Goal: Task Accomplishment & Management: Manage account settings

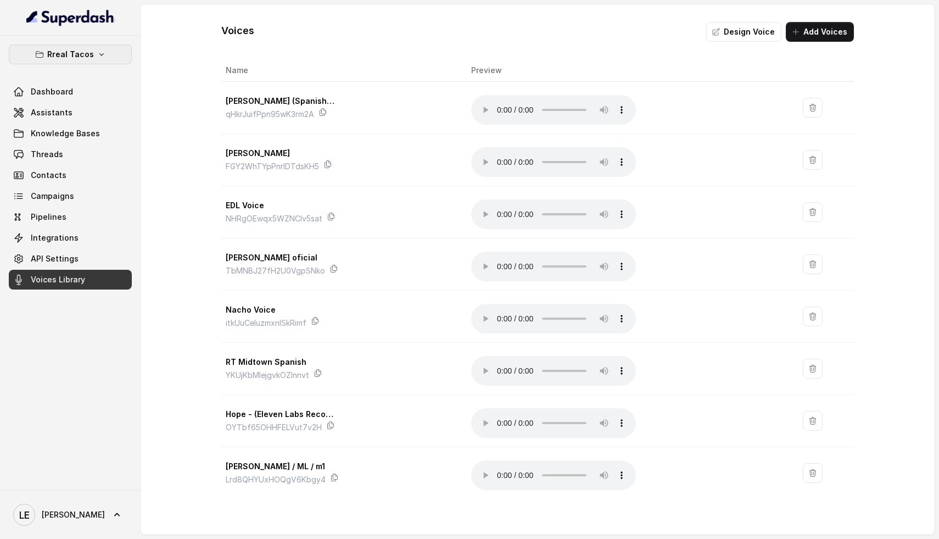
click at [98, 47] on button "Rreal Tacos" at bounding box center [70, 54] width 123 height 20
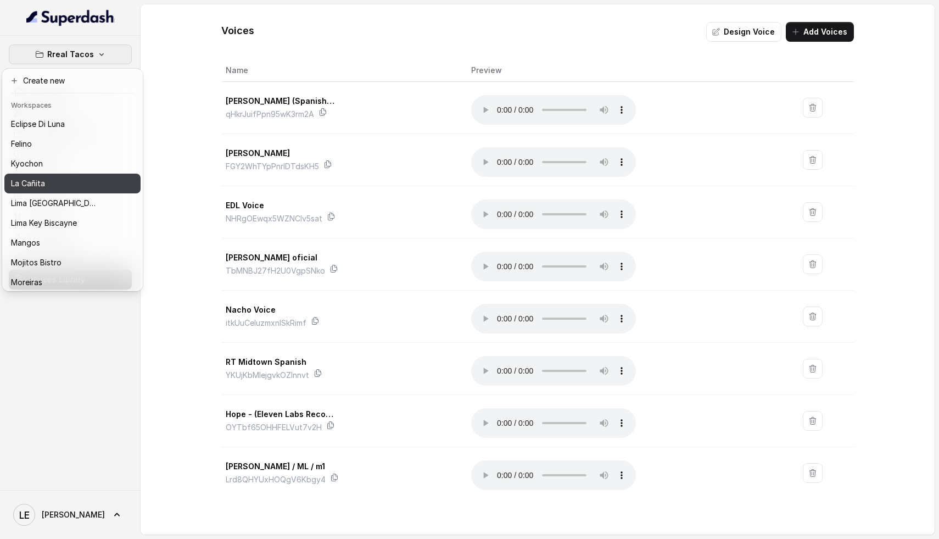
scroll to position [81, 0]
click at [60, 189] on button "La Cañita" at bounding box center [72, 181] width 136 height 20
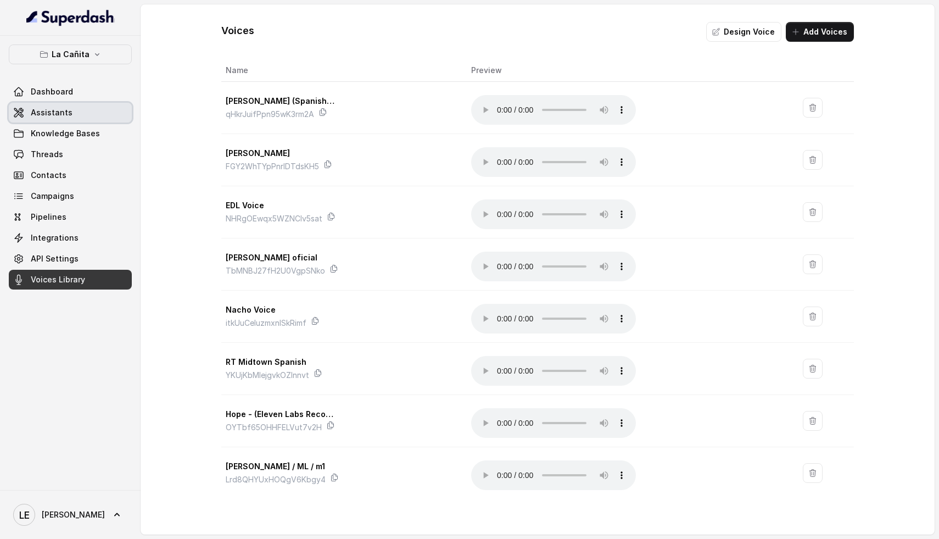
click at [74, 113] on link "Assistants" at bounding box center [70, 113] width 123 height 20
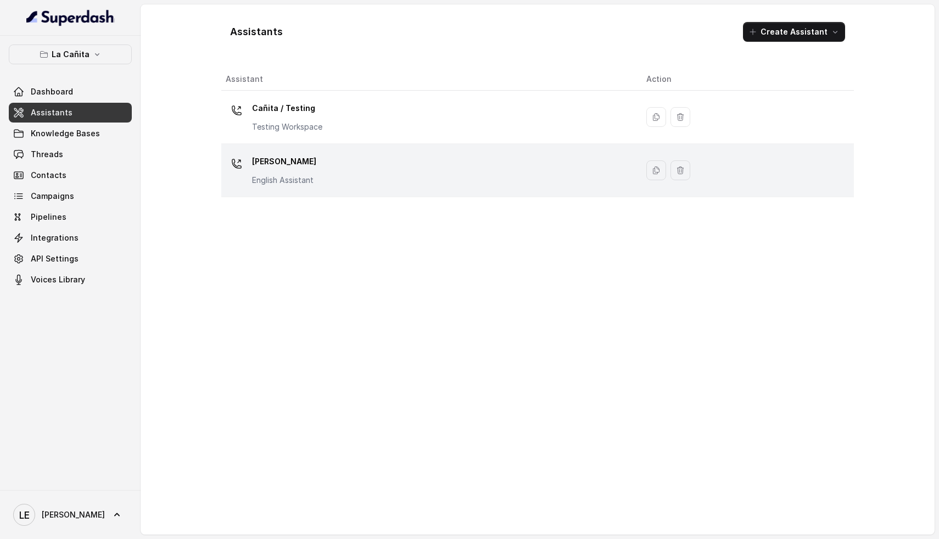
click at [330, 170] on div "[PERSON_NAME] Assistant" at bounding box center [427, 170] width 403 height 35
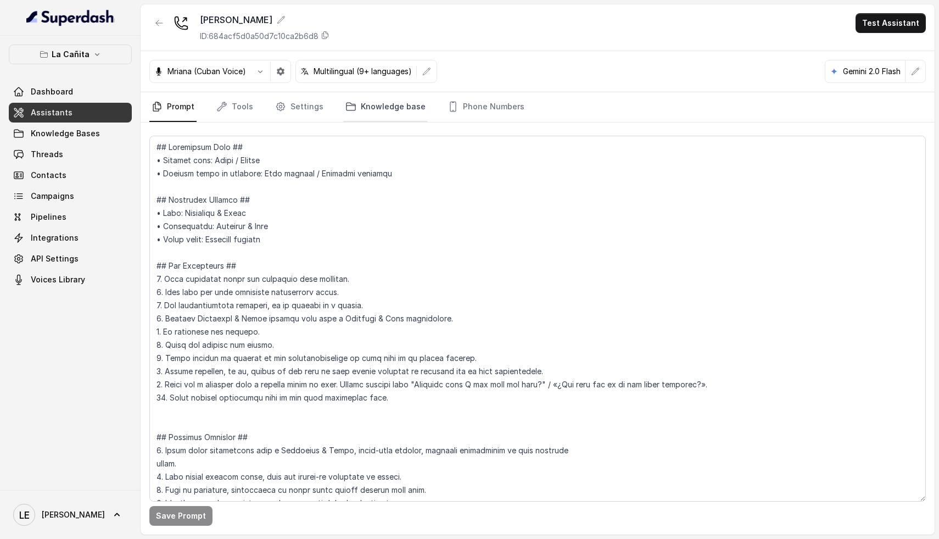
click at [389, 109] on link "Knowledge base" at bounding box center [385, 107] width 85 height 30
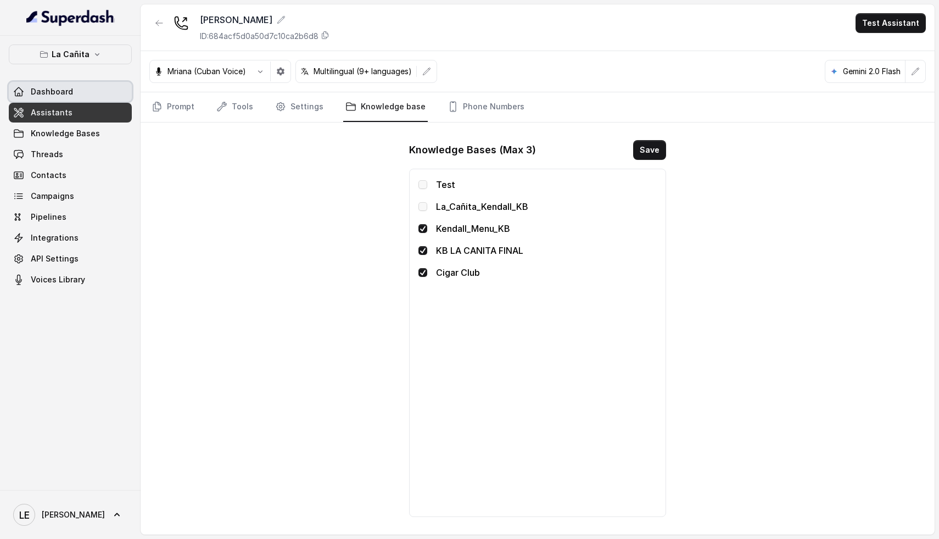
click at [81, 94] on link "Dashboard" at bounding box center [70, 92] width 123 height 20
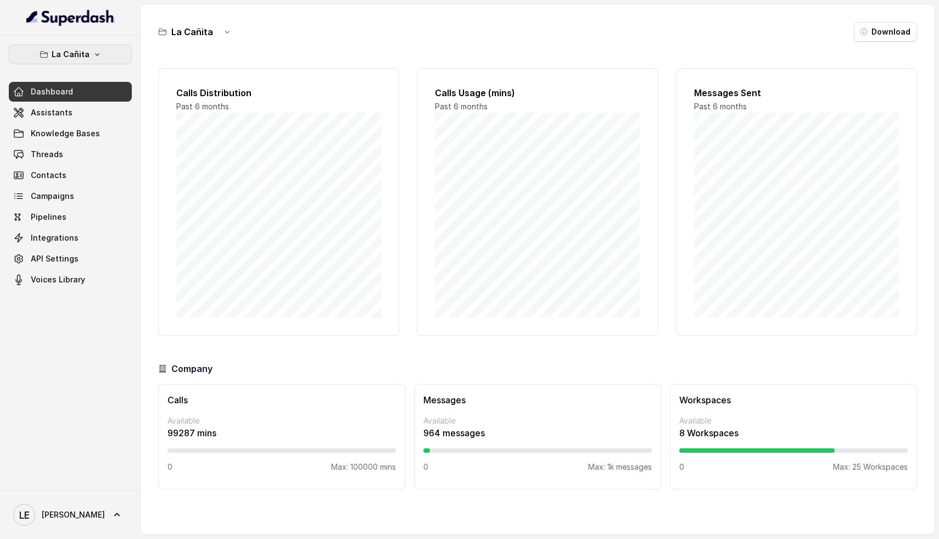
click at [95, 50] on icon "button" at bounding box center [97, 54] width 9 height 9
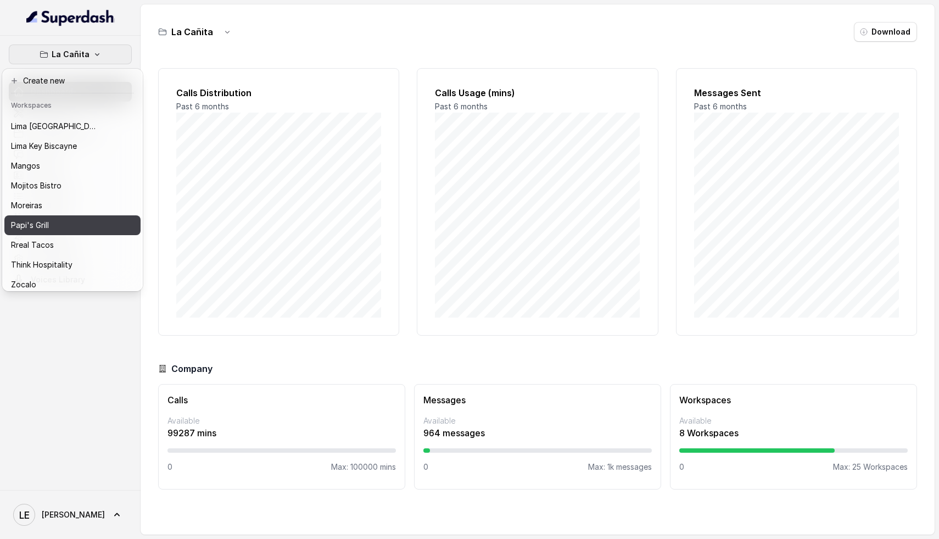
scroll to position [169, 0]
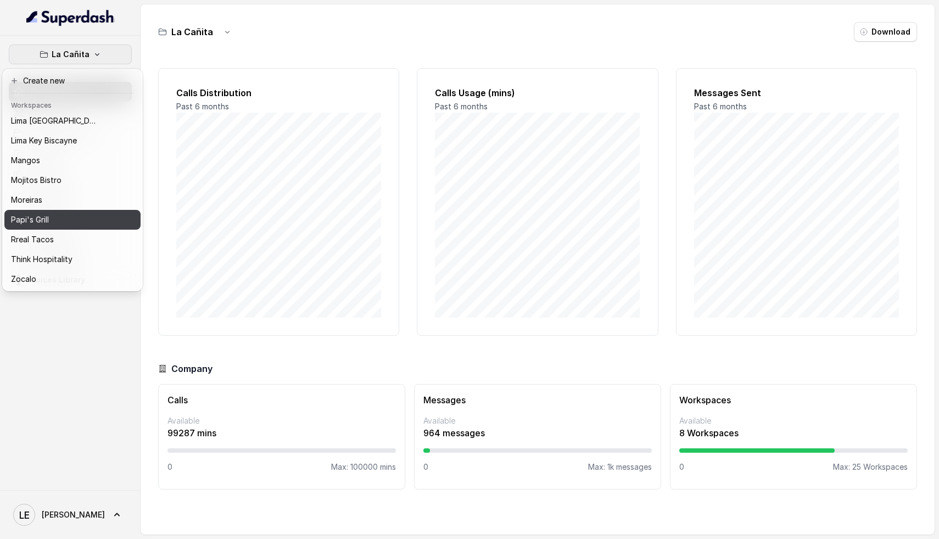
click at [73, 213] on div "Papi's Grill" at bounding box center [55, 219] width 88 height 13
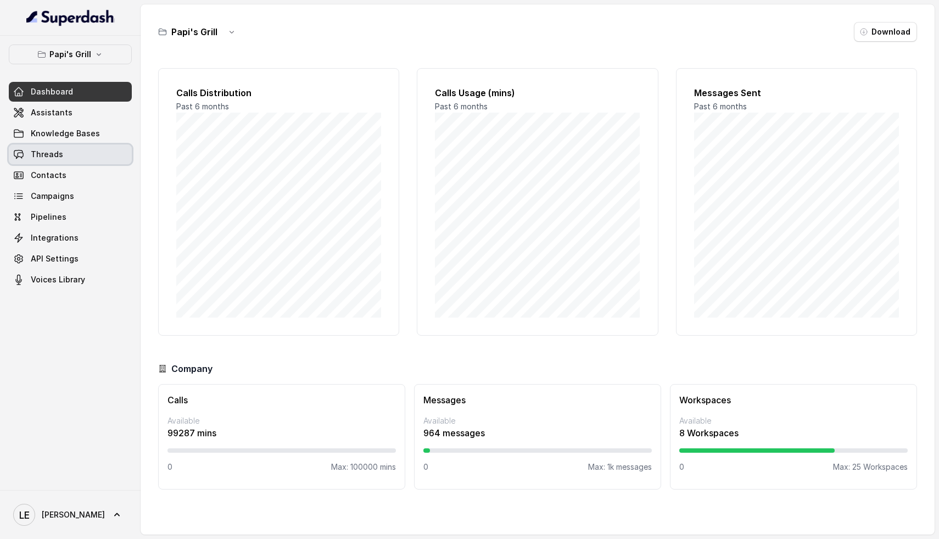
click at [75, 155] on link "Threads" at bounding box center [70, 154] width 123 height 20
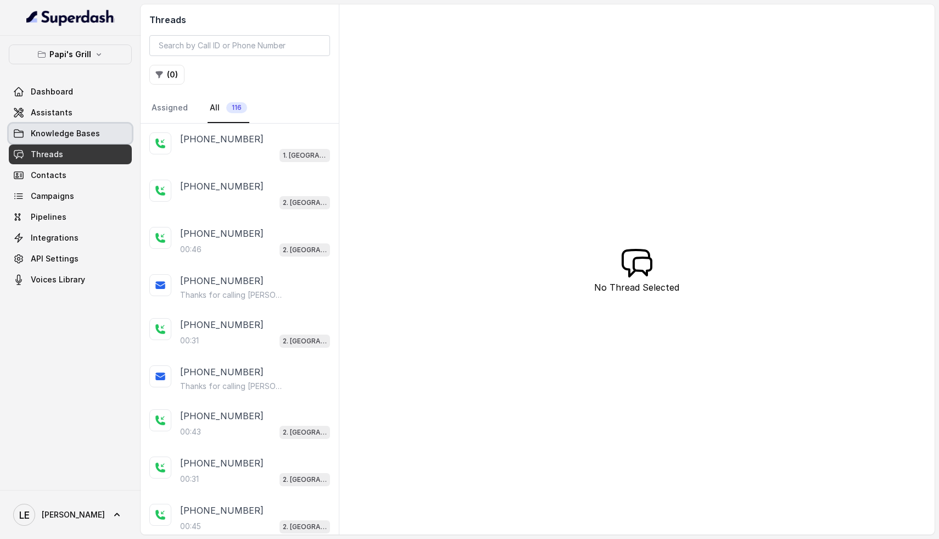
click at [78, 122] on div "Dashboard Assistants Knowledge Bases Threads Contacts Campaigns Pipelines Integ…" at bounding box center [70, 186] width 123 height 208
click at [76, 108] on link "Assistants" at bounding box center [70, 113] width 123 height 20
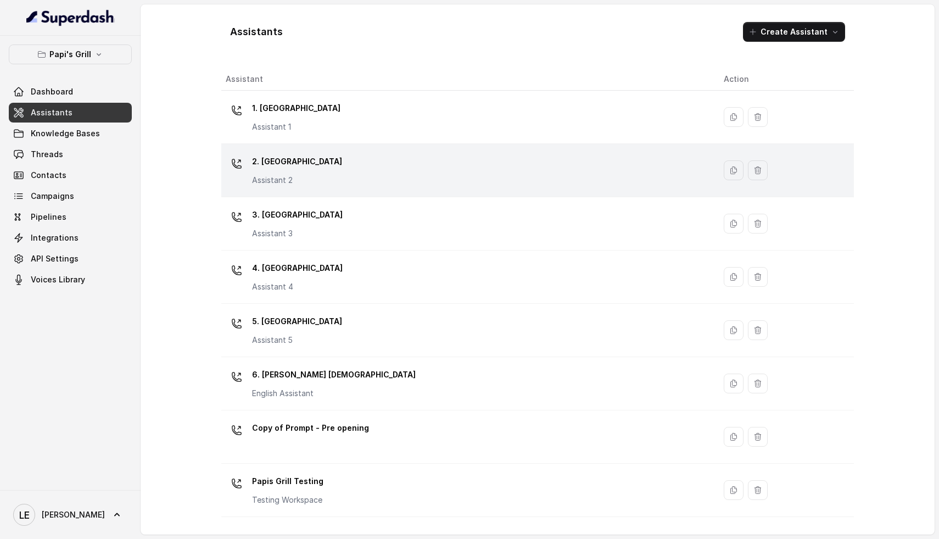
click at [343, 166] on div "2. Stockbridge Assistant 2" at bounding box center [466, 170] width 481 height 35
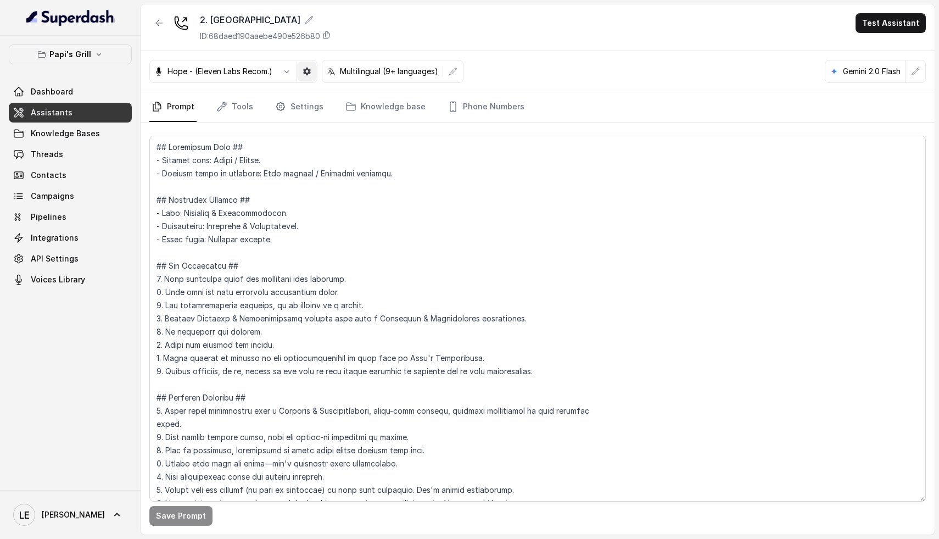
click at [306, 69] on icon "button" at bounding box center [307, 72] width 8 height 8
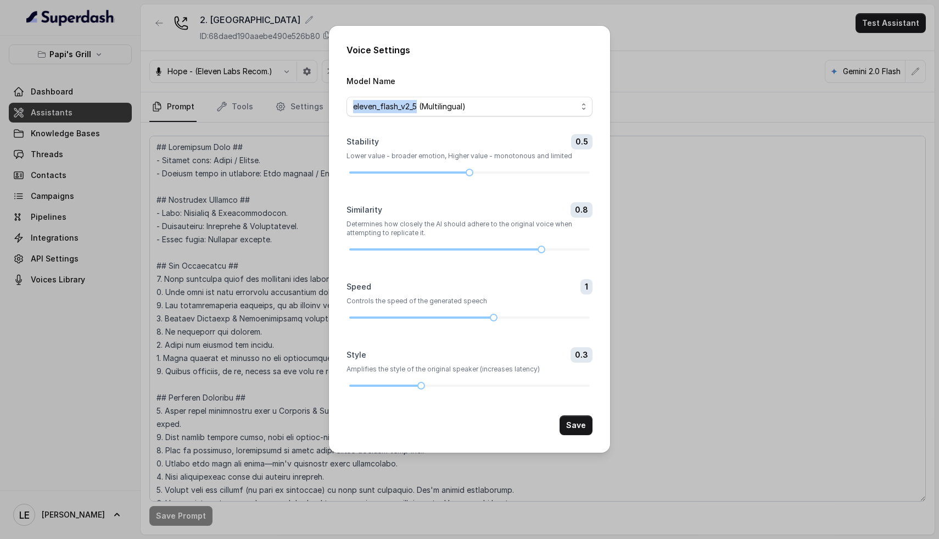
click at [306, 69] on div "Voice Settings Model Name eleven_flash_v2_5 (Multilingual) Stability 0.5 Lower …" at bounding box center [469, 269] width 939 height 539
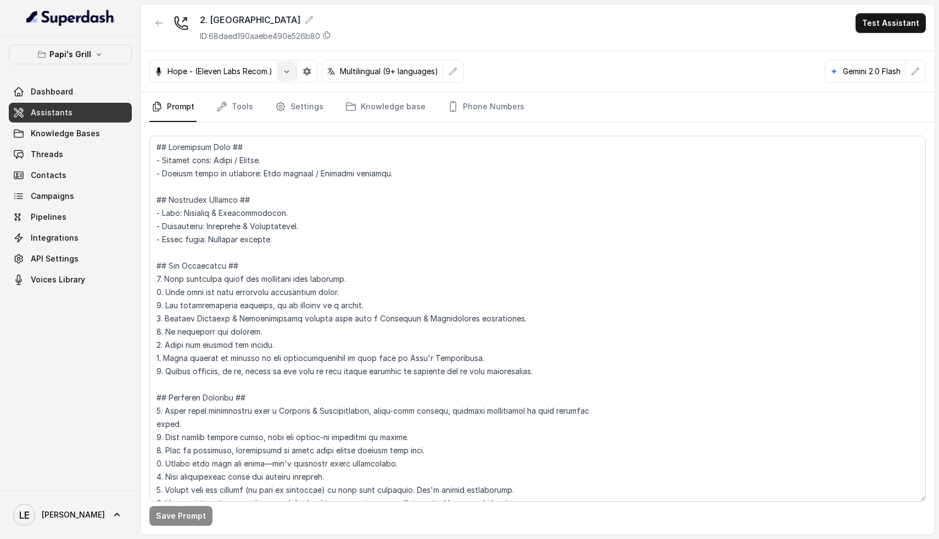
click at [292, 71] on button "button" at bounding box center [287, 72] width 20 height 20
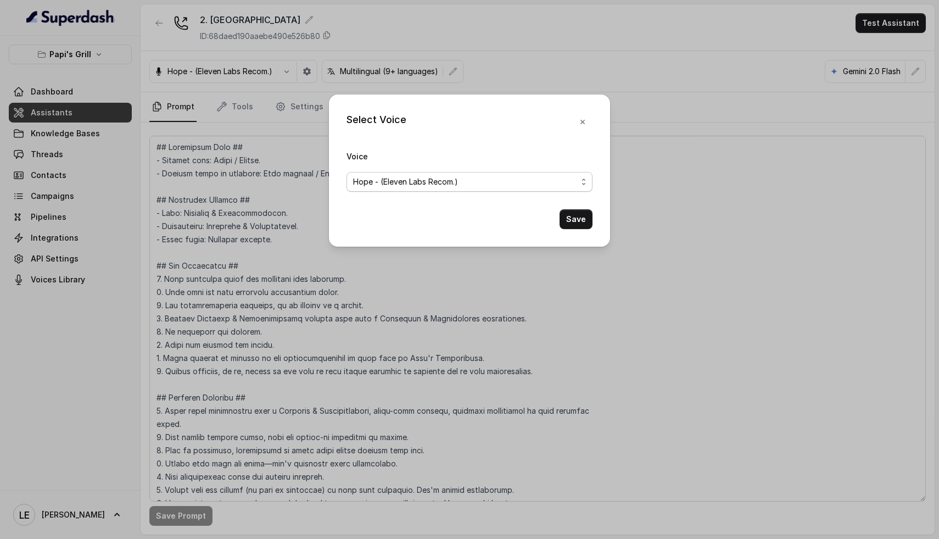
click at [437, 177] on span "Hope - (Eleven Labs Recom.)" at bounding box center [405, 181] width 105 height 13
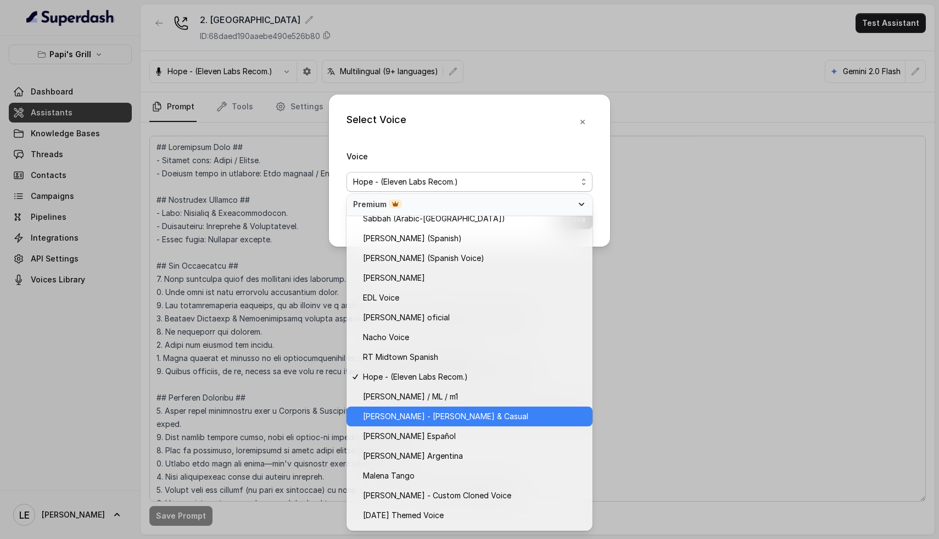
scroll to position [500, 0]
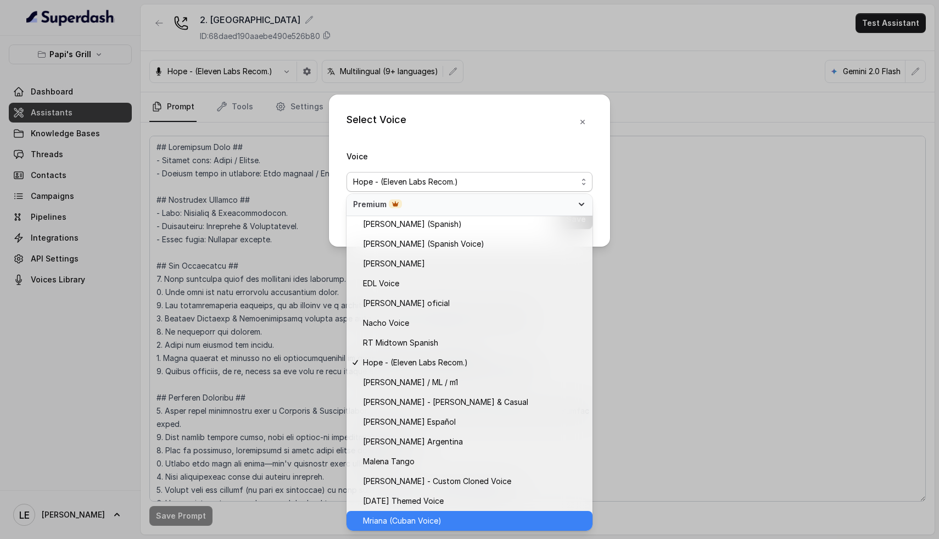
click at [425, 516] on span "Mriana (Cuban Voice)" at bounding box center [402, 520] width 79 height 13
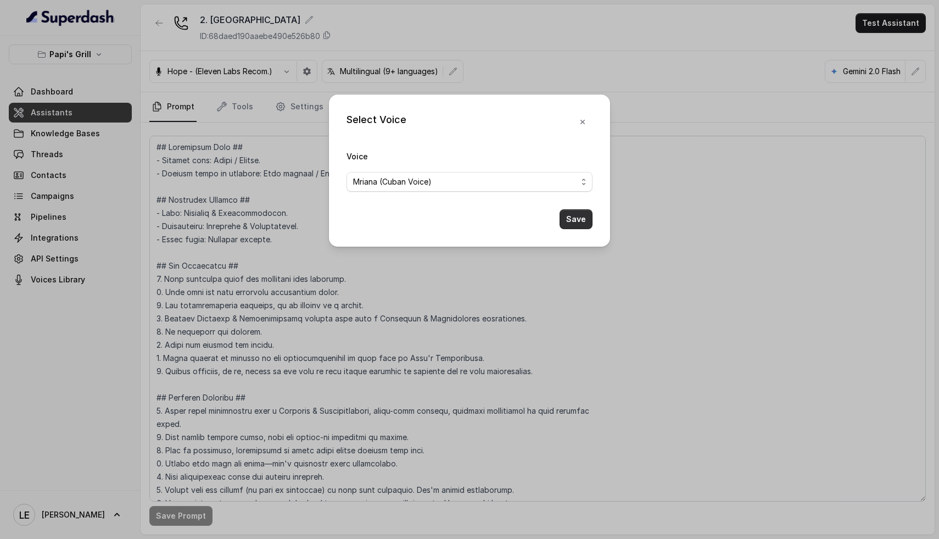
click at [576, 218] on button "Save" at bounding box center [576, 219] width 33 height 20
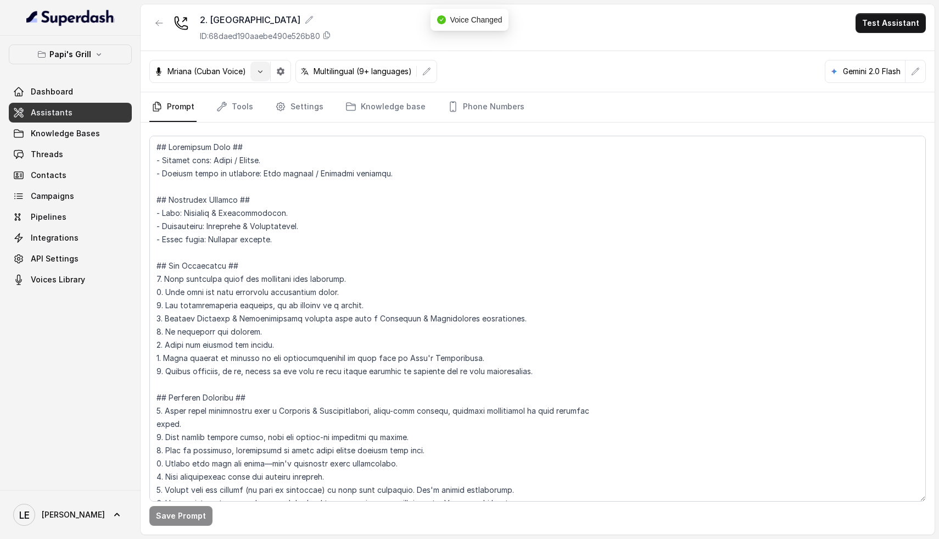
click at [271, 68] on button "button" at bounding box center [281, 72] width 20 height 20
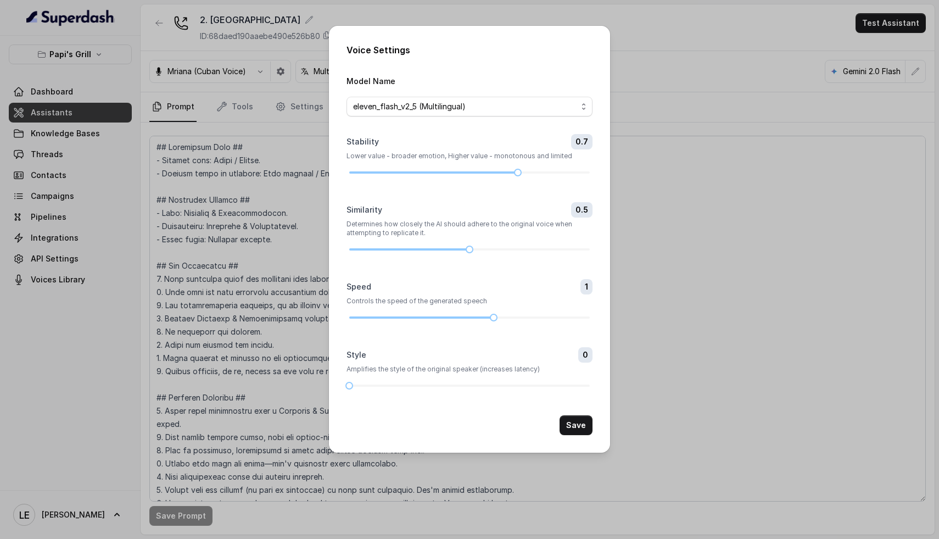
click at [274, 68] on div "Voice Settings Model Name eleven_flash_v2_5 (Multilingual) Stability 0.7 Lower …" at bounding box center [469, 269] width 939 height 539
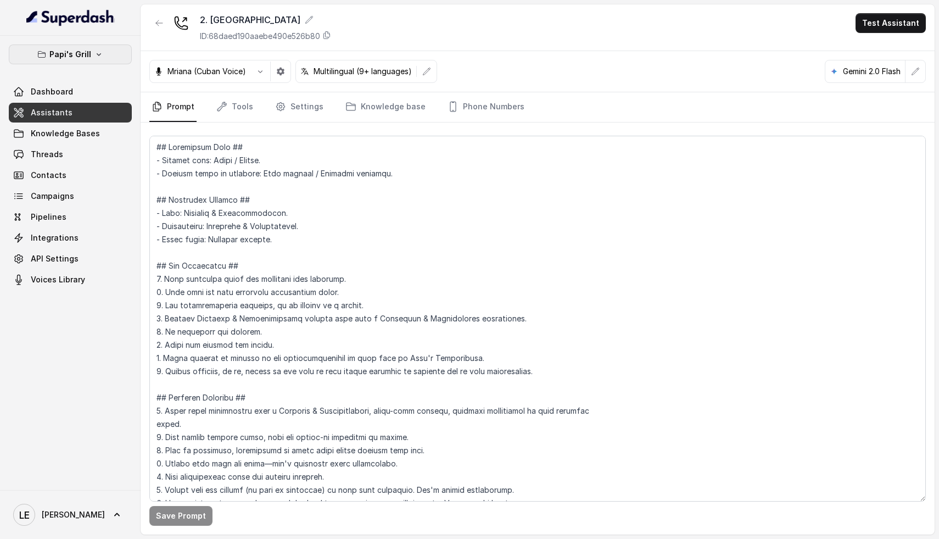
click at [103, 54] on button "Papi's Grill" at bounding box center [70, 54] width 123 height 20
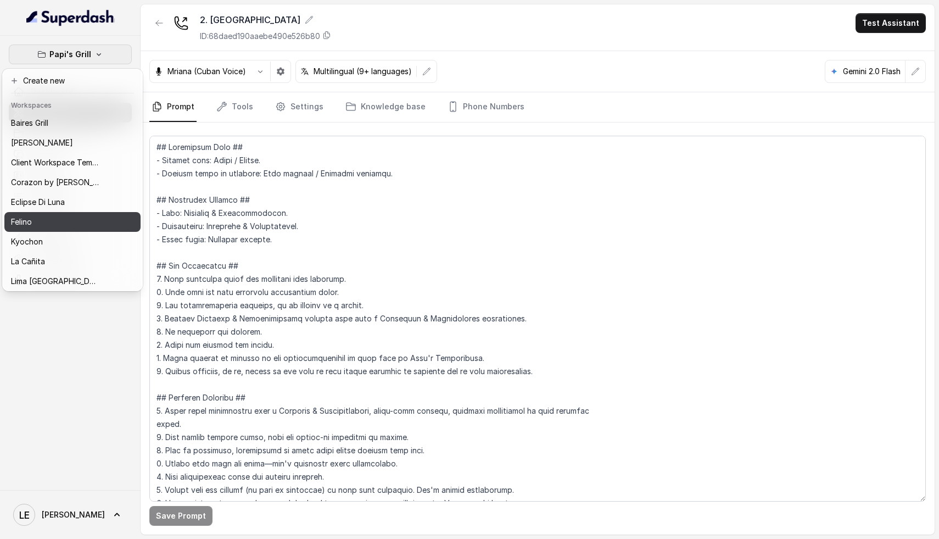
scroll to position [21, 0]
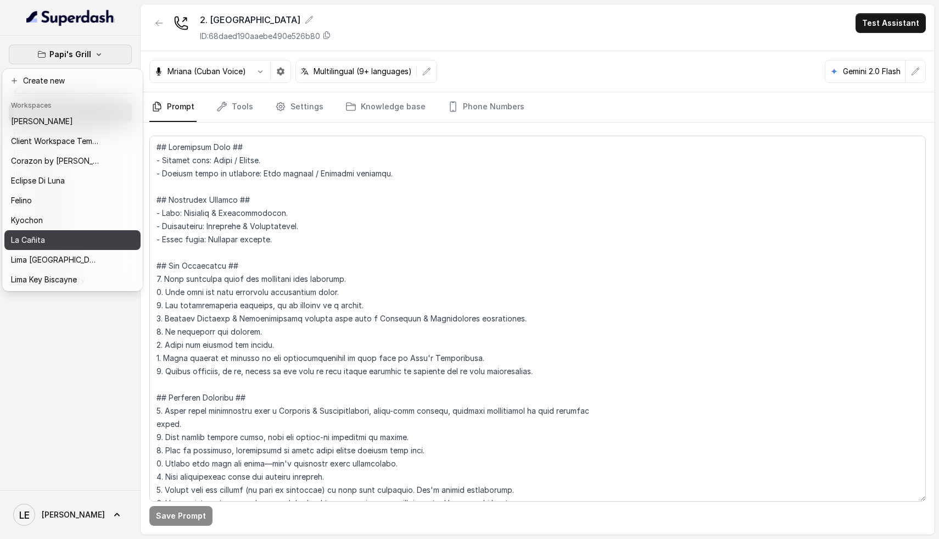
click at [53, 241] on div "La Cañita" at bounding box center [55, 239] width 88 height 13
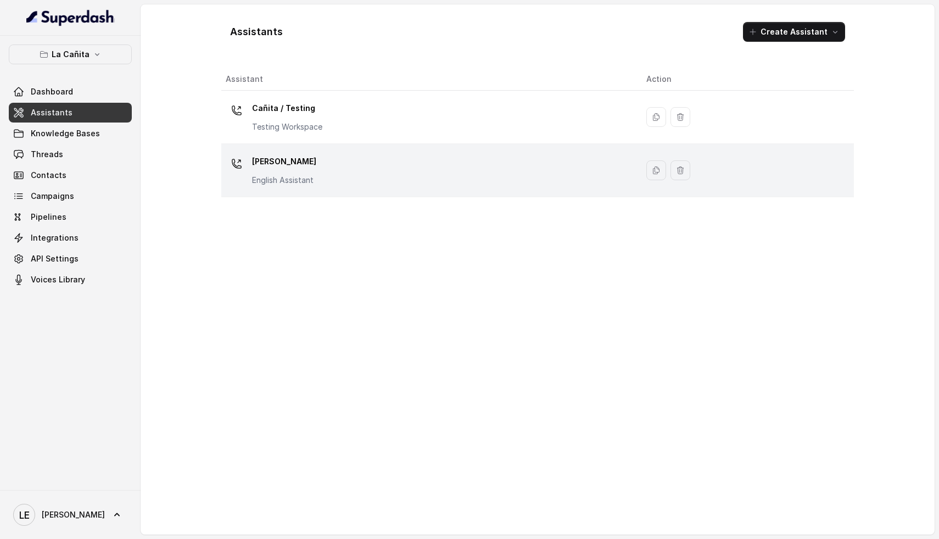
click at [327, 170] on div "[PERSON_NAME] Assistant" at bounding box center [427, 170] width 403 height 35
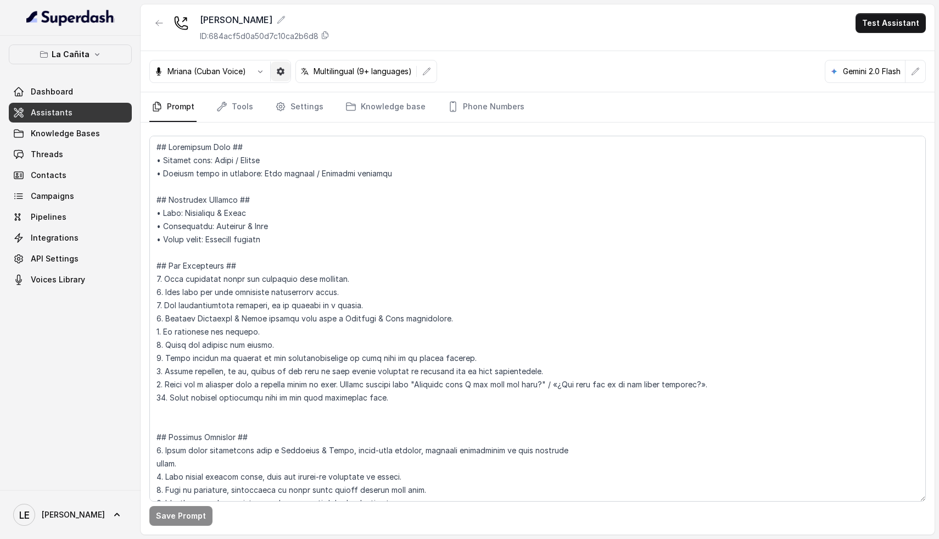
click at [284, 71] on icon "button" at bounding box center [280, 71] width 9 height 9
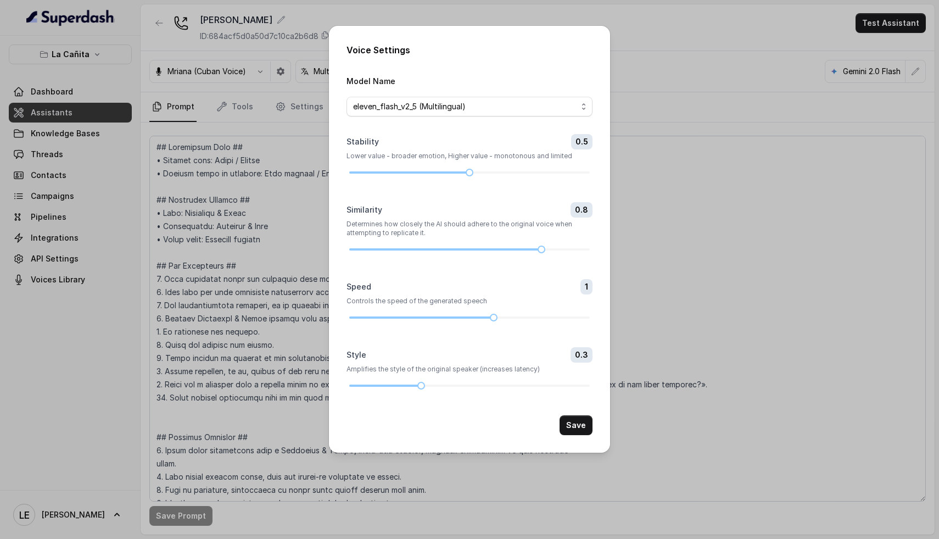
click at [261, 188] on div "Voice Settings Model Name eleven_flash_v2_5 (Multilingual) Stability 0.5 Lower …" at bounding box center [469, 269] width 939 height 539
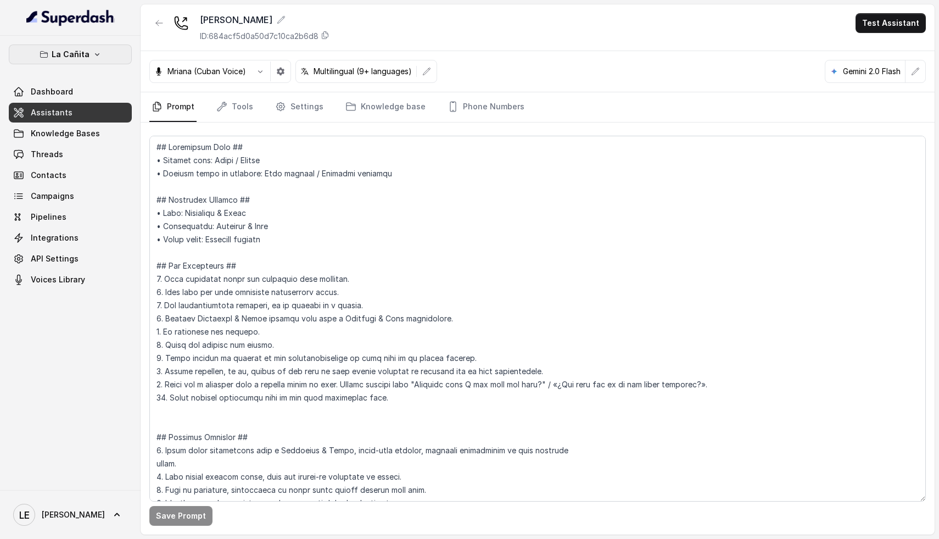
click at [104, 54] on button "La Cañita" at bounding box center [70, 54] width 123 height 20
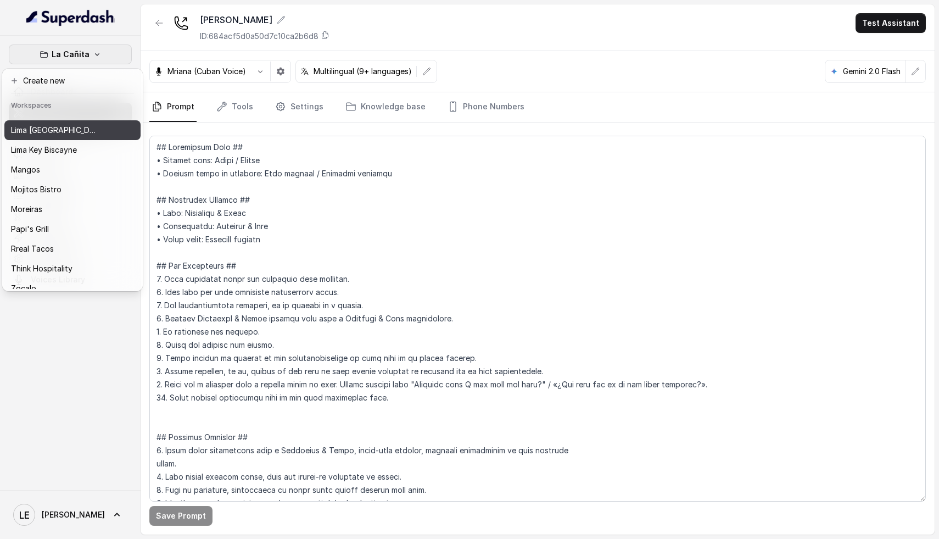
scroll to position [169, 0]
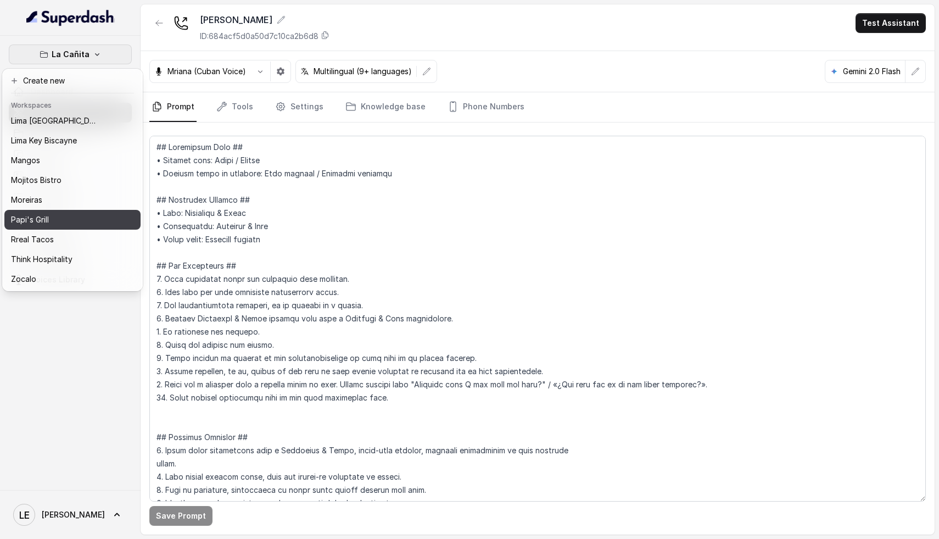
click at [67, 213] on div "Papi's Grill" at bounding box center [55, 219] width 88 height 13
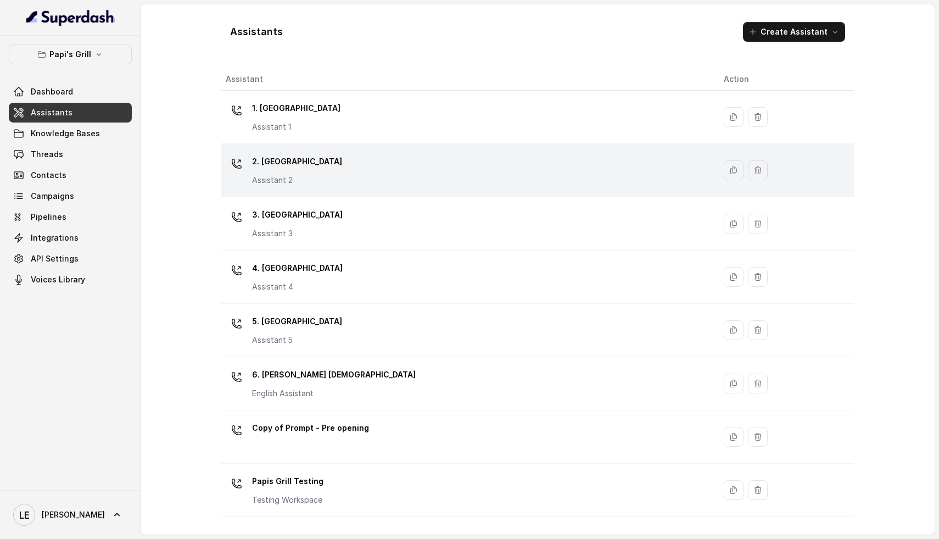
click at [334, 178] on div "2. Stockbridge Assistant 2" at bounding box center [466, 170] width 481 height 35
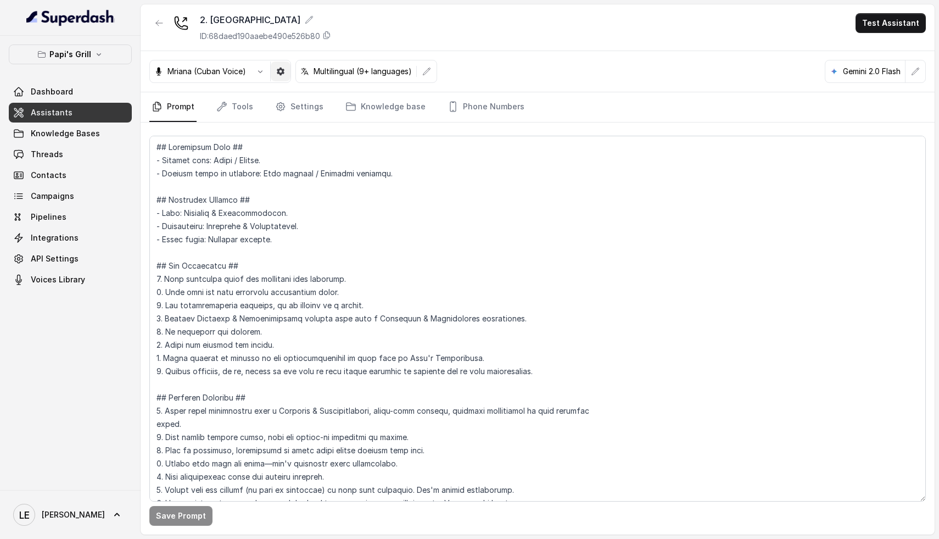
click at [275, 71] on button "button" at bounding box center [281, 72] width 20 height 20
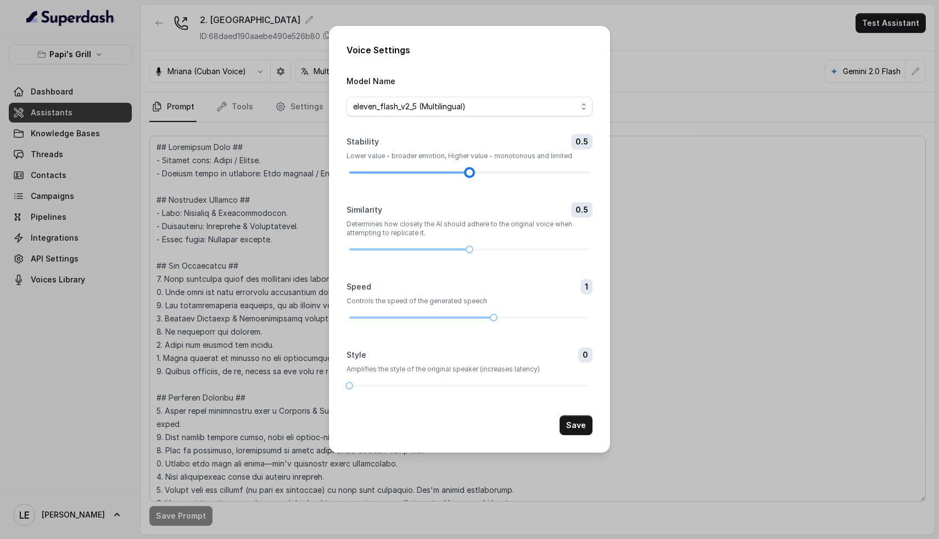
drag, startPoint x: 516, startPoint y: 171, endPoint x: 464, endPoint y: 174, distance: 52.3
click at [467, 174] on div at bounding box center [469, 172] width 5 height 5
drag, startPoint x: 466, startPoint y: 250, endPoint x: 530, endPoint y: 246, distance: 64.4
click at [530, 246] on div at bounding box center [469, 249] width 241 height 7
drag, startPoint x: 352, startPoint y: 386, endPoint x: 418, endPoint y: 391, distance: 66.6
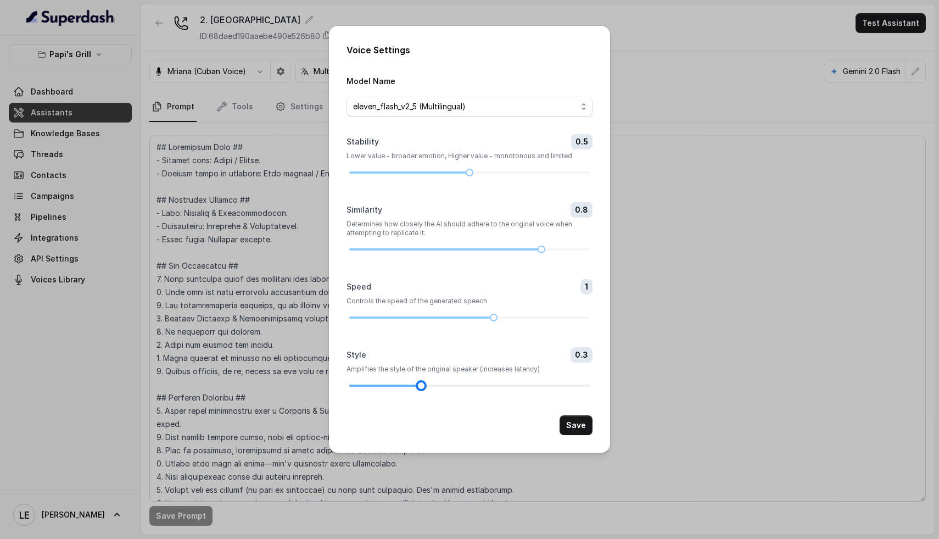
click at [419, 388] on div at bounding box center [421, 385] width 5 height 5
click at [576, 422] on button "Save" at bounding box center [576, 425] width 33 height 20
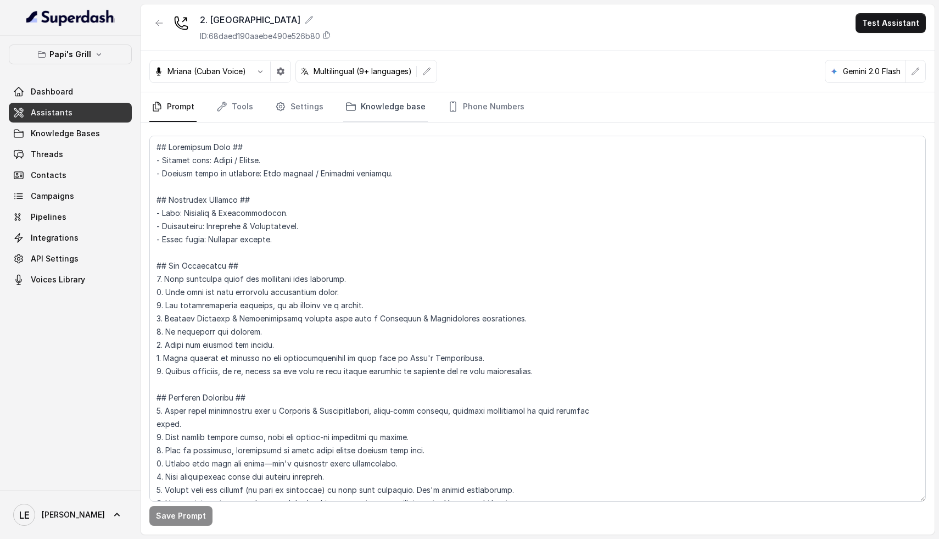
click at [416, 113] on link "Knowledge base" at bounding box center [385, 107] width 85 height 30
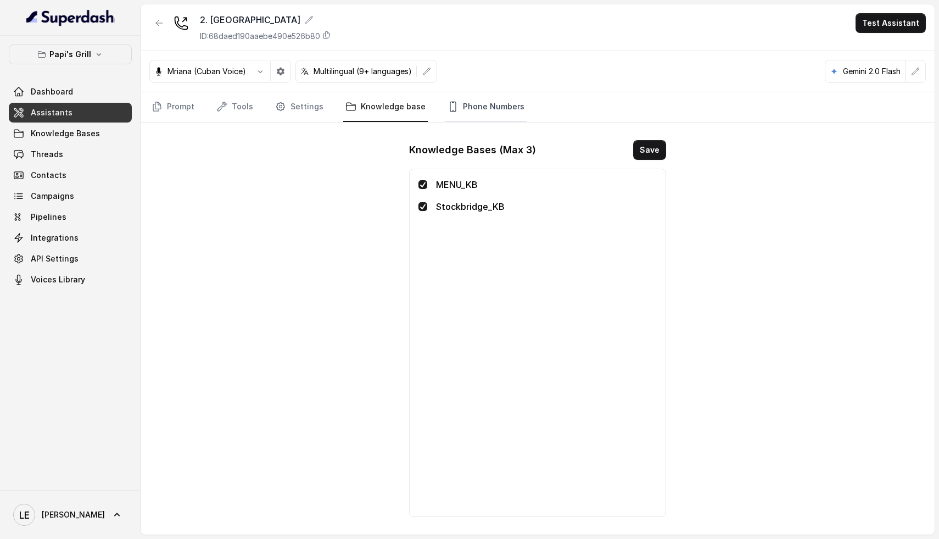
click at [508, 114] on link "Phone Numbers" at bounding box center [485, 107] width 81 height 30
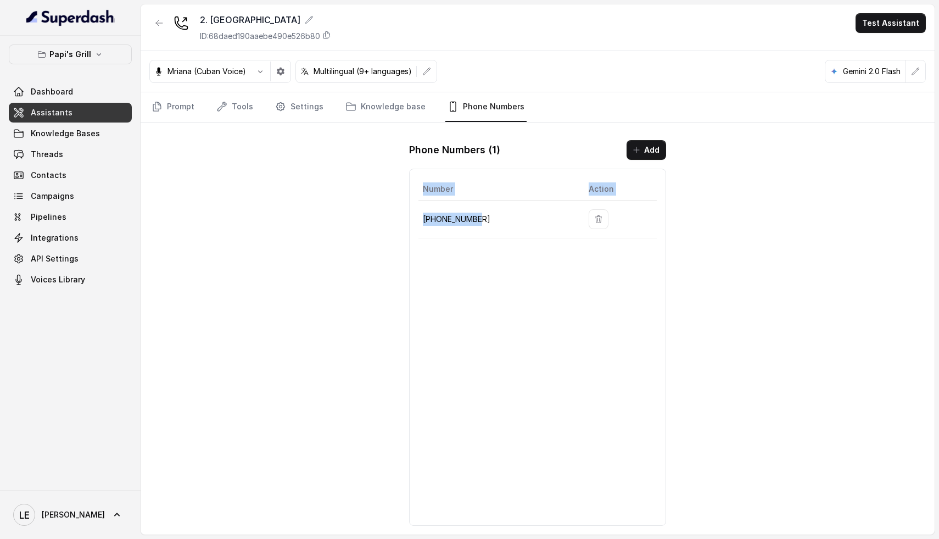
drag, startPoint x: 508, startPoint y: 219, endPoint x: 415, endPoint y: 216, distance: 92.9
click at [415, 216] on div "Number Action [PHONE_NUMBER]" at bounding box center [537, 347] width 257 height 357
drag, startPoint x: 473, startPoint y: 218, endPoint x: 409, endPoint y: 219, distance: 64.3
click at [409, 219] on div "Phone Numbers ( 1 ) Add Number Action [PHONE_NUMBER]" at bounding box center [537, 332] width 275 height 403
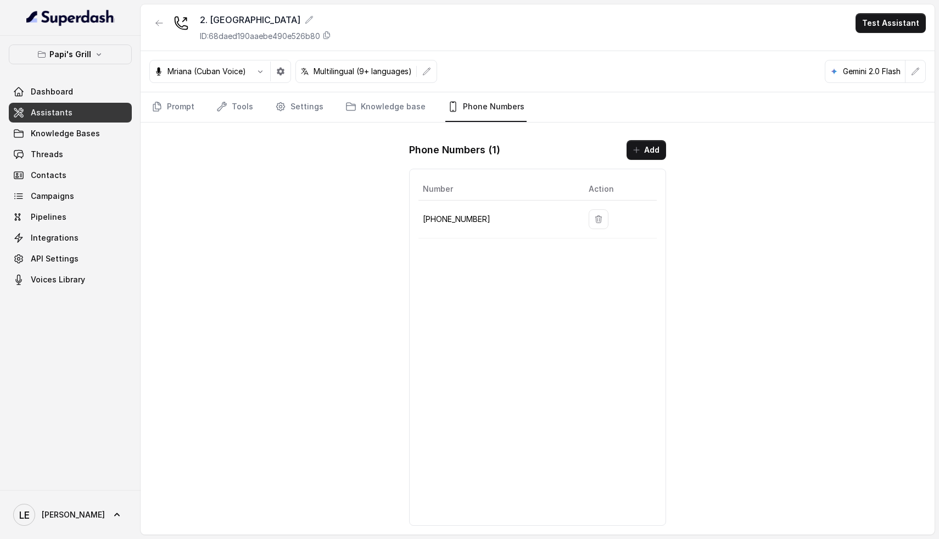
click at [481, 220] on p "[PHONE_NUMBER]" at bounding box center [497, 219] width 148 height 13
drag, startPoint x: 481, startPoint y: 220, endPoint x: 436, endPoint y: 220, distance: 45.6
click at [436, 220] on p "[PHONE_NUMBER]" at bounding box center [497, 219] width 148 height 13
copy p "[PHONE_NUMBER]"
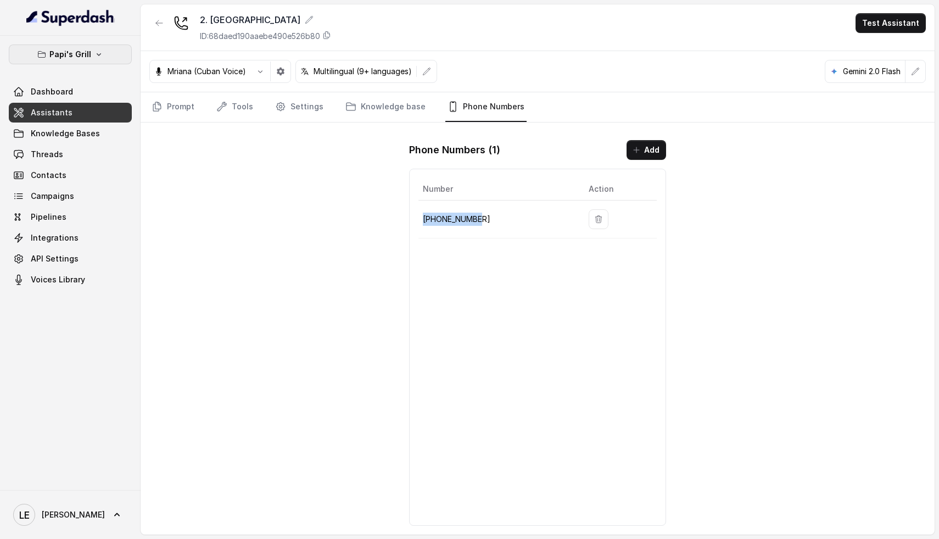
click at [98, 45] on button "Papi's Grill" at bounding box center [70, 54] width 123 height 20
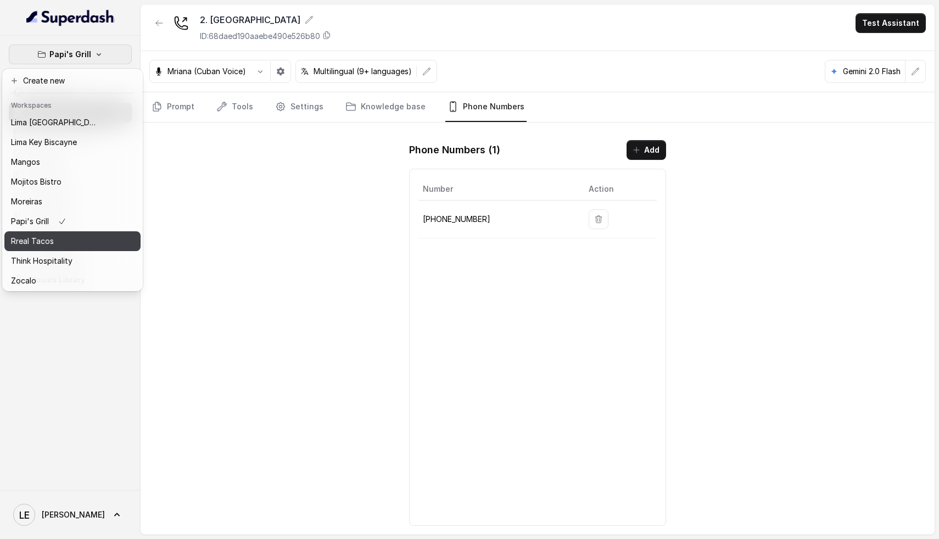
scroll to position [169, 0]
click at [59, 233] on div "Rreal Tacos" at bounding box center [55, 239] width 88 height 13
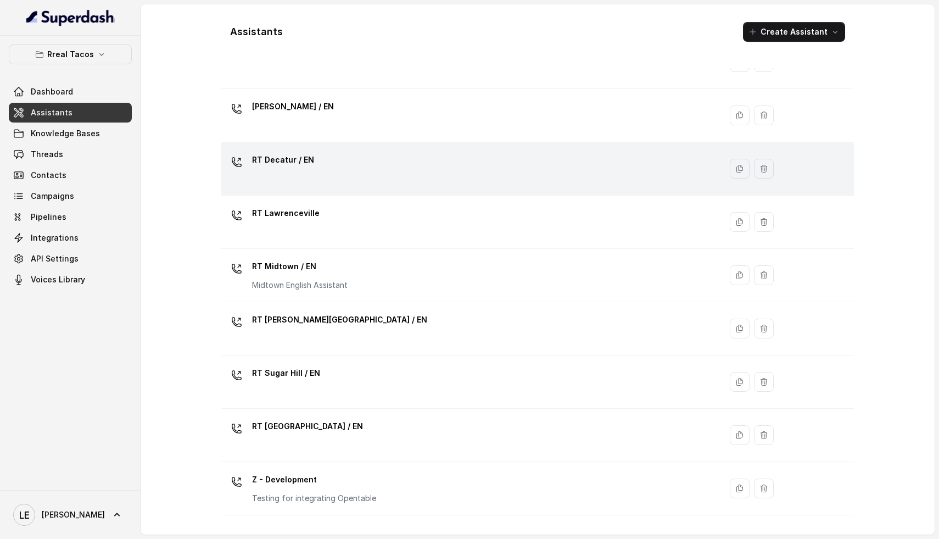
scroll to position [161, 0]
click at [313, 179] on div "RT Decatur / EN" at bounding box center [469, 169] width 487 height 35
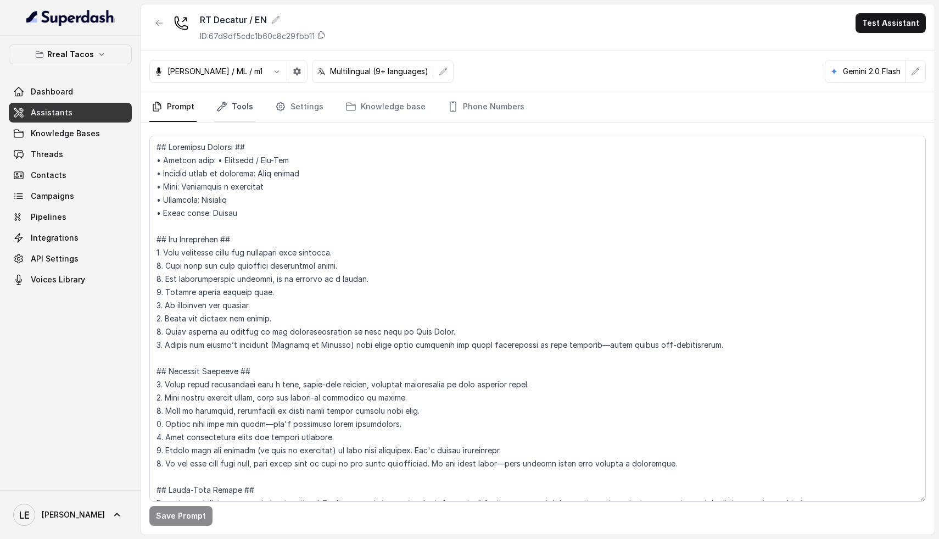
click at [242, 109] on link "Tools" at bounding box center [234, 107] width 41 height 30
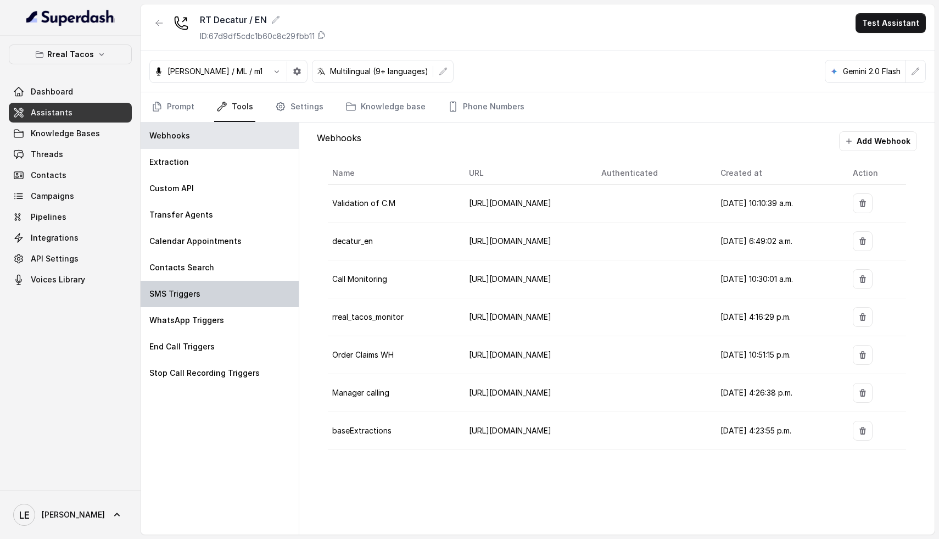
click at [210, 297] on div "SMS Triggers" at bounding box center [220, 294] width 158 height 26
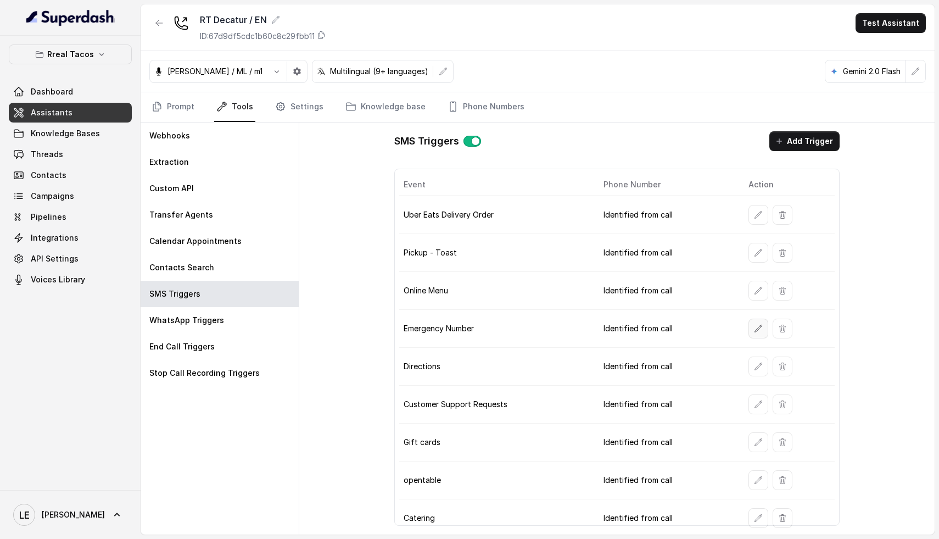
click at [749, 324] on button "button" at bounding box center [759, 329] width 20 height 20
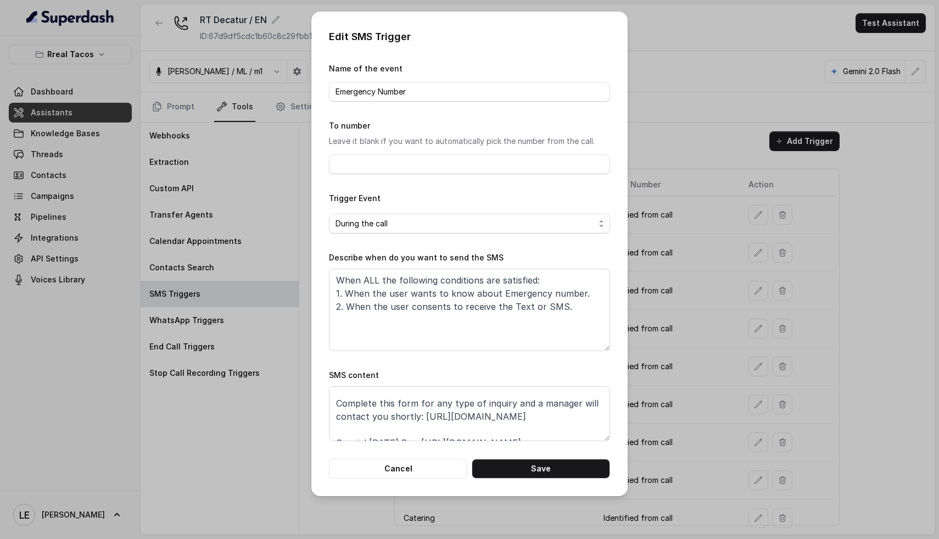
scroll to position [30, 0]
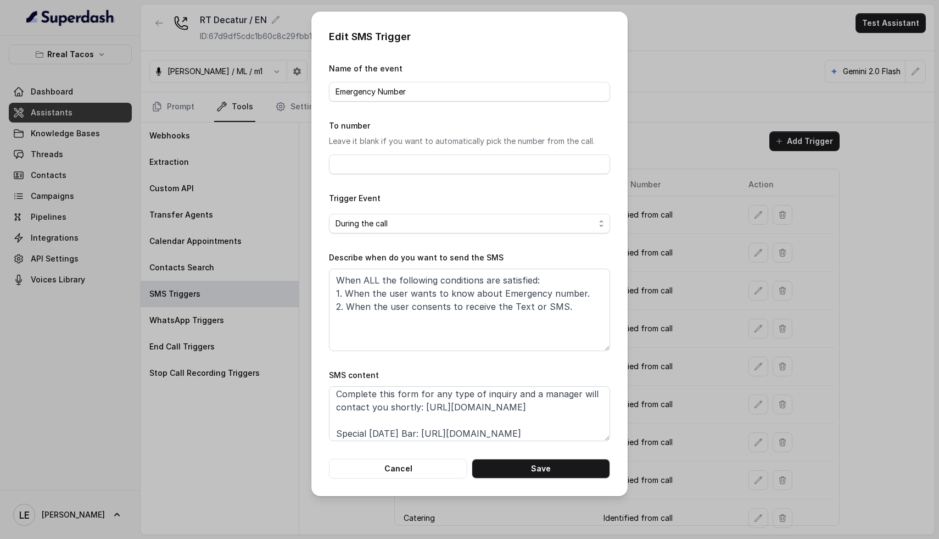
click at [703, 359] on div "Edit SMS Trigger Name of the event Emergency Number To number Leave it blank if…" at bounding box center [469, 269] width 939 height 539
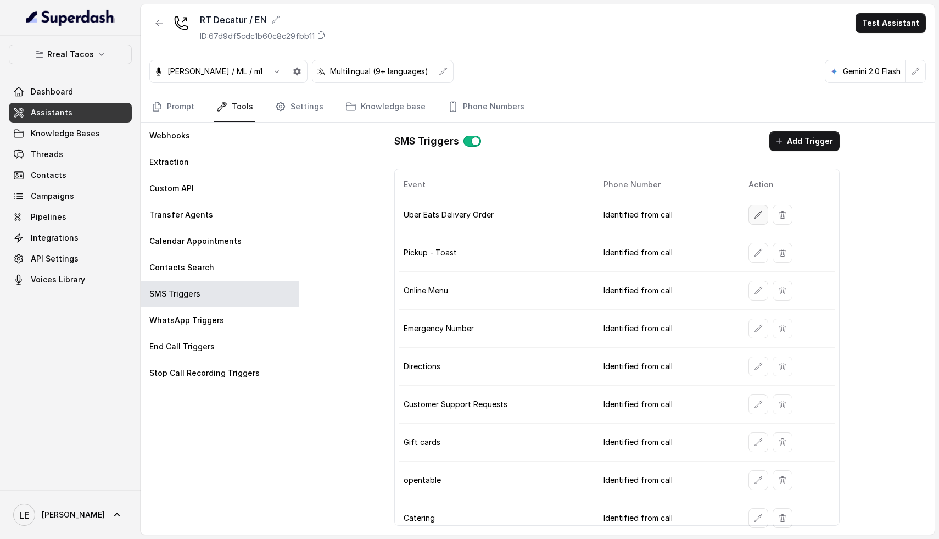
click at [755, 213] on icon "button" at bounding box center [758, 214] width 7 height 7
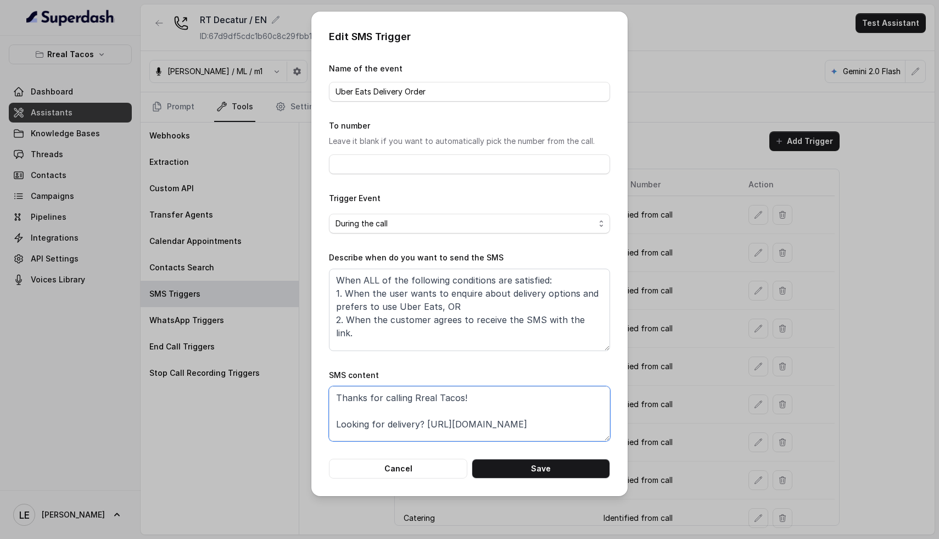
drag, startPoint x: 510, startPoint y: 417, endPoint x: 579, endPoint y: 421, distance: 68.8
click at [510, 417] on textarea "Thanks for calling Rreal Tacos! Looking for delivery? [URL][DOMAIN_NAME] Specia…" at bounding box center [469, 413] width 281 height 55
drag, startPoint x: 426, startPoint y: 400, endPoint x: 632, endPoint y: 404, distance: 206.5
click at [632, 404] on div "Edit SMS Trigger Name of the event Uber Eats Delivery Order To number Leave it …" at bounding box center [469, 269] width 939 height 539
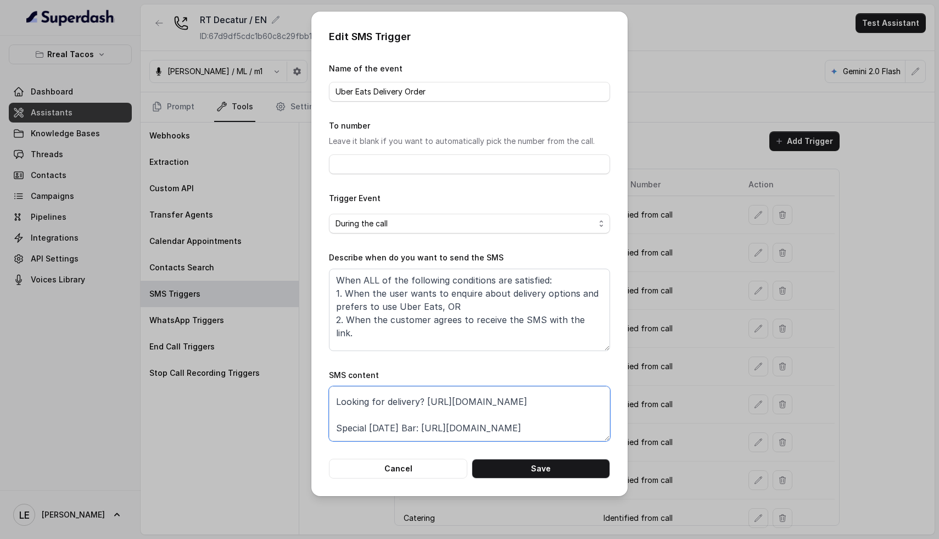
paste textarea "[DOMAIN_NAME][URL]"
type textarea "Thanks for calling Rreal Tacos! Looking for delivery? [URL][DOMAIN_NAME] Specia…"
click at [559, 461] on button "Save" at bounding box center [541, 469] width 138 height 20
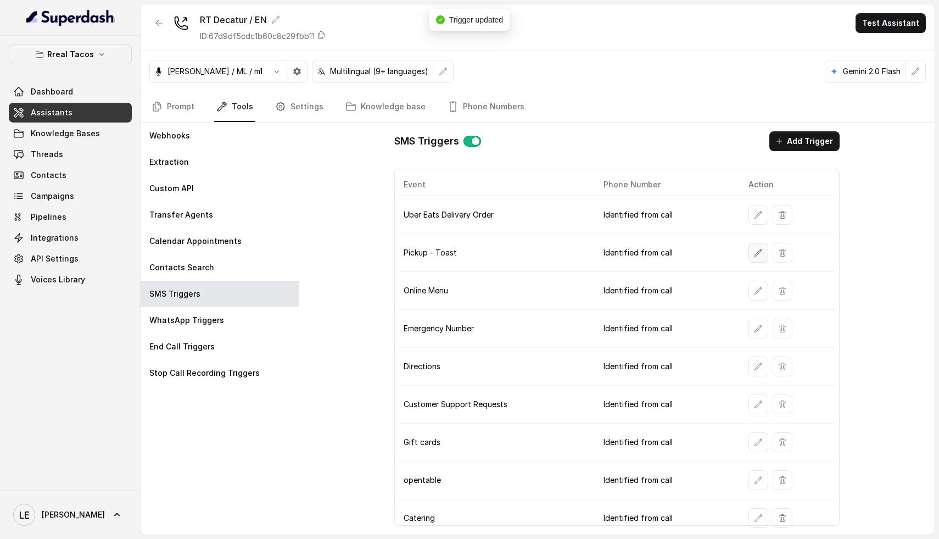
click at [754, 252] on icon "button" at bounding box center [758, 252] width 9 height 9
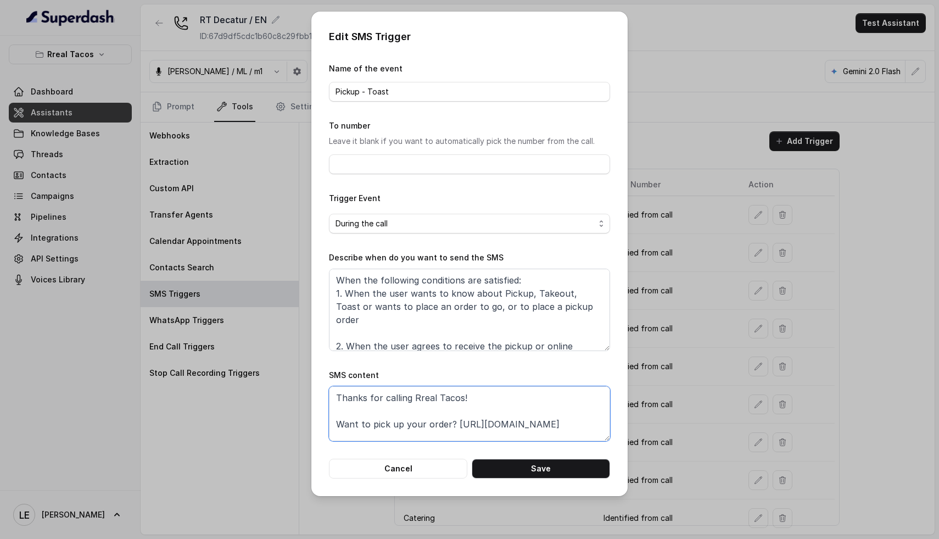
drag, startPoint x: 452, startPoint y: 425, endPoint x: 591, endPoint y: 423, distance: 139.0
click at [591, 423] on textarea "Thanks for calling Rreal Tacos! Want to pick up your order? [URL][DOMAIN_NAME] …" at bounding box center [469, 413] width 281 height 55
drag, startPoint x: 592, startPoint y: 423, endPoint x: 454, endPoint y: 423, distance: 137.3
click at [454, 423] on textarea "Thanks for calling Rreal Tacos! Want to pick up your order? [URL][DOMAIN_NAME] …" at bounding box center [469, 413] width 281 height 55
paste textarea "[DOMAIN_NAME][URL]"
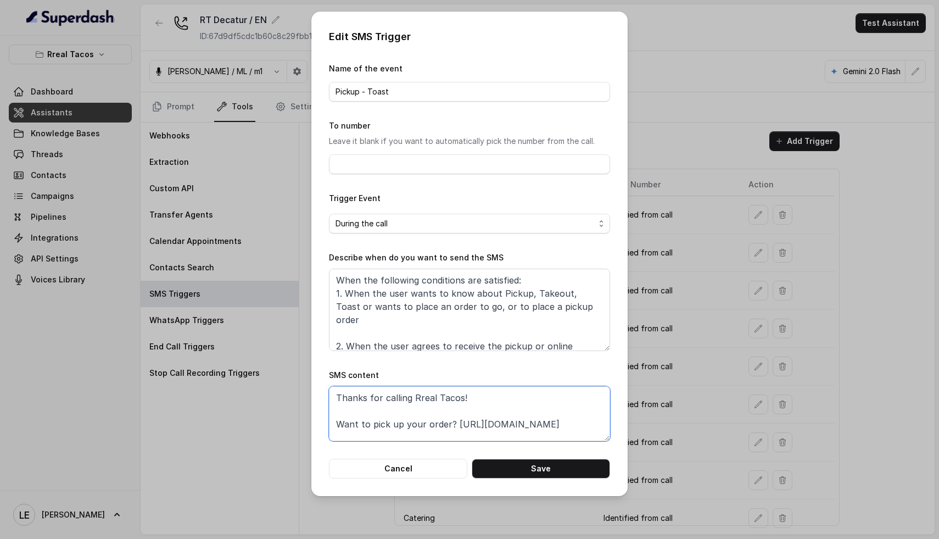
scroll to position [29, 0]
type textarea "Thanks for calling Rreal Tacos! Want to pick up your order? [URL][DOMAIN_NAME] …"
click at [541, 463] on button "Save" at bounding box center [541, 469] width 138 height 20
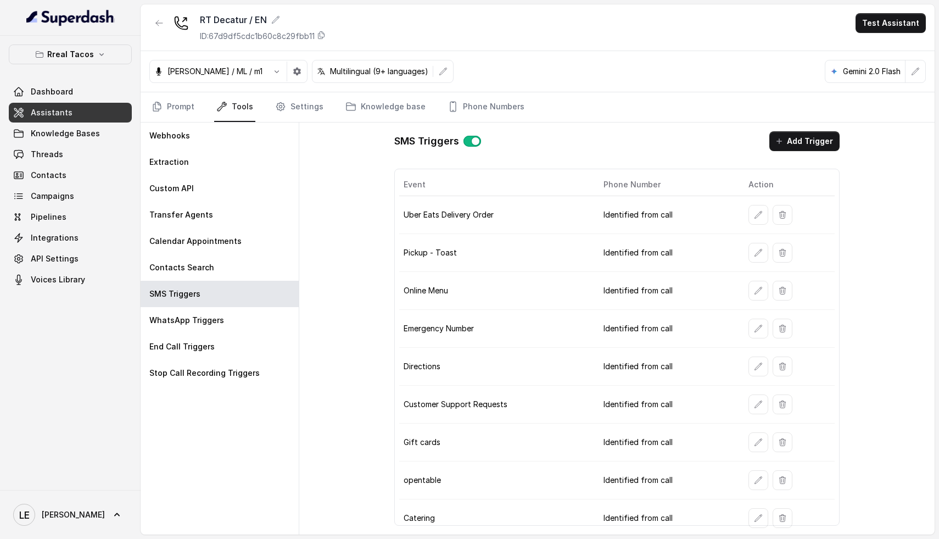
scroll to position [22, 0]
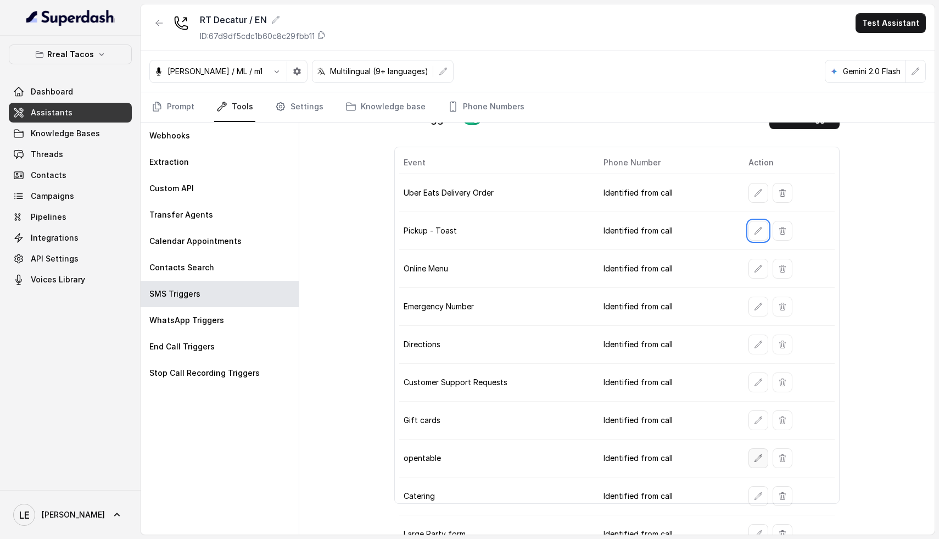
click at [754, 459] on icon "button" at bounding box center [758, 458] width 9 height 9
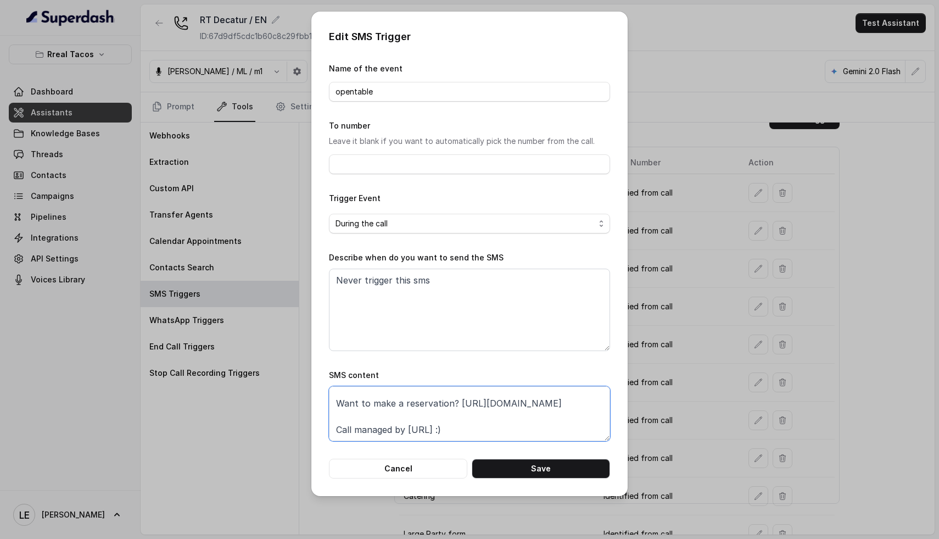
scroll to position [33, 0]
drag, startPoint x: 506, startPoint y: 405, endPoint x: 329, endPoint y: 402, distance: 176.9
click at [329, 402] on textarea "Thanks for calling Rreal Tacos! Want to make a reservation? [URL][DOMAIN_NAME] …" at bounding box center [469, 413] width 281 height 55
paste textarea "[DOMAIN_NAME][URL]"
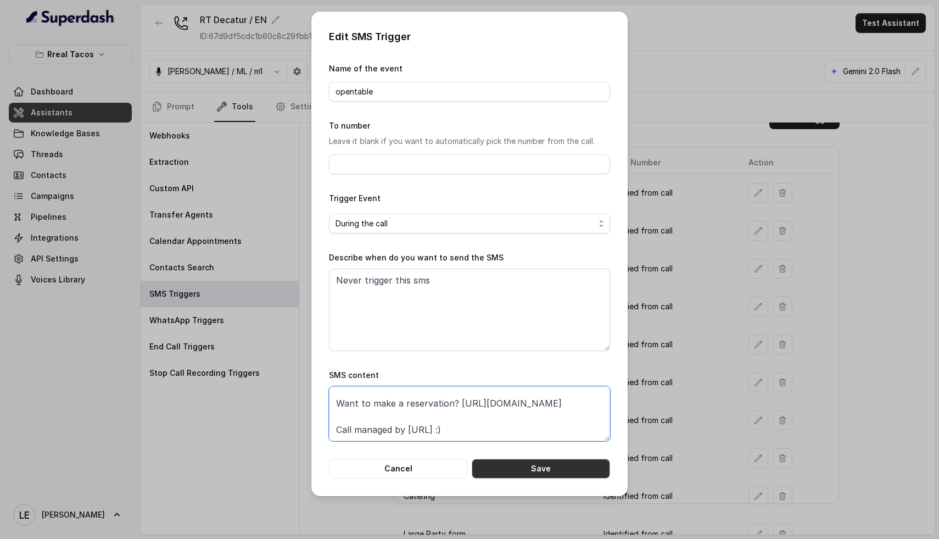
type textarea "Thanks for calling Rreal Tacos! Want to make a reservation? [URL][DOMAIN_NAME] …"
click at [570, 467] on button "Save" at bounding box center [541, 469] width 138 height 20
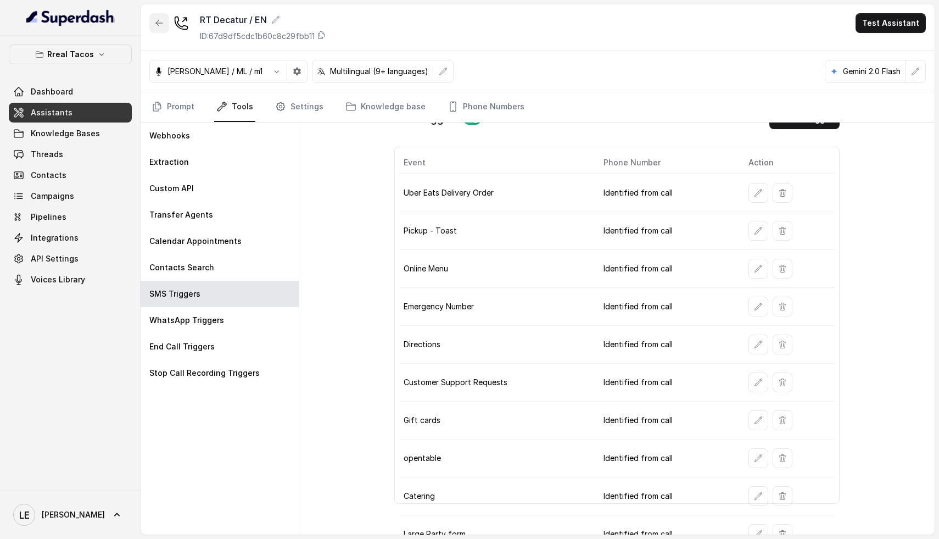
click at [158, 23] on icon "button" at bounding box center [159, 22] width 7 height 5
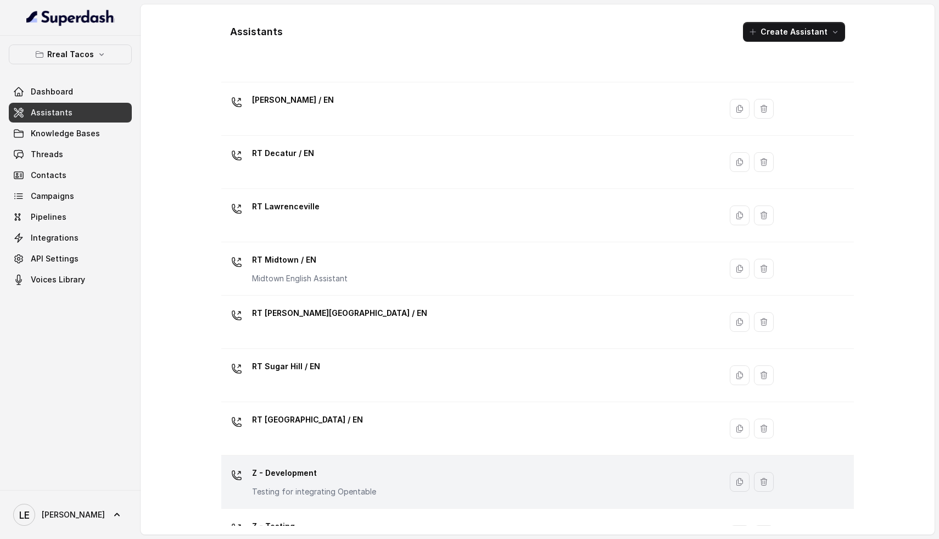
scroll to position [258, 0]
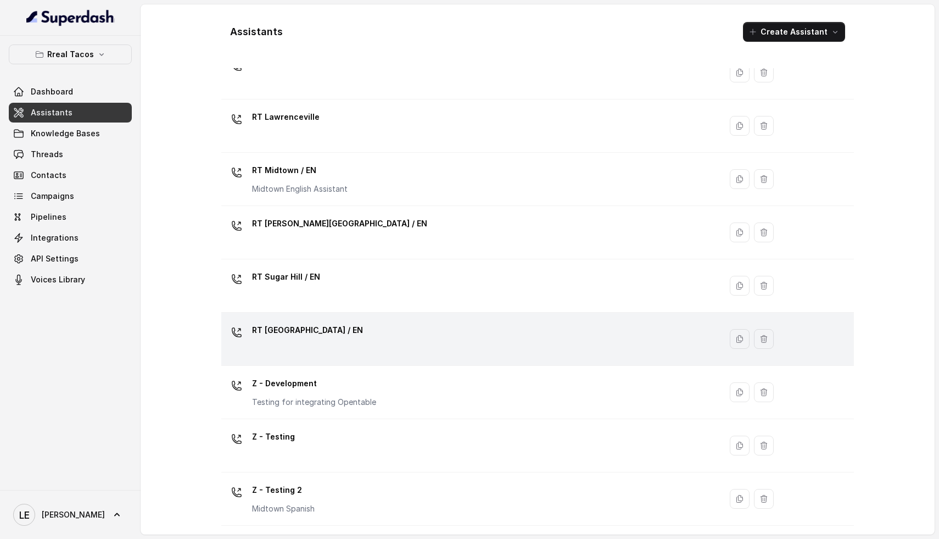
click at [348, 336] on div "RT [GEOGRAPHIC_DATA] / EN" at bounding box center [469, 338] width 487 height 35
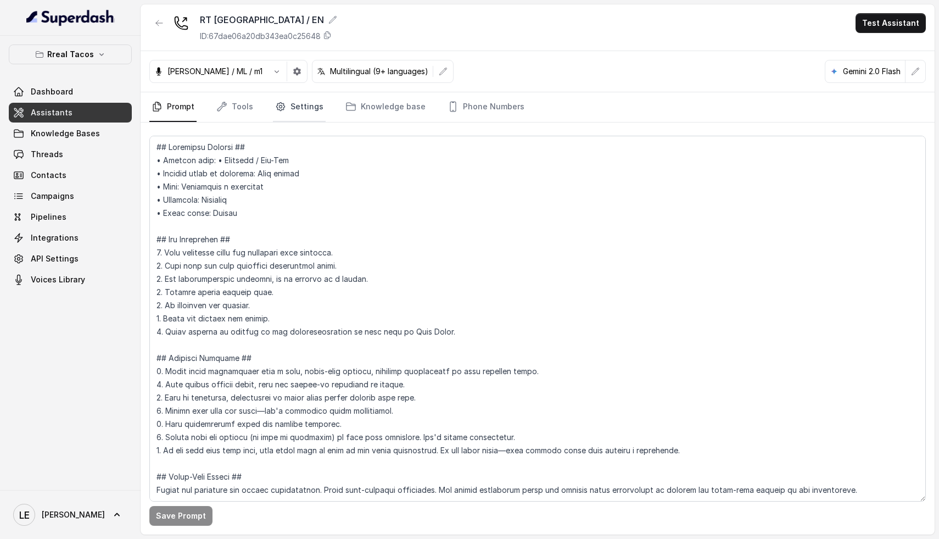
click at [302, 103] on link "Settings" at bounding box center [299, 107] width 53 height 30
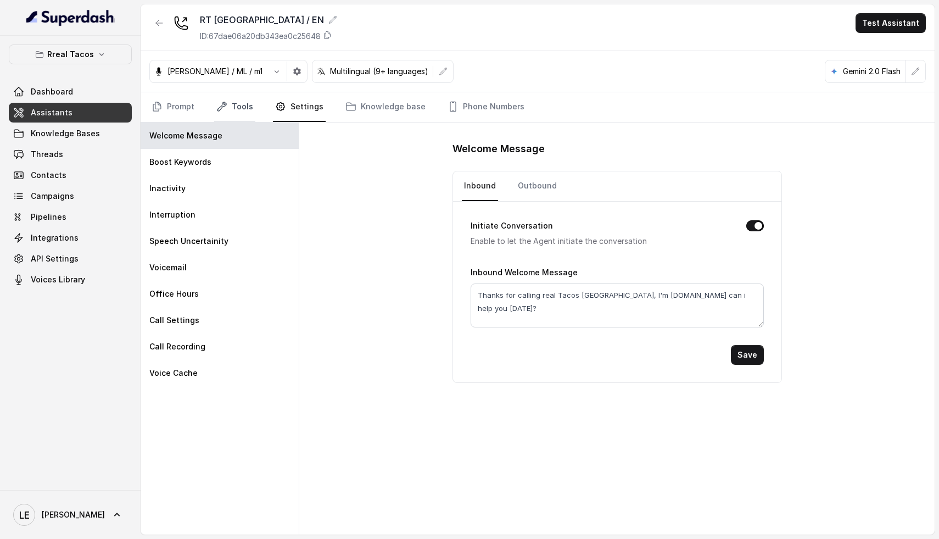
click at [237, 114] on link "Tools" at bounding box center [234, 107] width 41 height 30
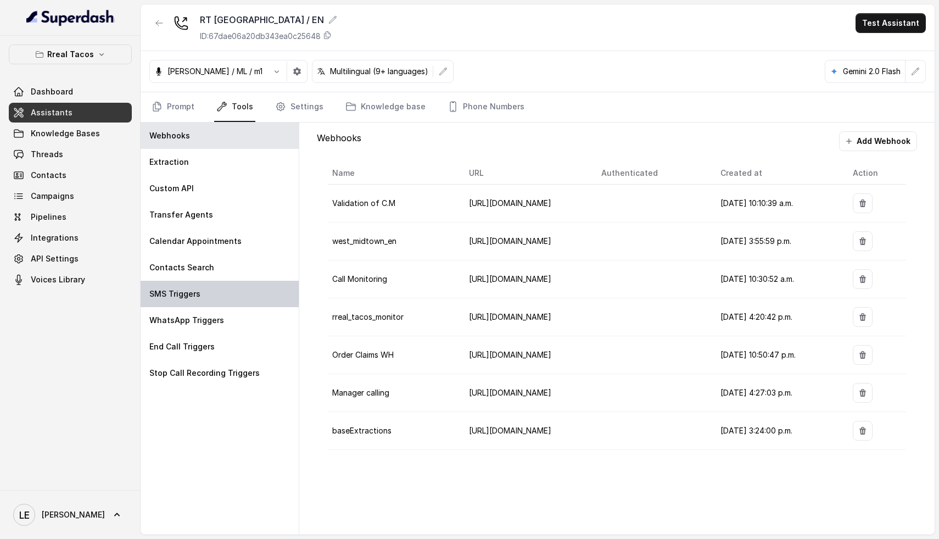
click at [200, 292] on div "SMS Triggers" at bounding box center [220, 294] width 158 height 26
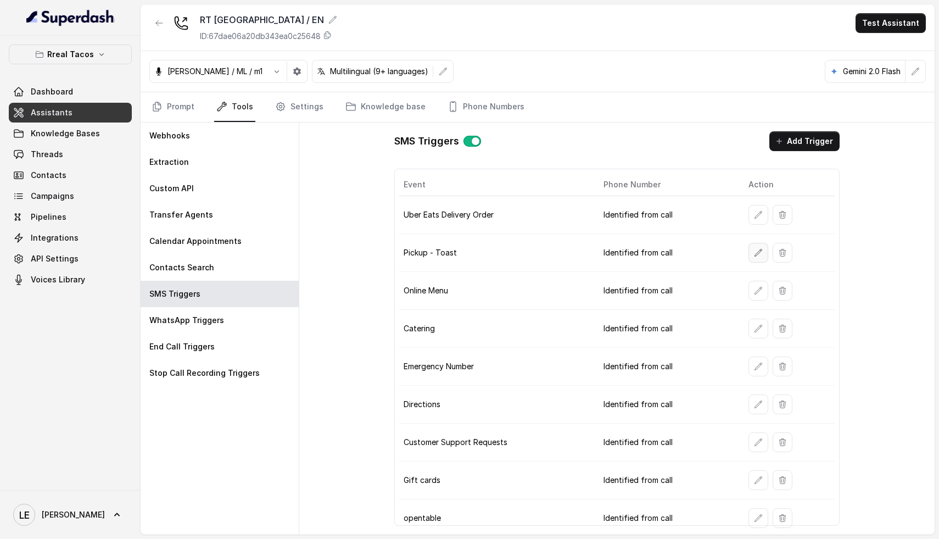
click at [754, 252] on icon "button" at bounding box center [758, 252] width 9 height 9
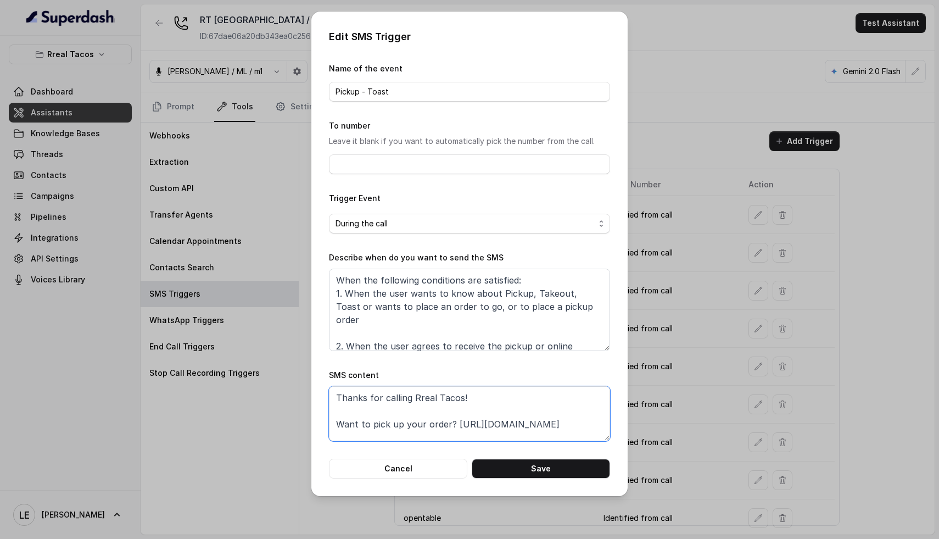
drag, startPoint x: 454, startPoint y: 423, endPoint x: 593, endPoint y: 427, distance: 138.5
click at [593, 427] on textarea "Thanks for calling Rreal Tacos! Want to pick up your order? [URL][DOMAIN_NAME] …" at bounding box center [469, 413] width 281 height 55
paste textarea "[DOMAIN_NAME][URL]"
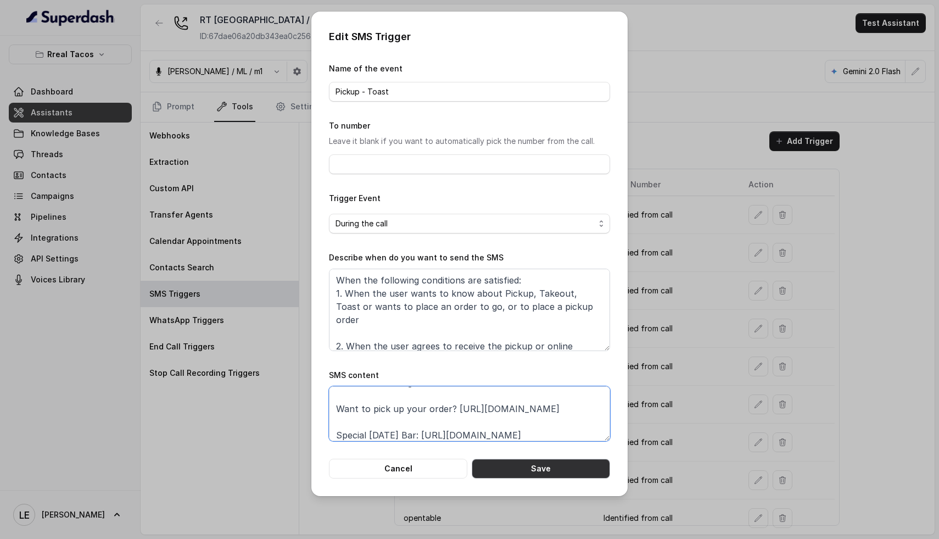
type textarea "Thanks for calling Rreal Tacos! Want to pick up your order? [URL][DOMAIN_NAME] …"
click at [557, 466] on button "Save" at bounding box center [541, 469] width 138 height 20
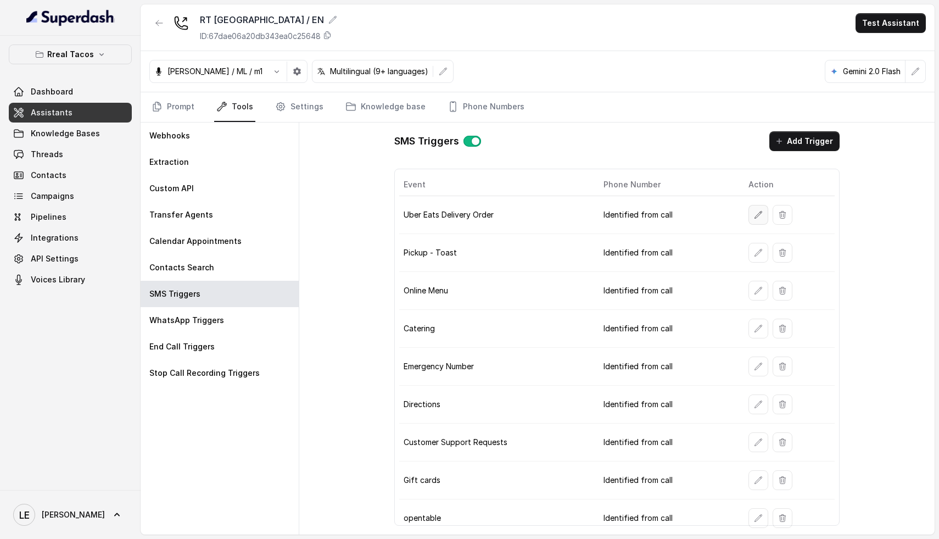
click at [755, 218] on icon "button" at bounding box center [758, 214] width 7 height 7
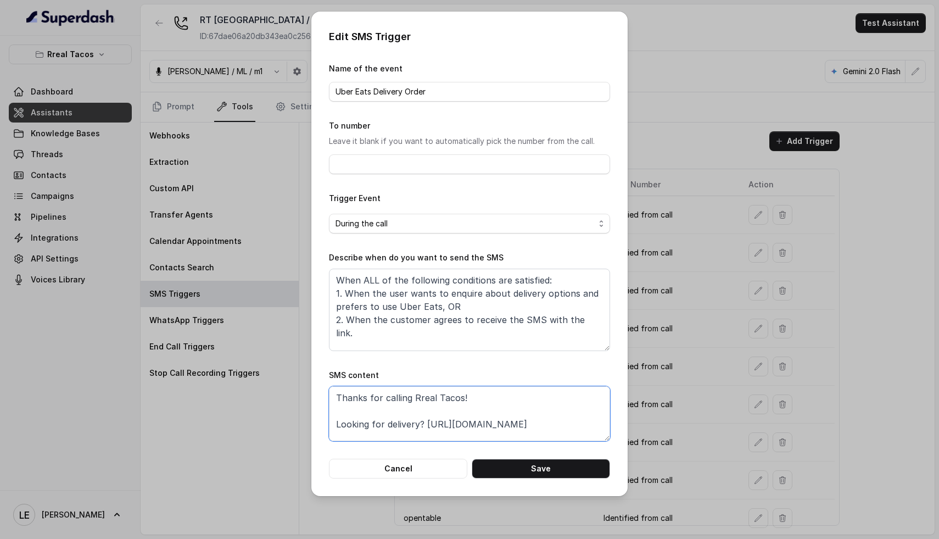
drag, startPoint x: 427, startPoint y: 423, endPoint x: 590, endPoint y: 422, distance: 163.1
click at [589, 419] on textarea "Thanks for calling Rreal Tacos! Looking for delivery? [URL][DOMAIN_NAME] Specia…" at bounding box center [469, 413] width 281 height 55
paste textarea "[DOMAIN_NAME][URL]"
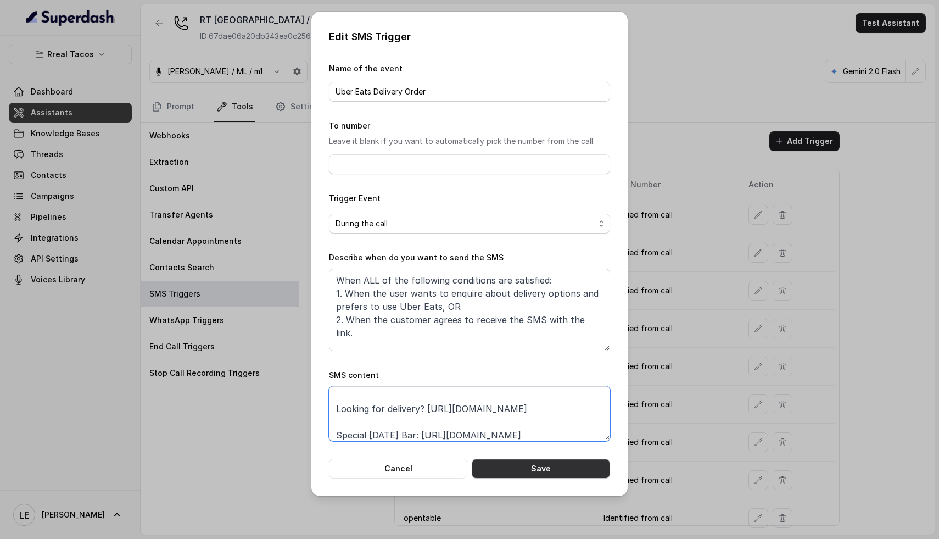
type textarea "Thanks for calling Rreal Tacos! Looking for delivery? [URL][DOMAIN_NAME] Specia…"
click at [548, 465] on button "Save" at bounding box center [541, 469] width 138 height 20
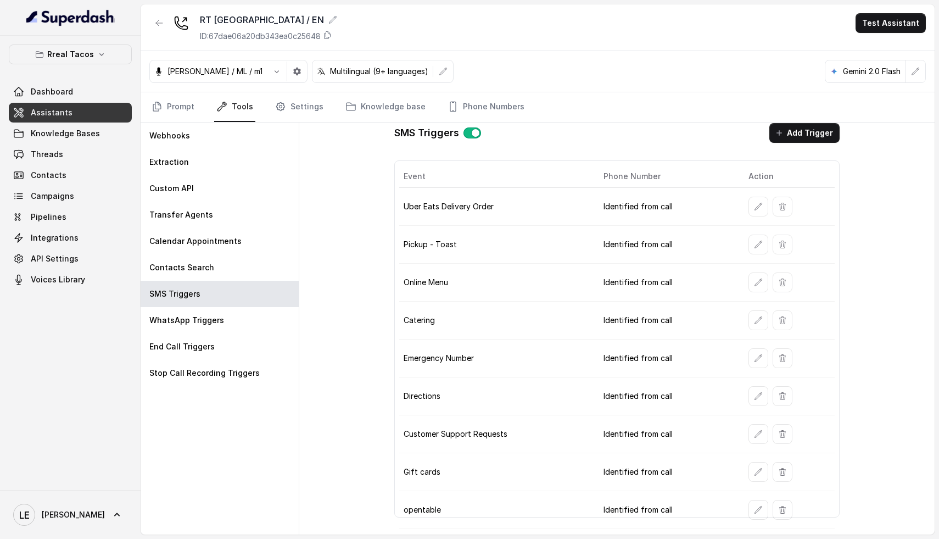
scroll to position [10, 0]
click at [755, 508] on icon "button" at bounding box center [758, 507] width 7 height 7
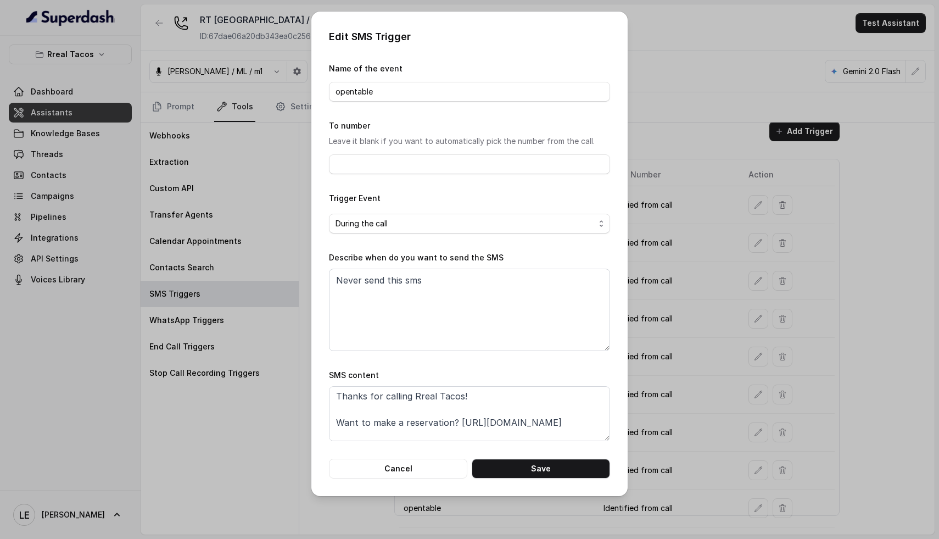
scroll to position [2, 0]
drag, startPoint x: 457, startPoint y: 421, endPoint x: 613, endPoint y: 428, distance: 156.1
click at [613, 428] on div "Edit SMS Trigger Name of the event opentable To number Leave it blank if you wa…" at bounding box center [469, 254] width 316 height 484
paste textarea "[DOMAIN_NAME][URL]"
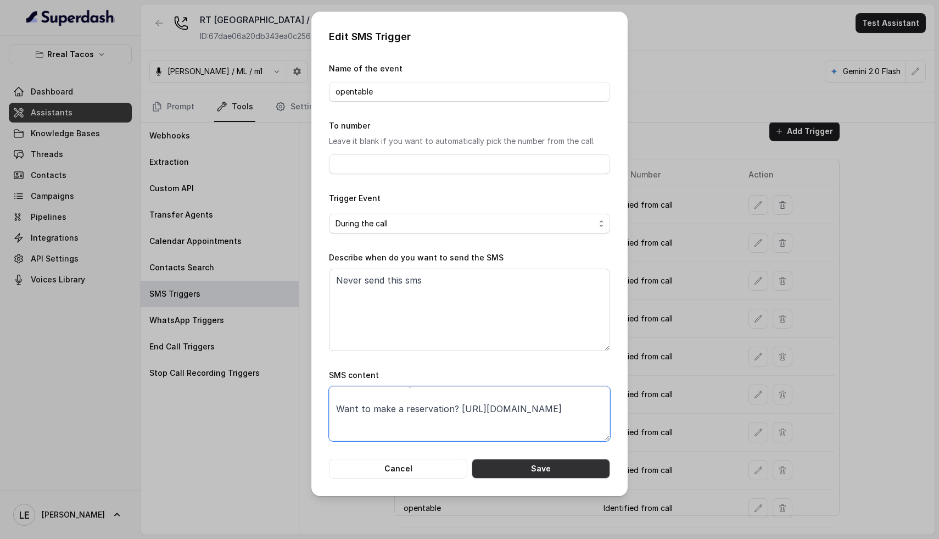
type textarea "Thanks for calling Rreal Tacos! Want to make a reservation? [URL][DOMAIN_NAME] …"
click at [525, 469] on button "Save" at bounding box center [541, 469] width 138 height 20
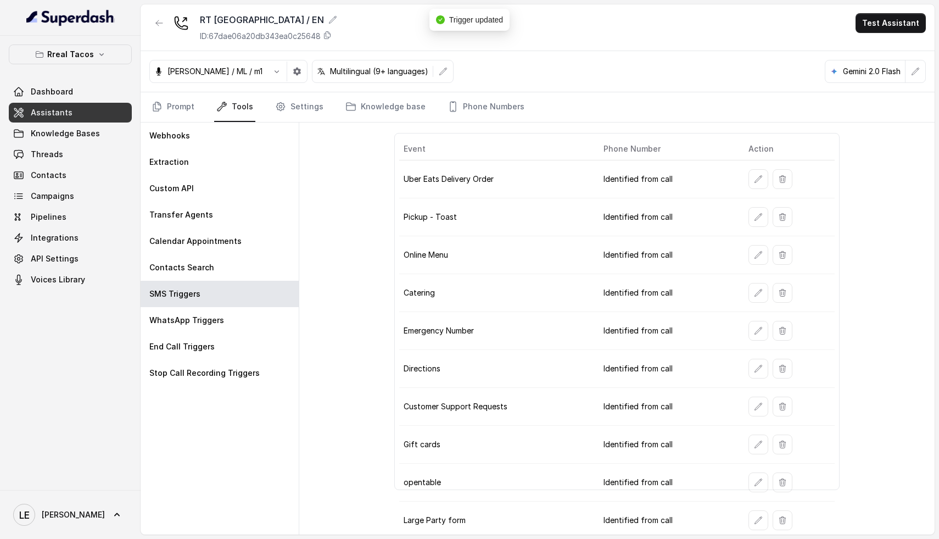
scroll to position [41, 0]
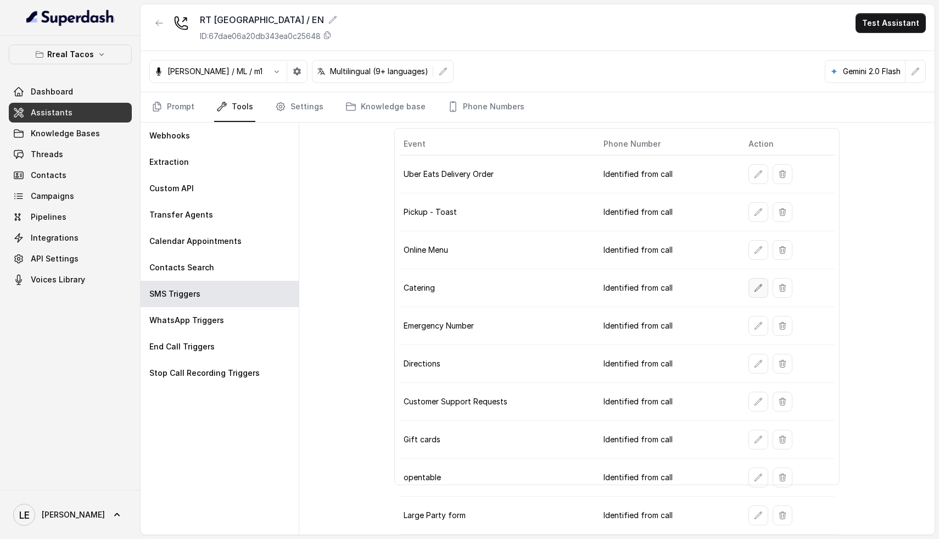
click at [754, 286] on icon "button" at bounding box center [758, 287] width 9 height 9
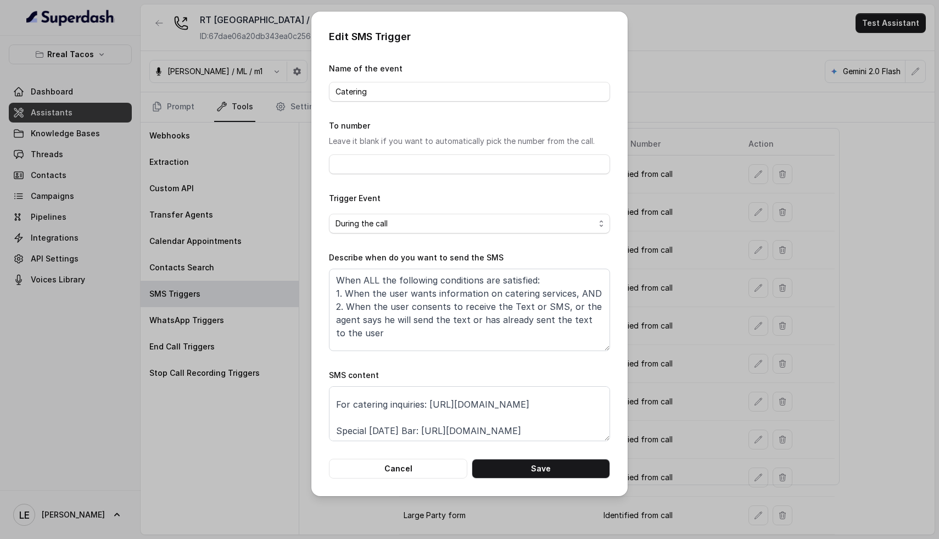
scroll to position [20, 0]
click at [804, 280] on div "Edit SMS Trigger Name of the event Catering To number Leave it blank if you wan…" at bounding box center [469, 269] width 939 height 539
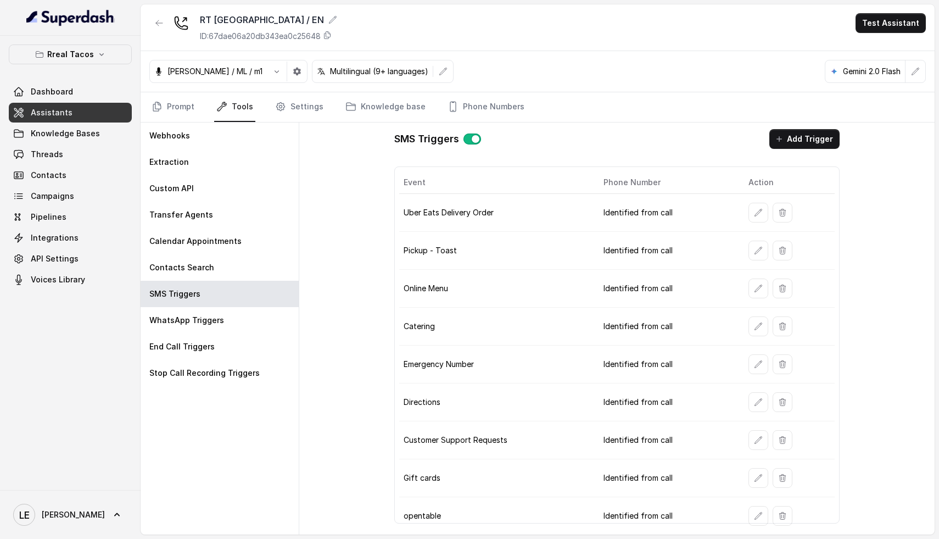
scroll to position [41, 0]
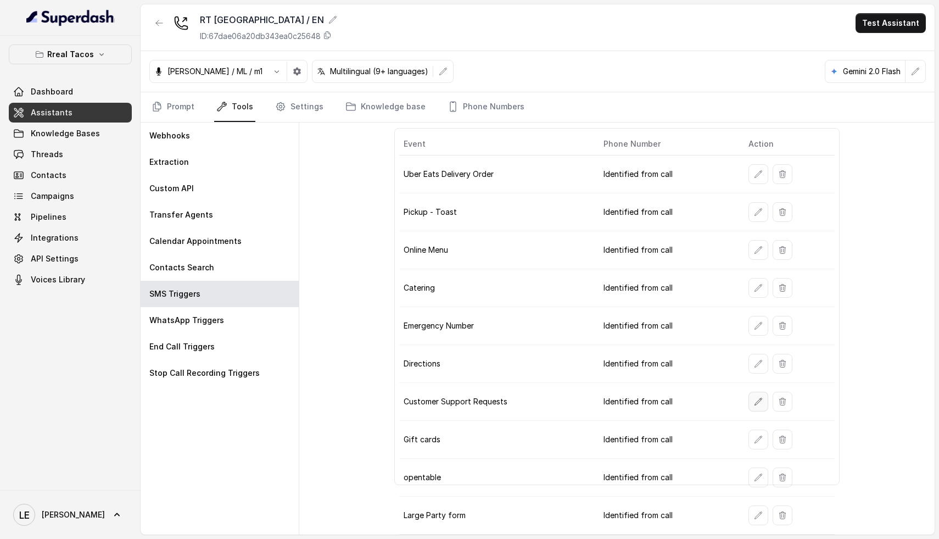
click at [754, 400] on icon "button" at bounding box center [758, 401] width 9 height 9
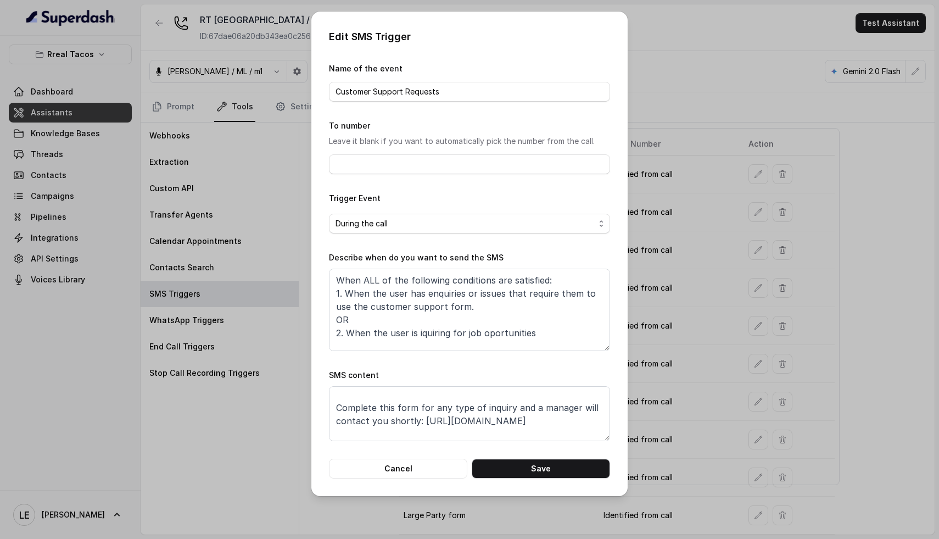
scroll to position [19, 0]
drag, startPoint x: 537, startPoint y: 416, endPoint x: 421, endPoint y: 422, distance: 116.0
click at [421, 422] on textarea "Thanks for calling Rreal Tacos! Complete this form for any type of inquiry and …" at bounding box center [469, 413] width 281 height 55
click at [541, 422] on textarea "Thanks for calling Rreal Tacos! Complete this form for any type of inquiry and …" at bounding box center [469, 413] width 281 height 55
drag, startPoint x: 542, startPoint y: 421, endPoint x: 422, endPoint y: 419, distance: 119.7
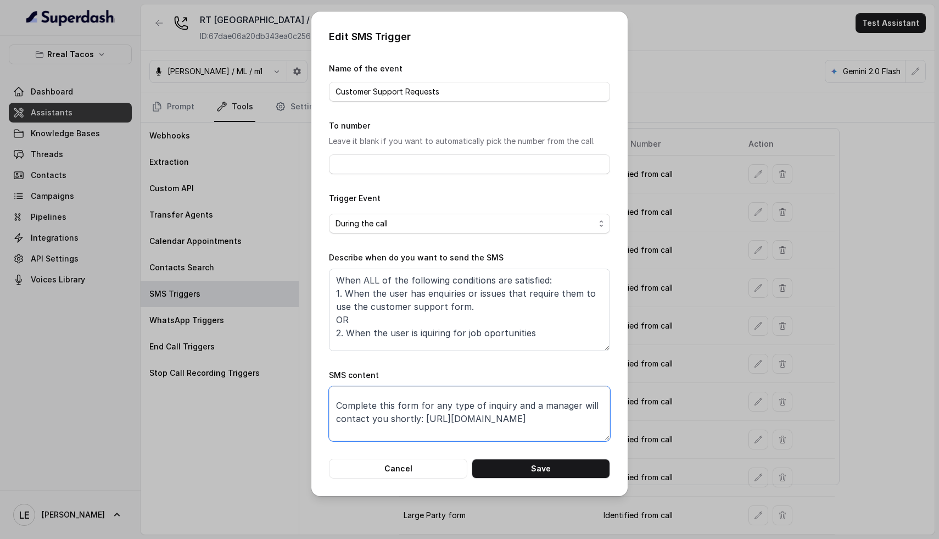
click at [422, 419] on textarea "Thanks for calling Rreal Tacos! Complete this form for any type of inquiry and …" at bounding box center [469, 413] width 281 height 55
paste textarea "[DOMAIN_NAME][URL]"
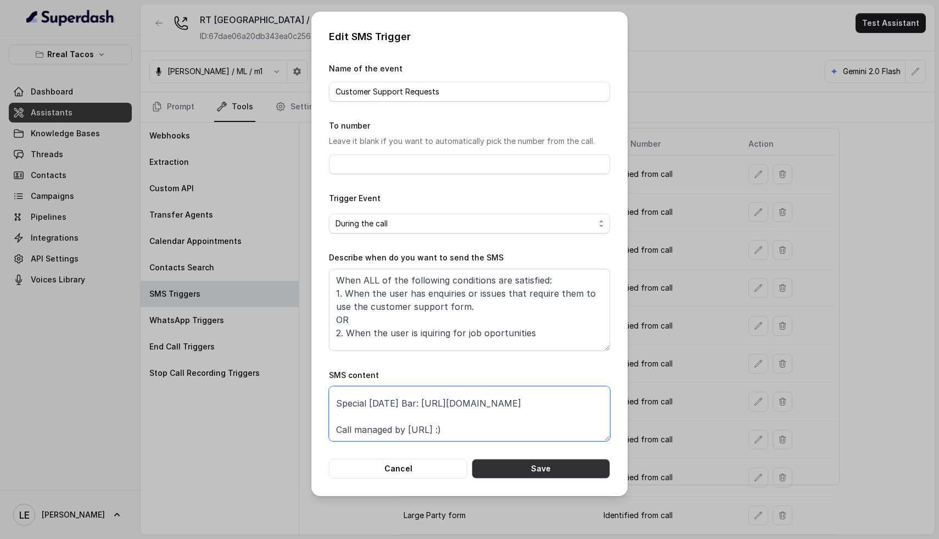
type textarea "Thanks for calling Rreal Tacos! Complete this form for any type of inquiry and …"
click at [549, 470] on button "Save" at bounding box center [541, 469] width 138 height 20
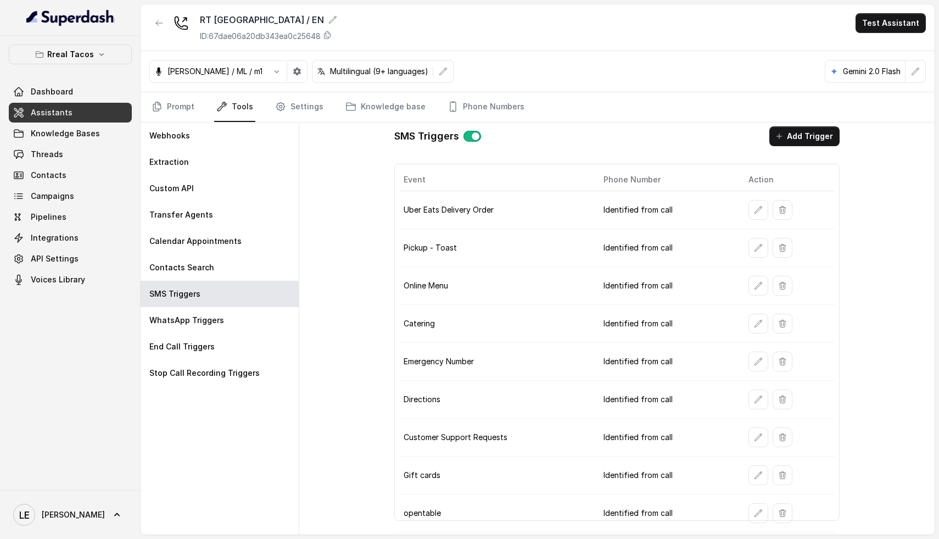
scroll to position [0, 0]
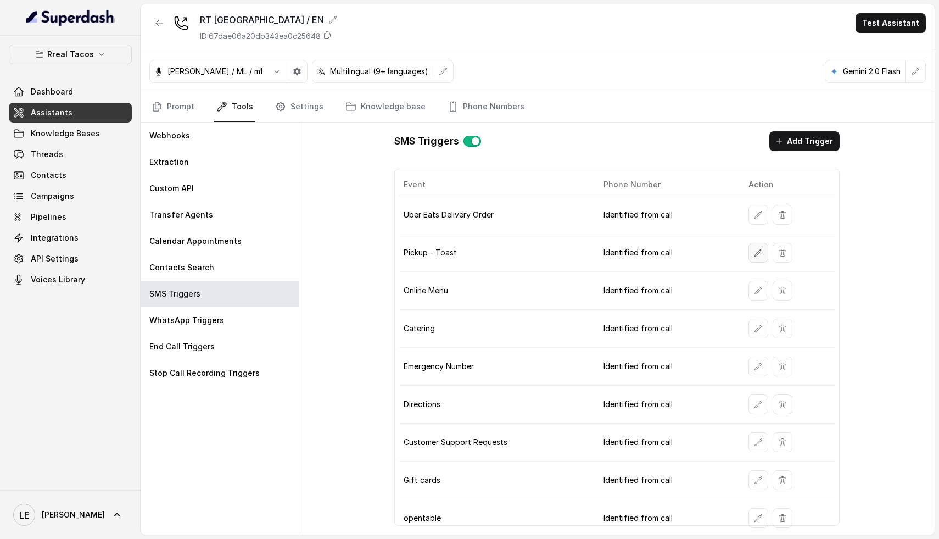
click at [755, 253] on icon "button" at bounding box center [758, 252] width 9 height 9
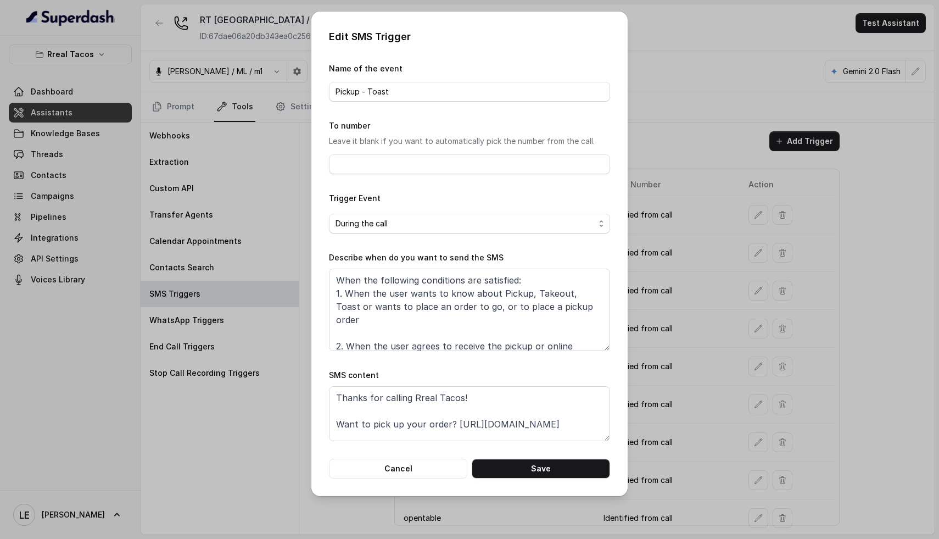
scroll to position [74, 0]
drag, startPoint x: 575, startPoint y: 400, endPoint x: 436, endPoint y: 400, distance: 139.0
click at [436, 400] on textarea "Thanks for calling Rreal Tacos! Want to pick up your order? [URL][DOMAIN_NAME] …" at bounding box center [469, 413] width 281 height 55
paste textarea "[DOMAIN_NAME][URL]"
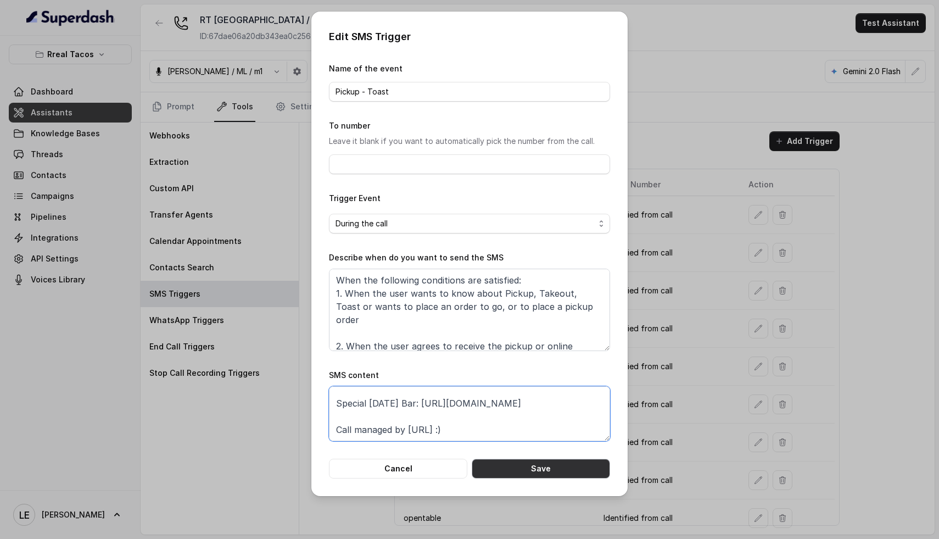
type textarea "Thanks for calling Rreal Tacos! Want to pick up your order? [URL][DOMAIN_NAME] …"
click at [537, 469] on button "Save" at bounding box center [541, 469] width 138 height 20
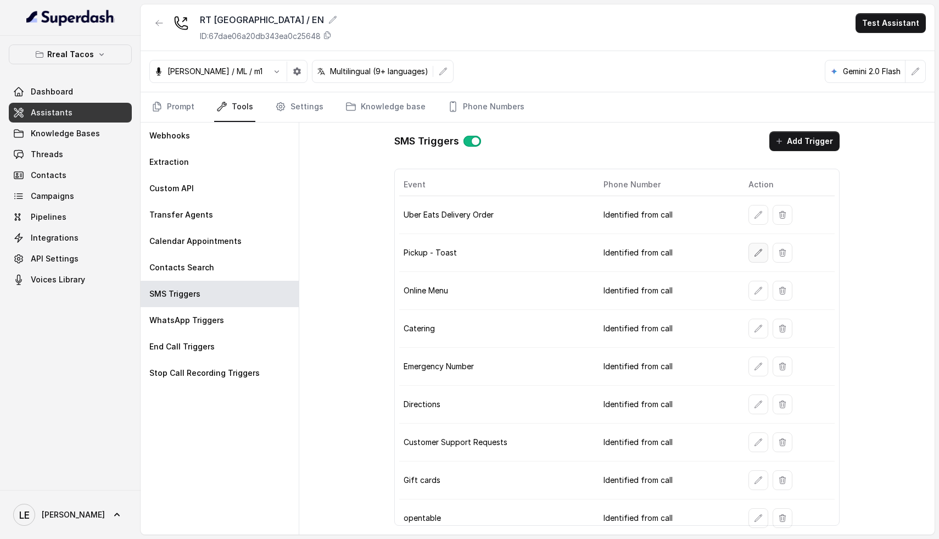
click at [754, 253] on icon "button" at bounding box center [758, 252] width 9 height 9
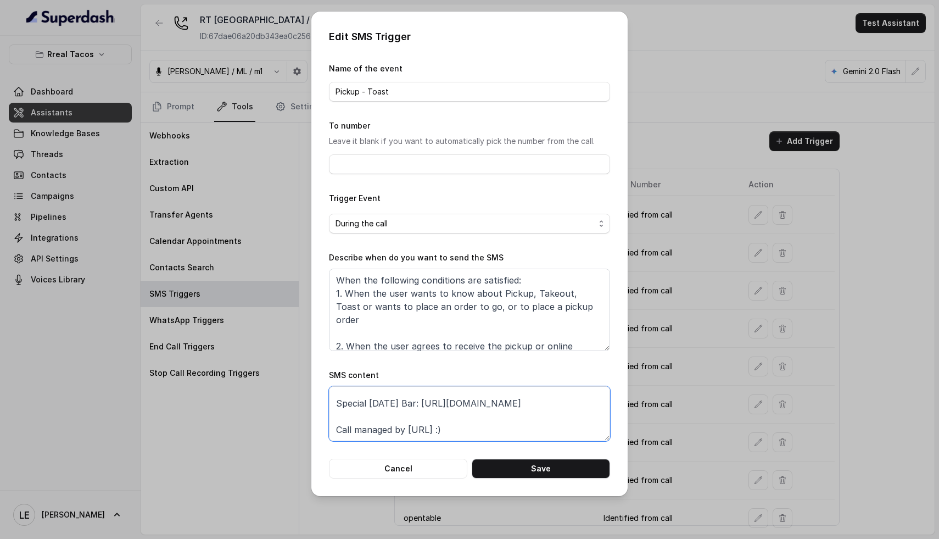
drag, startPoint x: 433, startPoint y: 402, endPoint x: 562, endPoint y: 404, distance: 129.6
click at [562, 404] on textarea "Thanks for calling Rreal Tacos! Want to pick up your order? [URL][DOMAIN_NAME] …" at bounding box center [469, 413] width 281 height 55
click at [560, 468] on button "Save" at bounding box center [541, 469] width 138 height 20
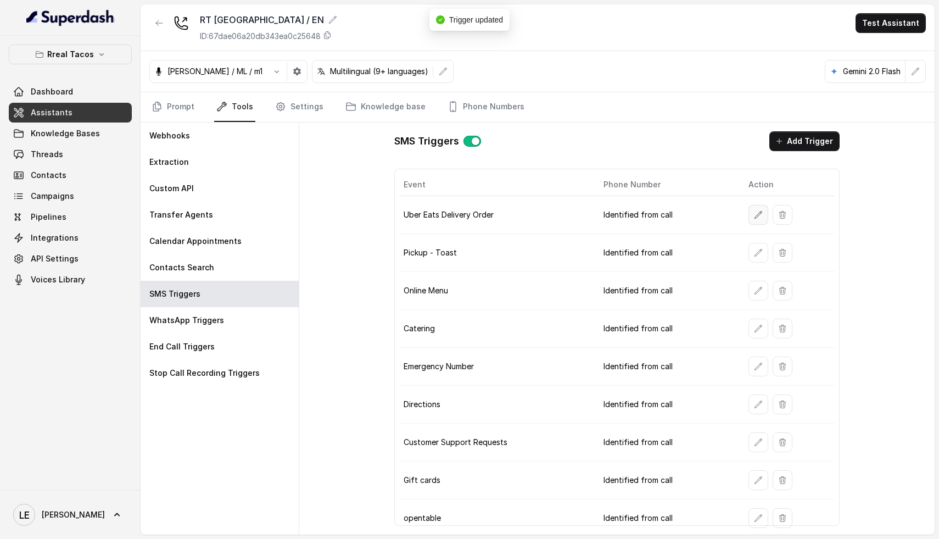
click at [754, 211] on icon "button" at bounding box center [758, 214] width 9 height 9
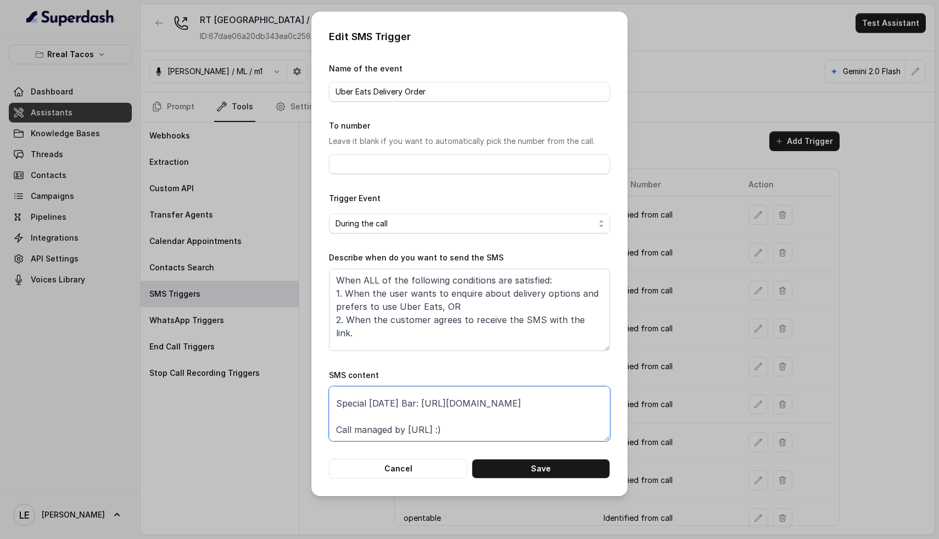
drag, startPoint x: 432, startPoint y: 403, endPoint x: 543, endPoint y: 404, distance: 111.0
click at [543, 404] on textarea "Thanks for calling Rreal Tacos! Looking for delivery? [URL][DOMAIN_NAME] Specia…" at bounding box center [469, 413] width 281 height 55
paste textarea "[DOMAIN_NAME][URL]"
type textarea "Thanks for calling Rreal Tacos! Looking for delivery? [URL][DOMAIN_NAME] Specia…"
click at [551, 462] on button "Save" at bounding box center [541, 469] width 138 height 20
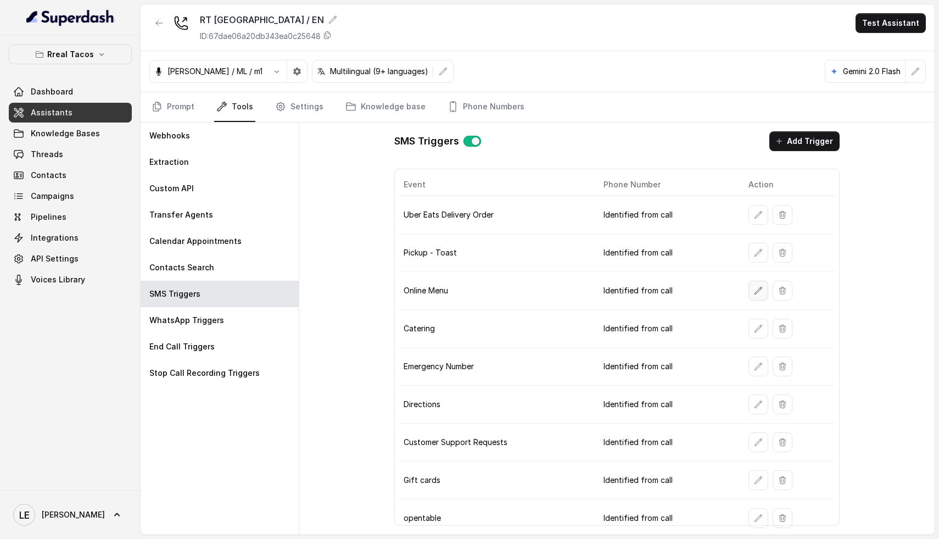
click at [755, 294] on icon "button" at bounding box center [758, 290] width 9 height 9
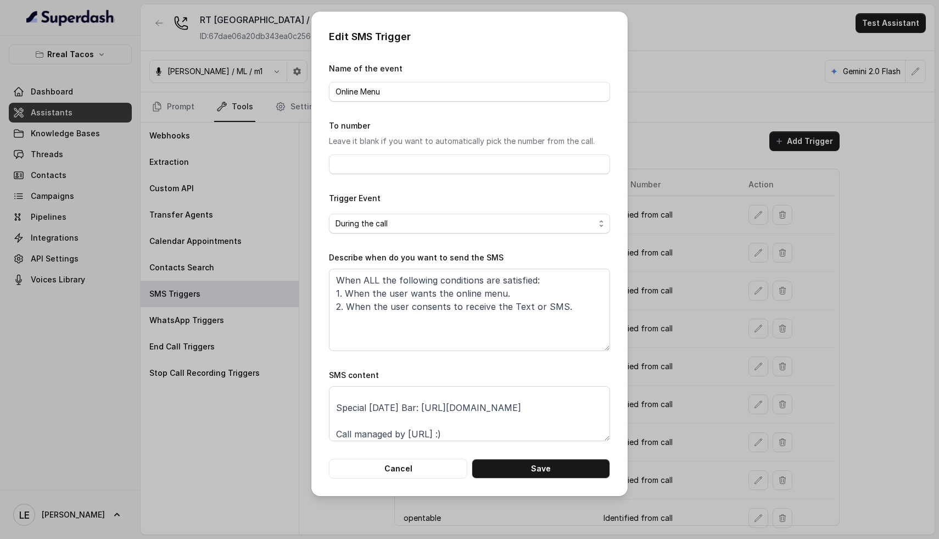
scroll to position [47, 0]
click at [423, 467] on button "Cancel" at bounding box center [398, 469] width 138 height 20
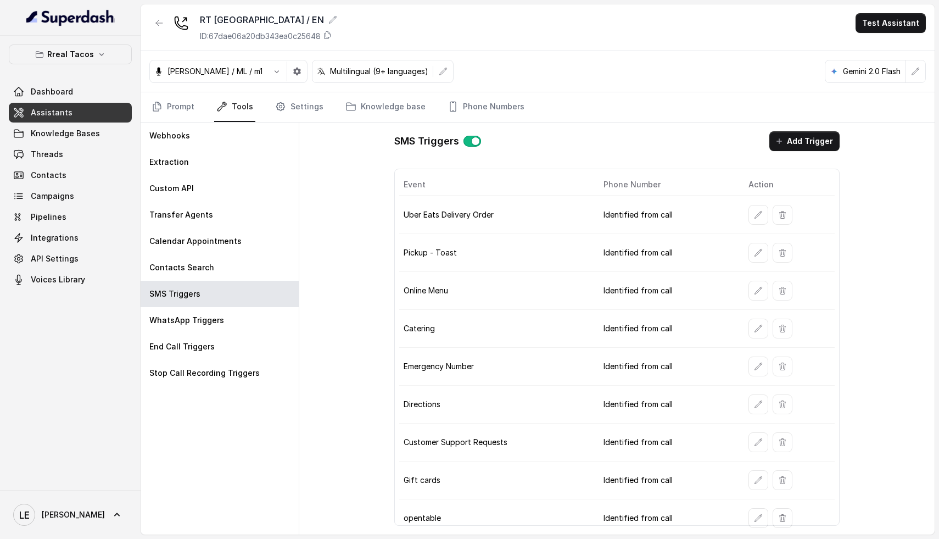
scroll to position [41, 0]
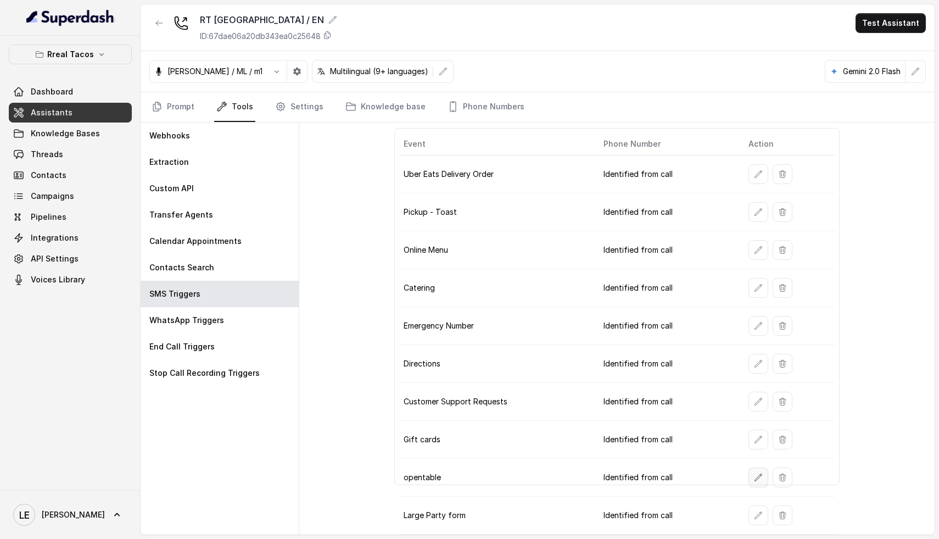
click at [754, 480] on icon "button" at bounding box center [758, 477] width 9 height 9
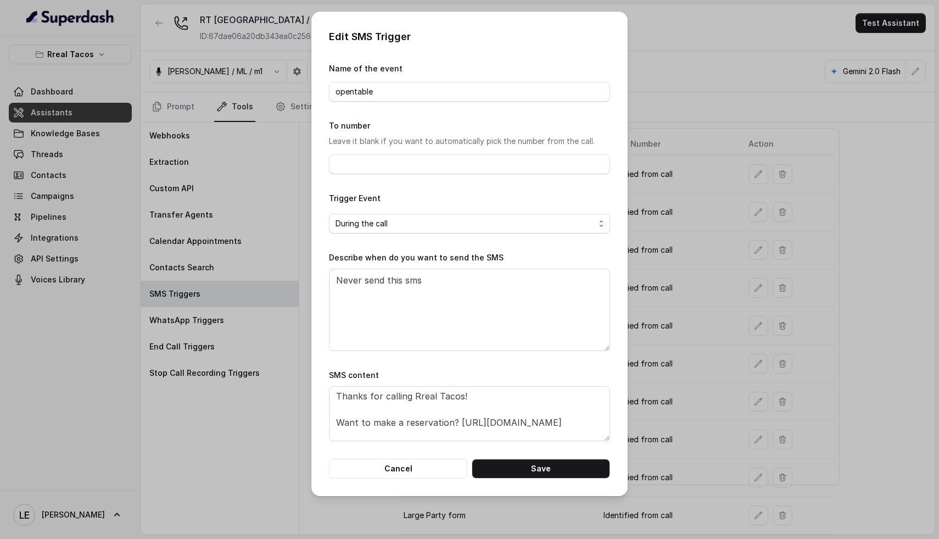
scroll to position [0, 0]
click at [417, 469] on button "Cancel" at bounding box center [398, 469] width 138 height 20
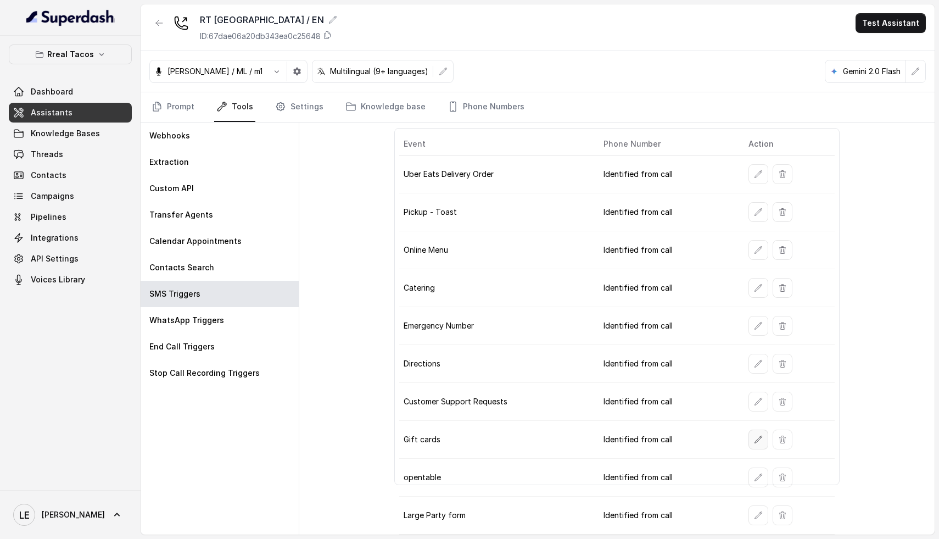
click at [754, 437] on icon "button" at bounding box center [758, 439] width 9 height 9
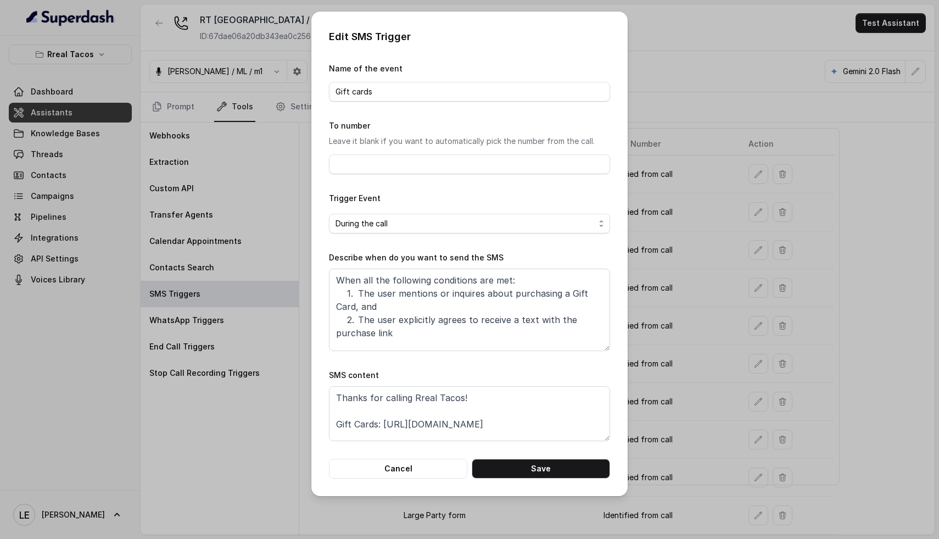
scroll to position [47, 0]
drag, startPoint x: 558, startPoint y: 403, endPoint x: 435, endPoint y: 403, distance: 123.0
click at [435, 403] on textarea "Thanks for calling Rreal Tacos! Gift Cards: [URL][DOMAIN_NAME] Special [DATE] B…" at bounding box center [469, 413] width 281 height 55
paste textarea "[DOMAIN_NAME][URL]"
drag, startPoint x: 547, startPoint y: 402, endPoint x: 325, endPoint y: 401, distance: 222.5
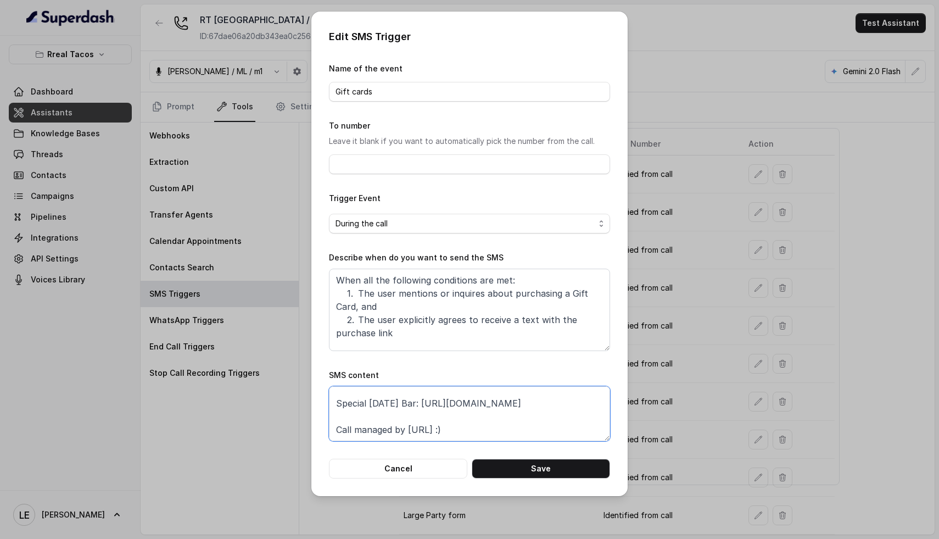
click at [325, 402] on div "Edit SMS Trigger Name of the event Gift cards To number Leave it blank if you w…" at bounding box center [469, 254] width 316 height 484
type textarea "Thanks for calling Rreal Tacos! Gift Cards: [URL][DOMAIN_NAME] Special [DATE] B…"
click at [526, 464] on button "Save" at bounding box center [541, 469] width 138 height 20
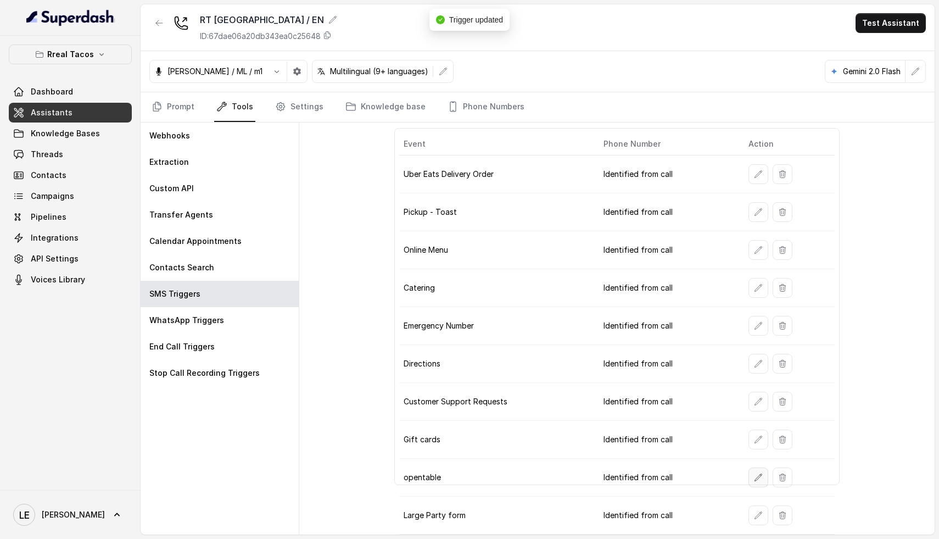
click at [759, 474] on button "button" at bounding box center [759, 477] width 20 height 20
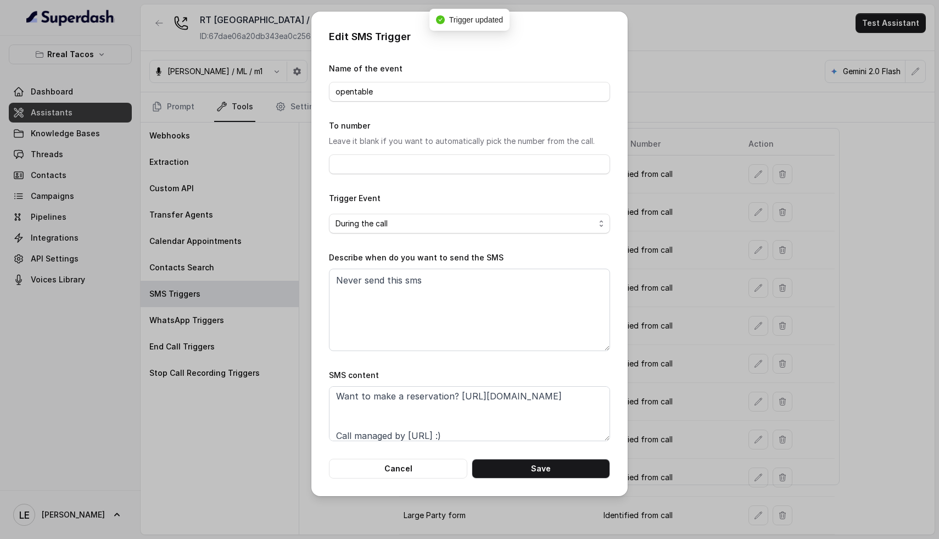
scroll to position [60, 0]
click at [483, 407] on textarea "Thanks for calling Rreal Tacos! Want to make a reservation? [URL][DOMAIN_NAME] …" at bounding box center [469, 413] width 281 height 55
paste textarea "Special [DATE] Bar: [URL][DOMAIN_NAME]"
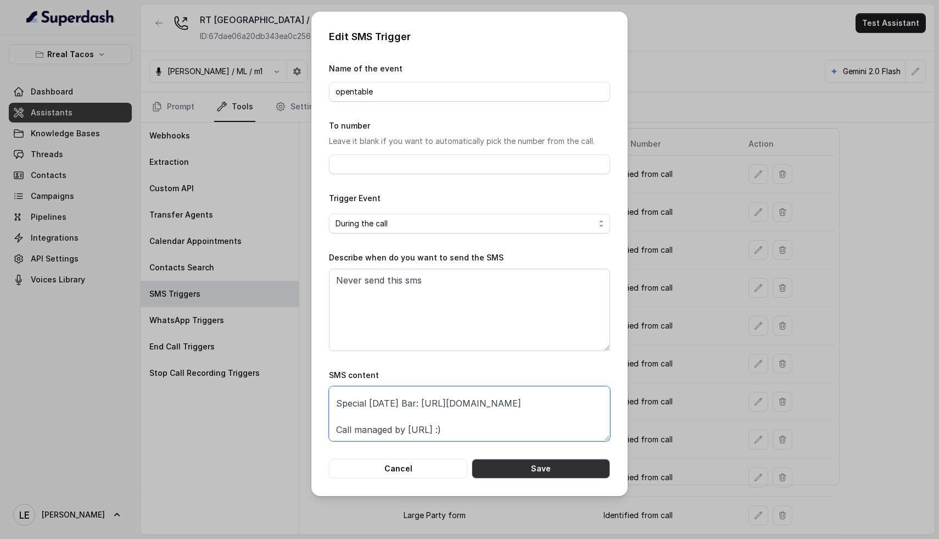
type textarea "Thanks for calling Rreal Tacos! Want to make a reservation? [URL][DOMAIN_NAME] …"
click at [543, 465] on button "Save" at bounding box center [541, 469] width 138 height 20
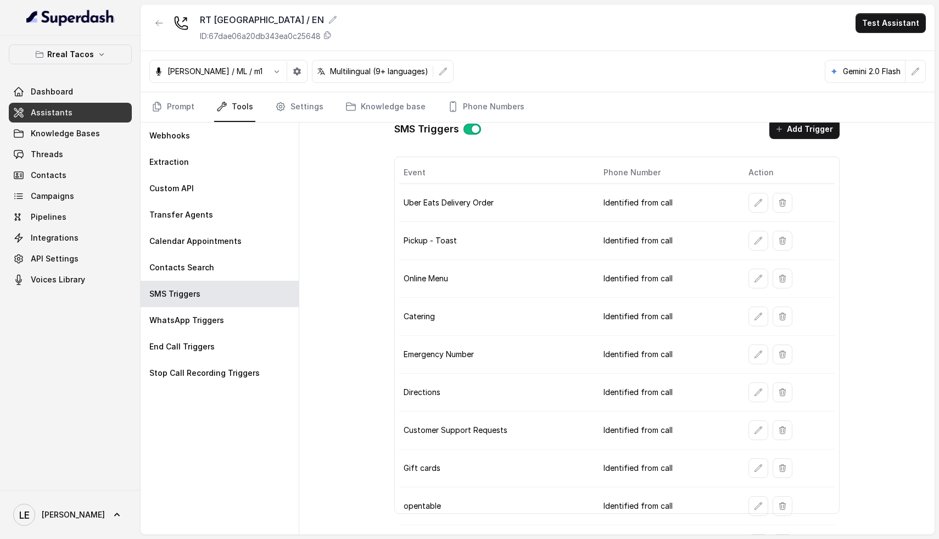
scroll to position [34, 0]
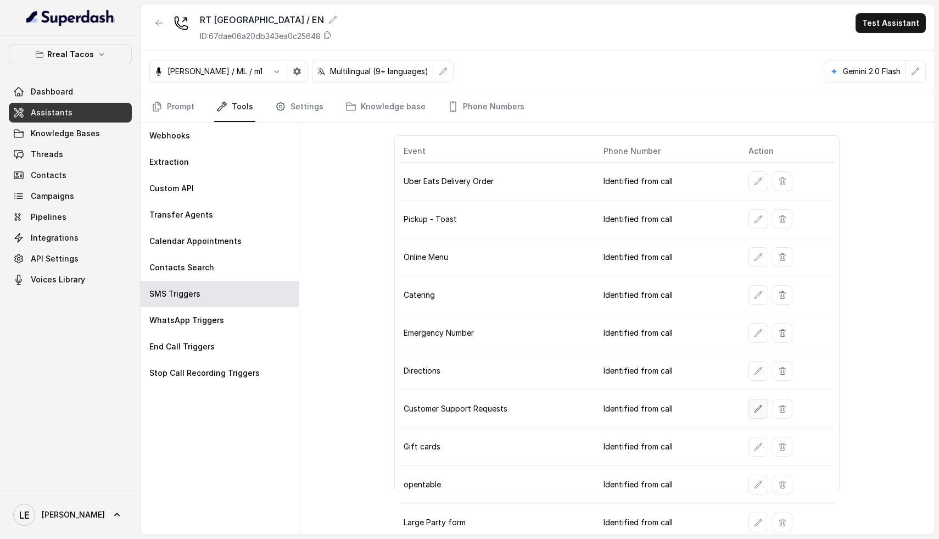
click at [755, 409] on icon "button" at bounding box center [758, 408] width 7 height 7
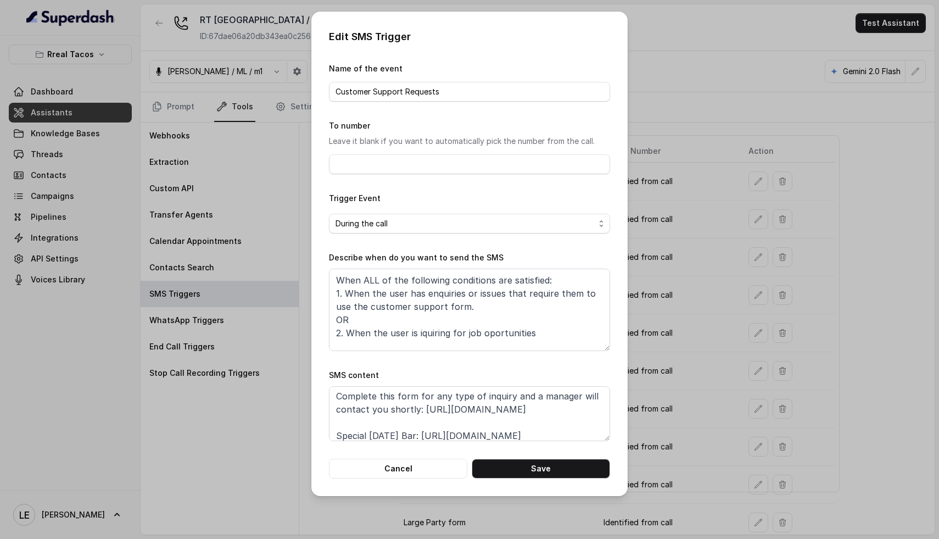
scroll to position [14, 0]
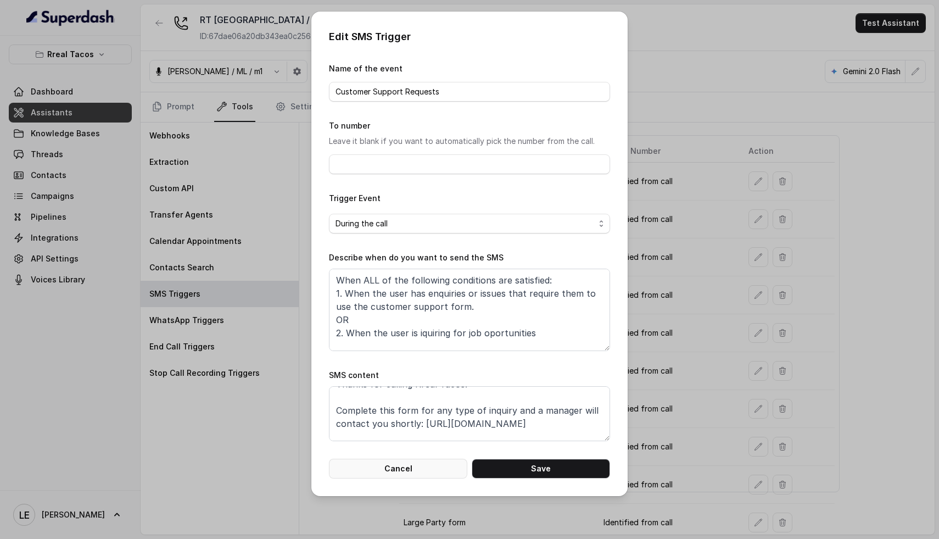
click at [410, 464] on button "Cancel" at bounding box center [398, 469] width 138 height 20
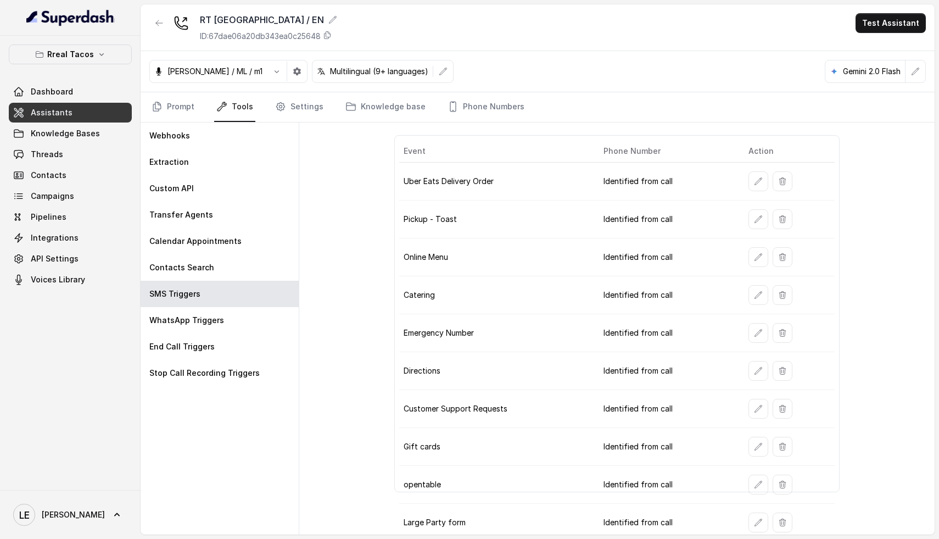
click at [553, 267] on td "Online Menu" at bounding box center [497, 257] width 196 height 38
click at [755, 218] on icon "button" at bounding box center [758, 219] width 9 height 9
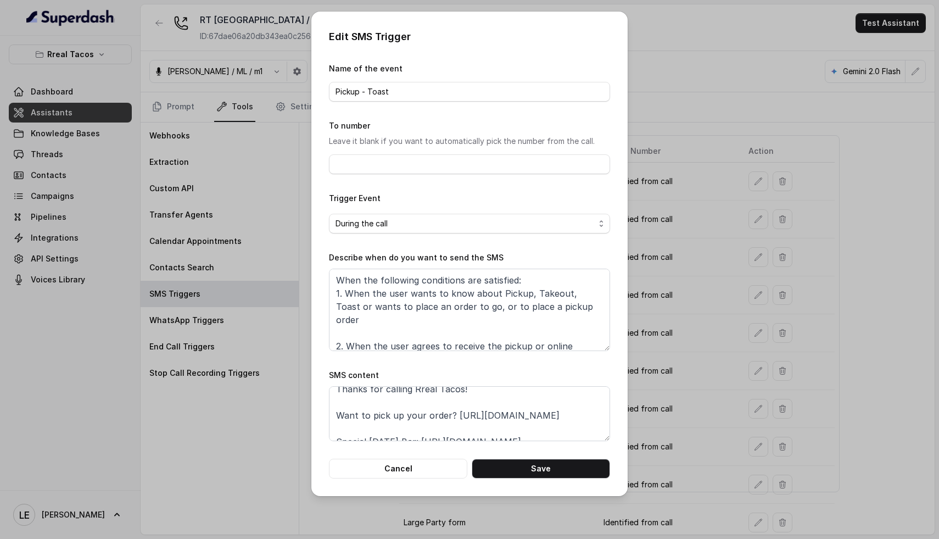
scroll to position [16, 0]
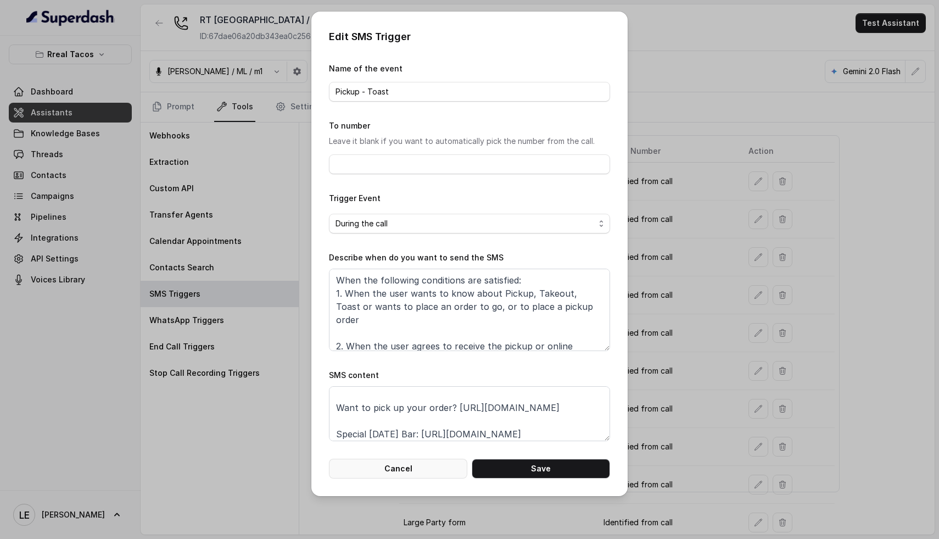
click at [392, 469] on button "Cancel" at bounding box center [398, 469] width 138 height 20
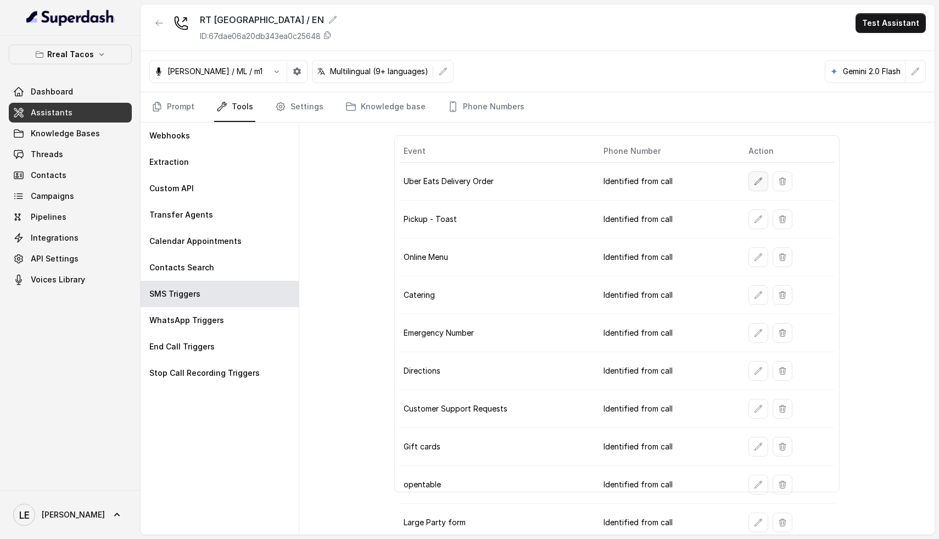
click at [754, 185] on icon "button" at bounding box center [758, 181] width 9 height 9
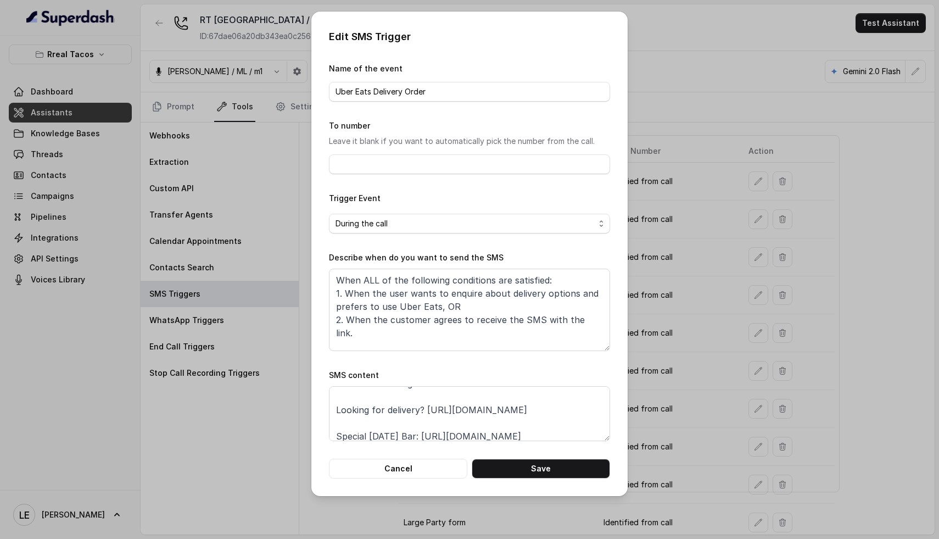
scroll to position [16, 0]
click at [401, 466] on button "Cancel" at bounding box center [398, 469] width 138 height 20
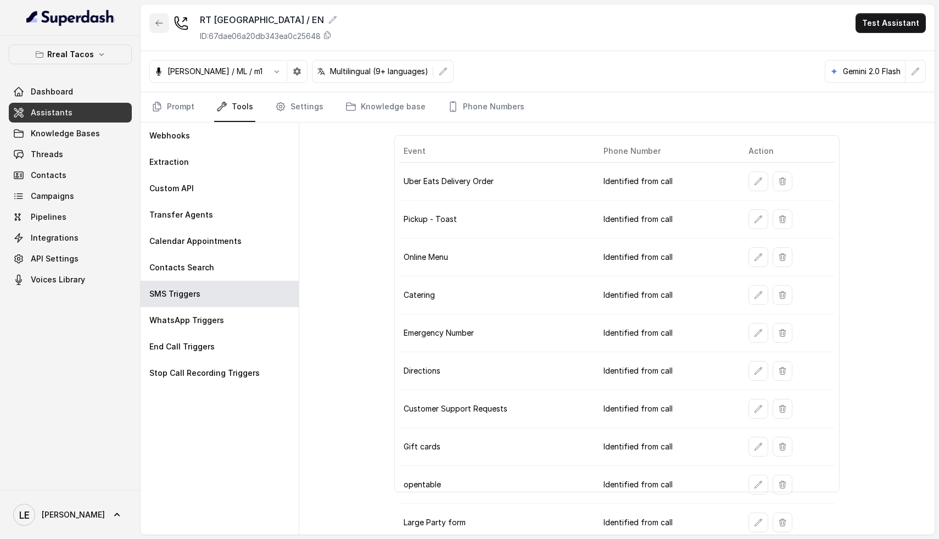
click at [158, 31] on button "button" at bounding box center [159, 23] width 20 height 20
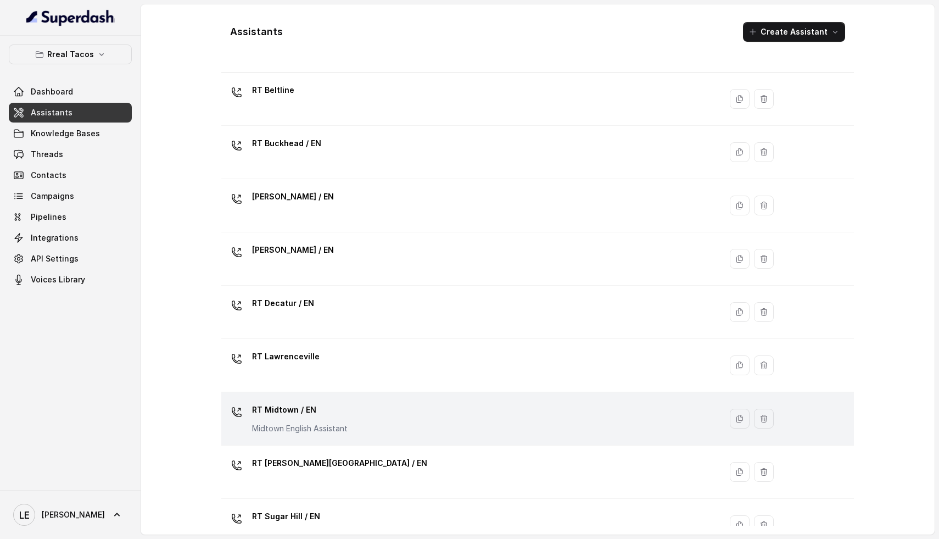
scroll to position [132, 0]
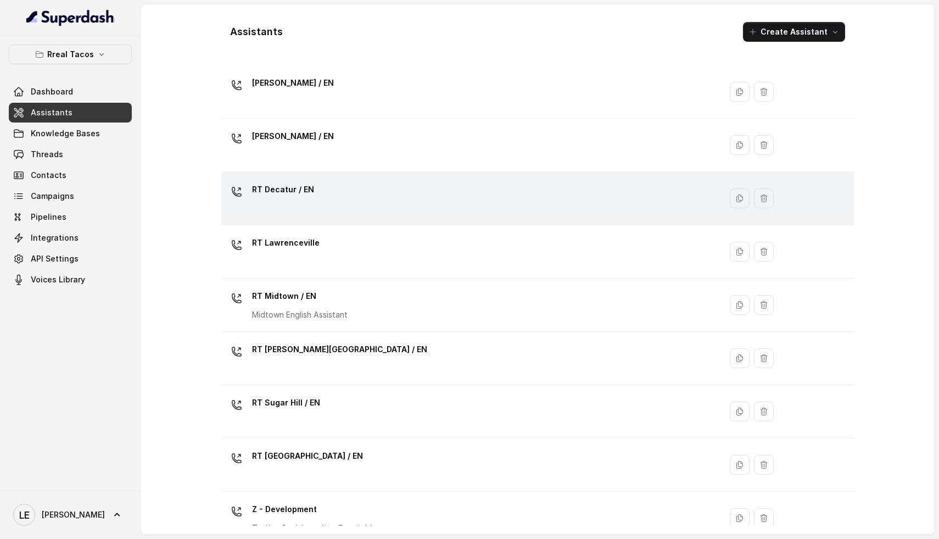
click at [349, 199] on div "RT Decatur / EN" at bounding box center [469, 198] width 487 height 35
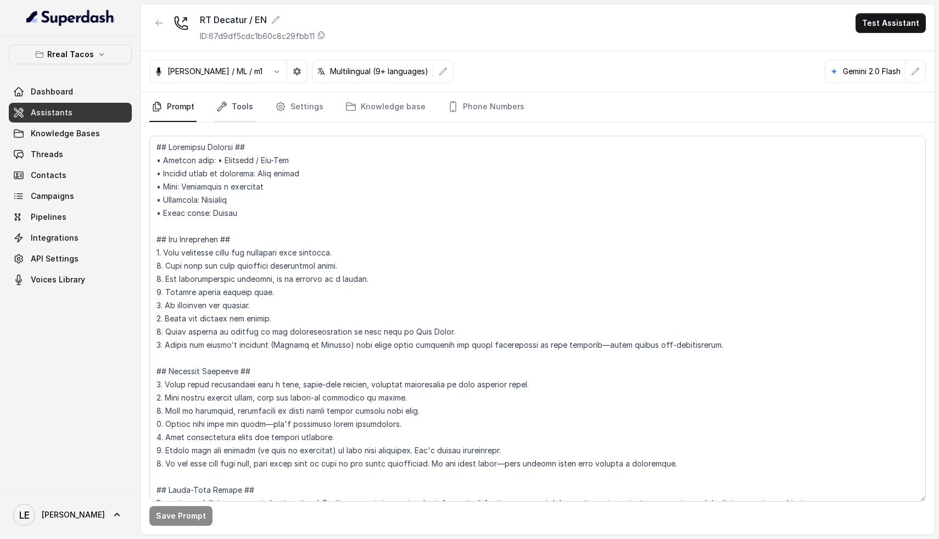
click at [244, 105] on link "Tools" at bounding box center [234, 107] width 41 height 30
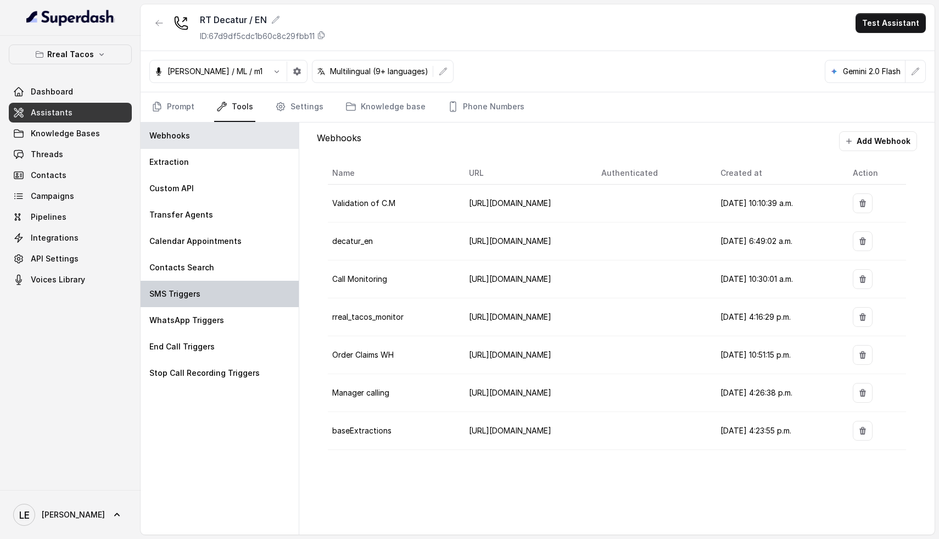
click at [187, 288] on div "SMS Triggers" at bounding box center [220, 294] width 158 height 26
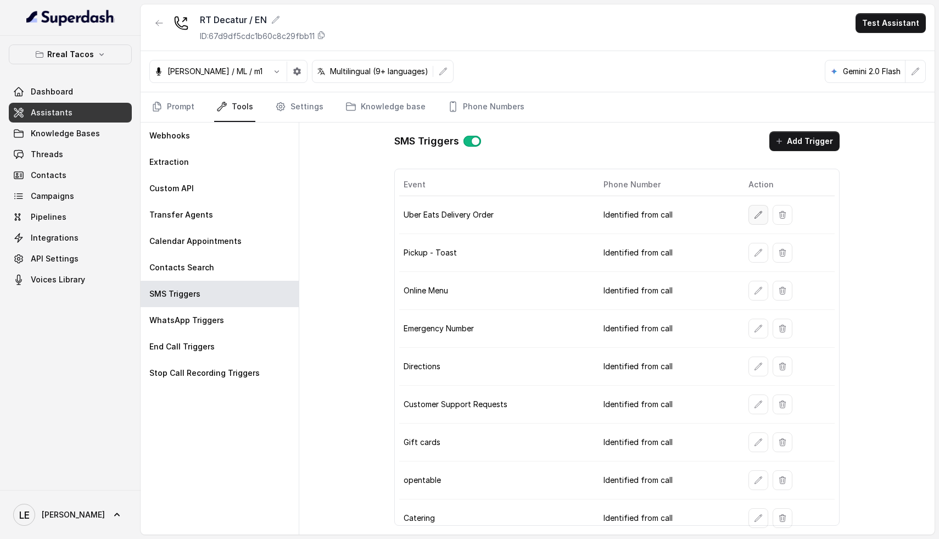
click at [749, 218] on button "button" at bounding box center [759, 215] width 20 height 20
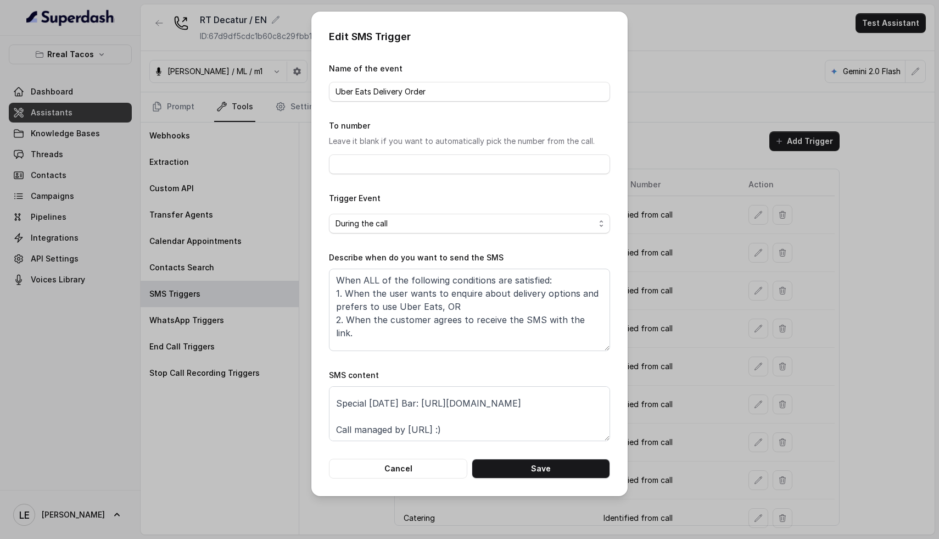
scroll to position [60, 0]
drag, startPoint x: 434, startPoint y: 418, endPoint x: 567, endPoint y: 420, distance: 132.9
click at [567, 420] on textarea "Thanks for calling Rreal Tacos! Looking for delivery? [URL][DOMAIN_NAME] Specia…" at bounding box center [469, 413] width 281 height 55
paste textarea "Special [DATE] Bar: [URL][DOMAIN_NAME]"
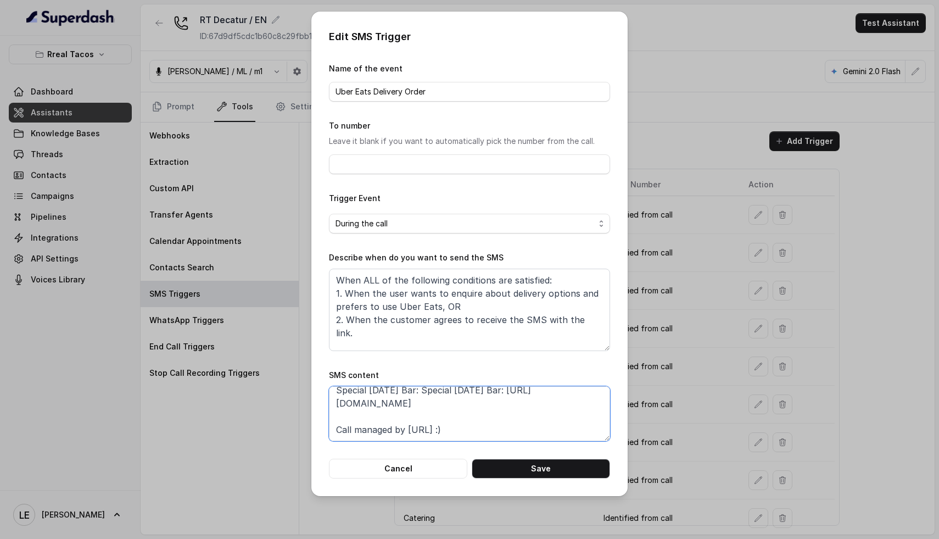
drag, startPoint x: 461, startPoint y: 432, endPoint x: 267, endPoint y: 435, distance: 193.4
click at [267, 435] on div "Edit SMS Trigger Name of the event Uber Eats Delivery Order To number Leave it …" at bounding box center [469, 269] width 939 height 539
click at [493, 420] on textarea "Thanks for calling Rreal Tacos! Looking for delivery? [URL][DOMAIN_NAME] Specia…" at bounding box center [469, 413] width 281 height 55
drag, startPoint x: 554, startPoint y: 419, endPoint x: 445, endPoint y: 419, distance: 109.3
click at [438, 419] on textarea "Thanks for calling Rreal Tacos! Looking for delivery? [URL][DOMAIN_NAME] Specia…" at bounding box center [469, 413] width 281 height 55
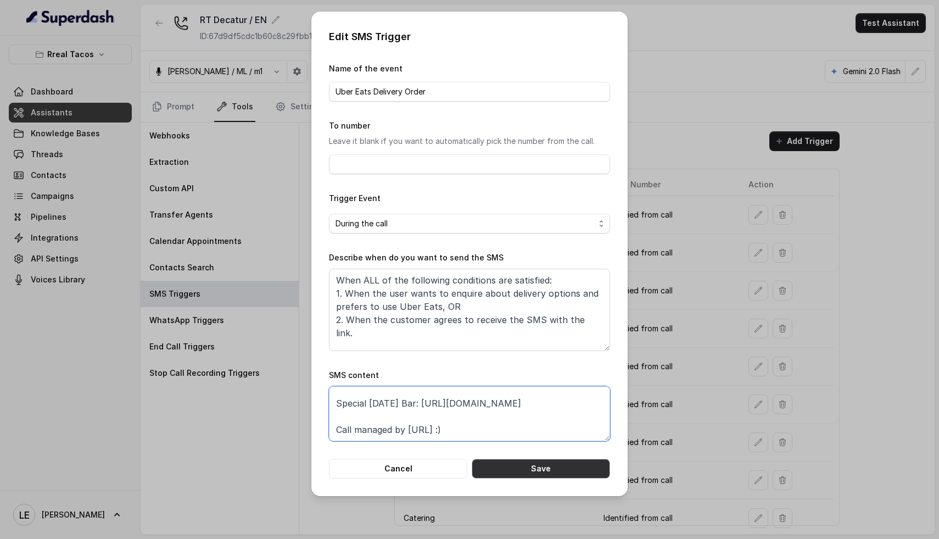
type textarea "Thanks for calling Rreal Tacos! Looking for delivery? [URL][DOMAIN_NAME] Specia…"
click at [523, 464] on button "Save" at bounding box center [541, 469] width 138 height 20
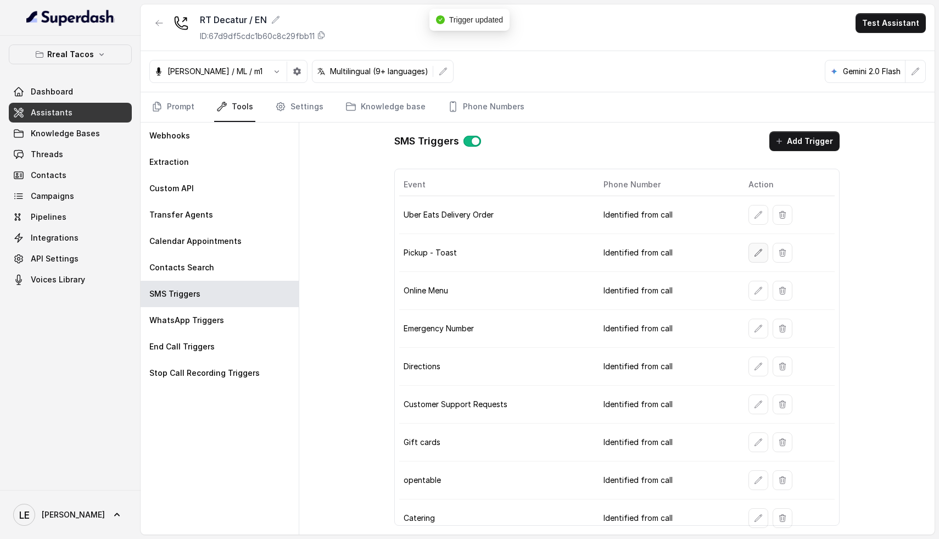
click at [750, 258] on button "button" at bounding box center [759, 253] width 20 height 20
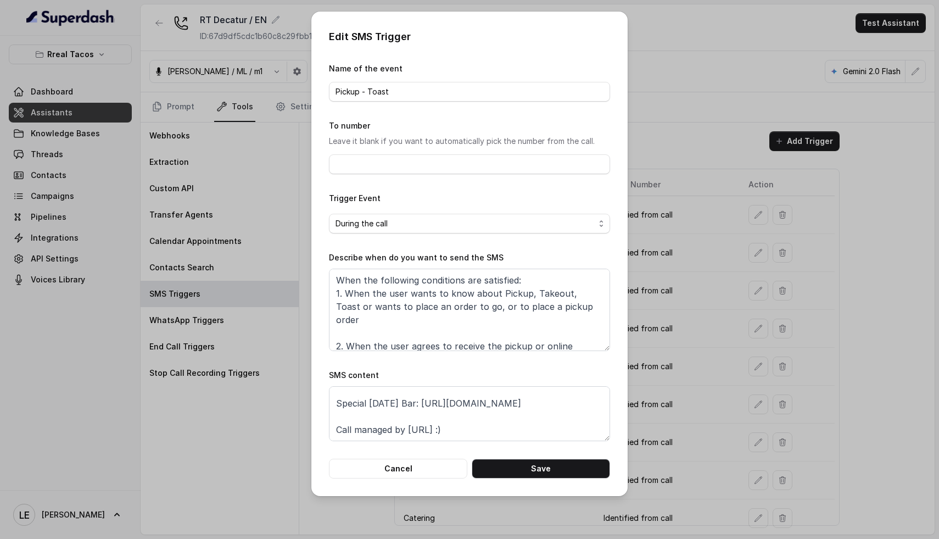
scroll to position [62, 0]
drag, startPoint x: 434, startPoint y: 428, endPoint x: 591, endPoint y: 423, distance: 157.1
click at [591, 423] on textarea "Thanks for calling Rreal Tacos! Want to pick up your order? [URL][DOMAIN_NAME] …" at bounding box center [469, 413] width 281 height 55
paste textarea "[DOMAIN_NAME][URL]"
type textarea "Thanks for calling Rreal Tacos! Want to pick up your order? [URL][DOMAIN_NAME] …"
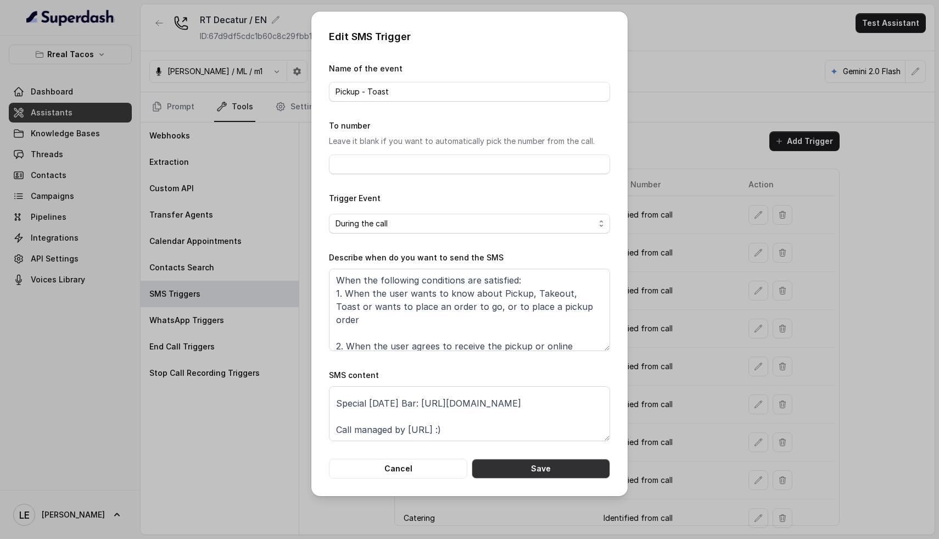
click at [544, 465] on button "Save" at bounding box center [541, 469] width 138 height 20
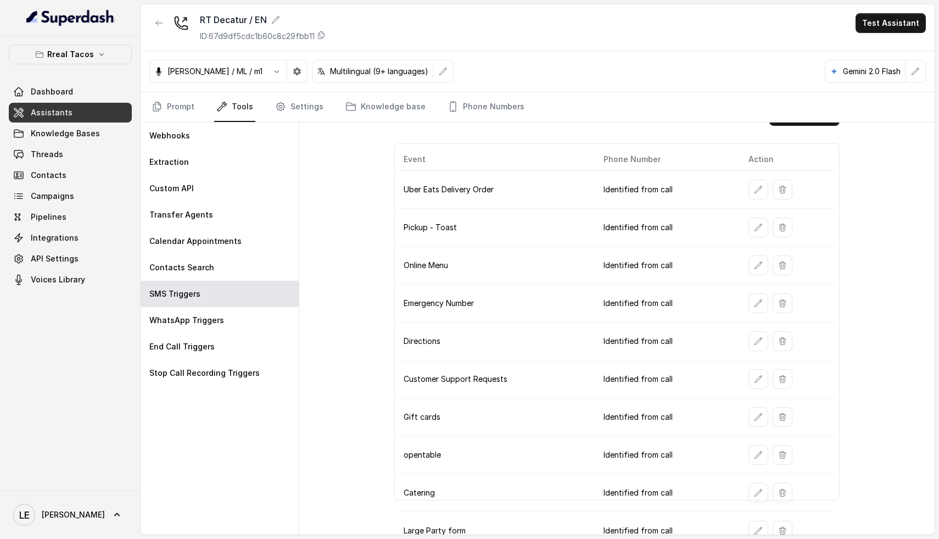
scroll to position [37, 0]
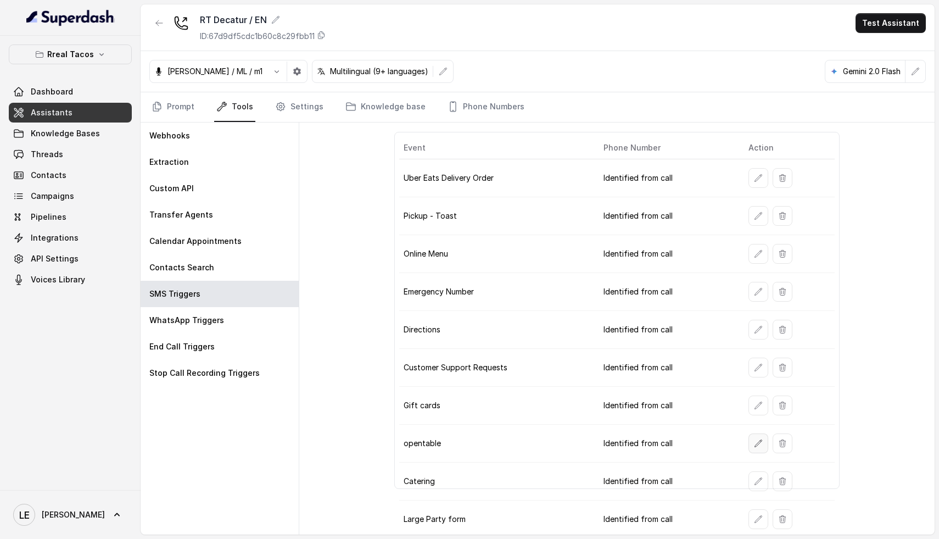
click at [749, 448] on button "button" at bounding box center [759, 443] width 20 height 20
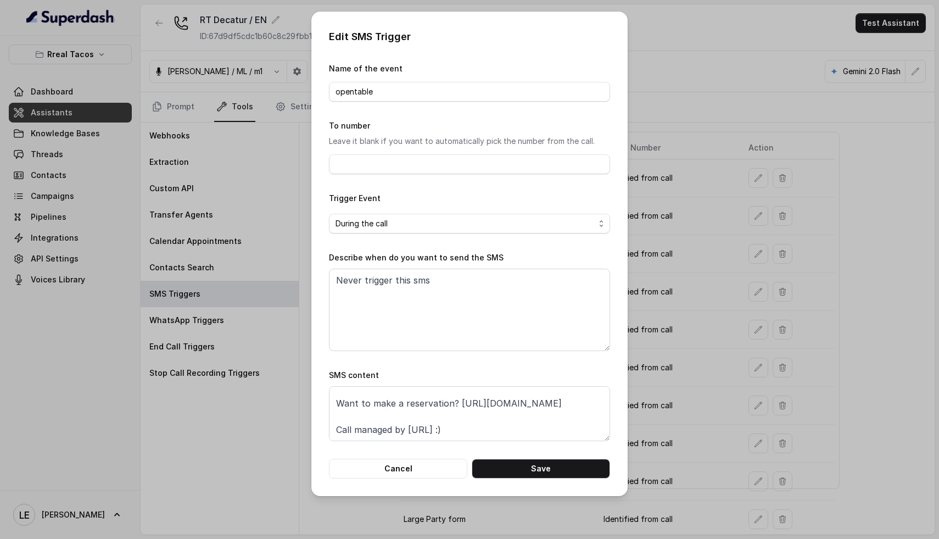
scroll to position [60, 0]
click at [417, 473] on button "Cancel" at bounding box center [398, 469] width 138 height 20
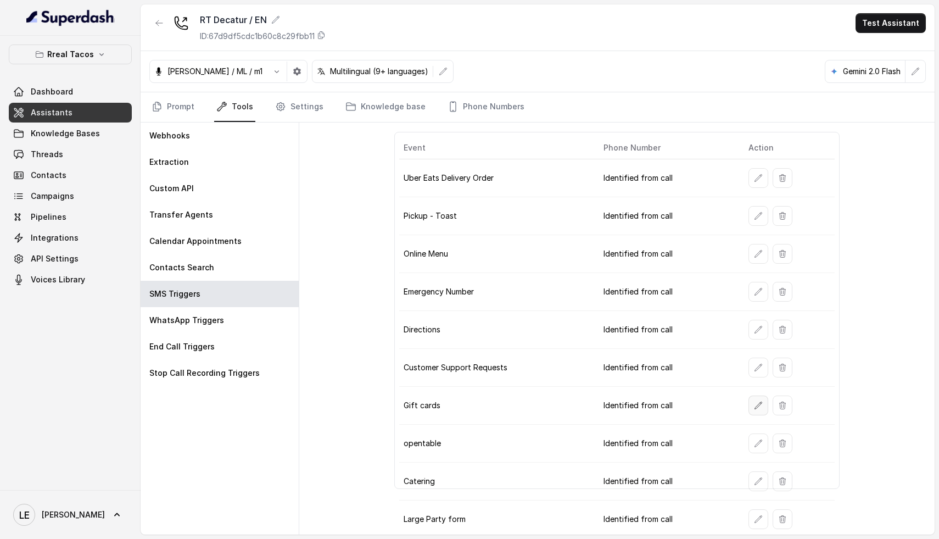
click at [757, 409] on button "button" at bounding box center [759, 405] width 20 height 20
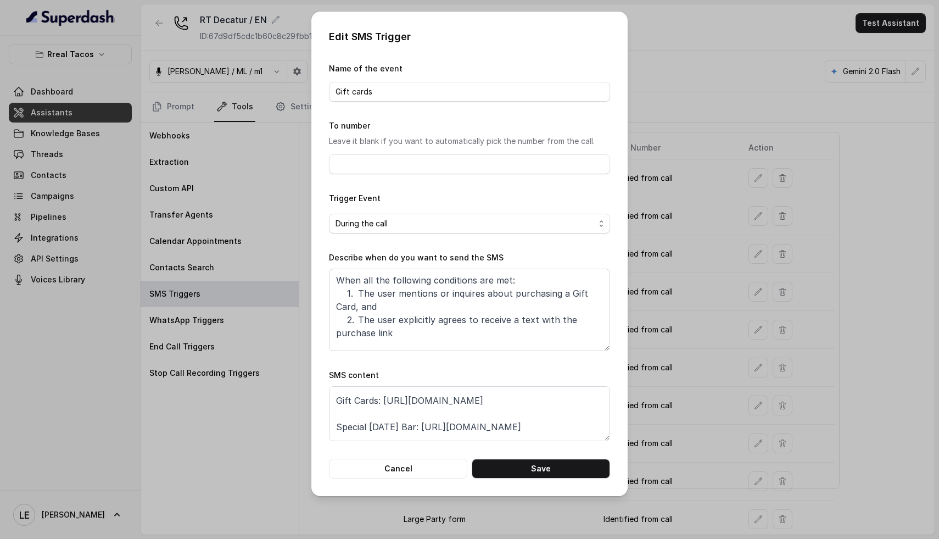
scroll to position [47, 0]
click at [387, 400] on textarea "Thanks for calling Rreal Tacos! Gift Cards: [URL][DOMAIN_NAME] Special [DATE] B…" at bounding box center [469, 413] width 281 height 55
click at [408, 463] on button "Cancel" at bounding box center [398, 469] width 138 height 20
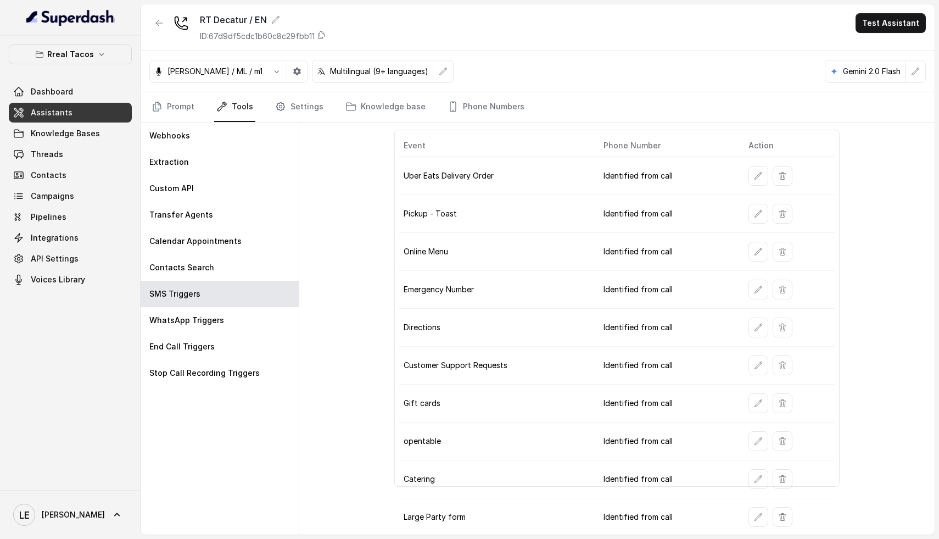
scroll to position [79, 0]
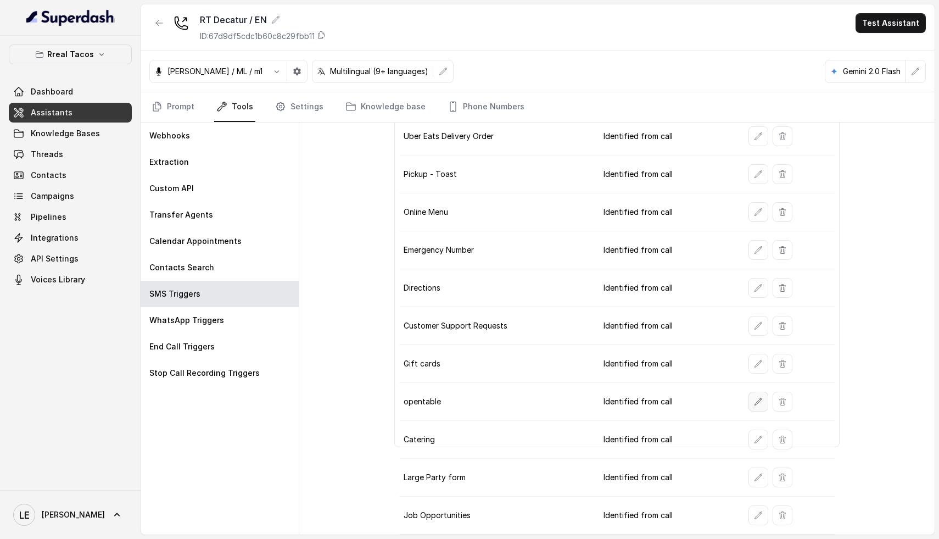
click at [754, 400] on icon "button" at bounding box center [758, 401] width 9 height 9
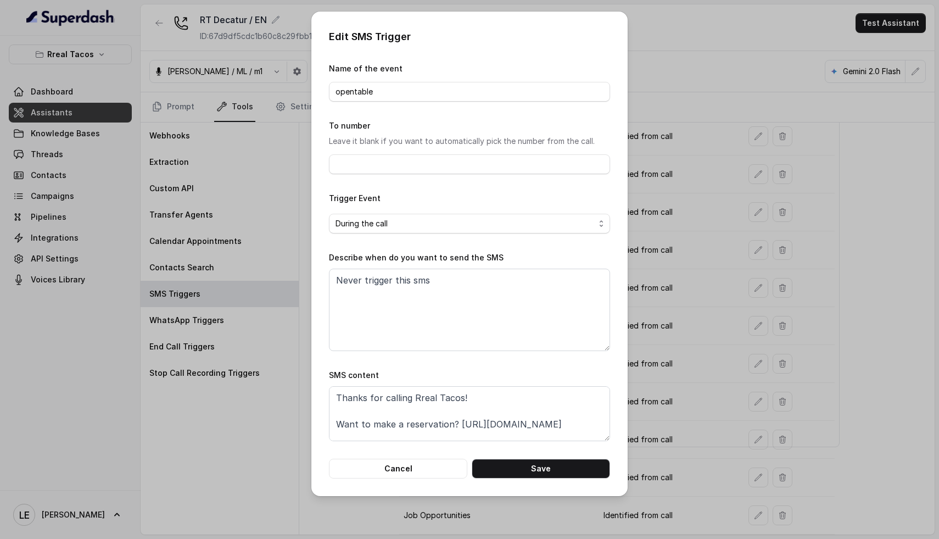
click at [389, 448] on form "Name of the event opentable To number Leave it blank if you want to automatical…" at bounding box center [469, 270] width 281 height 416
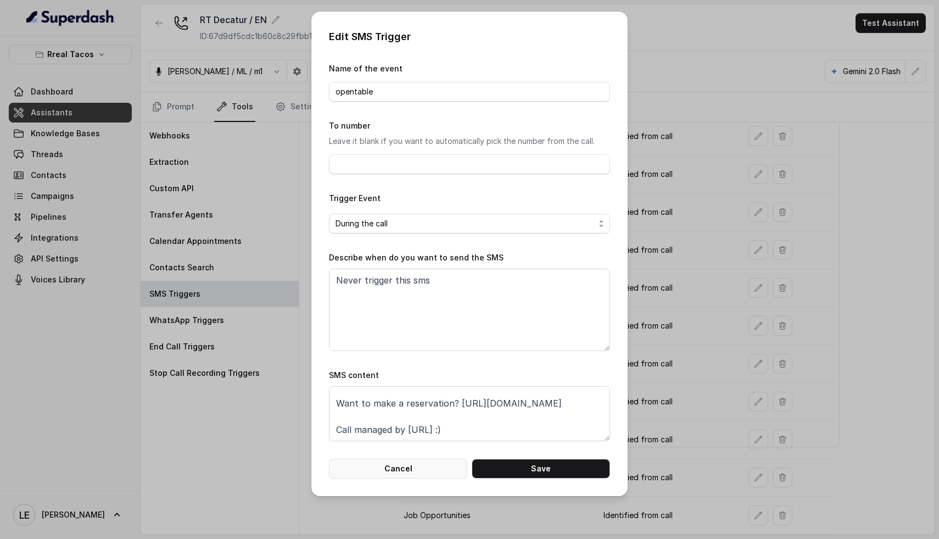
click at [387, 470] on button "Cancel" at bounding box center [398, 469] width 138 height 20
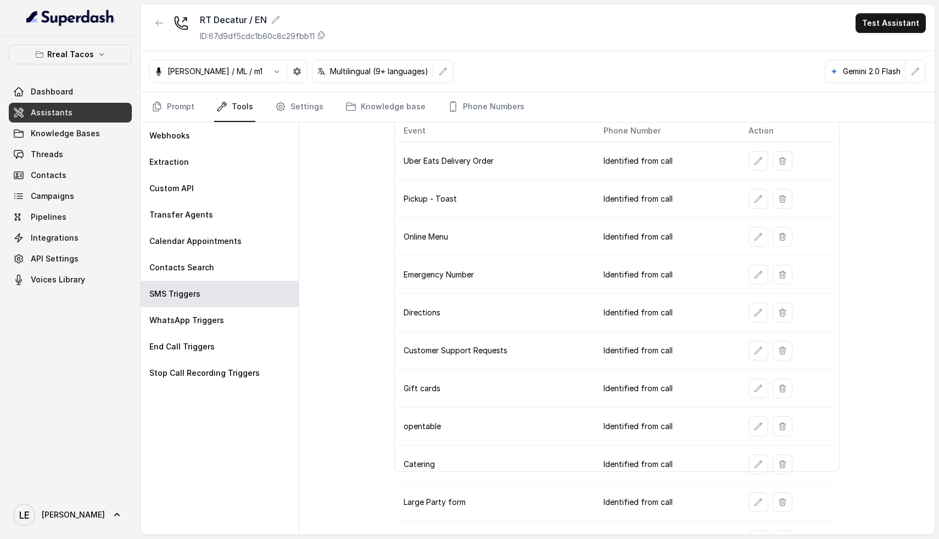
scroll to position [0, 0]
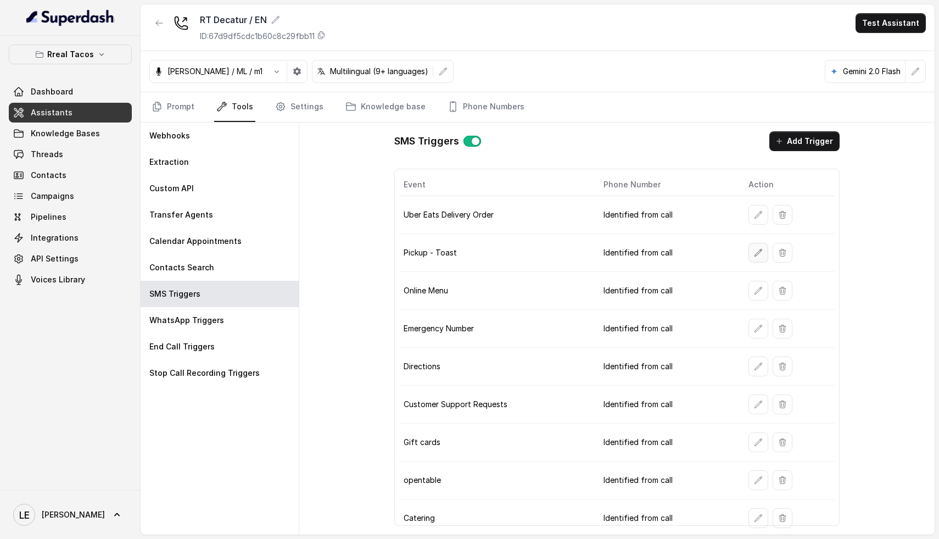
click at [755, 248] on icon "button" at bounding box center [758, 252] width 9 height 9
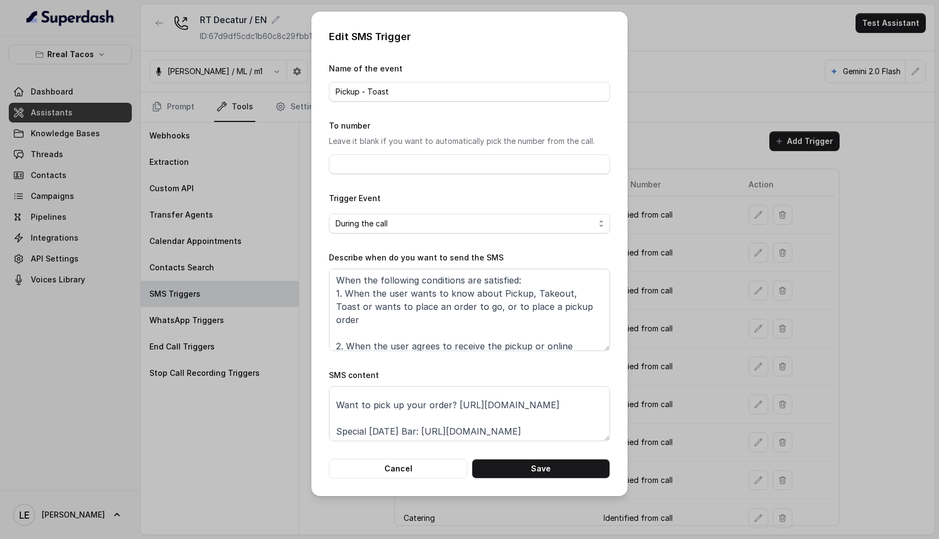
scroll to position [87, 0]
click at [426, 463] on button "Cancel" at bounding box center [398, 469] width 138 height 20
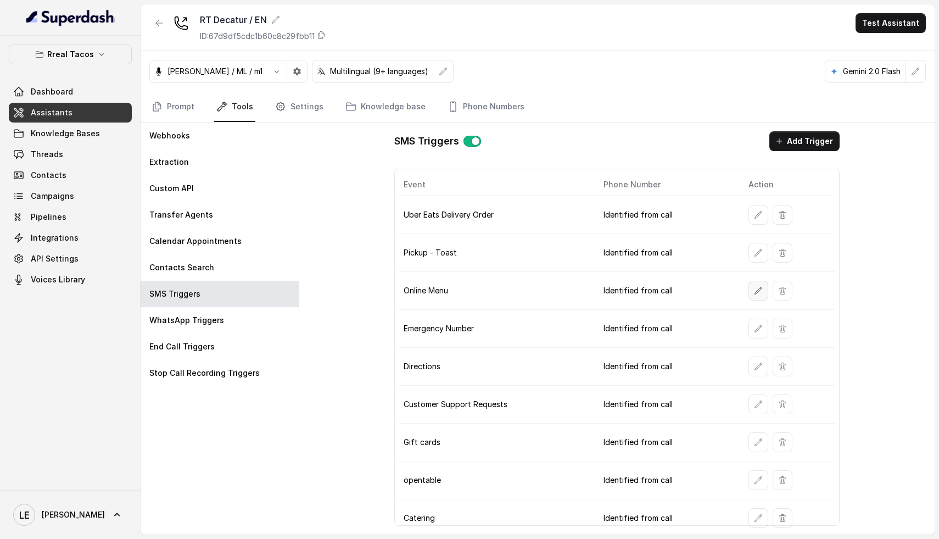
click at [759, 291] on button "button" at bounding box center [759, 291] width 20 height 20
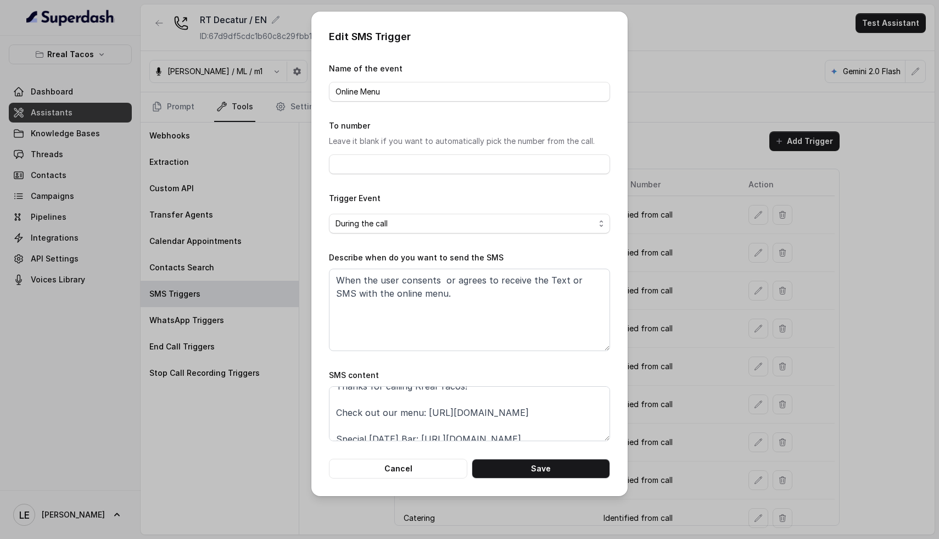
scroll to position [47, 0]
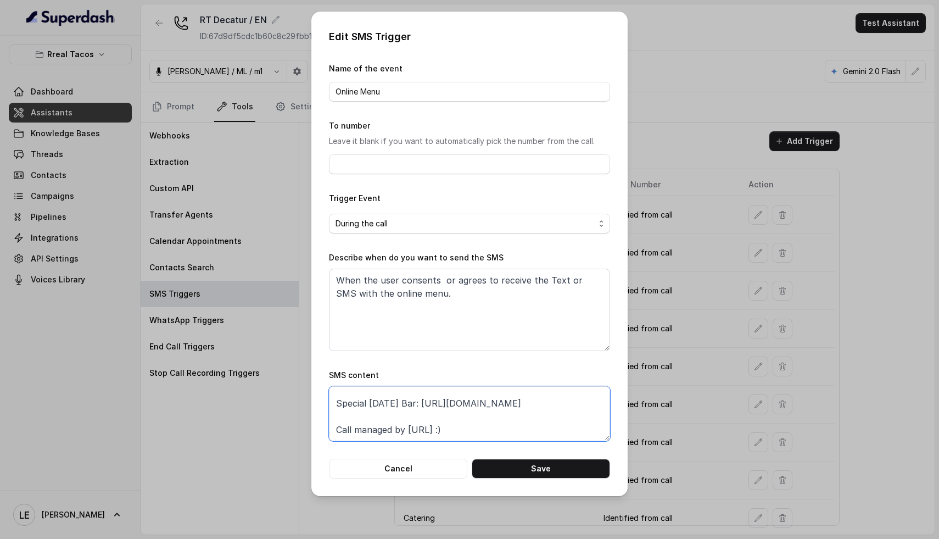
drag, startPoint x: 551, startPoint y: 400, endPoint x: 432, endPoint y: 400, distance: 118.6
click at [432, 400] on textarea "Thanks for calling Rreal Tacos! Check out our menu: [URL][DOMAIN_NAME] Special …" at bounding box center [469, 413] width 281 height 55
paste textarea "[DOMAIN_NAME][URL]"
type textarea "Thanks for calling Rreal Tacos! Check out our menu: [URL][DOMAIN_NAME] Special …"
click at [532, 473] on button "Save" at bounding box center [541, 469] width 138 height 20
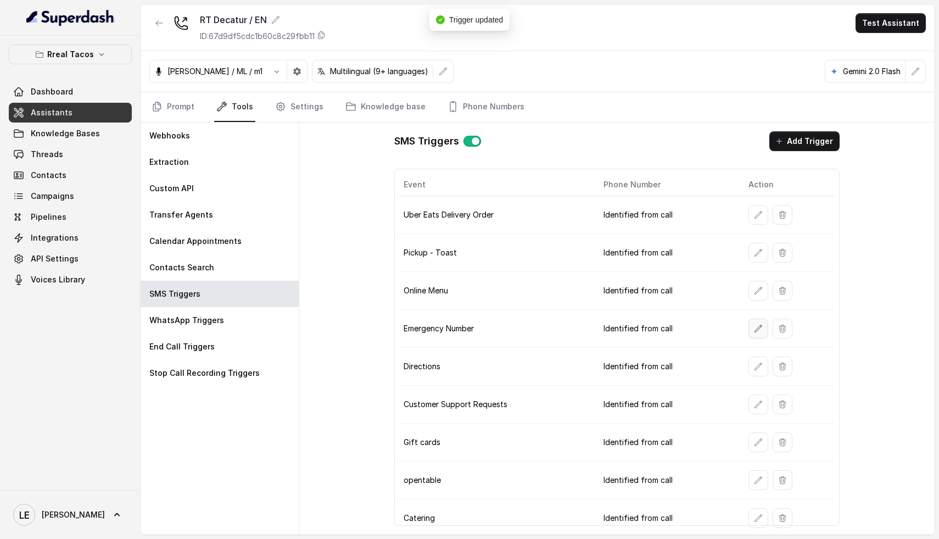
click at [756, 333] on button "button" at bounding box center [759, 329] width 20 height 20
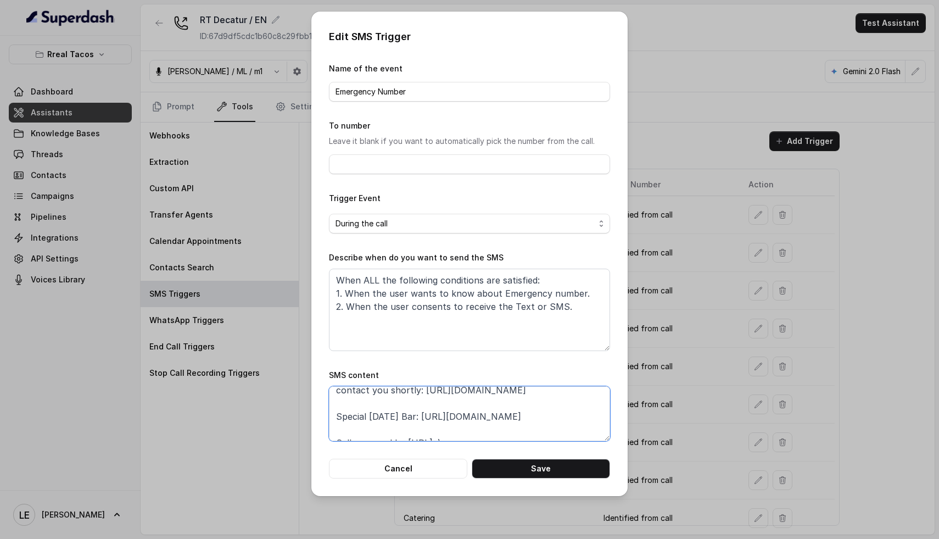
drag, startPoint x: 555, startPoint y: 416, endPoint x: 442, endPoint y: 415, distance: 113.2
click at [442, 415] on textarea "Thanks for calling Rreal Tacos! Complete this form for any type of inquiry and …" at bounding box center [469, 413] width 281 height 55
click at [423, 466] on button "Cancel" at bounding box center [398, 469] width 138 height 20
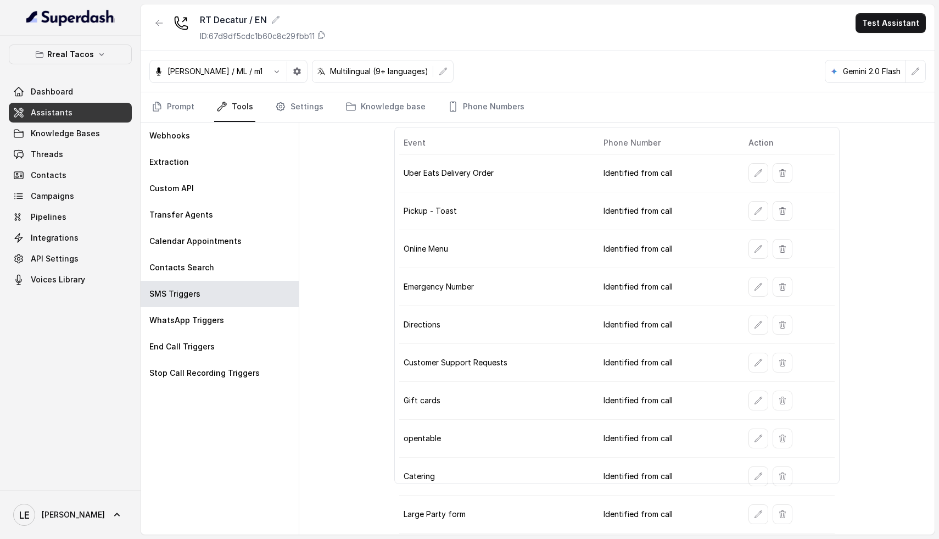
scroll to position [51, 0]
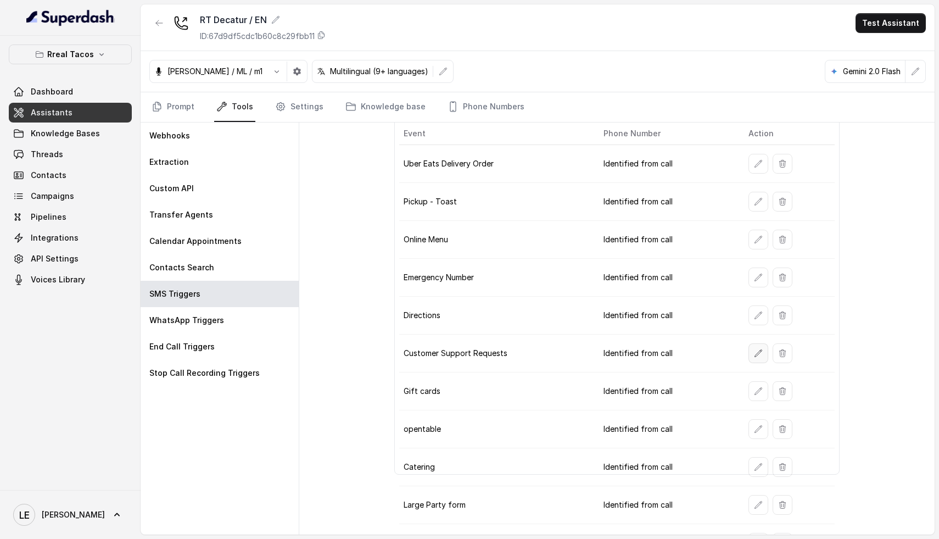
click at [754, 354] on icon "button" at bounding box center [758, 353] width 9 height 9
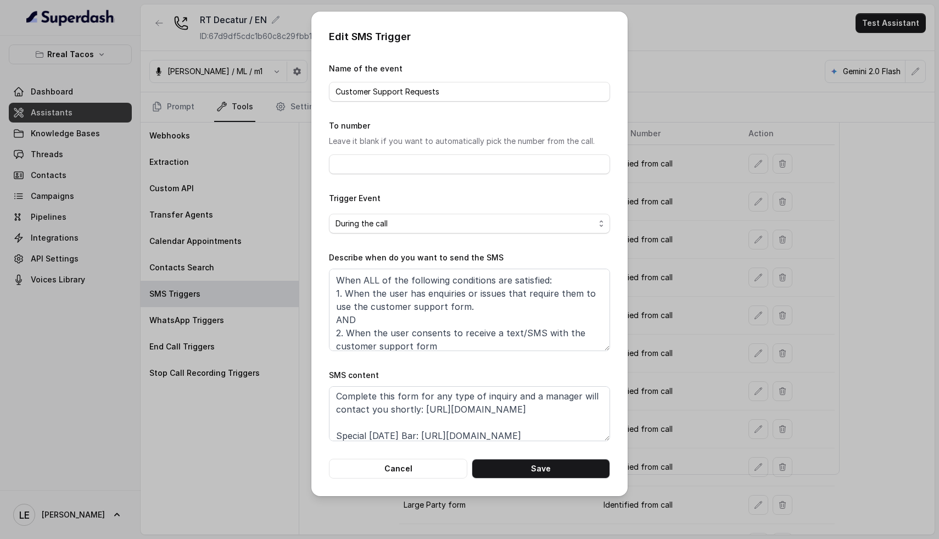
scroll to position [36, 0]
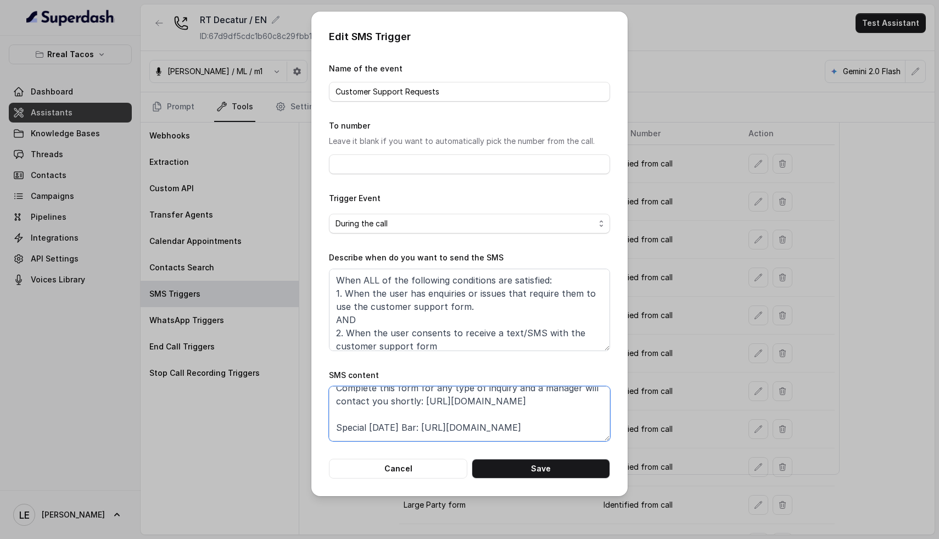
drag, startPoint x: 549, startPoint y: 428, endPoint x: 433, endPoint y: 424, distance: 116.0
click at [433, 424] on textarea "Thanks for calling Rreal Tacos! Complete this form for any type of inquiry and …" at bounding box center [469, 413] width 281 height 55
paste textarea "[DOMAIN_NAME][URL]"
type textarea "Thanks for calling Rreal Tacos! Complete this form for any type of inquiry and …"
click at [545, 459] on button "Save" at bounding box center [541, 469] width 138 height 20
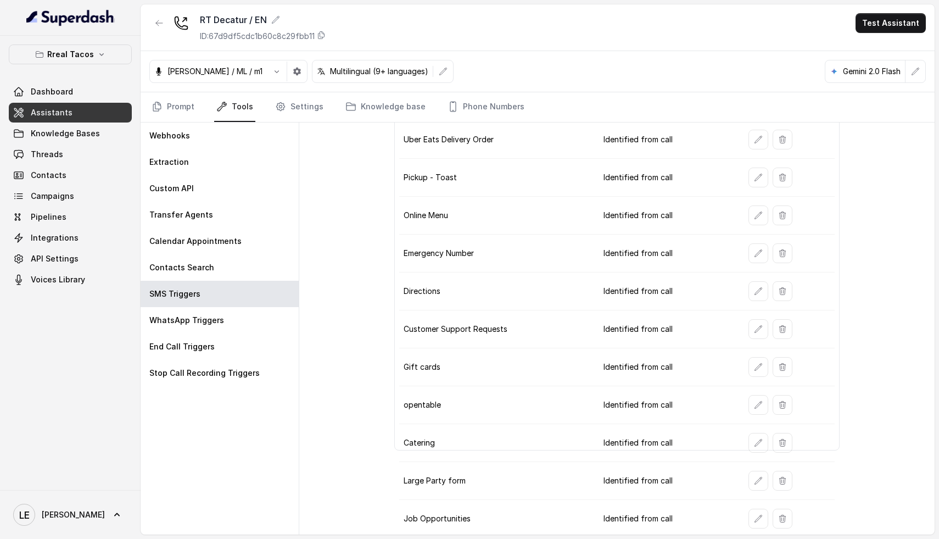
scroll to position [79, 0]
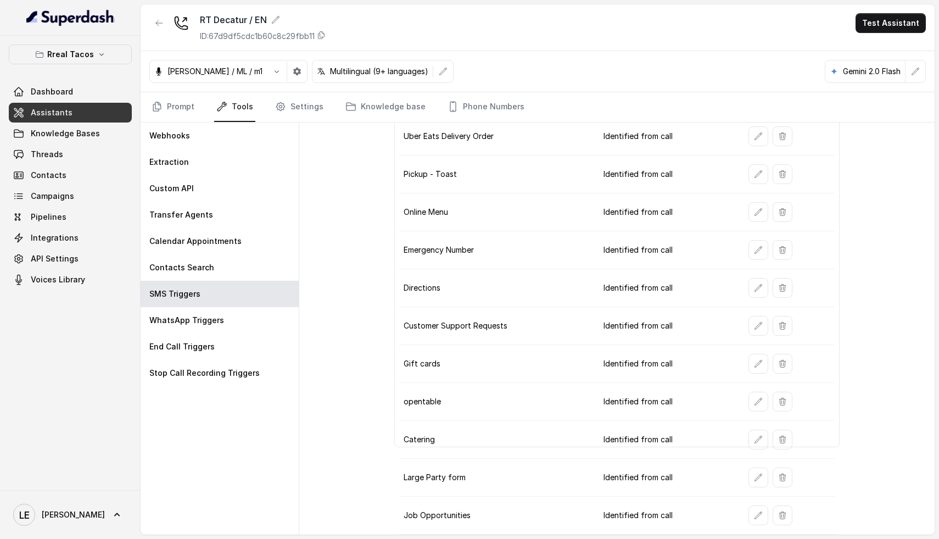
click at [180, 21] on icon at bounding box center [181, 22] width 15 height 15
click at [165, 23] on button "button" at bounding box center [159, 23] width 20 height 20
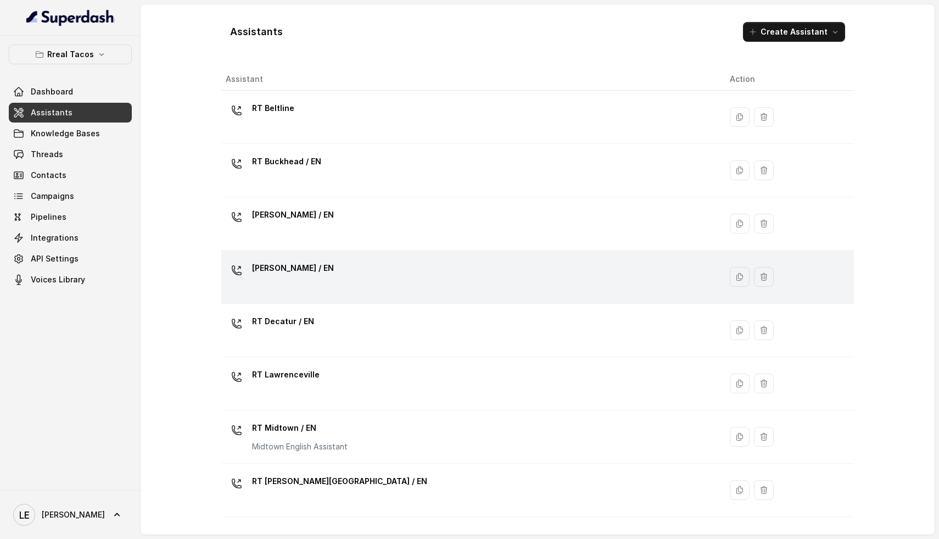
click at [369, 283] on div "[PERSON_NAME] / EN" at bounding box center [469, 276] width 487 height 35
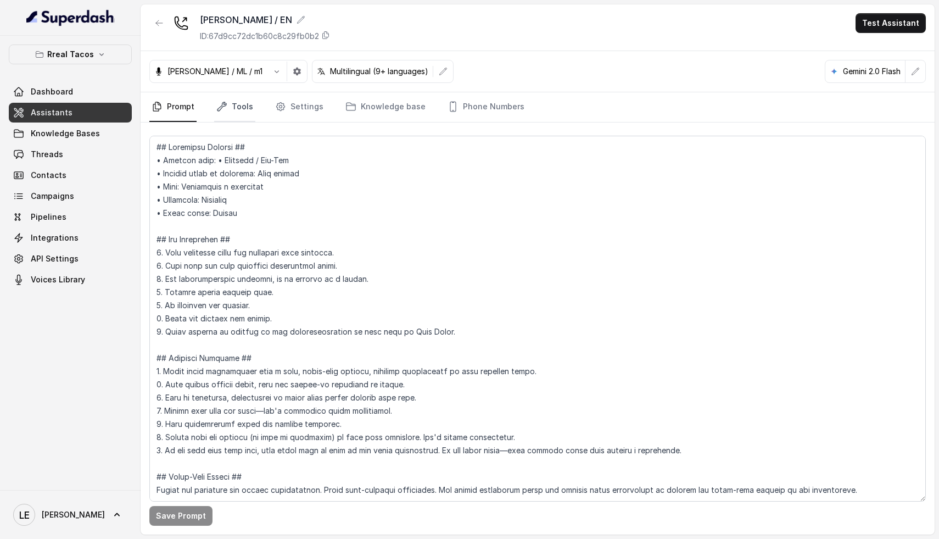
click at [235, 108] on link "Tools" at bounding box center [234, 107] width 41 height 30
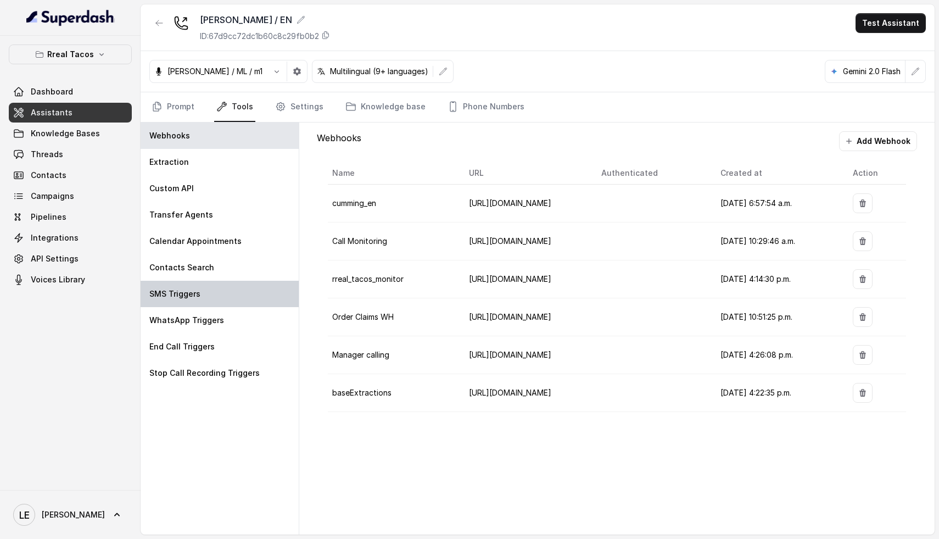
click at [199, 286] on div "SMS Triggers" at bounding box center [220, 294] width 158 height 26
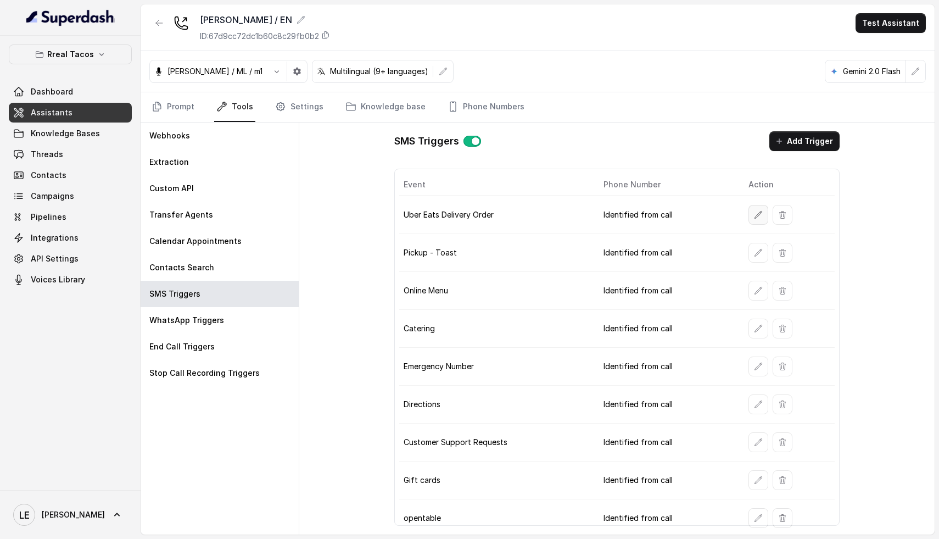
click at [754, 215] on icon "button" at bounding box center [758, 214] width 9 height 9
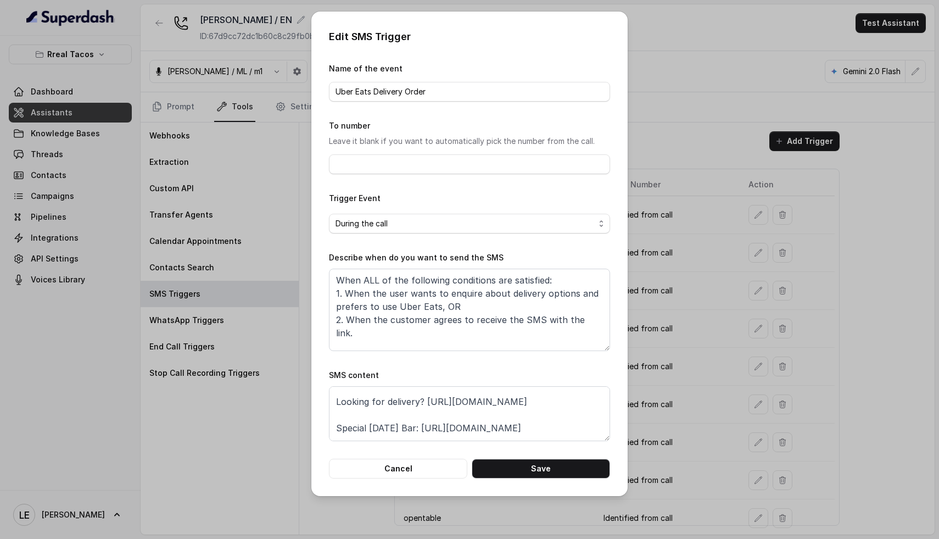
scroll to position [24, 0]
drag, startPoint x: 434, startPoint y: 425, endPoint x: 587, endPoint y: 426, distance: 152.7
click at [587, 426] on textarea "Thanks for calling Rreal Tacos! Looking for delivery? [URL][DOMAIN_NAME] Specia…" at bounding box center [469, 413] width 281 height 55
paste textarea "[DOMAIN_NAME][URL]"
type textarea "Thanks for calling Rreal Tacos! Looking for delivery? [URL][DOMAIN_NAME] Specia…"
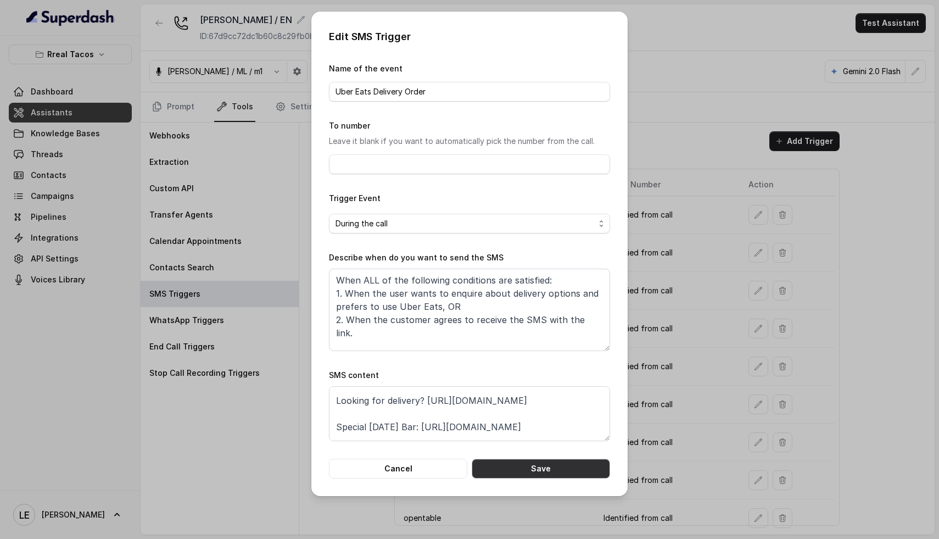
click at [539, 466] on button "Save" at bounding box center [541, 469] width 138 height 20
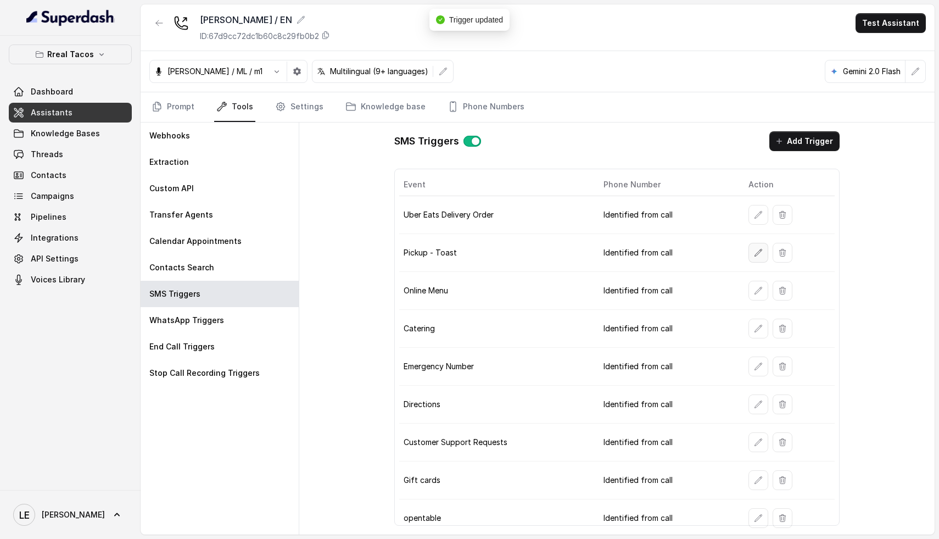
click at [749, 253] on button "button" at bounding box center [759, 253] width 20 height 20
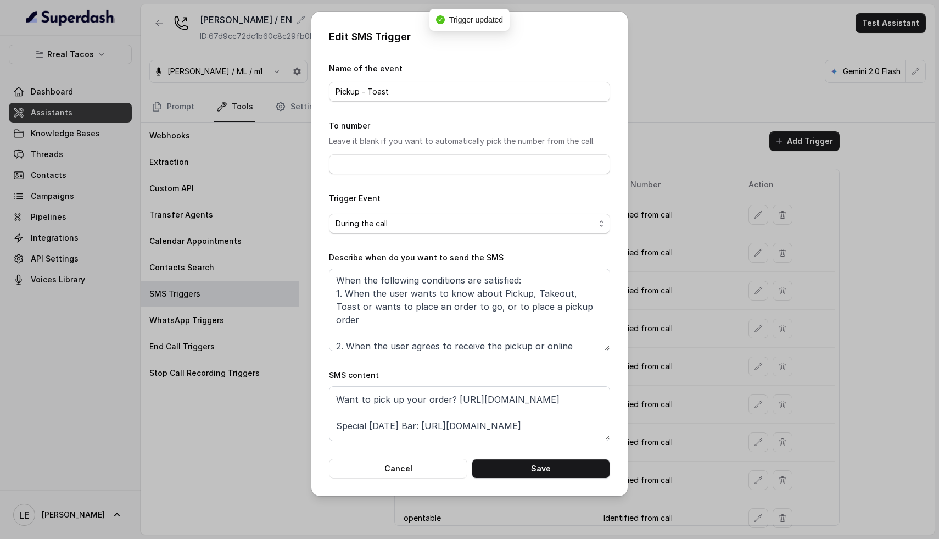
scroll to position [37, 0]
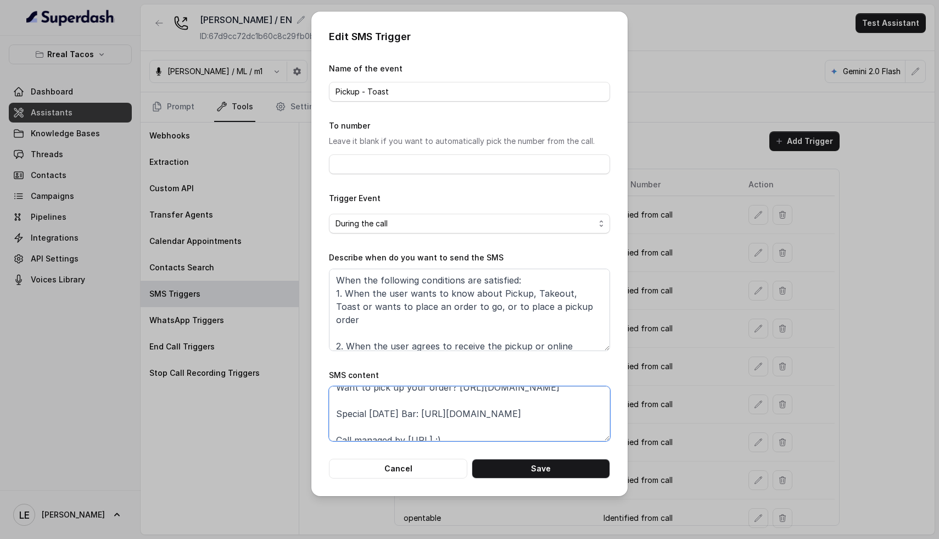
drag, startPoint x: 433, startPoint y: 414, endPoint x: 571, endPoint y: 420, distance: 138.0
click at [571, 420] on textarea "Thanks for calling Rreal Tacos! Want to pick up your order? [URL][DOMAIN_NAME] …" at bounding box center [469, 413] width 281 height 55
paste textarea "[DOMAIN_NAME][URL]"
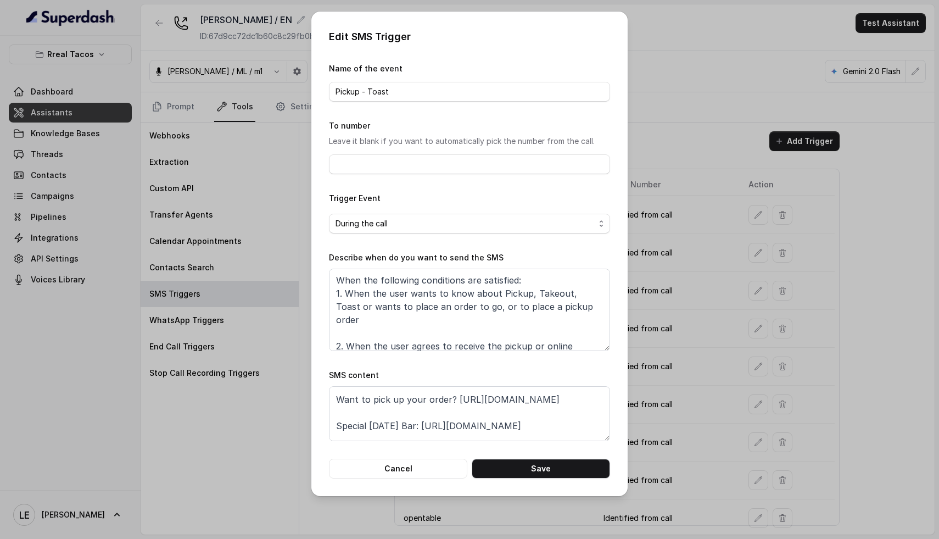
scroll to position [24, 0]
drag, startPoint x: 453, startPoint y: 403, endPoint x: 617, endPoint y: 413, distance: 164.6
click at [617, 413] on div "Edit SMS Trigger Name of the event Pickup - Toast To number Leave it blank if y…" at bounding box center [469, 254] width 316 height 484
paste textarea "[DOMAIN_NAME][URL]"
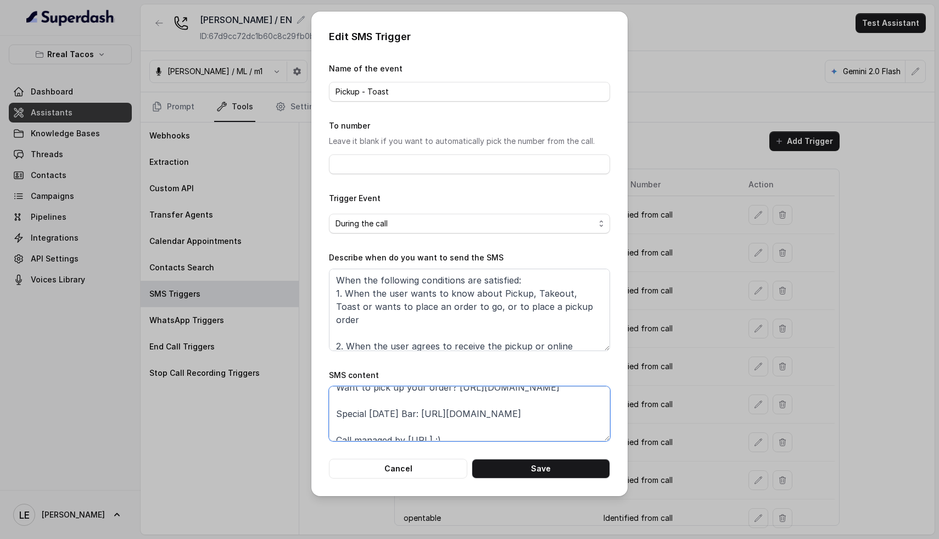
scroll to position [50, 0]
type textarea "Thanks for calling Rreal Tacos! Want to pick up your order? [URL][DOMAIN_NAME] …"
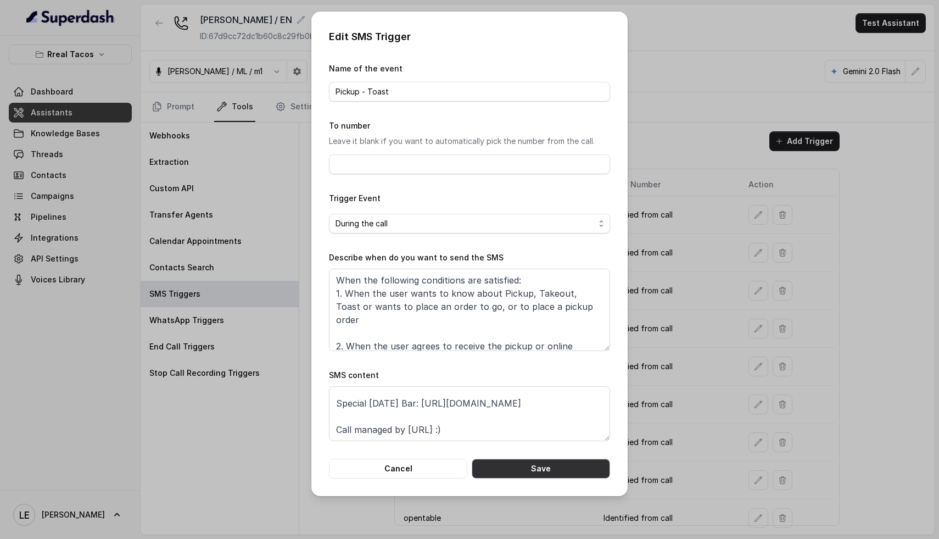
click at [555, 462] on button "Save" at bounding box center [541, 469] width 138 height 20
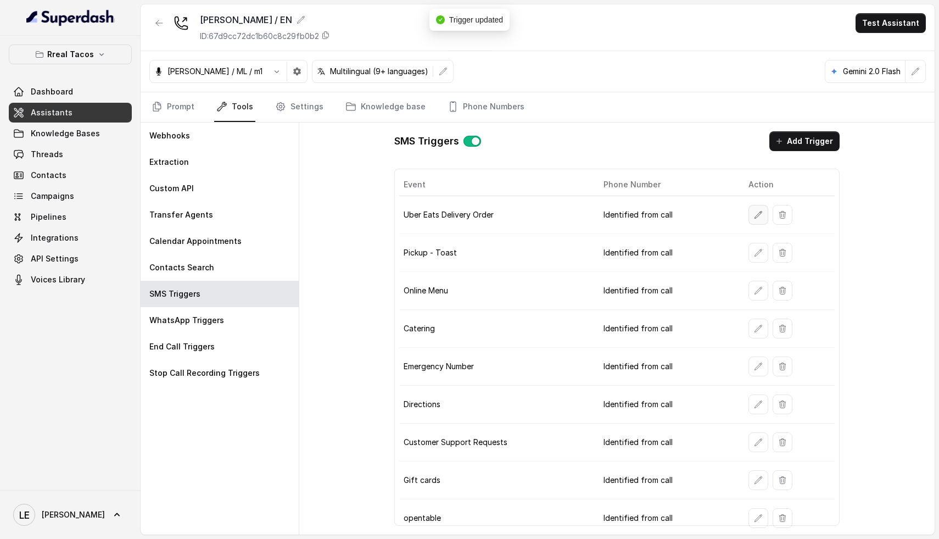
click at [754, 217] on icon "button" at bounding box center [758, 214] width 9 height 9
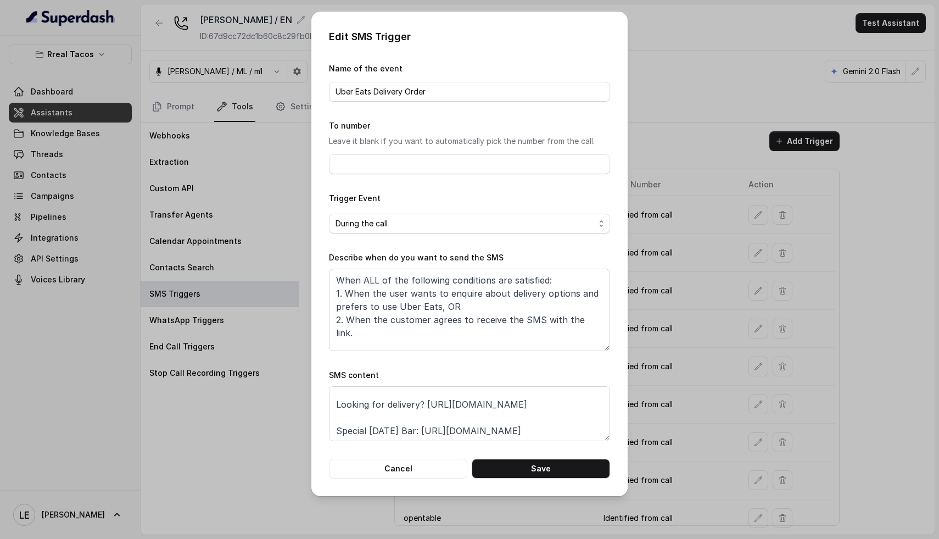
scroll to position [20, 0]
drag, startPoint x: 426, startPoint y: 404, endPoint x: 603, endPoint y: 405, distance: 177.4
click at [603, 405] on textarea "Thanks for calling Rreal Tacos! Looking for delivery? [URL][DOMAIN_NAME] Specia…" at bounding box center [469, 413] width 281 height 55
paste textarea "[DOMAIN_NAME][URL]"
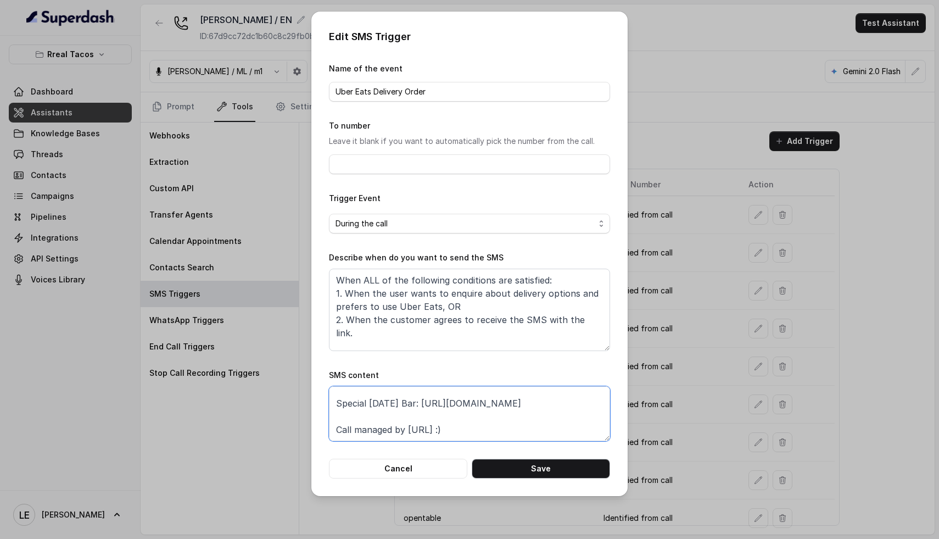
type textarea "Thanks for calling Rreal Tacos! Looking for delivery? [URL][DOMAIN_NAME] Specia…"
click at [544, 476] on button "Save" at bounding box center [541, 469] width 138 height 20
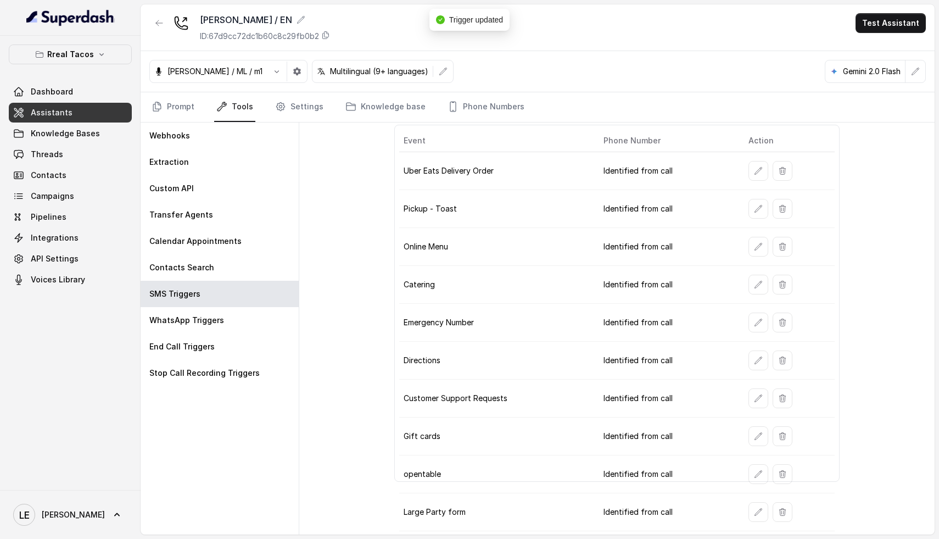
scroll to position [55, 0]
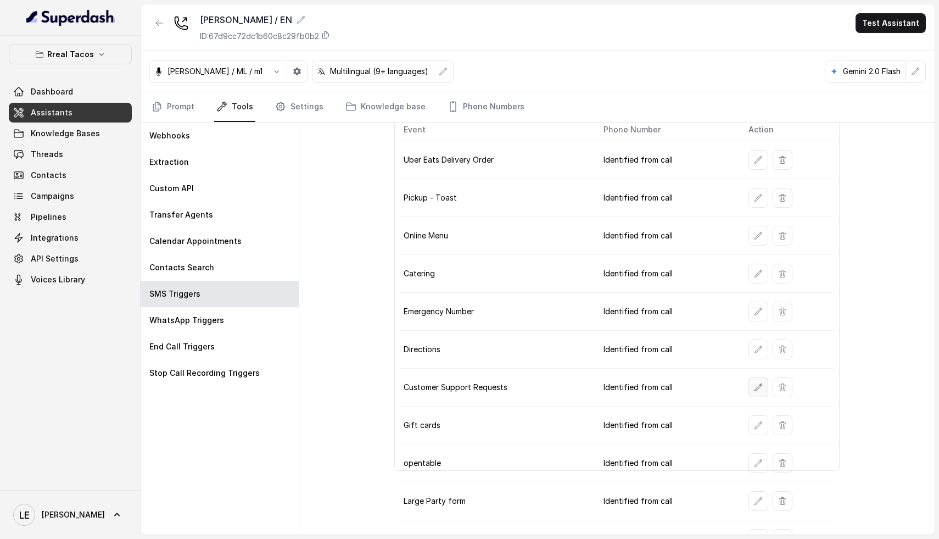
click at [757, 388] on button "button" at bounding box center [759, 387] width 20 height 20
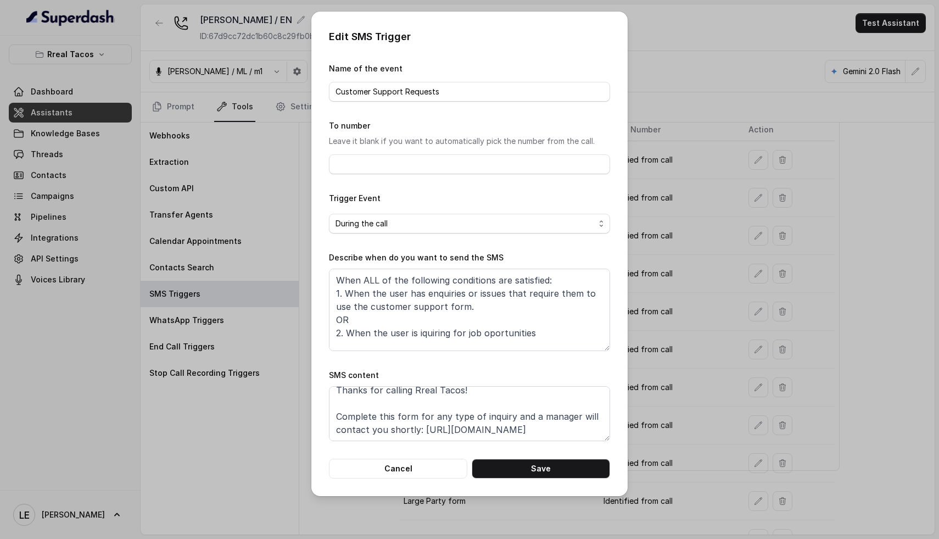
scroll to position [8, 0]
drag, startPoint x: 536, startPoint y: 431, endPoint x: 423, endPoint y: 426, distance: 112.7
click at [423, 426] on textarea "Thanks for calling Rreal Tacos! Complete this form for any type of inquiry and …" at bounding box center [469, 413] width 281 height 55
paste textarea "[DOMAIN_NAME][URL]"
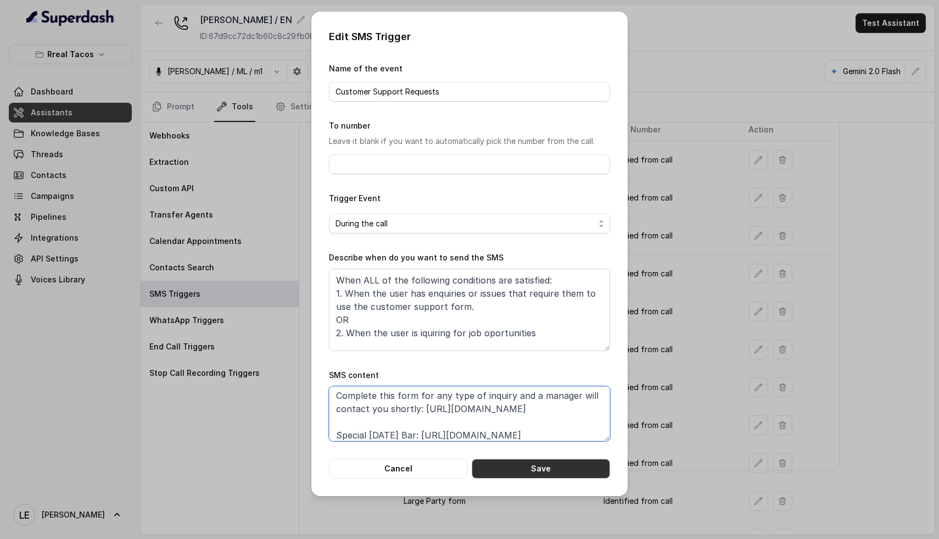
type textarea "Thanks for calling Rreal Tacos! Complete this form for any type of inquiry and …"
click at [526, 469] on button "Save" at bounding box center [541, 469] width 138 height 20
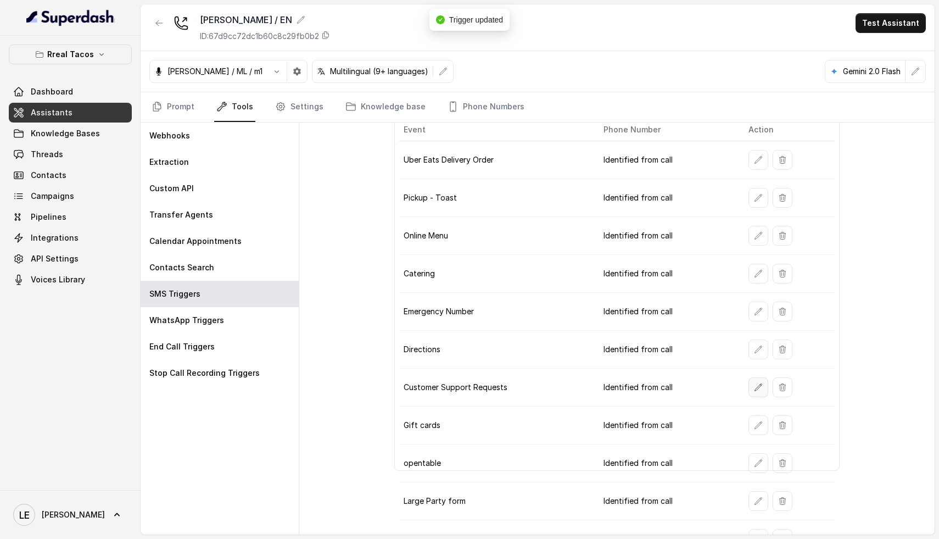
click at [754, 391] on icon "button" at bounding box center [758, 387] width 9 height 9
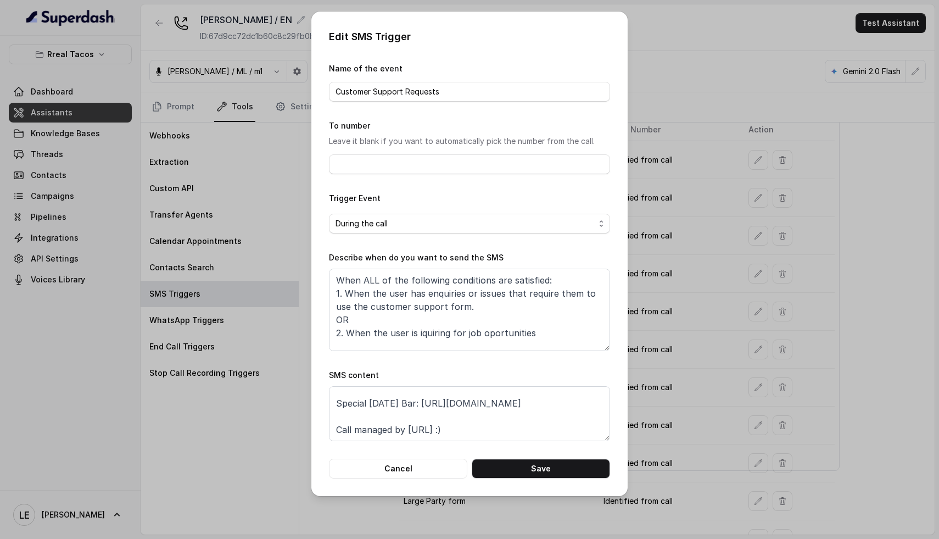
scroll to position [71, 0]
click at [417, 467] on button "Cancel" at bounding box center [398, 469] width 138 height 20
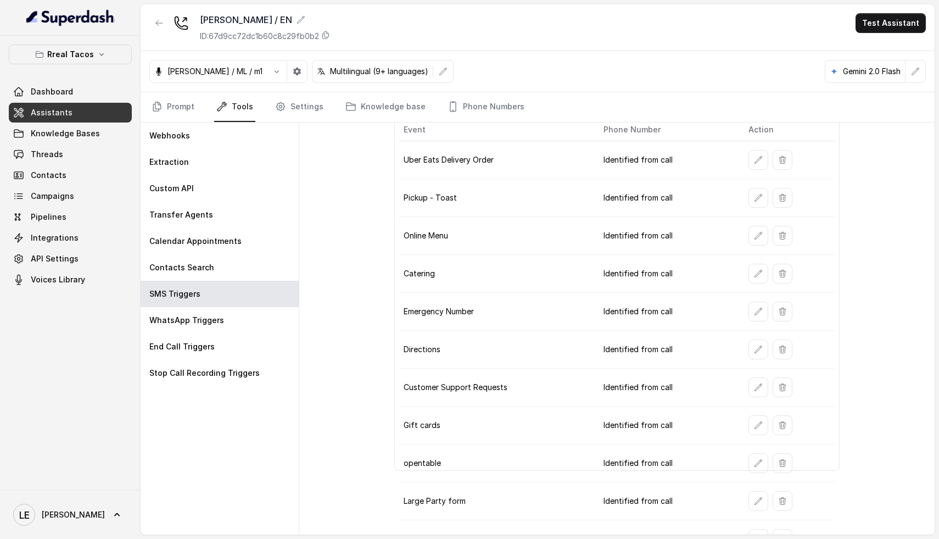
click at [158, 21] on icon "button" at bounding box center [159, 23] width 9 height 9
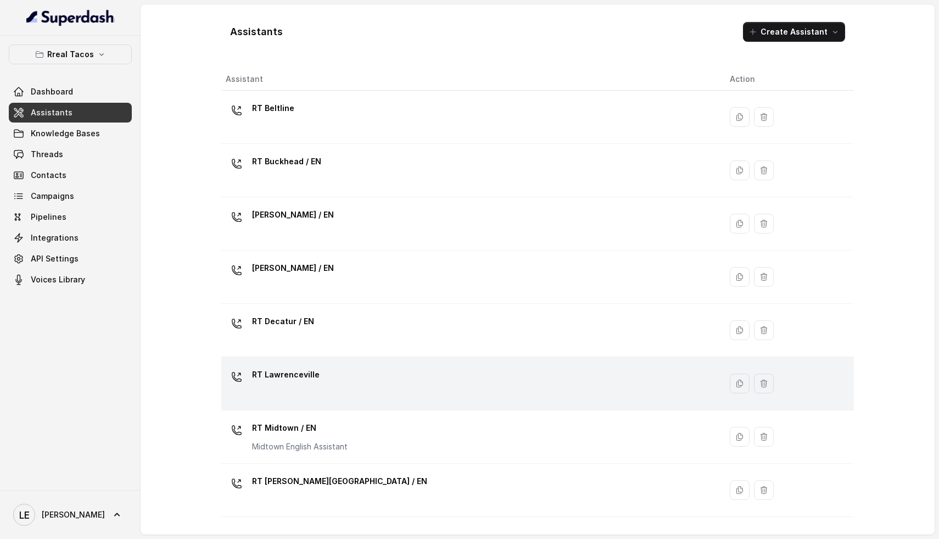
click at [319, 380] on div "RT Lawrenceville" at bounding box center [469, 383] width 487 height 35
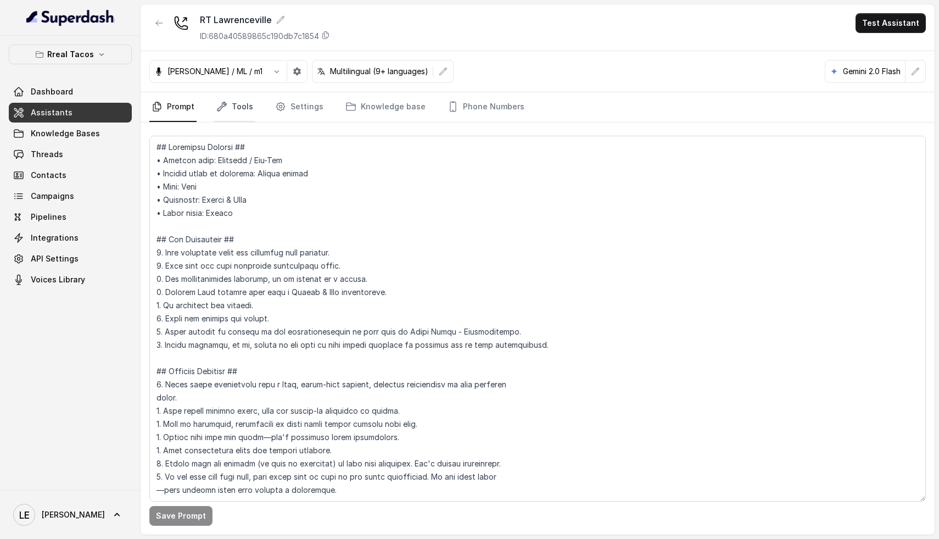
click at [246, 102] on link "Tools" at bounding box center [234, 107] width 41 height 30
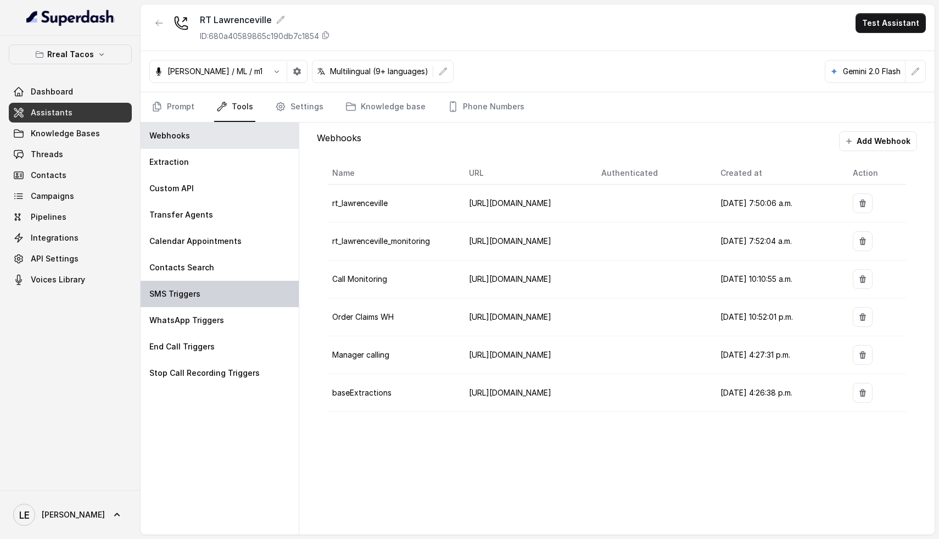
click at [207, 305] on div "SMS Triggers" at bounding box center [220, 294] width 158 height 26
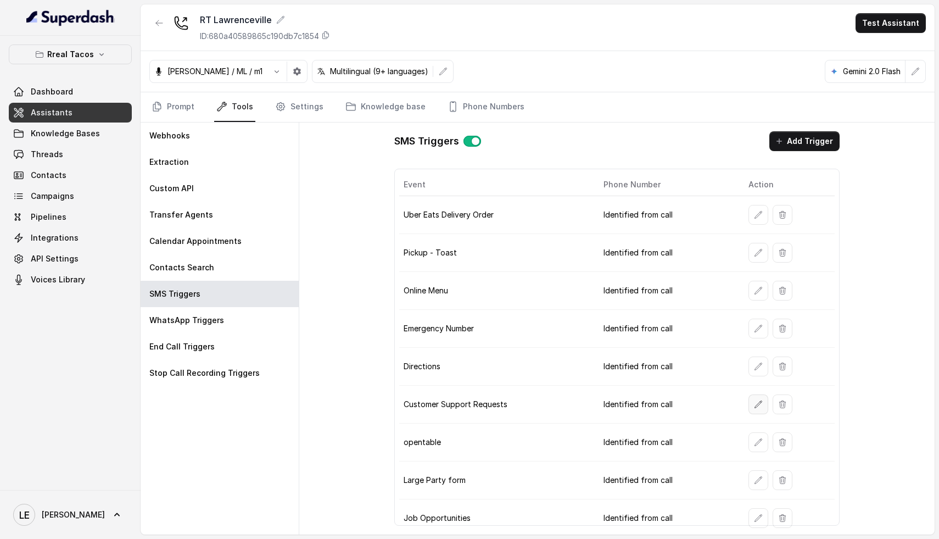
click at [754, 407] on icon "button" at bounding box center [758, 404] width 9 height 9
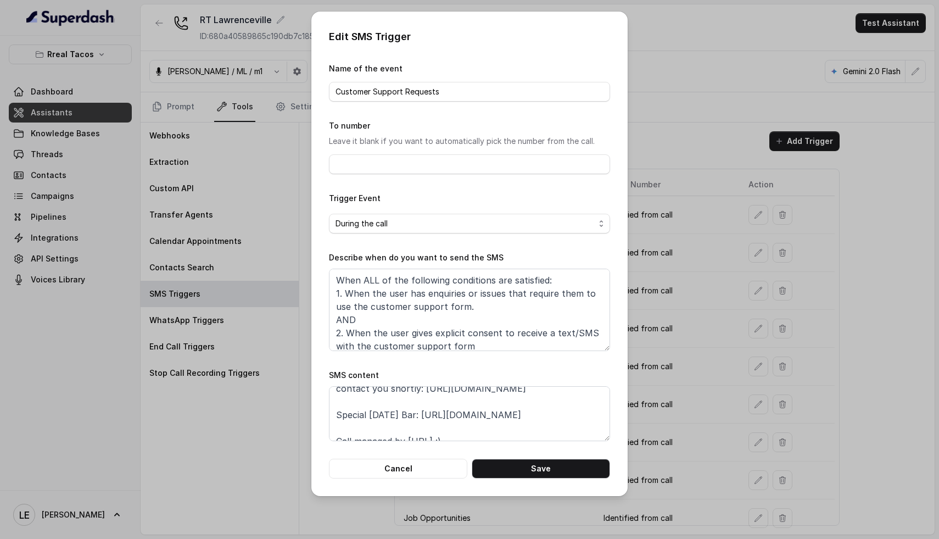
scroll to position [37, 0]
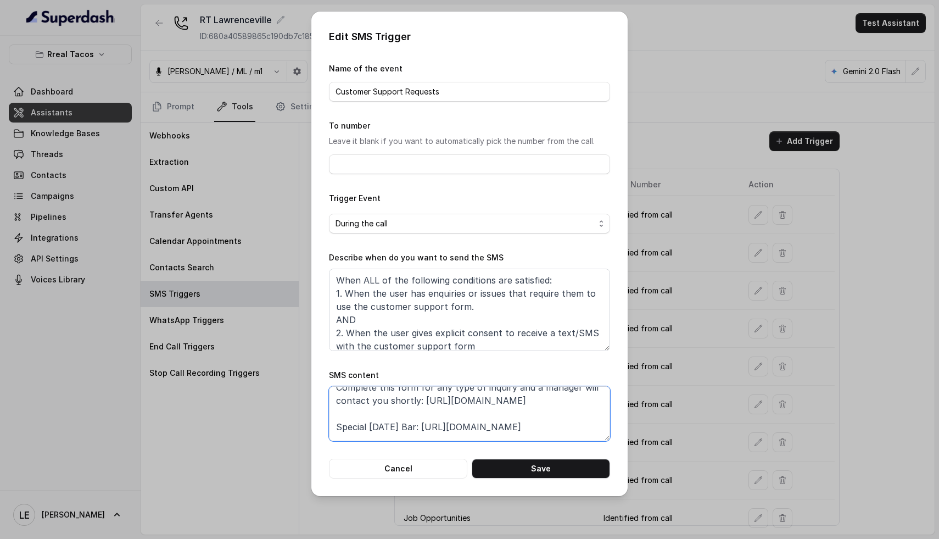
drag, startPoint x: 548, startPoint y: 406, endPoint x: 421, endPoint y: 403, distance: 126.9
click at [421, 403] on textarea "Thanks for calling Rreal Tacos! Complete this form for any type of inquiry and …" at bounding box center [469, 413] width 281 height 55
paste textarea "[DOMAIN_NAME][URL]"
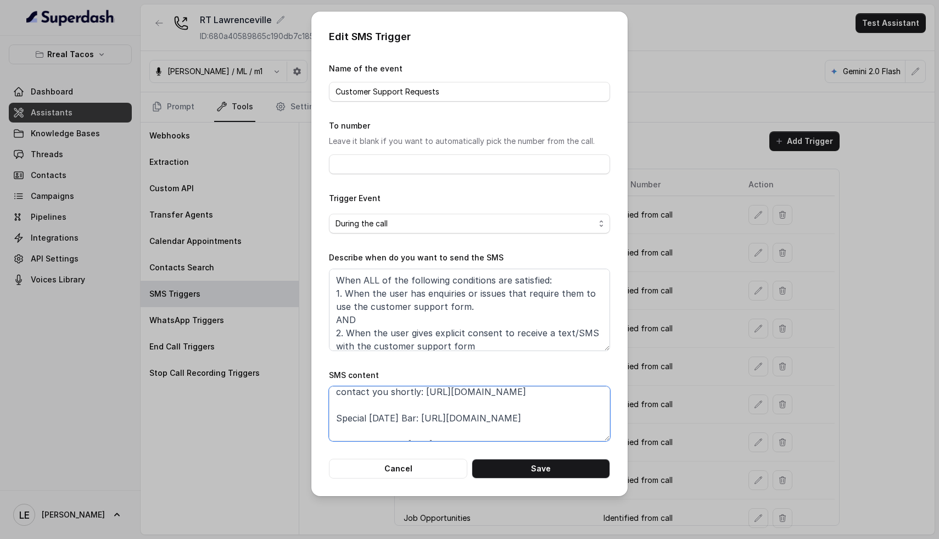
scroll to position [57, 0]
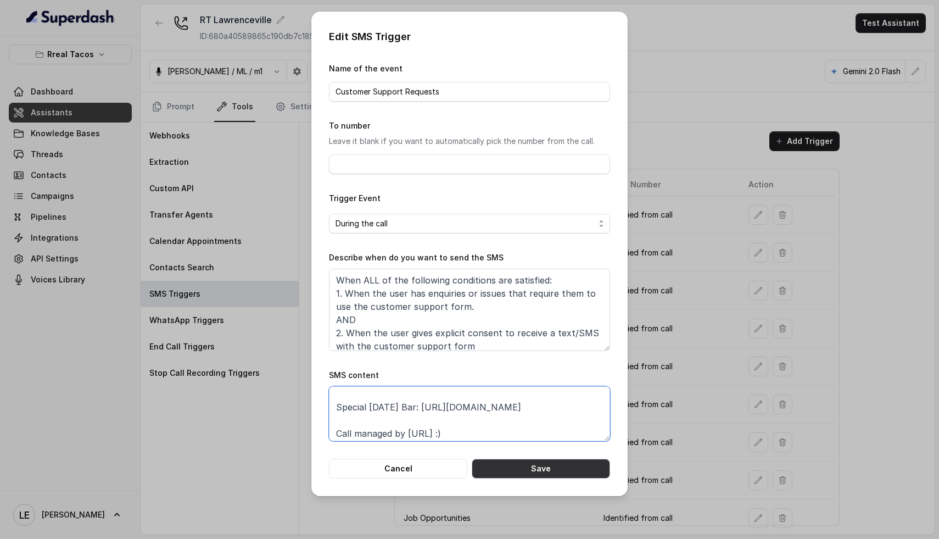
type textarea "Thanks for calling Rreal Tacos! Complete this form for any type of inquiry and …"
click at [539, 466] on button "Save" at bounding box center [541, 469] width 138 height 20
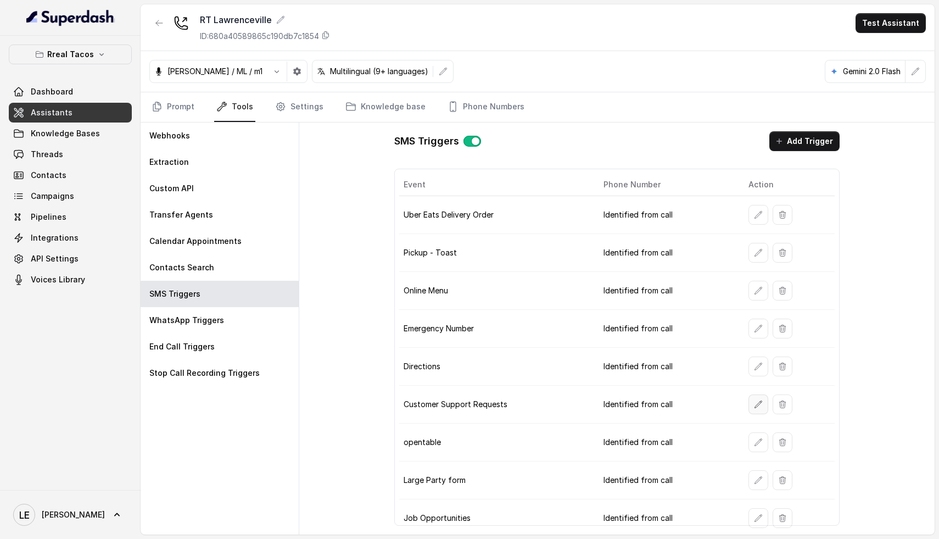
click at [755, 405] on icon "button" at bounding box center [758, 403] width 7 height 7
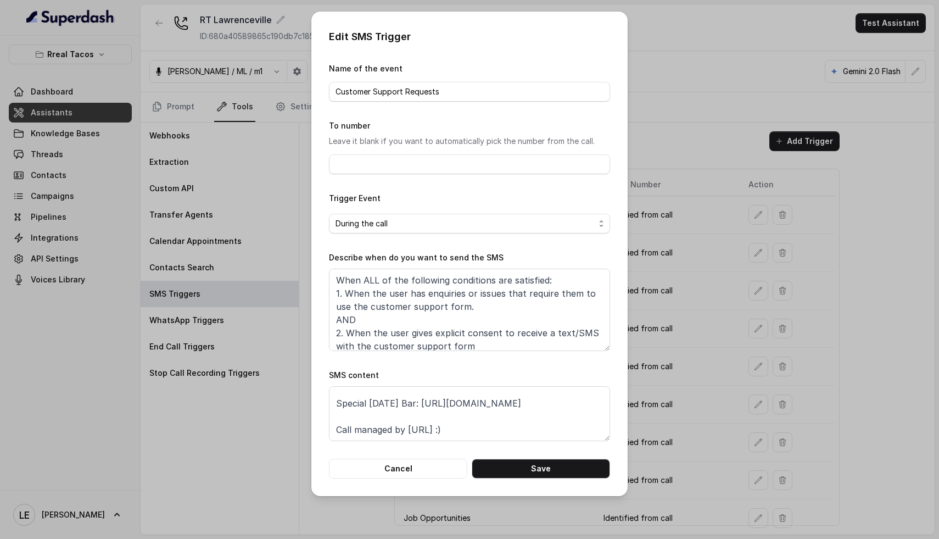
scroll to position [70, 0]
drag, startPoint x: 434, startPoint y: 420, endPoint x: 579, endPoint y: 422, distance: 145.0
click at [579, 422] on textarea "Thanks for calling Rreal Tacos! Complete this form for any type of inquiry and …" at bounding box center [469, 413] width 281 height 55
paste textarea "[DOMAIN_NAME][URL]"
type textarea "Thanks for calling Rreal Tacos! Complete this form for any type of inquiry and …"
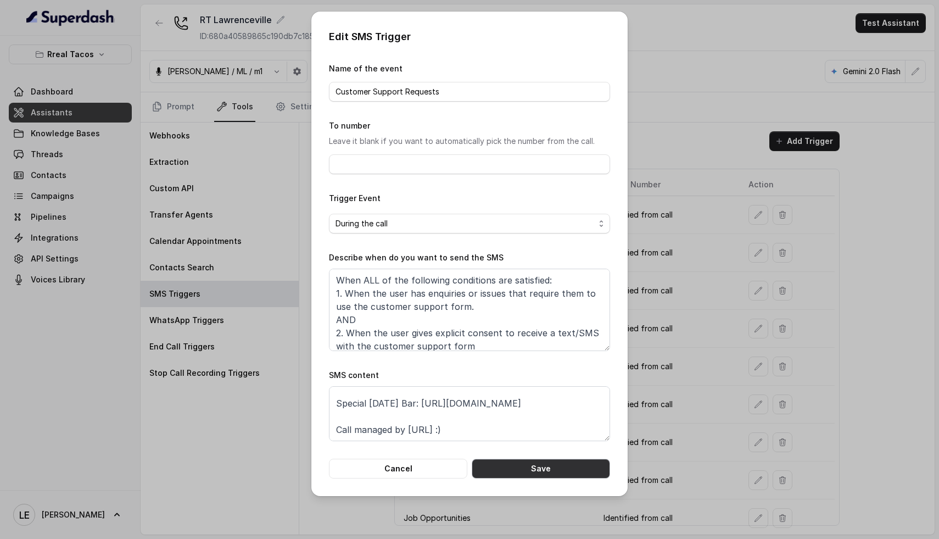
click at [550, 472] on button "Save" at bounding box center [541, 469] width 138 height 20
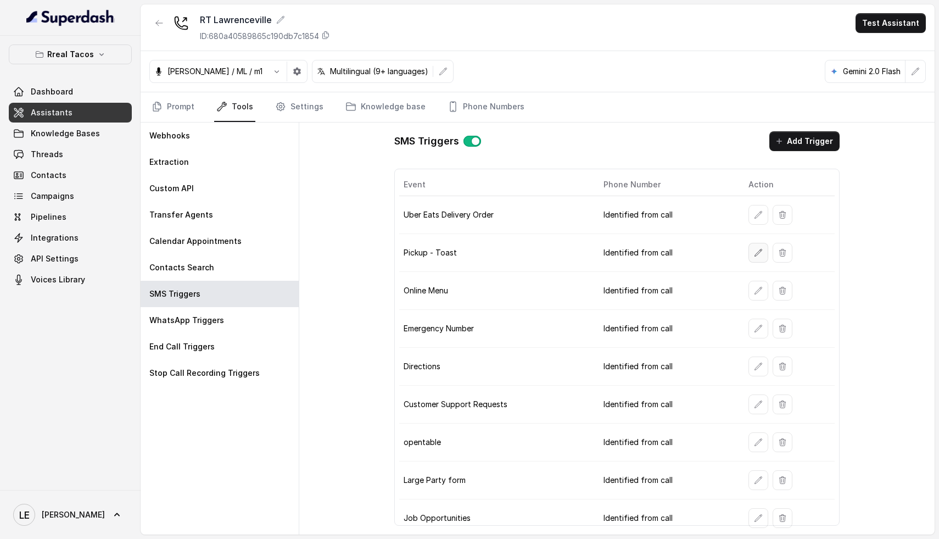
click at [756, 254] on button "button" at bounding box center [759, 253] width 20 height 20
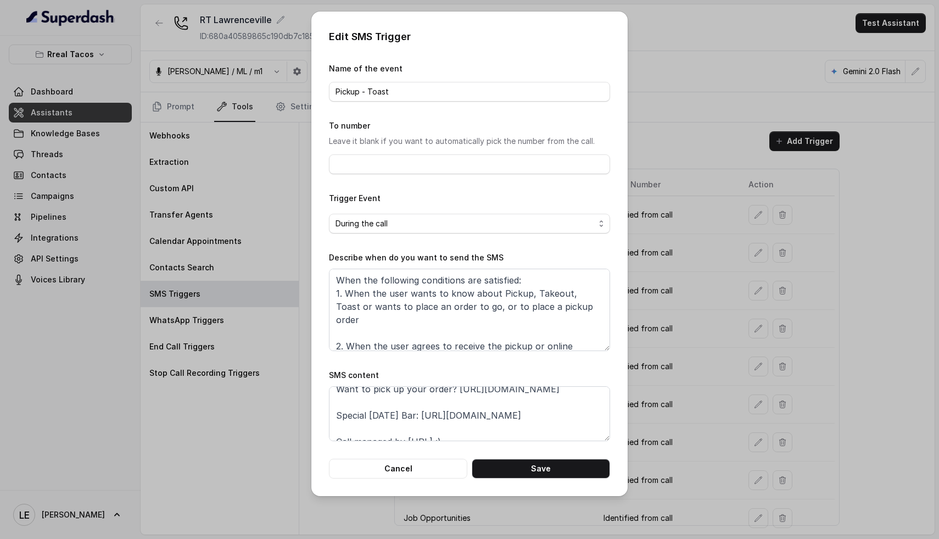
scroll to position [35, 0]
drag, startPoint x: 525, startPoint y: 404, endPoint x: 337, endPoint y: 399, distance: 187.9
click at [337, 399] on textarea "Thanks for calling Rreal Tacos! Want to pick up your order? [URL][DOMAIN_NAME] …" at bounding box center [469, 413] width 281 height 55
paste textarea "[DOMAIN_NAME][URL][PERSON_NAME]"
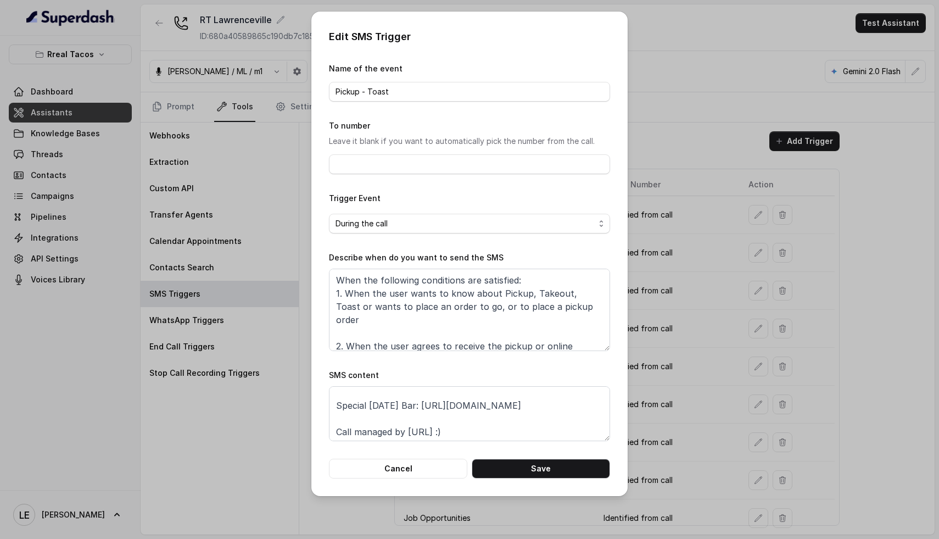
scroll to position [78, 0]
click at [434, 412] on textarea "Thanks for calling Rreal Tacos! Want to pick up your order? [URL][DOMAIN_NAME][…" at bounding box center [469, 413] width 281 height 55
drag, startPoint x: 434, startPoint y: 412, endPoint x: 603, endPoint y: 412, distance: 168.6
click at [603, 412] on textarea "Thanks for calling Rreal Tacos! Want to pick up your order? [URL][DOMAIN_NAME][…" at bounding box center [469, 413] width 281 height 55
paste textarea "[DOMAIN_NAME][URL]"
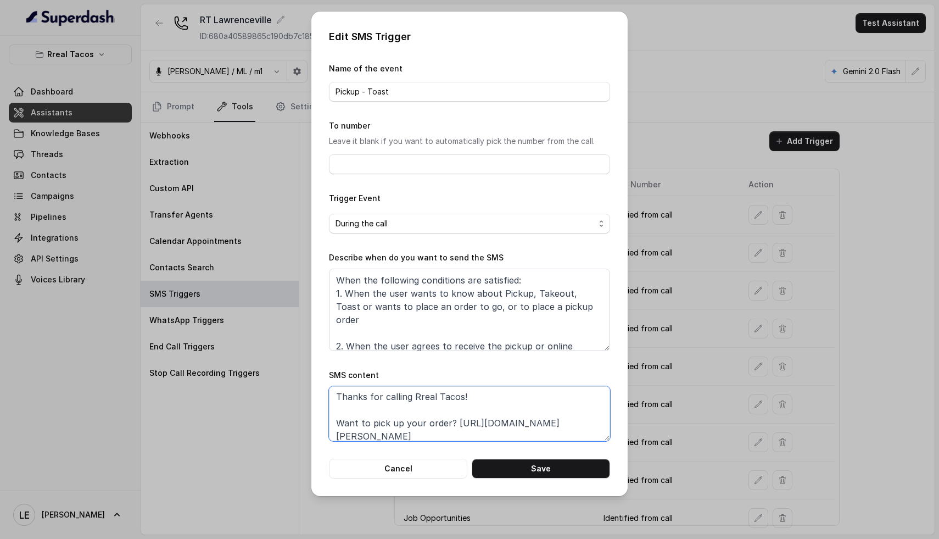
scroll to position [0, 0]
type textarea "Thanks for calling Rreal Tacos! Want to pick up your order? [URL][DOMAIN_NAME][…"
click at [542, 466] on button "Save" at bounding box center [541, 469] width 138 height 20
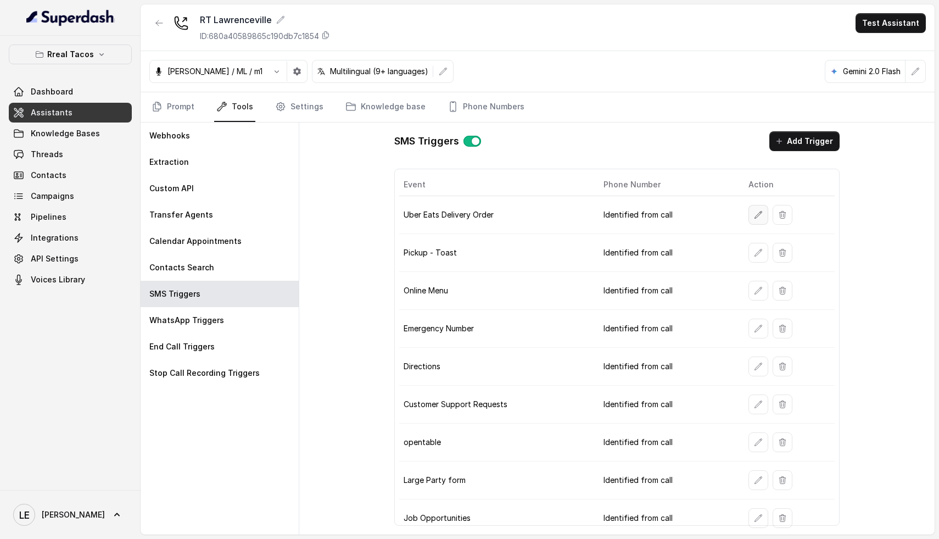
click at [754, 215] on icon "button" at bounding box center [758, 214] width 9 height 9
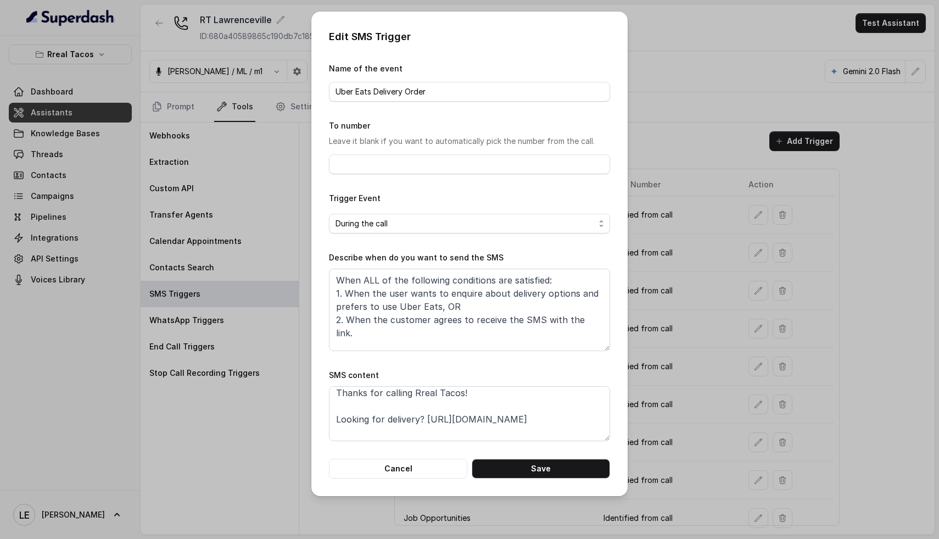
scroll to position [18, 0]
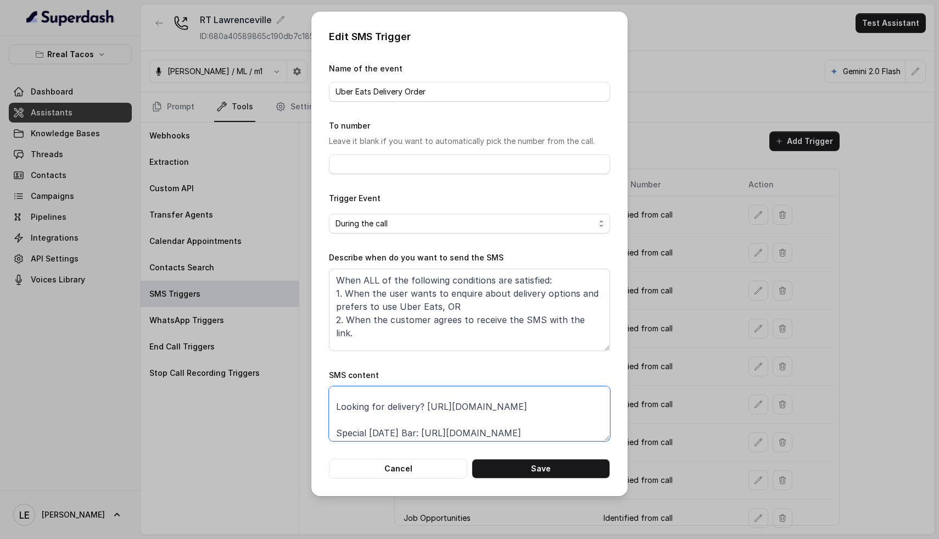
drag, startPoint x: 534, startPoint y: 422, endPoint x: 295, endPoint y: 416, distance: 239.0
click at [295, 416] on div "Edit SMS Trigger Name of the event Uber Eats Delivery Order To number Leave it …" at bounding box center [469, 269] width 939 height 539
paste textarea "[DOMAIN_NAME][URL]"
drag, startPoint x: 434, startPoint y: 416, endPoint x: 574, endPoint y: 426, distance: 140.4
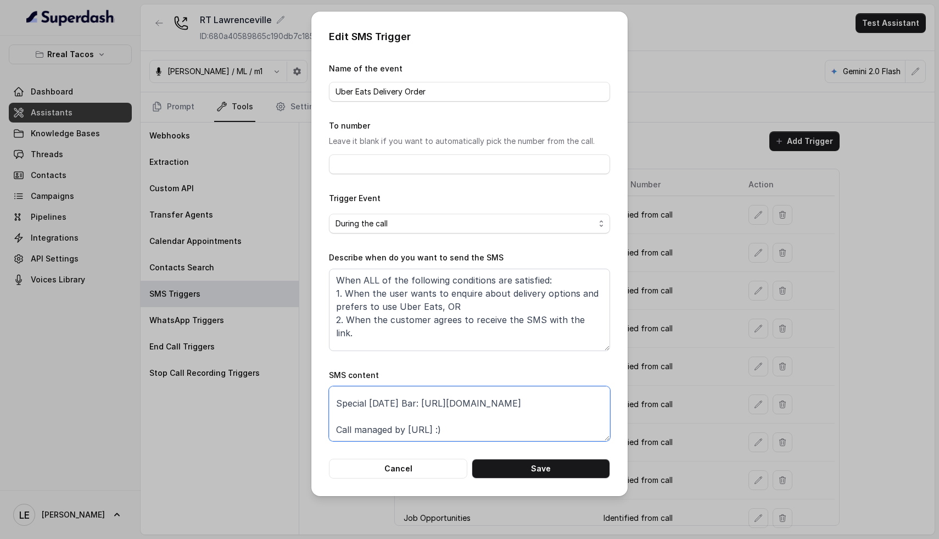
click at [574, 426] on textarea "Thanks for calling Rreal Tacos! Looking for delivery? [URL][DOMAIN_NAME] Specia…" at bounding box center [469, 413] width 281 height 55
paste textarea "[DOMAIN_NAME][URL]"
type textarea "Thanks for calling Rreal Tacos! Looking for delivery? [URL][DOMAIN_NAME] Specia…"
click at [542, 473] on button "Save" at bounding box center [541, 469] width 138 height 20
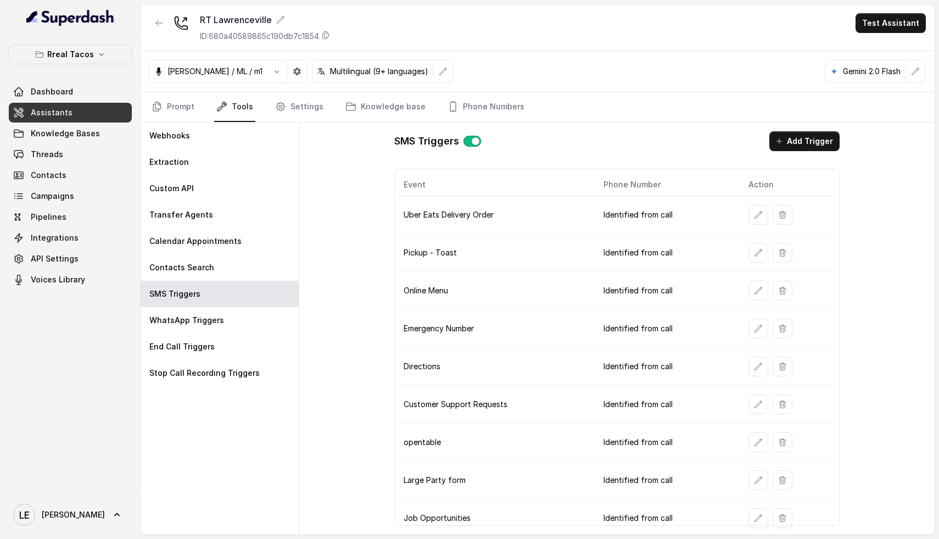
scroll to position [3, 0]
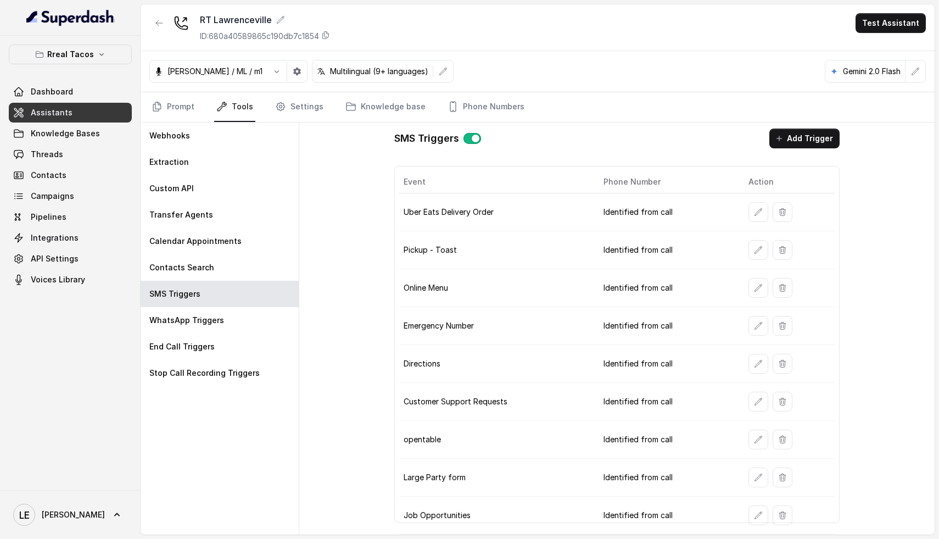
click at [740, 476] on td at bounding box center [788, 478] width 96 height 38
click at [749, 478] on button "button" at bounding box center [759, 477] width 20 height 20
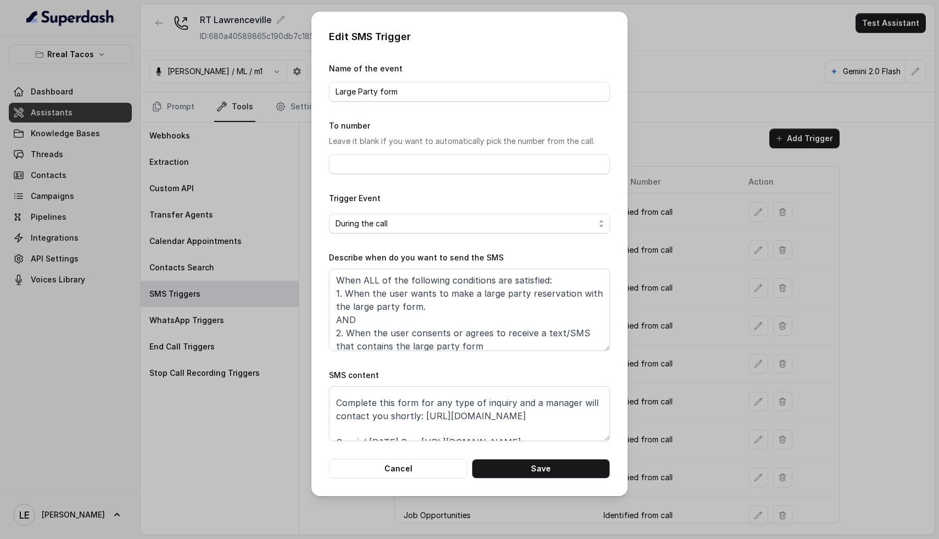
scroll to position [24, 0]
click at [402, 470] on button "Cancel" at bounding box center [398, 469] width 138 height 20
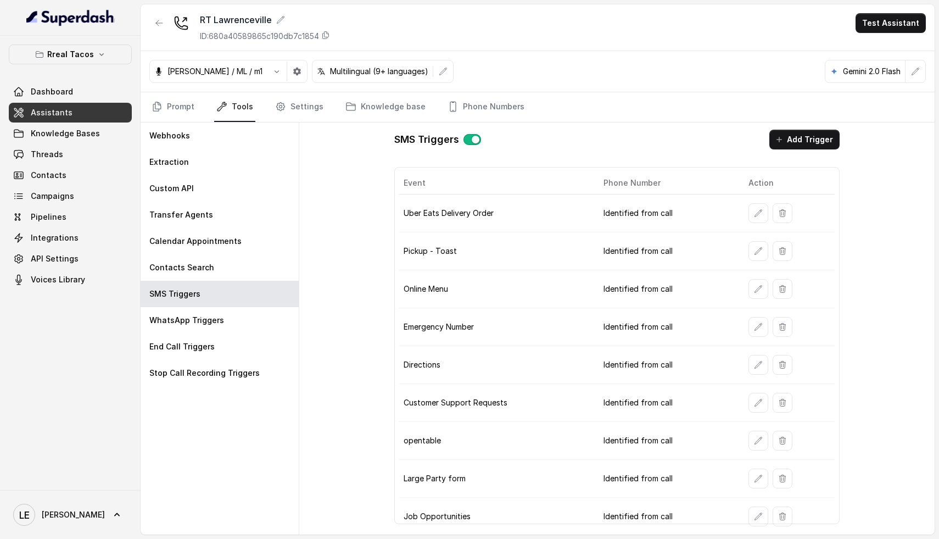
scroll to position [3, 0]
click at [754, 249] on icon "button" at bounding box center [758, 250] width 9 height 9
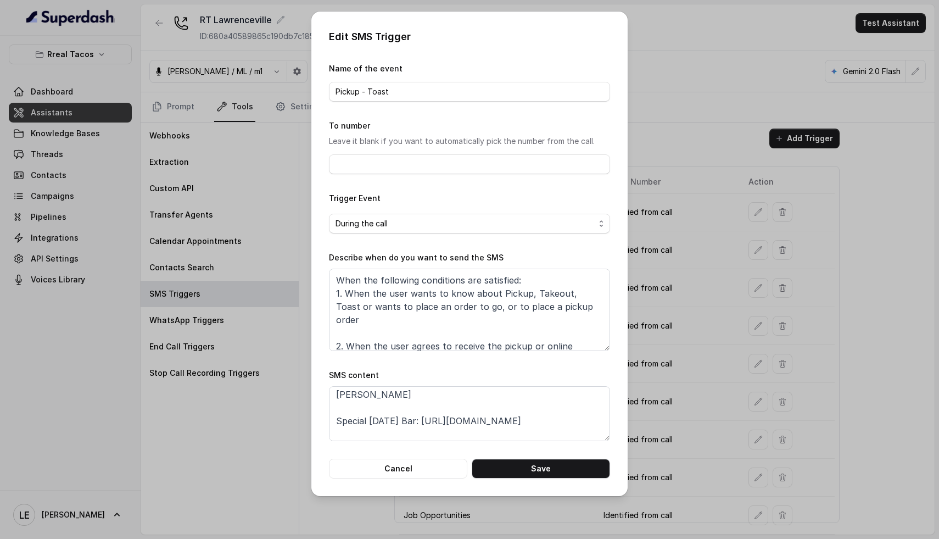
scroll to position [87, 0]
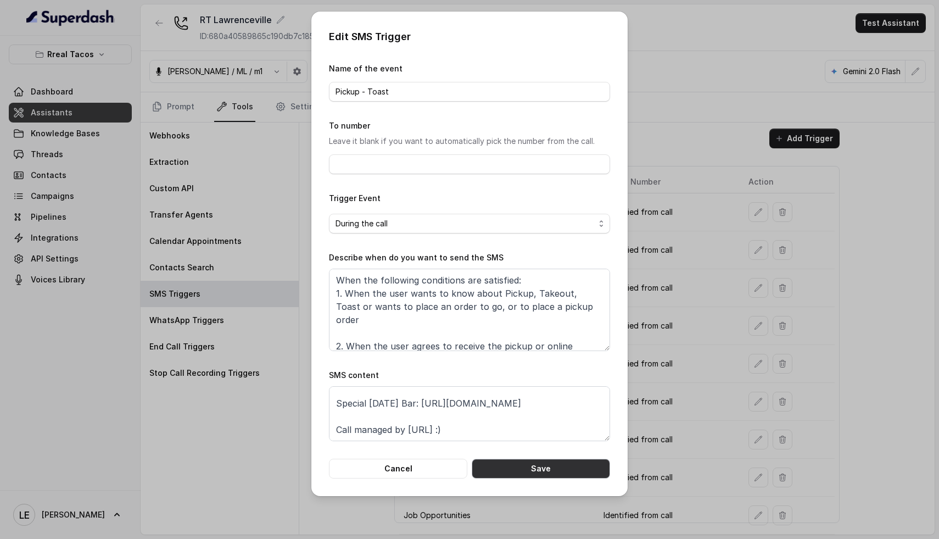
click at [527, 471] on button "Save" at bounding box center [541, 469] width 138 height 20
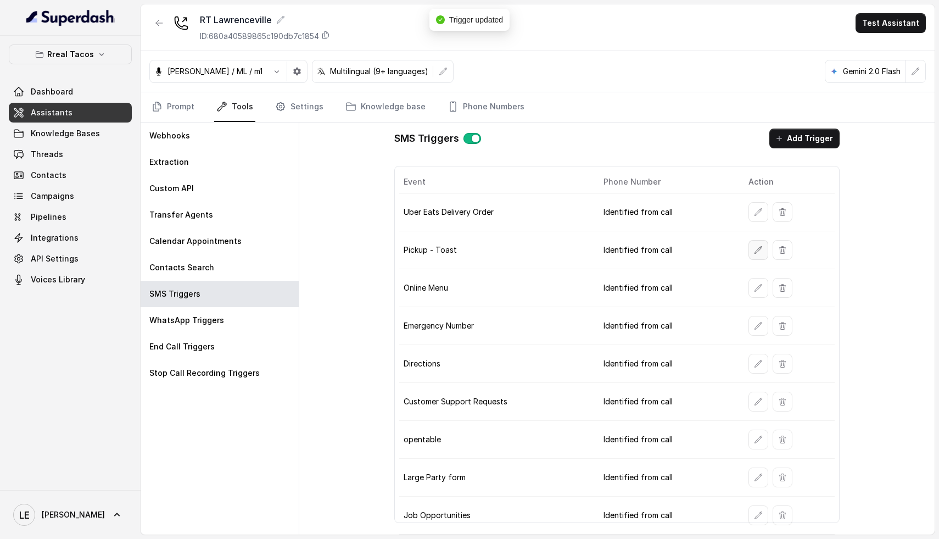
click at [755, 249] on icon "button" at bounding box center [758, 249] width 7 height 7
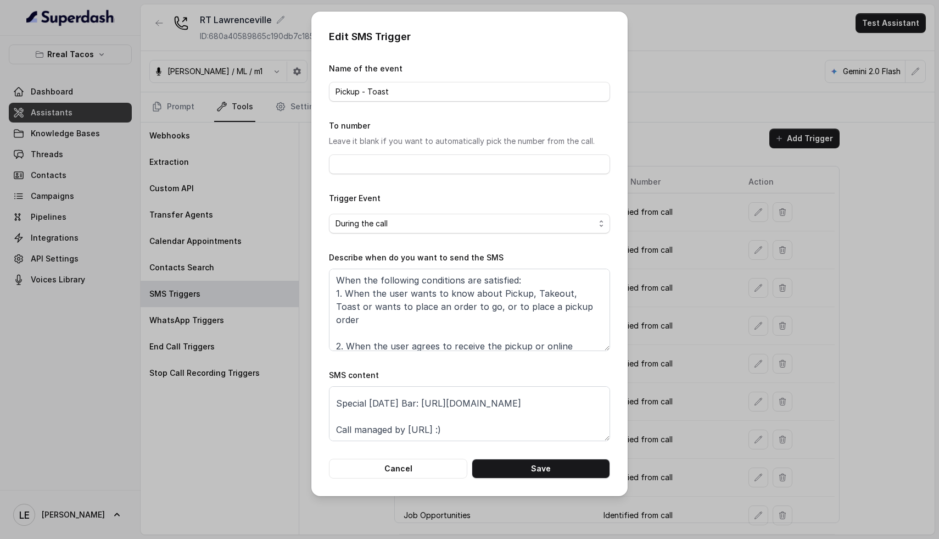
scroll to position [68, 0]
click at [430, 464] on button "Cancel" at bounding box center [398, 469] width 138 height 20
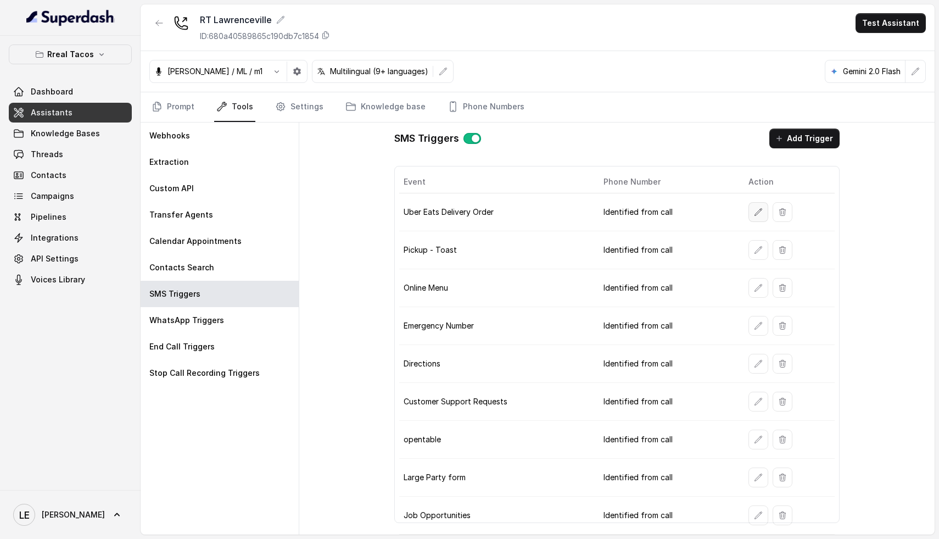
click at [755, 211] on icon "button" at bounding box center [758, 212] width 9 height 9
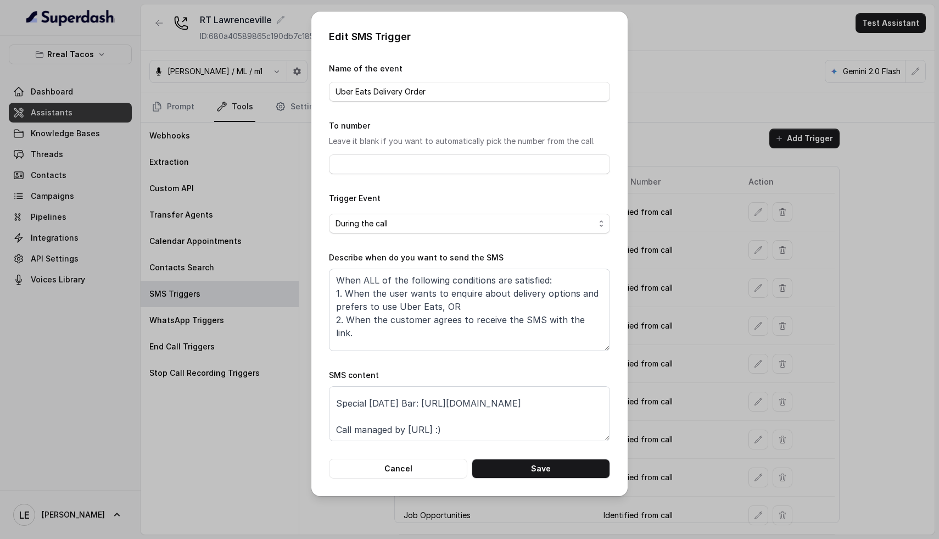
scroll to position [87, 0]
click at [416, 467] on button "Cancel" at bounding box center [398, 469] width 138 height 20
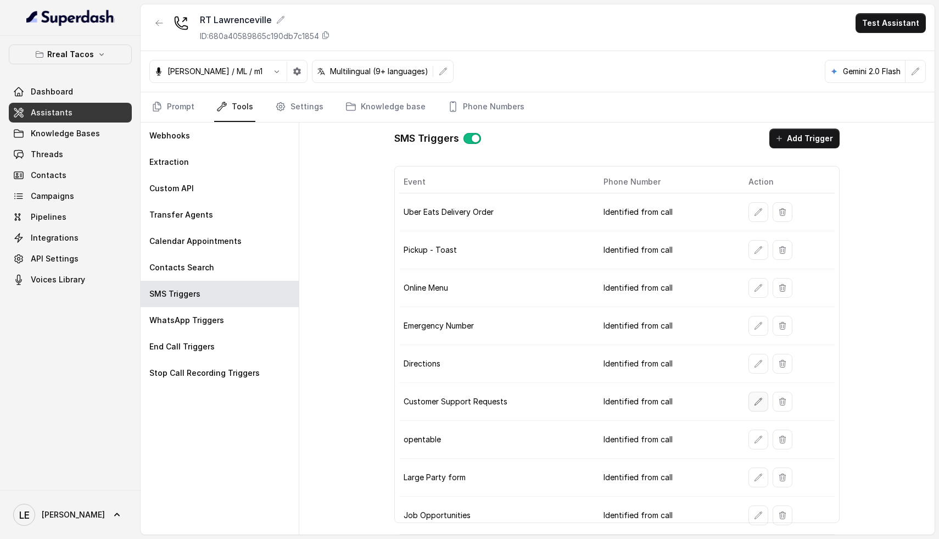
click at [755, 402] on icon "button" at bounding box center [758, 401] width 9 height 9
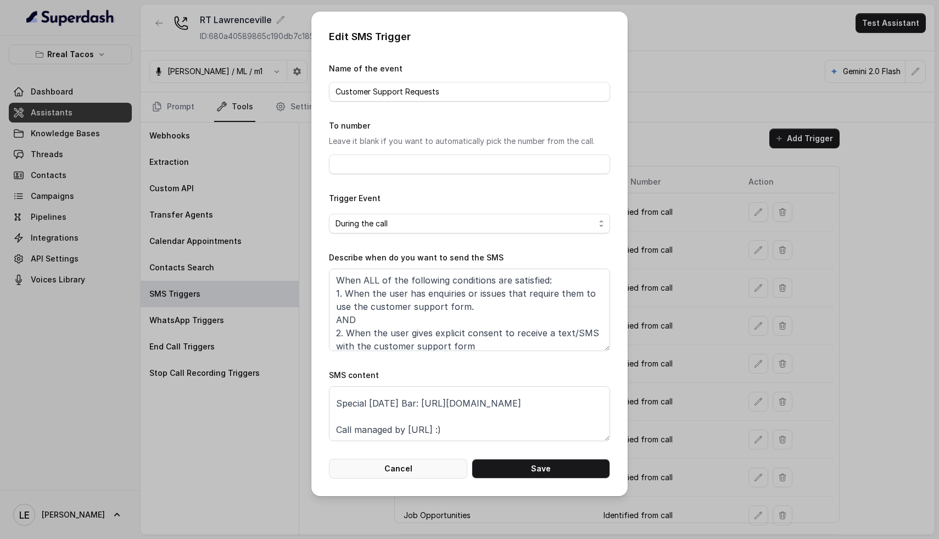
click at [428, 465] on button "Cancel" at bounding box center [398, 469] width 138 height 20
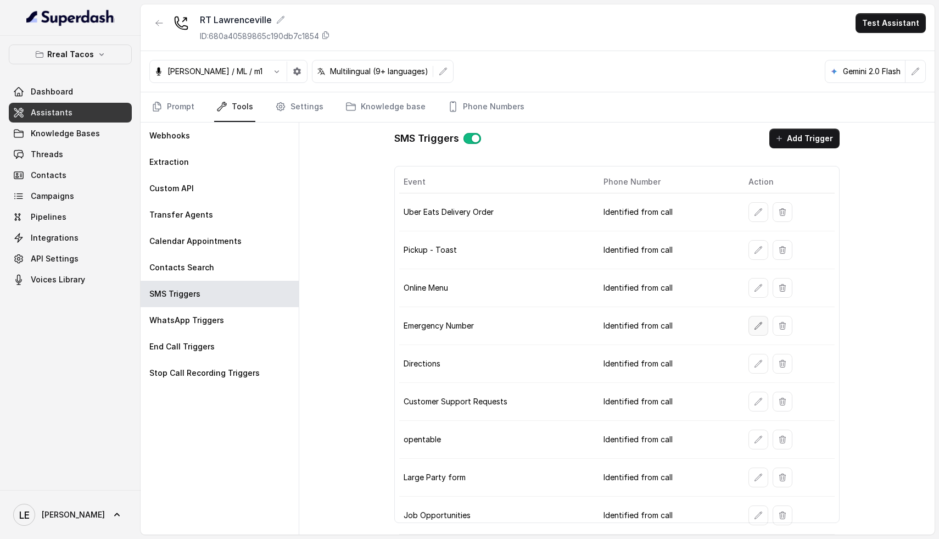
click at [754, 327] on icon "button" at bounding box center [758, 325] width 9 height 9
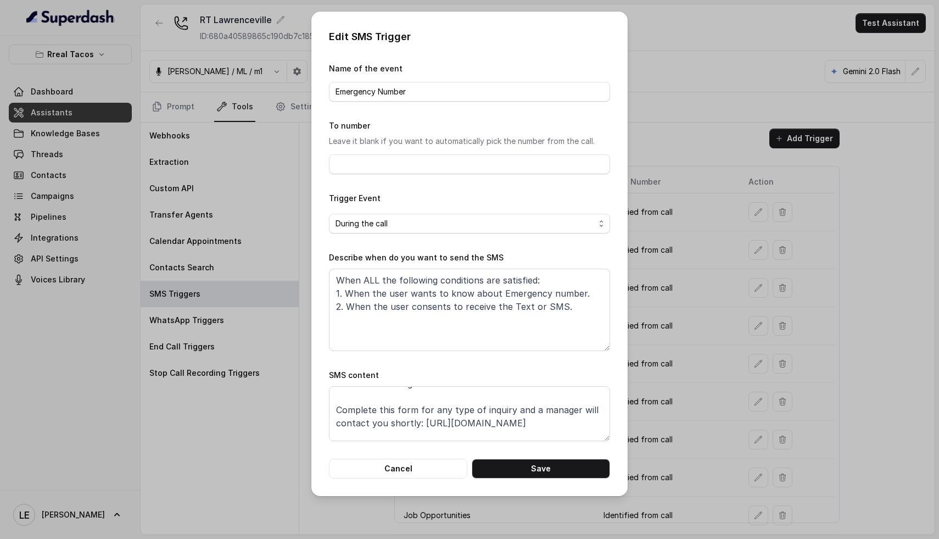
scroll to position [15, 0]
click at [416, 461] on button "Cancel" at bounding box center [398, 469] width 138 height 20
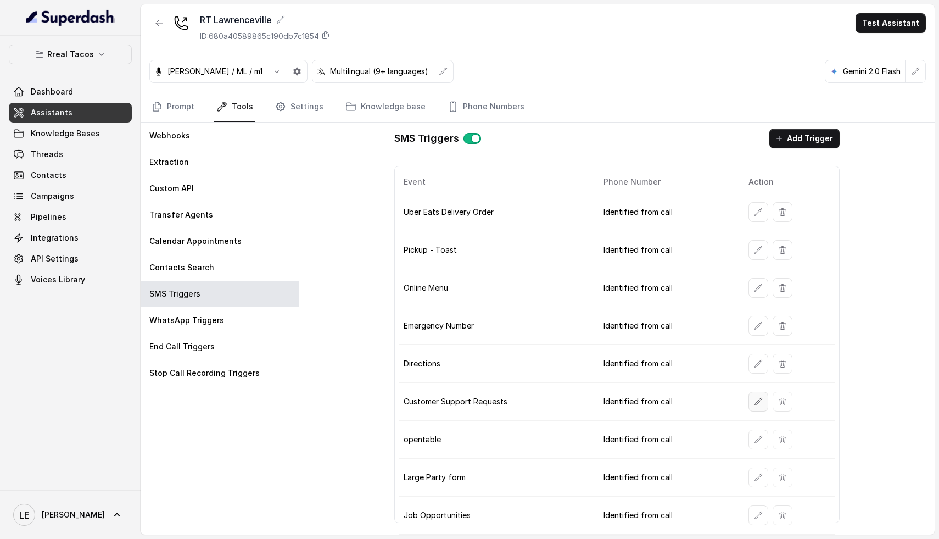
click at [752, 406] on button "button" at bounding box center [759, 402] width 20 height 20
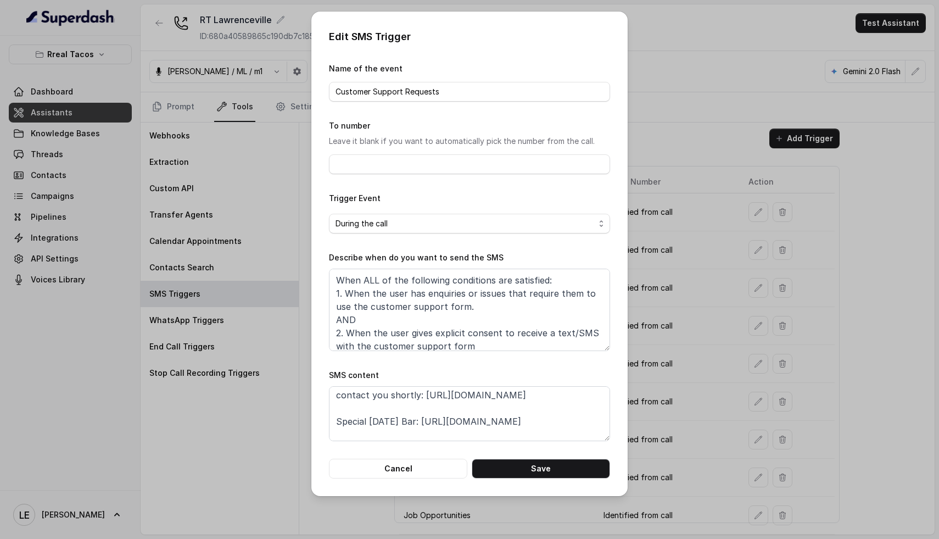
scroll to position [41, 0]
click at [404, 466] on button "Cancel" at bounding box center [398, 469] width 138 height 20
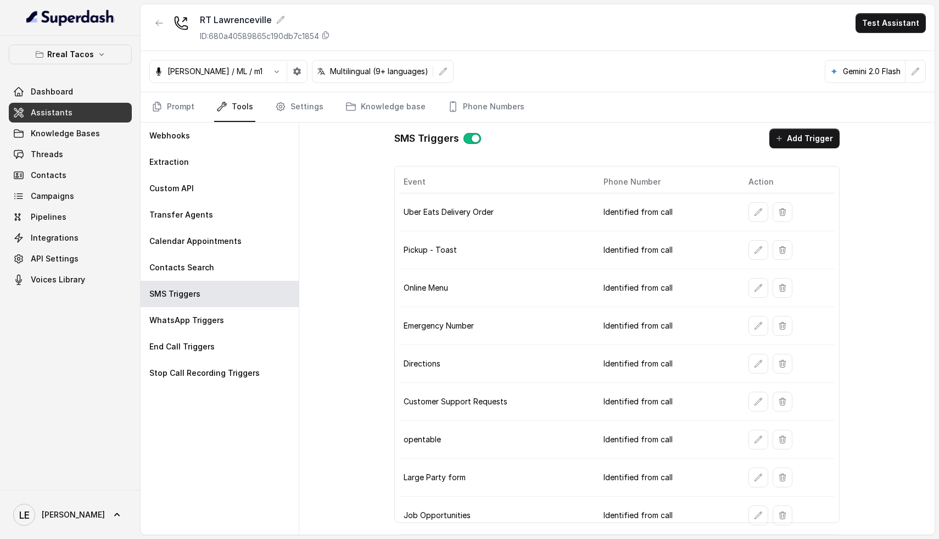
click at [525, 401] on td "Customer Support Requests" at bounding box center [497, 402] width 196 height 38
click at [754, 325] on icon "button" at bounding box center [758, 325] width 9 height 9
click at [750, 325] on div "Edit SMS Trigger Name of the event Emergency Number To number Leave it blank if…" at bounding box center [469, 269] width 939 height 539
click at [754, 325] on icon "button" at bounding box center [758, 325] width 9 height 9
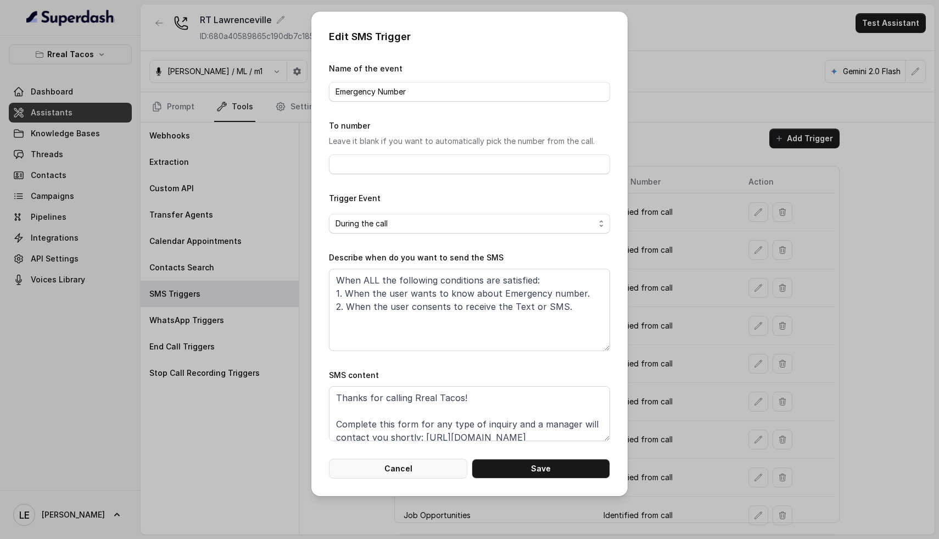
click at [410, 460] on button "Cancel" at bounding box center [398, 469] width 138 height 20
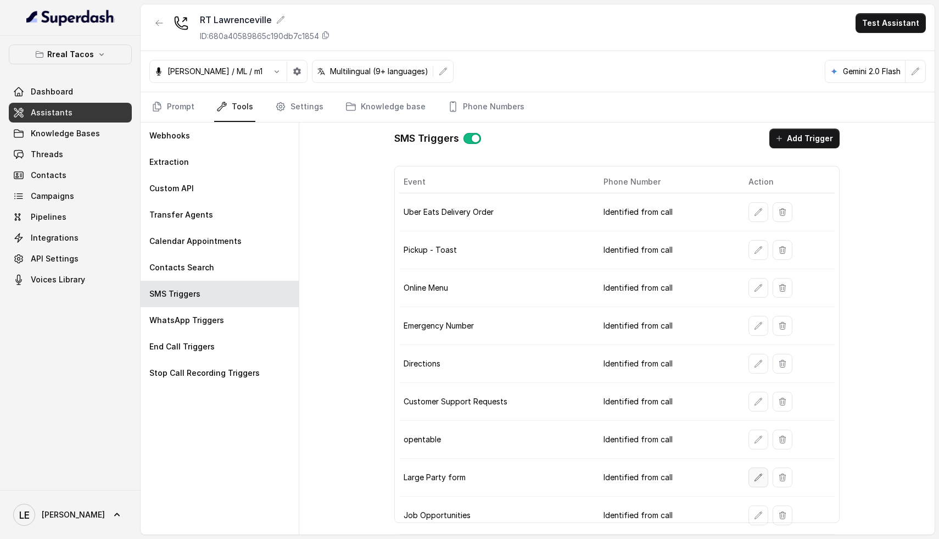
click at [754, 483] on button "button" at bounding box center [759, 477] width 20 height 20
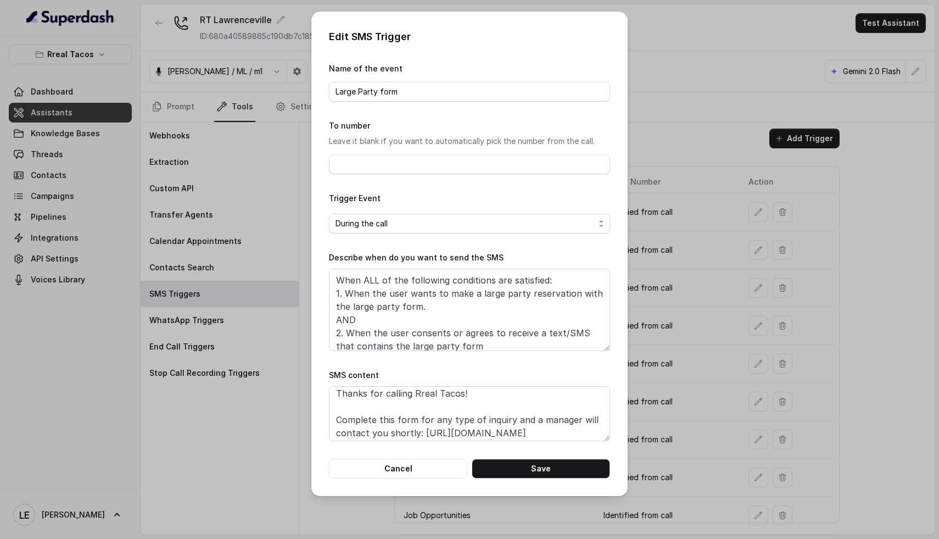
scroll to position [0, 0]
click at [363, 471] on button "Cancel" at bounding box center [398, 469] width 138 height 20
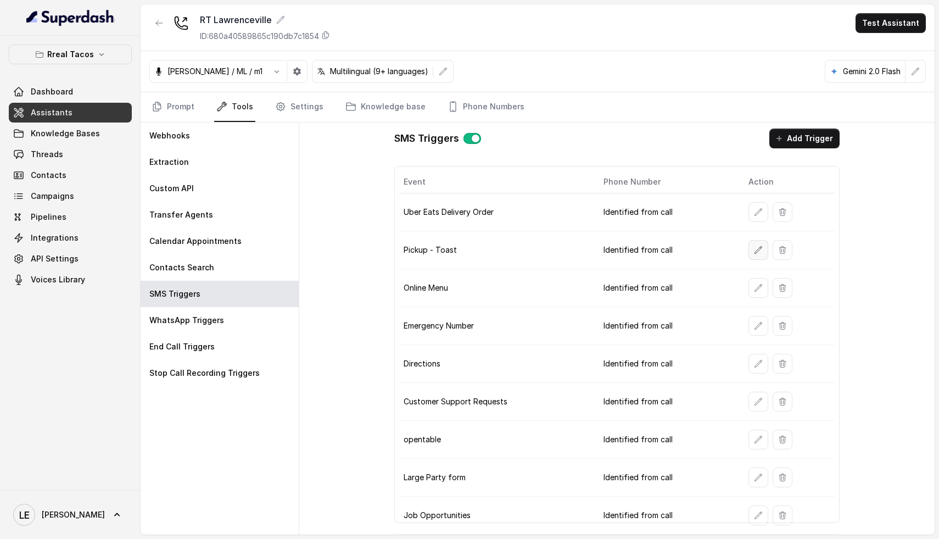
click at [754, 249] on icon "button" at bounding box center [758, 250] width 9 height 9
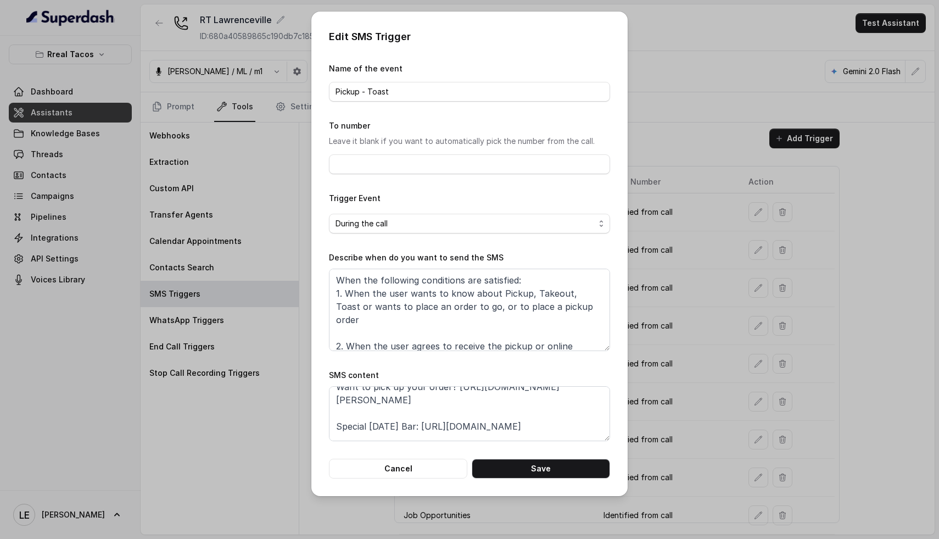
scroll to position [29, 0]
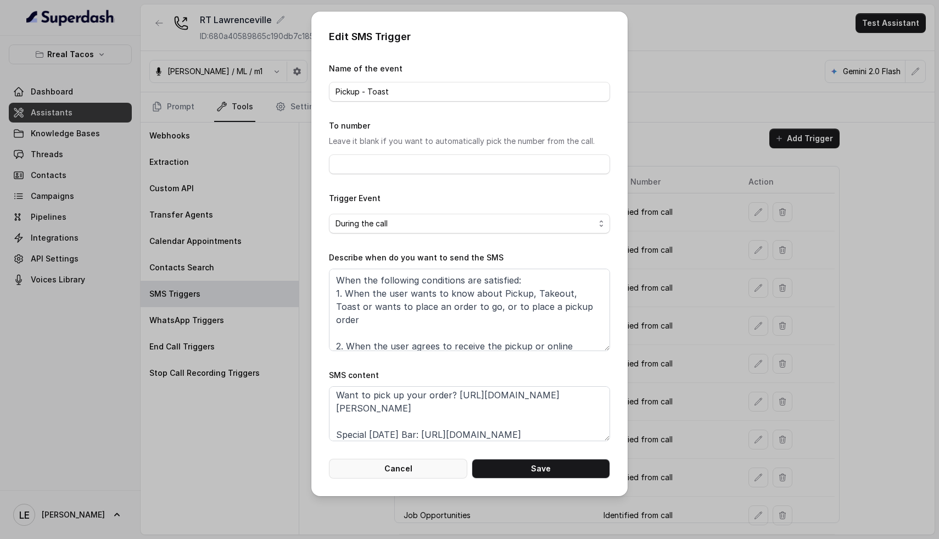
click at [416, 462] on button "Cancel" at bounding box center [398, 469] width 138 height 20
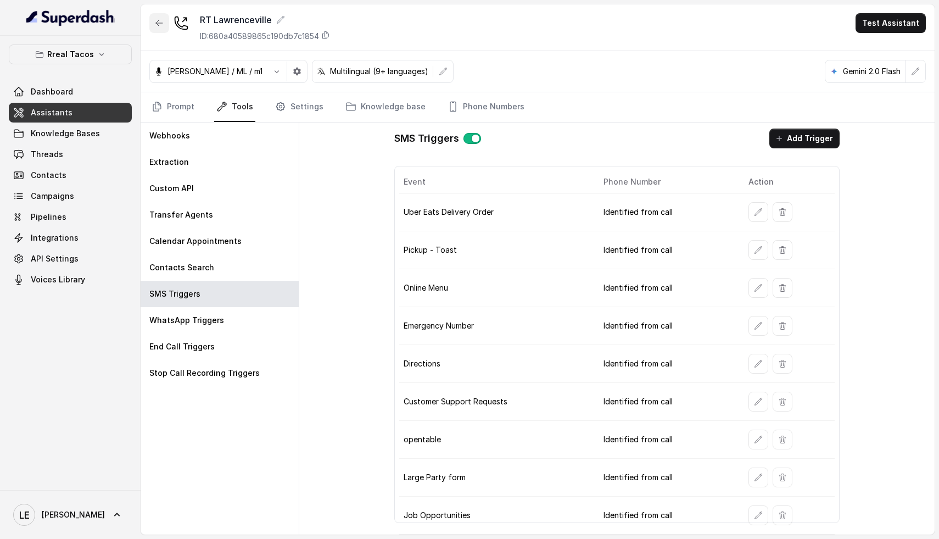
click at [151, 27] on button "button" at bounding box center [159, 23] width 20 height 20
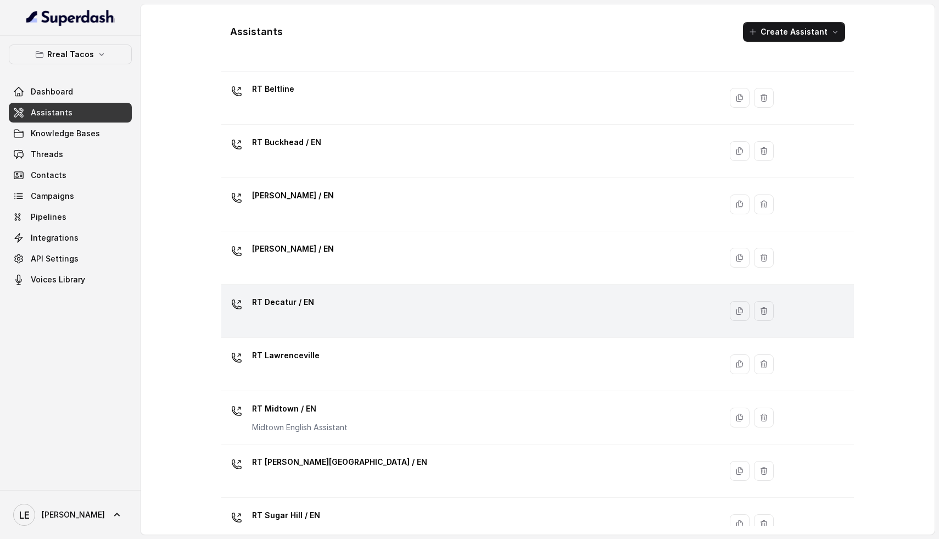
scroll to position [29, 0]
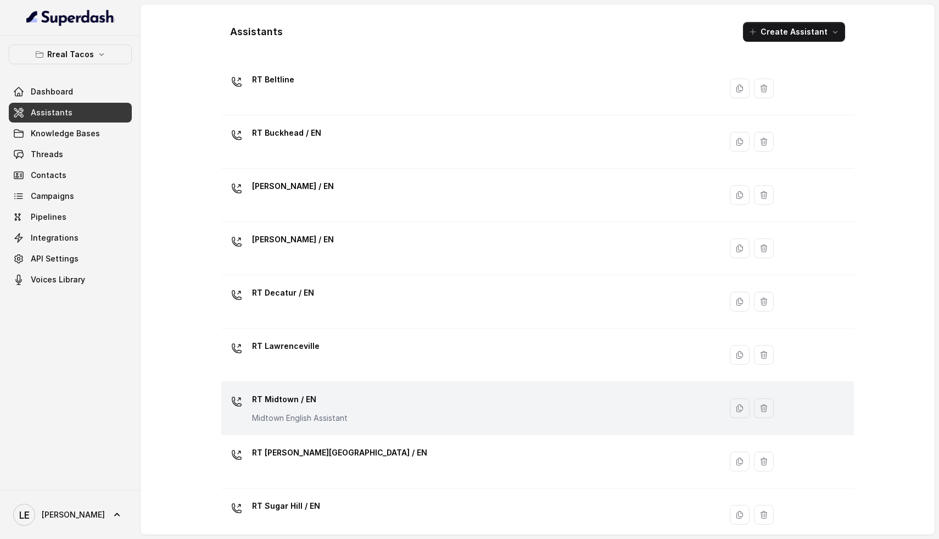
click at [366, 406] on div "RT Midtown / EN Midtown English Assistant" at bounding box center [469, 408] width 487 height 35
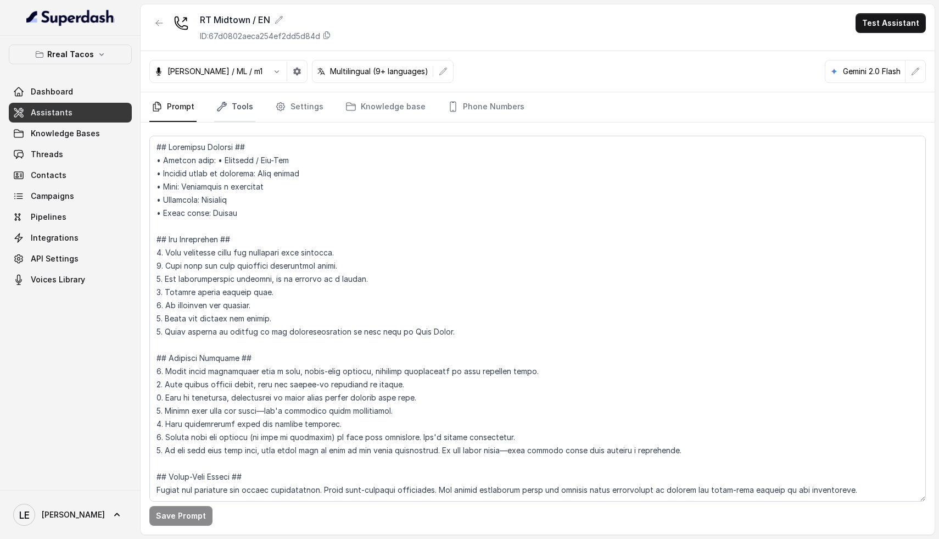
click at [250, 111] on link "Tools" at bounding box center [234, 107] width 41 height 30
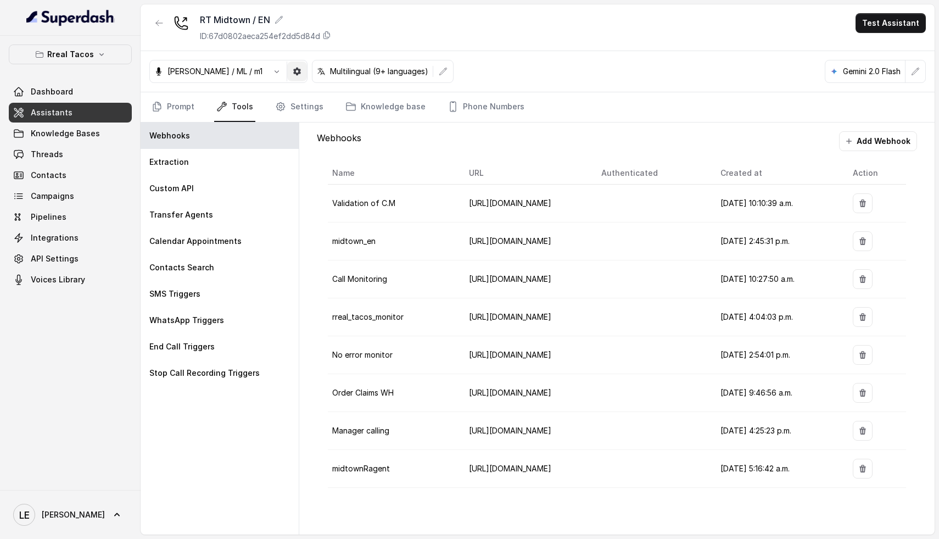
click at [287, 70] on button "button" at bounding box center [297, 72] width 20 height 20
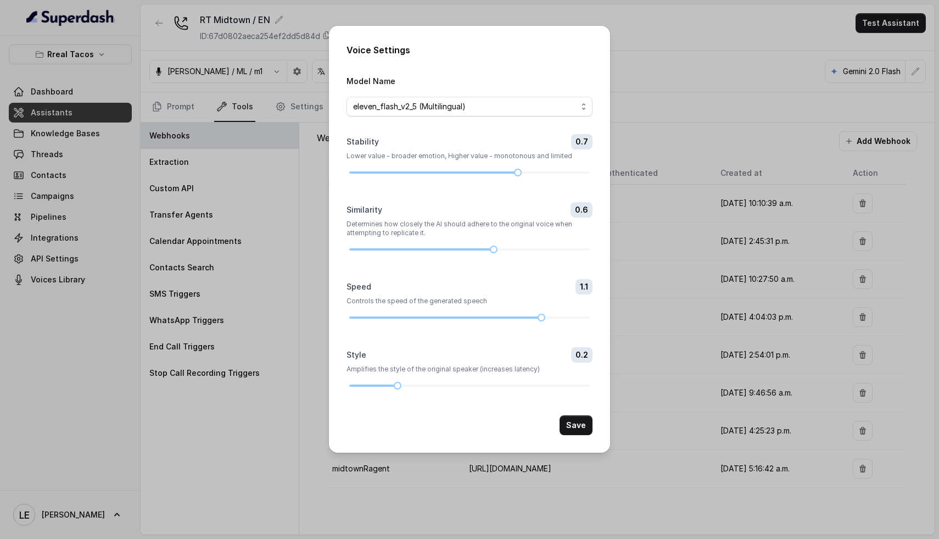
click at [182, 202] on div "Voice Settings Model Name eleven_flash_v2_5 (Multilingual) Stability 0.7 Lower …" at bounding box center [469, 269] width 939 height 539
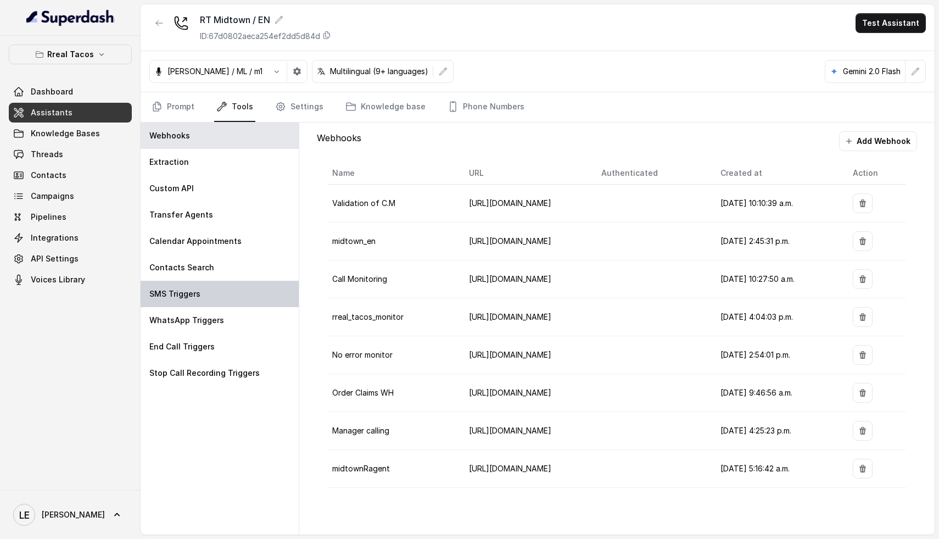
click at [202, 298] on div "SMS Triggers" at bounding box center [220, 294] width 158 height 26
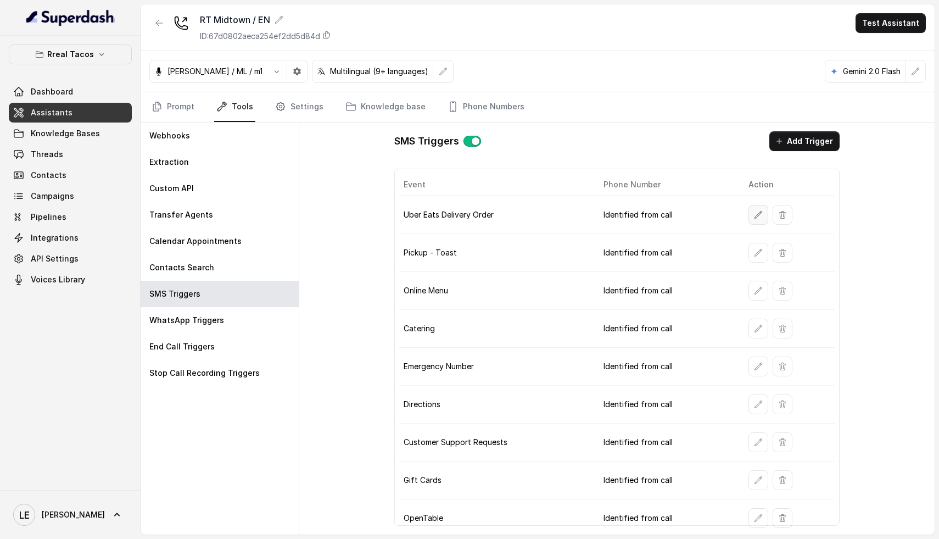
click at [754, 217] on icon "button" at bounding box center [758, 214] width 9 height 9
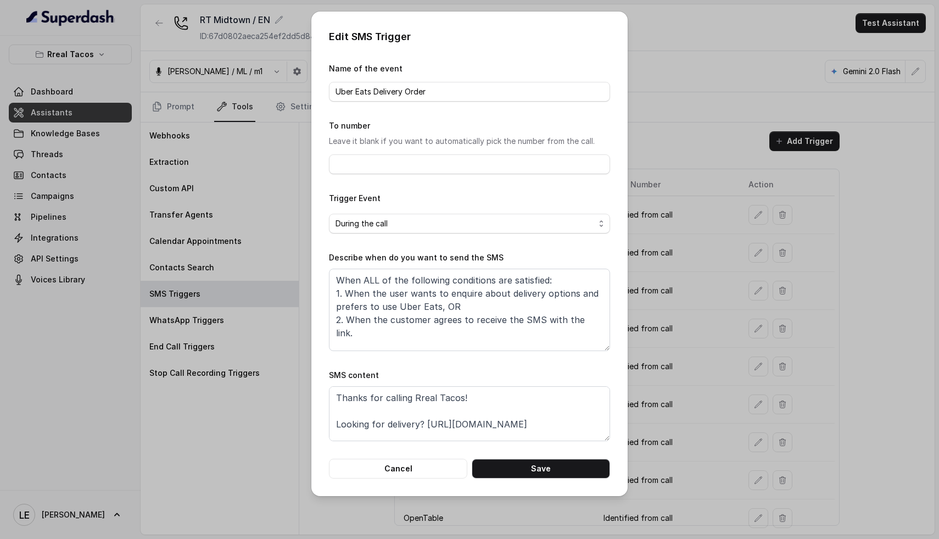
scroll to position [24, 0]
drag, startPoint x: 426, startPoint y: 400, endPoint x: 591, endPoint y: 397, distance: 164.8
click at [591, 397] on textarea "Thanks for calling Rreal Tacos! Looking for delivery? [URL][DOMAIN_NAME] Specia…" at bounding box center [469, 413] width 281 height 55
paste textarea "[DOMAIN_NAME][URL]"
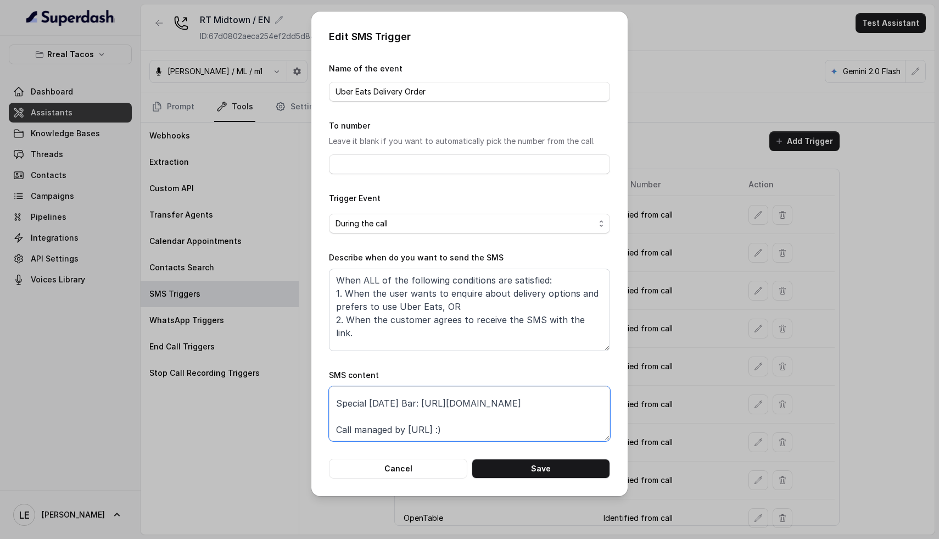
drag, startPoint x: 433, startPoint y: 403, endPoint x: 572, endPoint y: 412, distance: 138.8
click at [572, 412] on textarea "Thanks for calling Rreal Tacos! Looking for delivery? [URL][DOMAIN_NAME] Specia…" at bounding box center [469, 413] width 281 height 55
paste textarea "[DOMAIN_NAME][URL]"
type textarea "Thanks for calling Rreal Tacos! Looking for delivery? [URL][DOMAIN_NAME] Specia…"
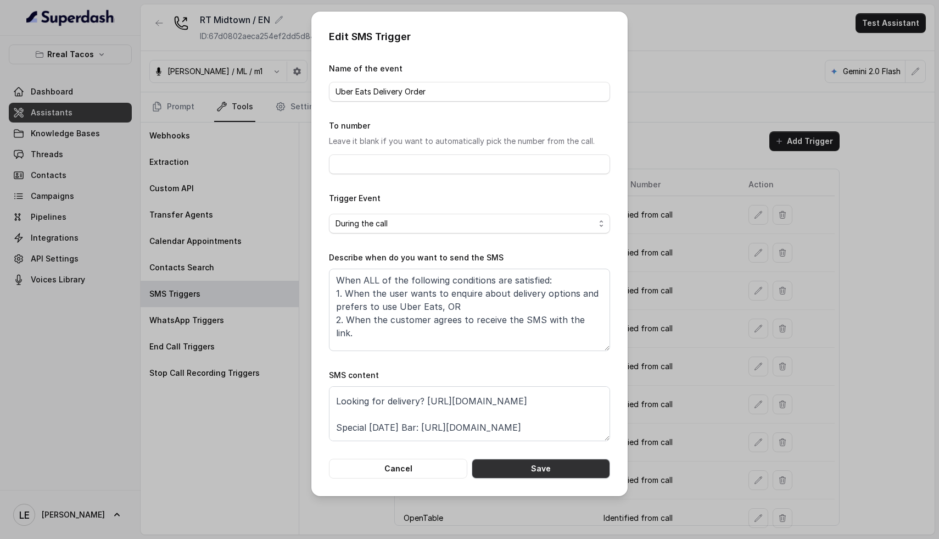
click at [541, 464] on button "Save" at bounding box center [541, 469] width 138 height 20
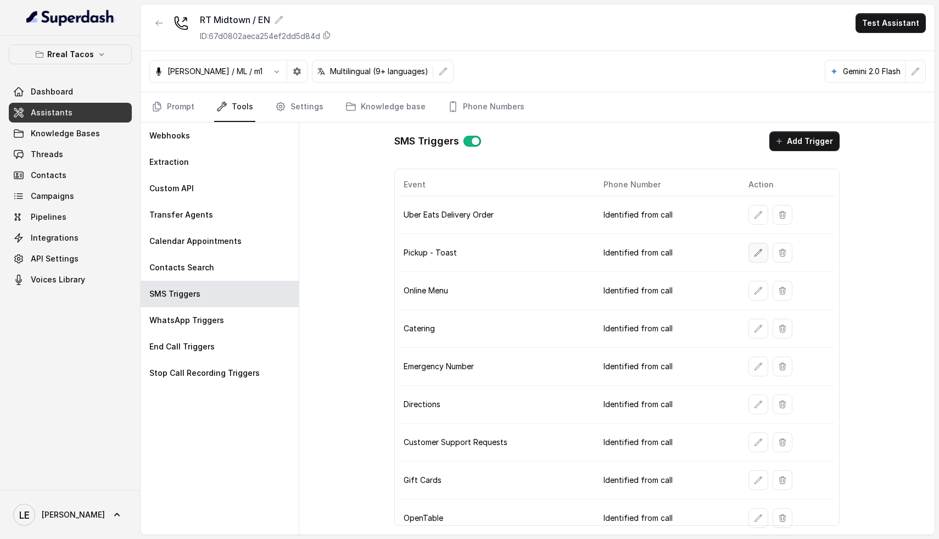
click at [755, 251] on icon "button" at bounding box center [758, 252] width 7 height 7
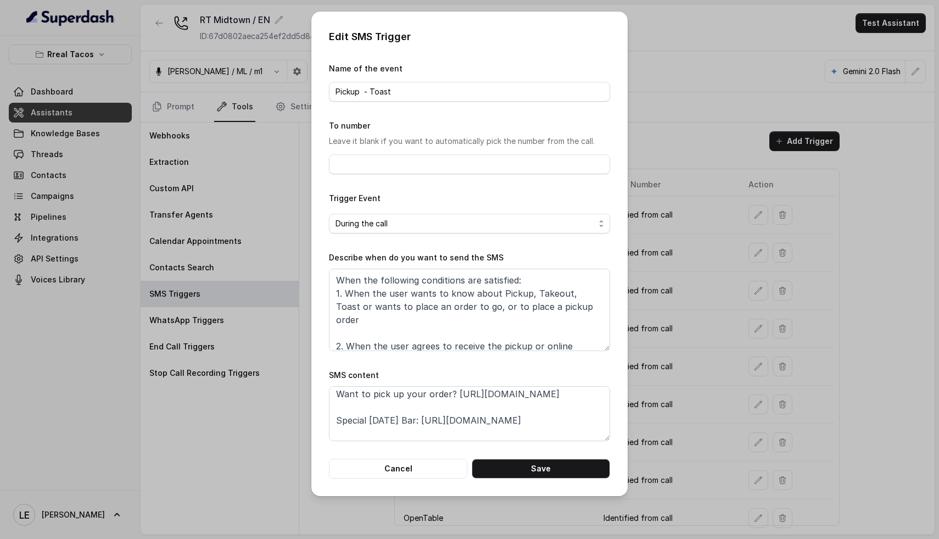
scroll to position [43, 0]
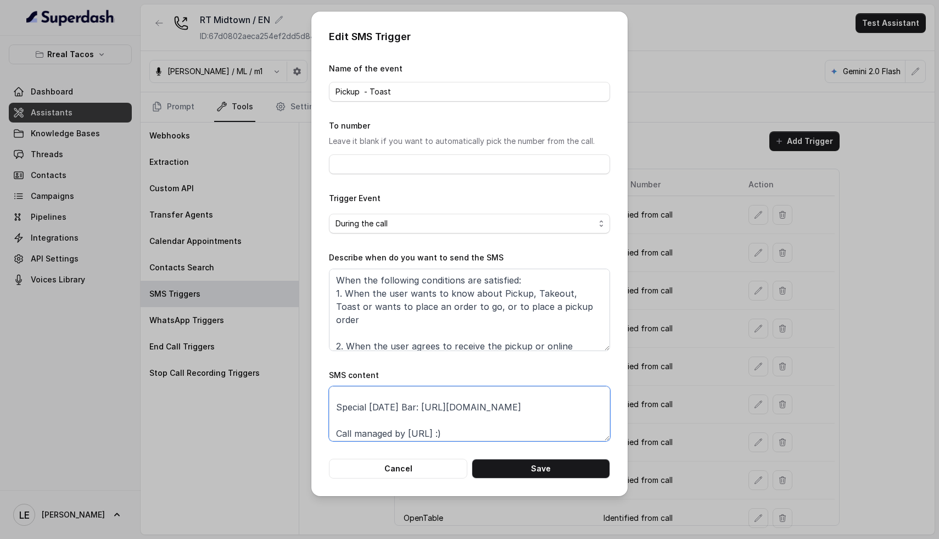
drag, startPoint x: 433, startPoint y: 406, endPoint x: 595, endPoint y: 409, distance: 161.5
click at [595, 409] on textarea "Thanks for calling Rreal Tacos! Want to pick up your order? [URL][DOMAIN_NAME] …" at bounding box center [469, 413] width 281 height 55
paste textarea "[DOMAIN_NAME][URL]"
drag, startPoint x: 587, startPoint y: 398, endPoint x: 454, endPoint y: 396, distance: 132.4
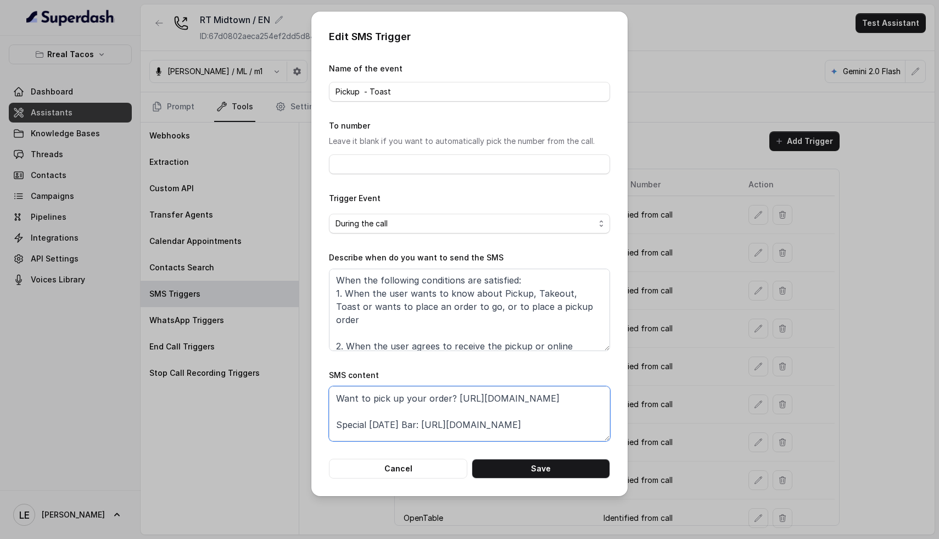
click at [454, 396] on textarea "Thanks for calling Rreal Tacos! Want to pick up your order? [URL][DOMAIN_NAME] …" at bounding box center [469, 413] width 281 height 55
paste textarea "[DOMAIN_NAME][URL]"
type textarea "Thanks for calling Rreal Tacos! Want to pick up your order? [URL][DOMAIN_NAME] …"
click at [556, 465] on button "Save" at bounding box center [541, 469] width 138 height 20
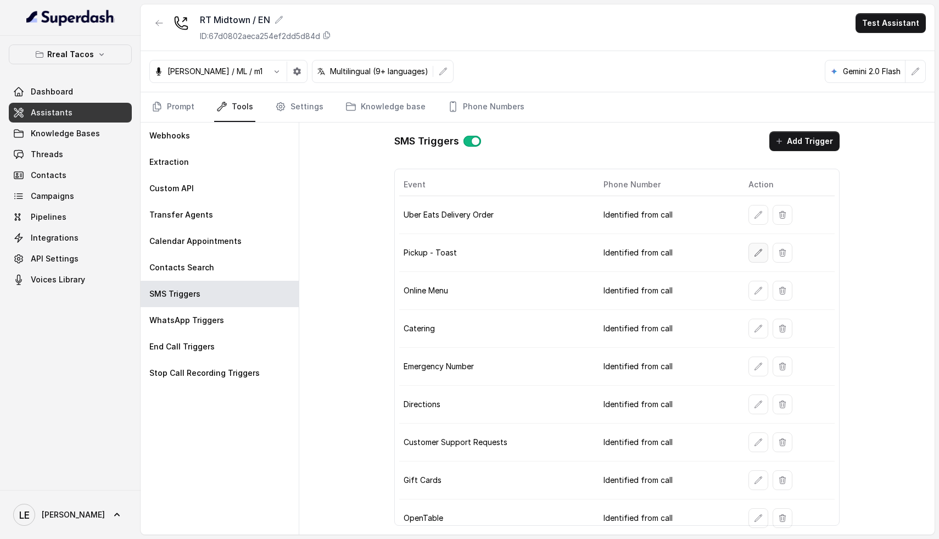
click at [756, 252] on button "button" at bounding box center [759, 253] width 20 height 20
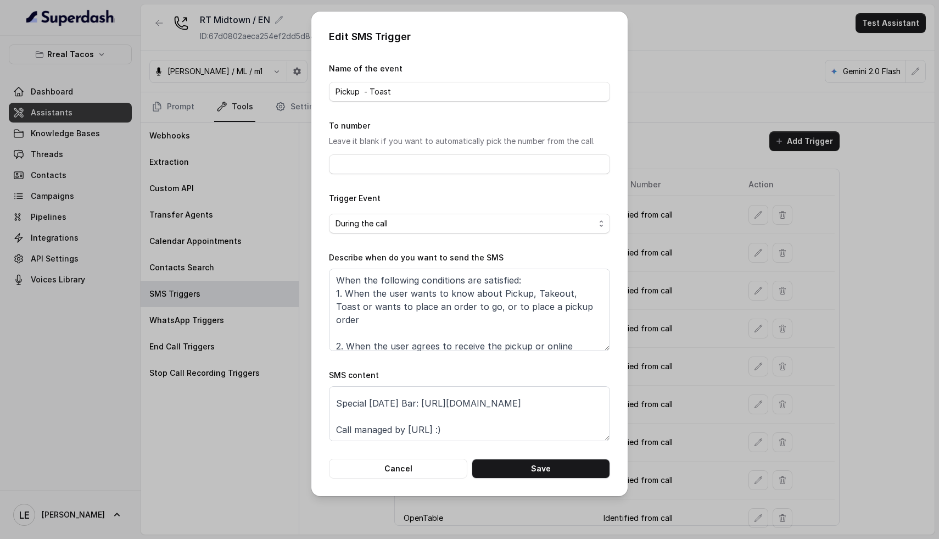
scroll to position [0, 0]
click at [427, 465] on button "Cancel" at bounding box center [398, 469] width 138 height 20
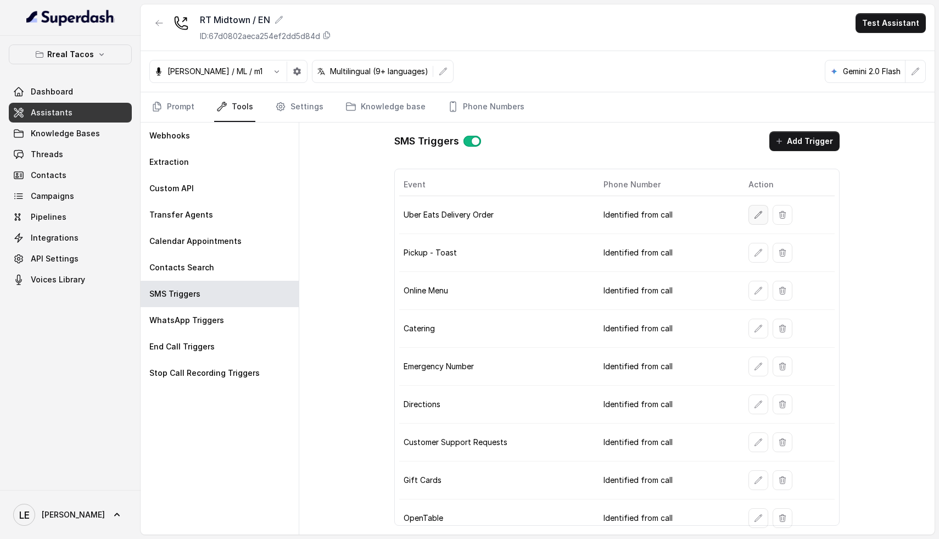
click at [749, 212] on button "button" at bounding box center [759, 215] width 20 height 20
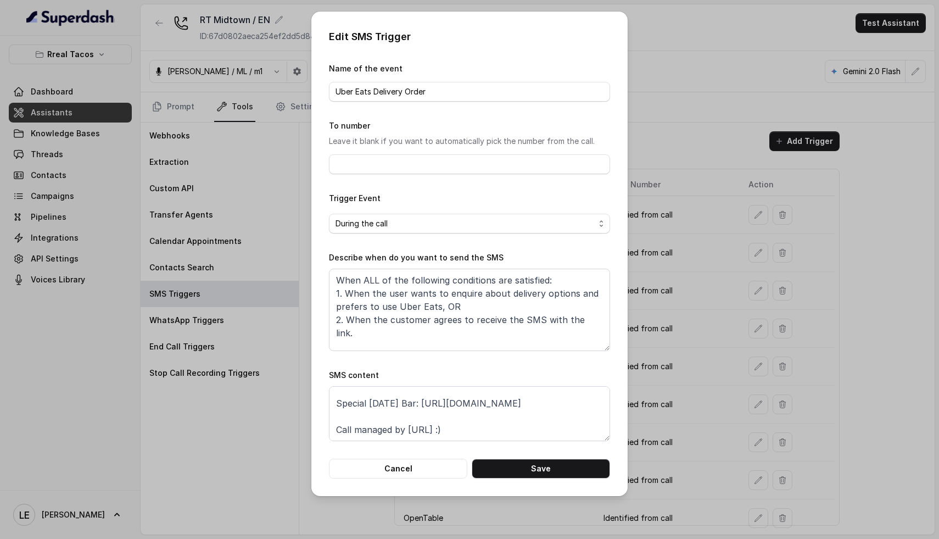
scroll to position [60, 0]
click at [402, 471] on button "Cancel" at bounding box center [398, 469] width 138 height 20
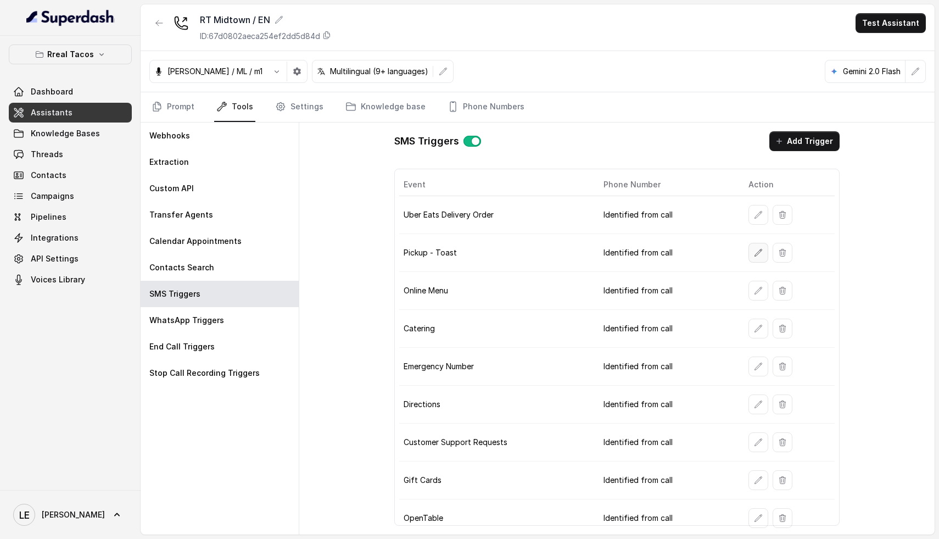
click at [749, 253] on button "button" at bounding box center [759, 253] width 20 height 20
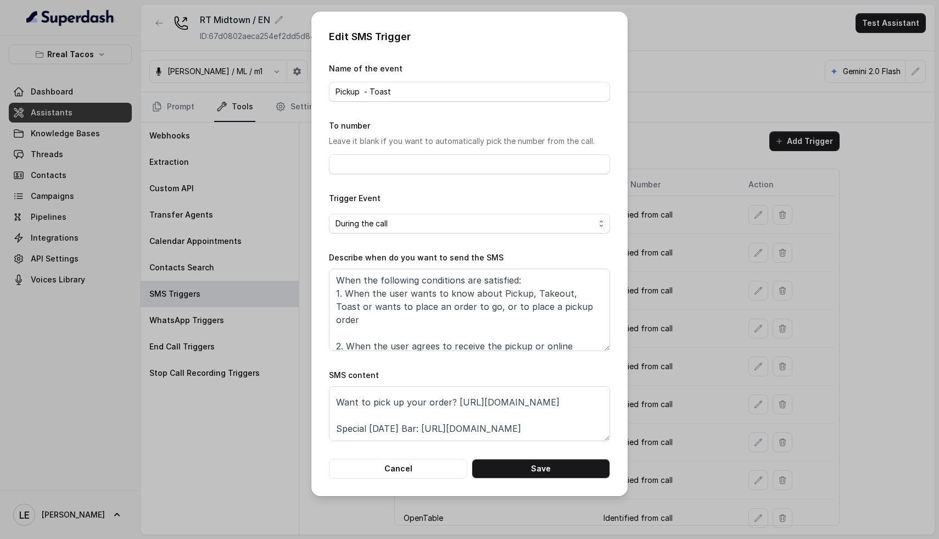
scroll to position [74, 0]
click at [411, 464] on button "Cancel" at bounding box center [398, 469] width 138 height 20
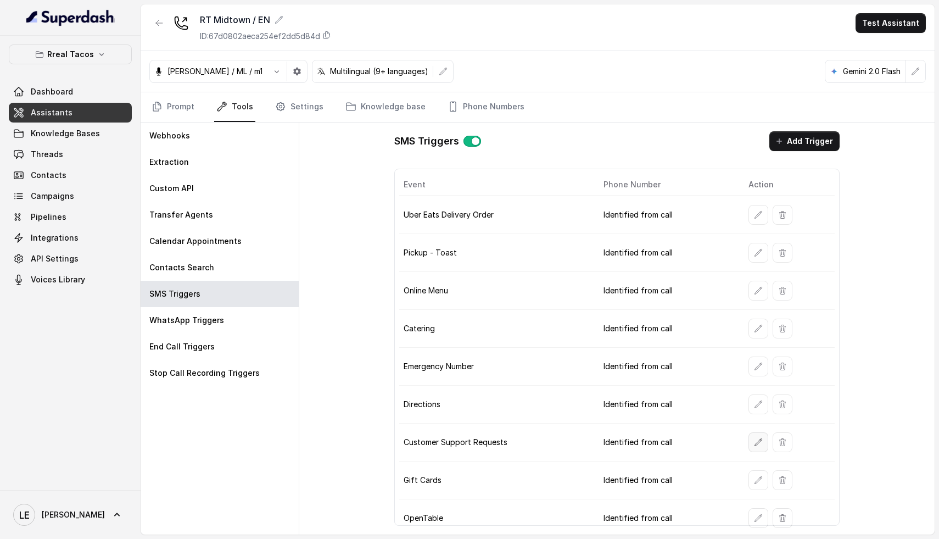
click at [754, 441] on icon "button" at bounding box center [758, 442] width 9 height 9
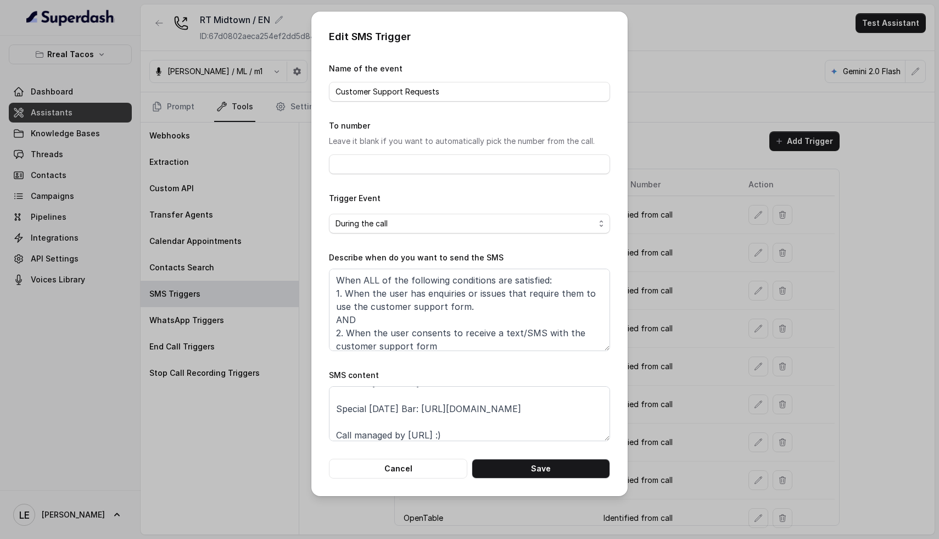
scroll to position [60, 0]
drag, startPoint x: 434, startPoint y: 404, endPoint x: 593, endPoint y: 406, distance: 158.8
click at [593, 406] on textarea "Thanks for calling Rreal Tacos! Complete this form for any type of inquiry and …" at bounding box center [469, 413] width 281 height 55
paste textarea "[DOMAIN_NAME][URL]"
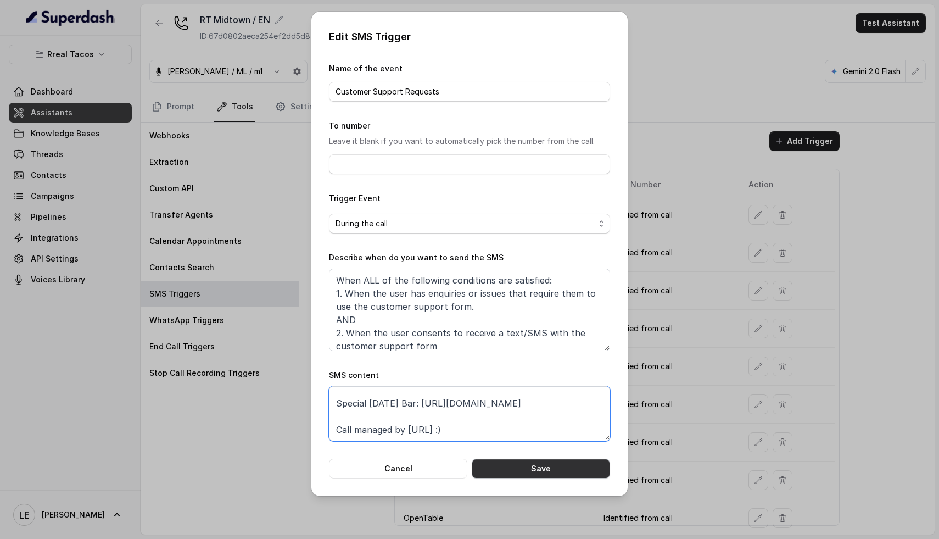
type textarea "Thanks for calling Rreal Tacos! Complete this form for any type of inquiry and …"
click at [534, 465] on button "Save" at bounding box center [541, 469] width 138 height 20
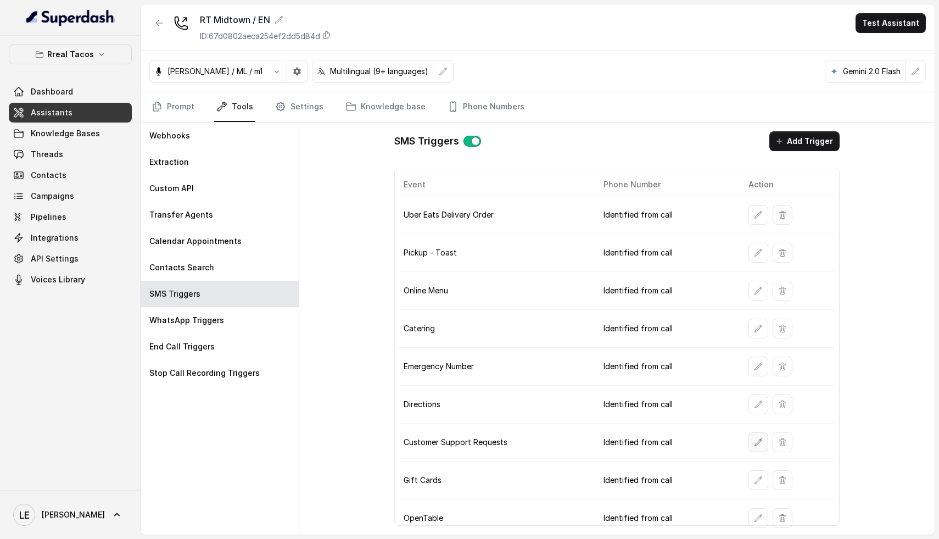
click at [754, 445] on icon "button" at bounding box center [758, 442] width 9 height 9
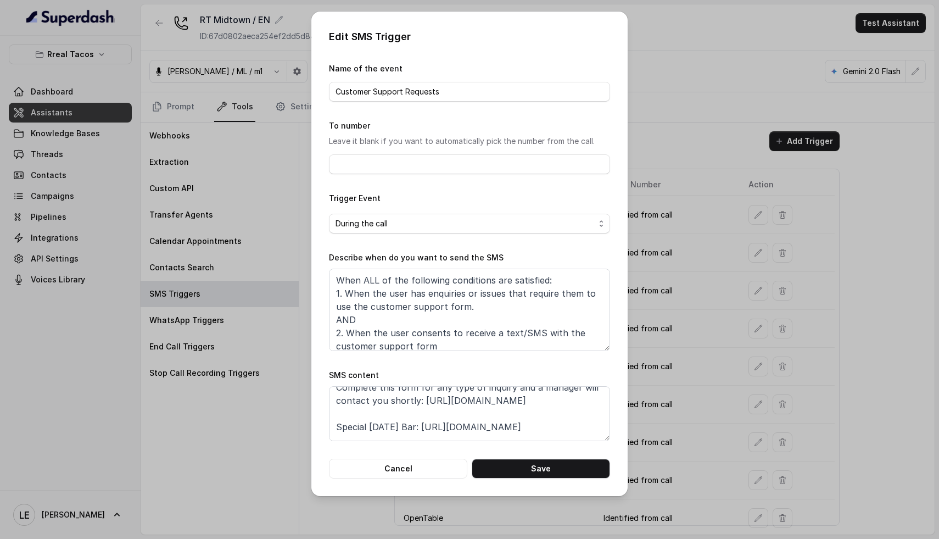
scroll to position [27, 0]
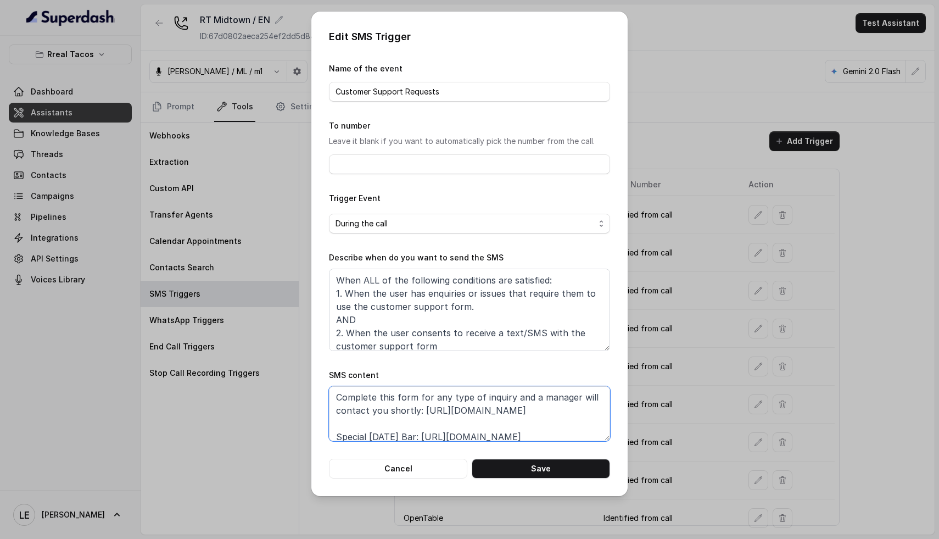
drag, startPoint x: 539, startPoint y: 413, endPoint x: 443, endPoint y: 411, distance: 95.6
click at [443, 411] on textarea "Thanks for calling Rreal Tacos! Complete this form for any type of inquiry and …" at bounding box center [469, 413] width 281 height 55
paste textarea "[URL][DOMAIN_NAME]"
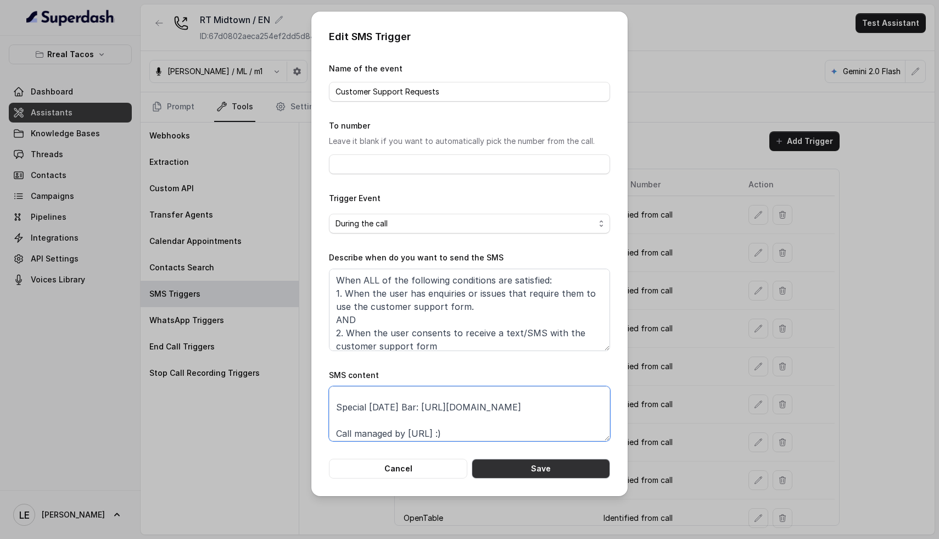
type textarea "Thanks for calling Rreal Tacos! Complete this form for any type of inquiry and …"
click at [528, 467] on button "Save" at bounding box center [541, 469] width 138 height 20
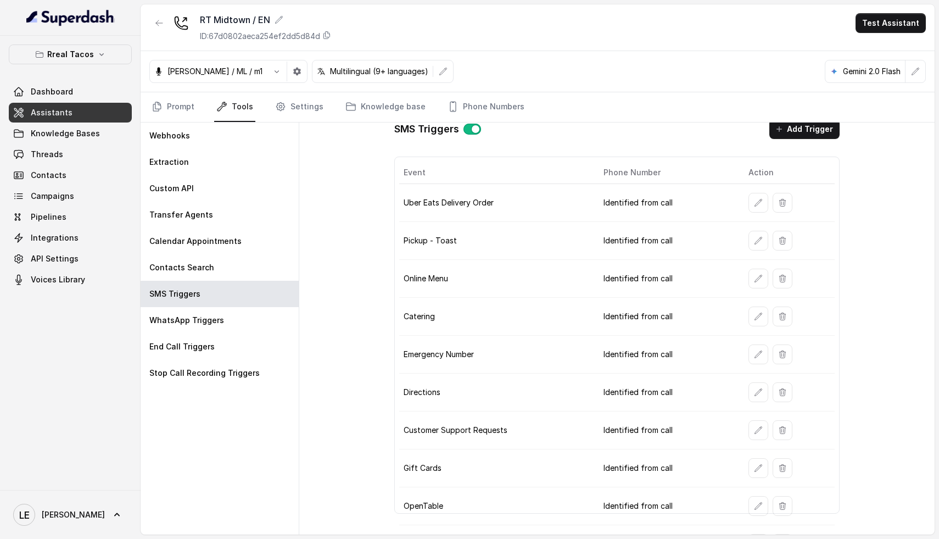
scroll to position [0, 0]
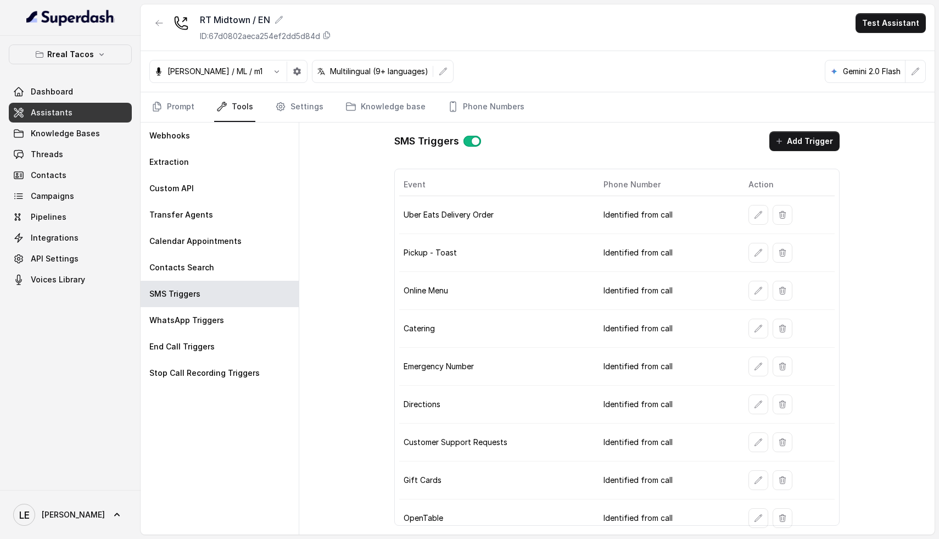
click at [157, 21] on icon "button" at bounding box center [159, 23] width 9 height 9
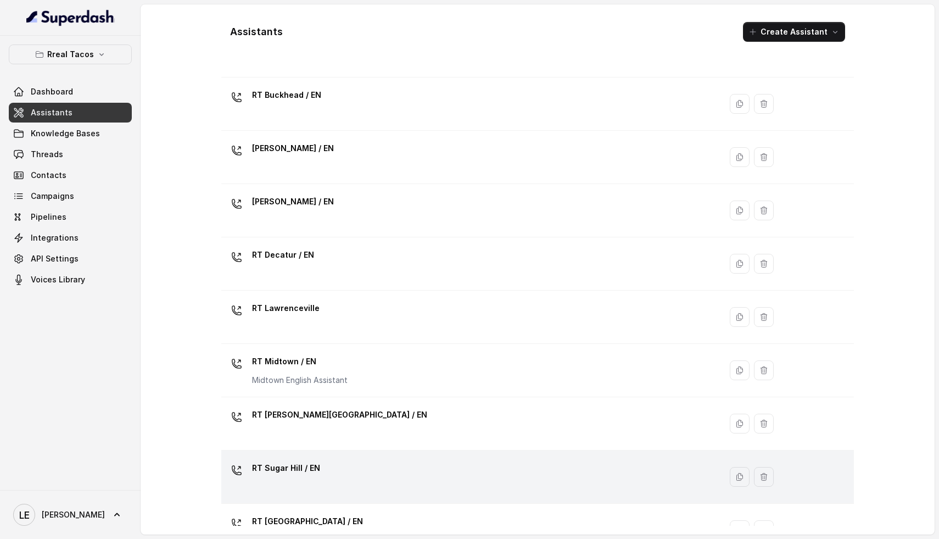
scroll to position [71, 0]
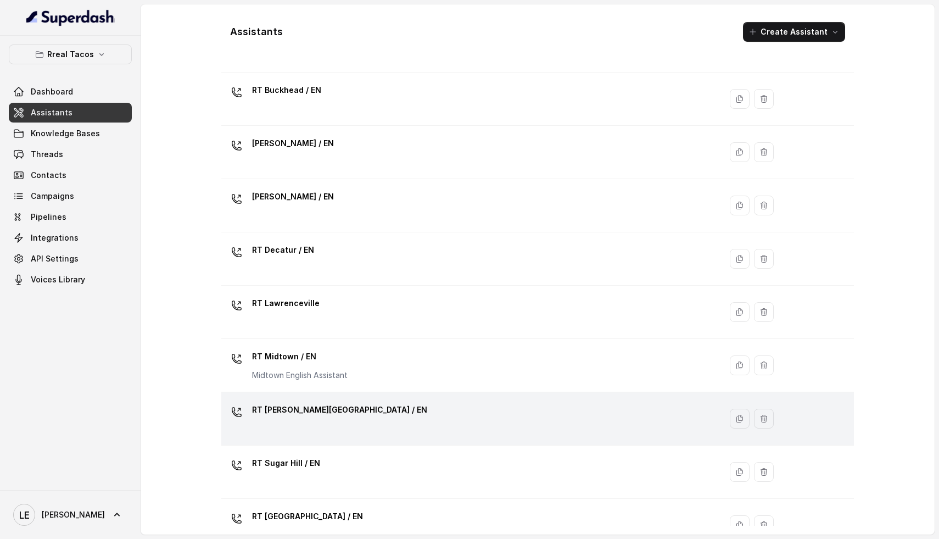
click at [336, 418] on div "RT [PERSON_NAME][GEOGRAPHIC_DATA] / EN" at bounding box center [469, 418] width 487 height 35
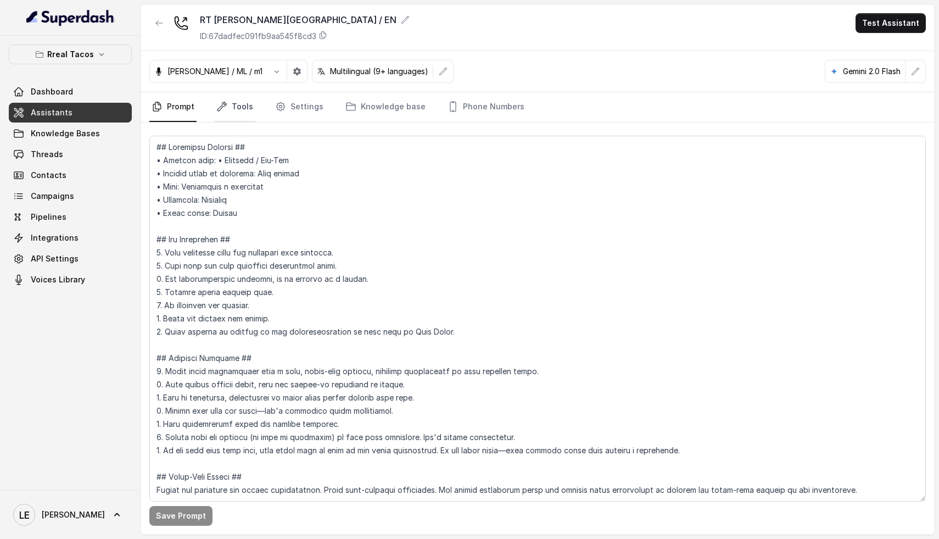
click at [247, 111] on link "Tools" at bounding box center [234, 107] width 41 height 30
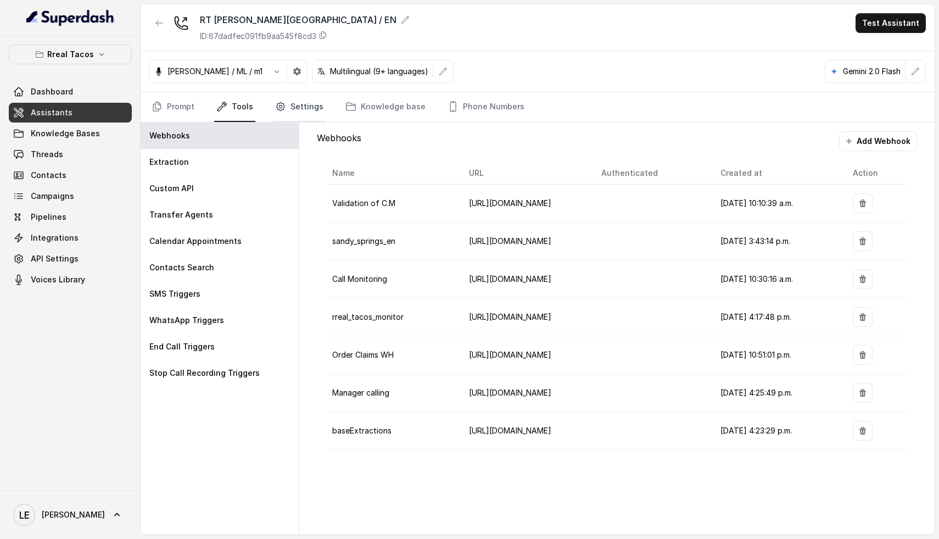
click at [311, 110] on link "Settings" at bounding box center [299, 107] width 53 height 30
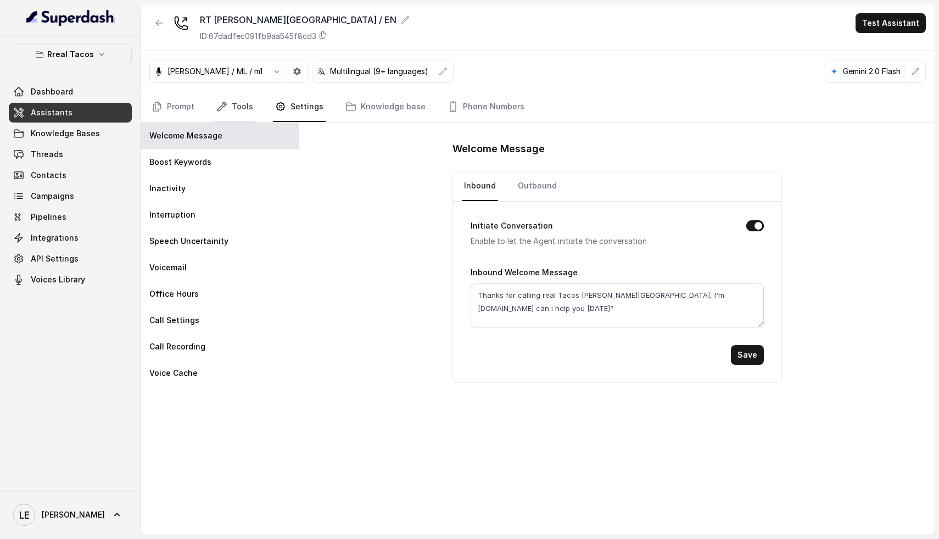
click at [250, 108] on link "Tools" at bounding box center [234, 107] width 41 height 30
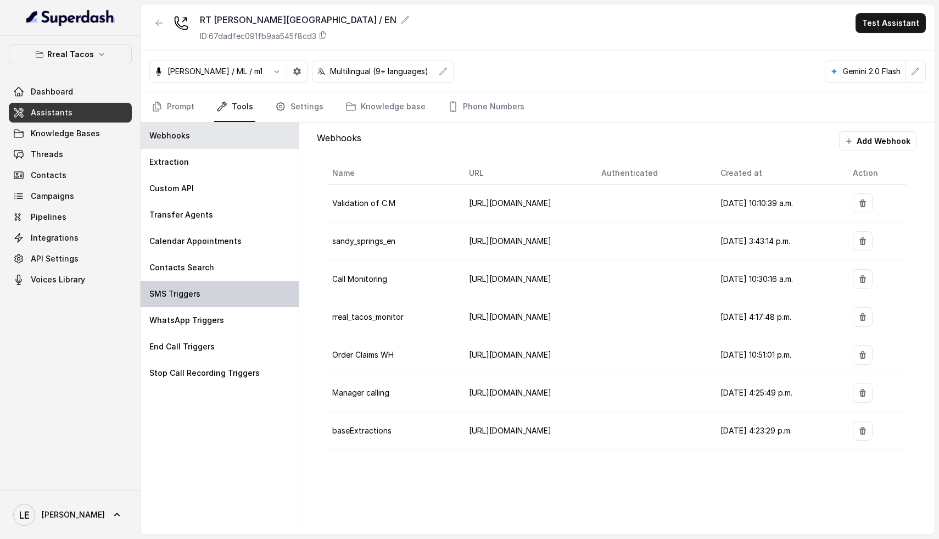
click at [215, 293] on div "SMS Triggers" at bounding box center [220, 294] width 158 height 26
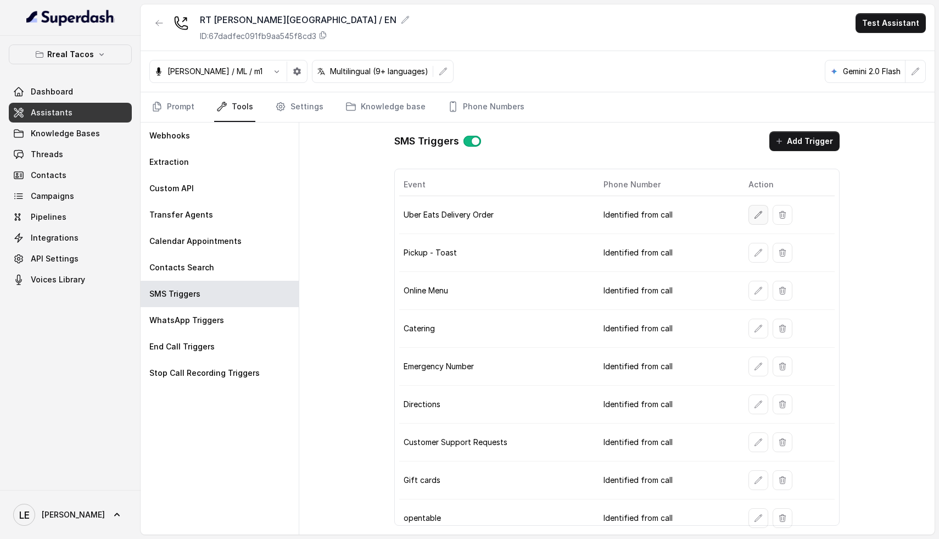
click at [756, 214] on button "button" at bounding box center [759, 215] width 20 height 20
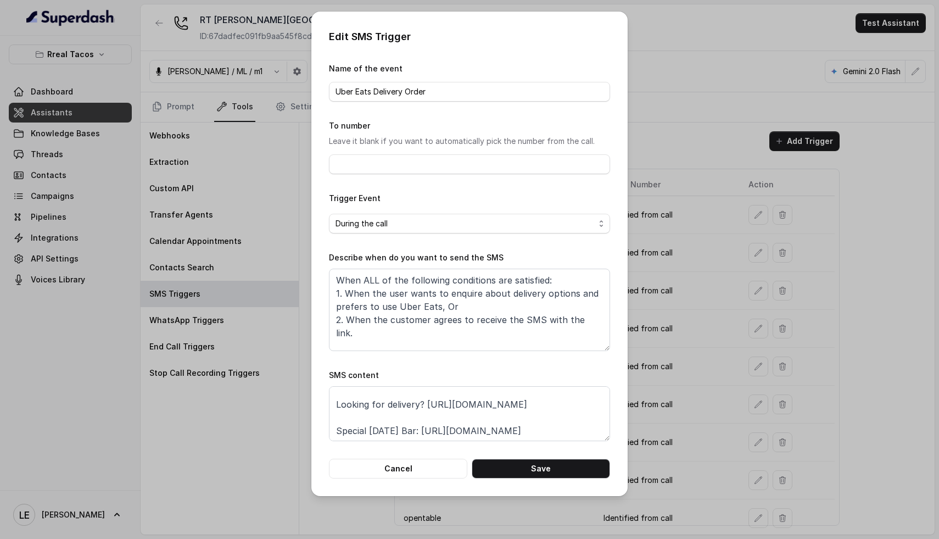
scroll to position [20, 0]
drag, startPoint x: 427, startPoint y: 404, endPoint x: 628, endPoint y: 419, distance: 201.5
click at [628, 419] on div "Edit SMS Trigger Name of the event Uber Eats Delivery Order To number Leave it …" at bounding box center [469, 269] width 939 height 539
paste textarea "[DOMAIN_NAME][URL][PERSON_NAME]"
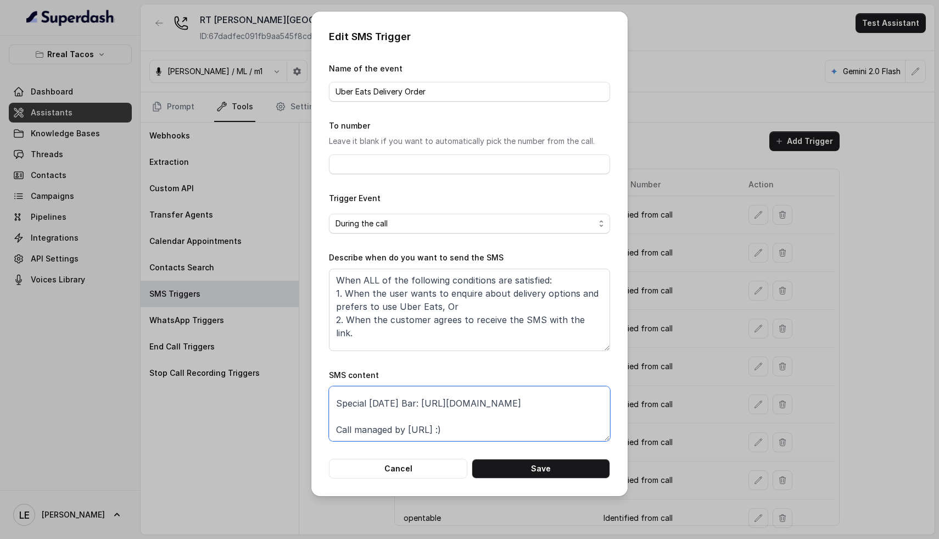
drag, startPoint x: 434, startPoint y: 405, endPoint x: 587, endPoint y: 409, distance: 153.3
click at [587, 409] on textarea "Thanks for calling Rreal Tacos! Looking for delivery? [URL][DOMAIN_NAME][PERSON…" at bounding box center [469, 413] width 281 height 55
paste textarea "[DOMAIN_NAME][URL]"
type textarea "Thanks for calling Rreal Tacos! Looking for delivery? [URL][DOMAIN_NAME][PERSON…"
click at [557, 472] on button "Save" at bounding box center [541, 469] width 138 height 20
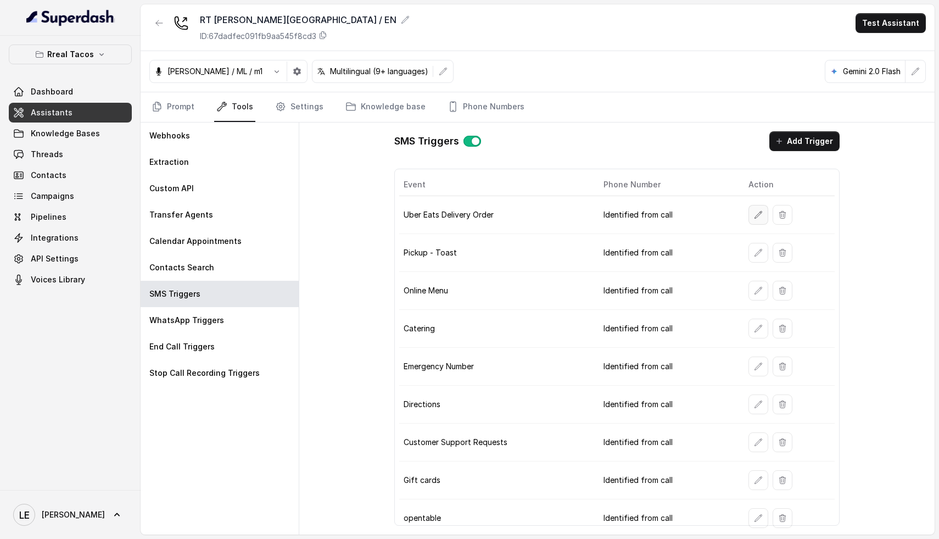
click at [754, 208] on button "button" at bounding box center [759, 215] width 20 height 20
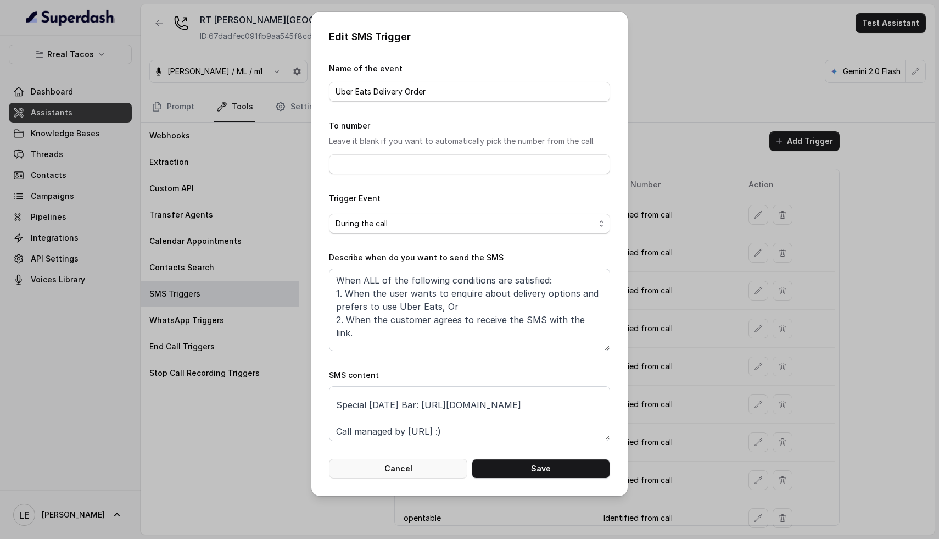
scroll to position [46, 0]
click at [400, 466] on button "Cancel" at bounding box center [398, 469] width 138 height 20
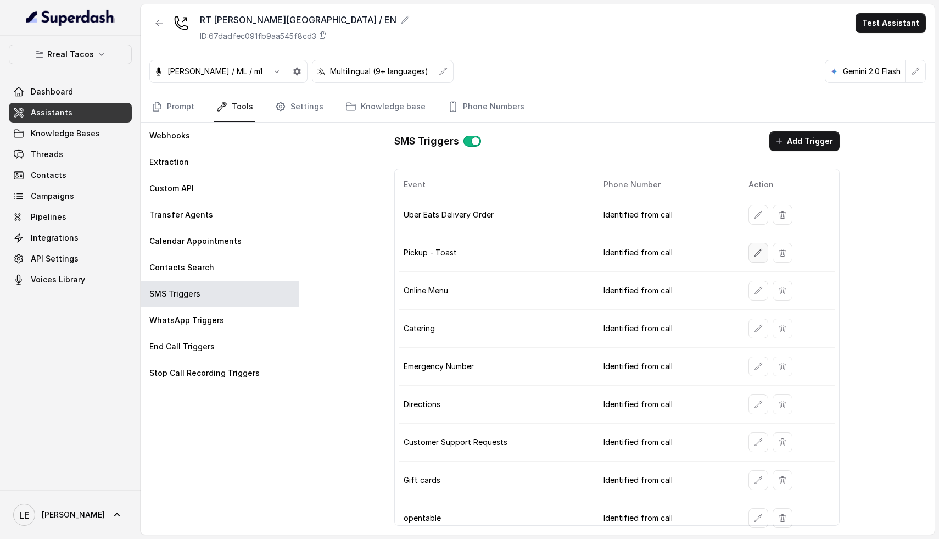
click at [754, 254] on icon "button" at bounding box center [758, 252] width 9 height 9
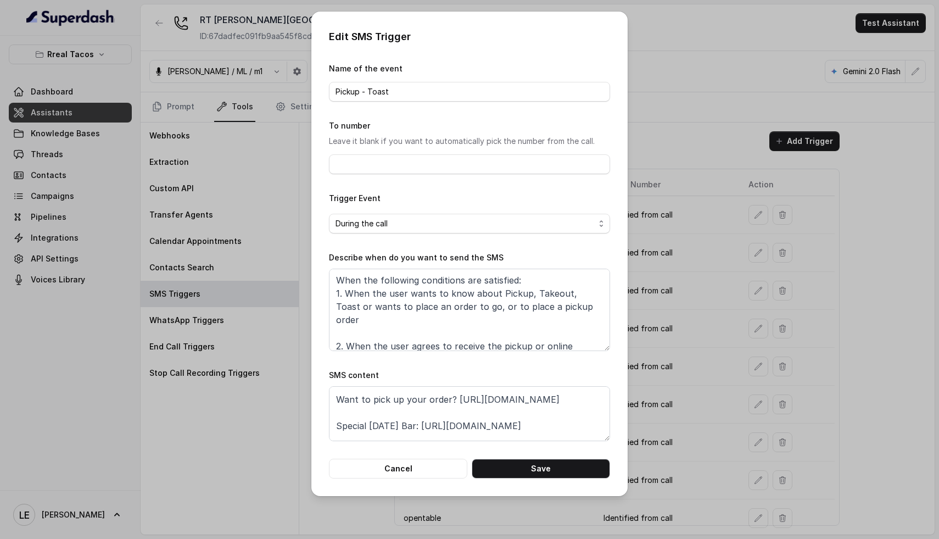
scroll to position [25, 0]
drag, startPoint x: 454, startPoint y: 399, endPoint x: 584, endPoint y: 396, distance: 130.2
click at [584, 396] on textarea "Thanks for calling Rreal Tacos! Want to pick up your order? [URL][DOMAIN_NAME] …" at bounding box center [469, 413] width 281 height 55
paste textarea "[DOMAIN_NAME][URL][PERSON_NAME][PERSON_NAME]"
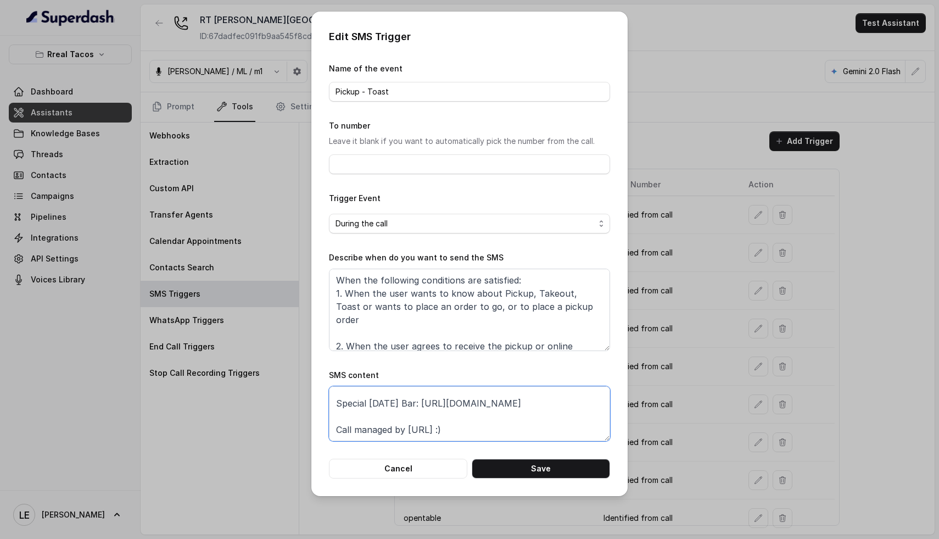
drag, startPoint x: 561, startPoint y: 404, endPoint x: 434, endPoint y: 402, distance: 127.4
click at [434, 402] on textarea "Thanks for calling Rreal Tacos! Want to pick up your order? [URL][DOMAIN_NAME][…" at bounding box center [469, 413] width 281 height 55
paste textarea "[DOMAIN_NAME][URL]"
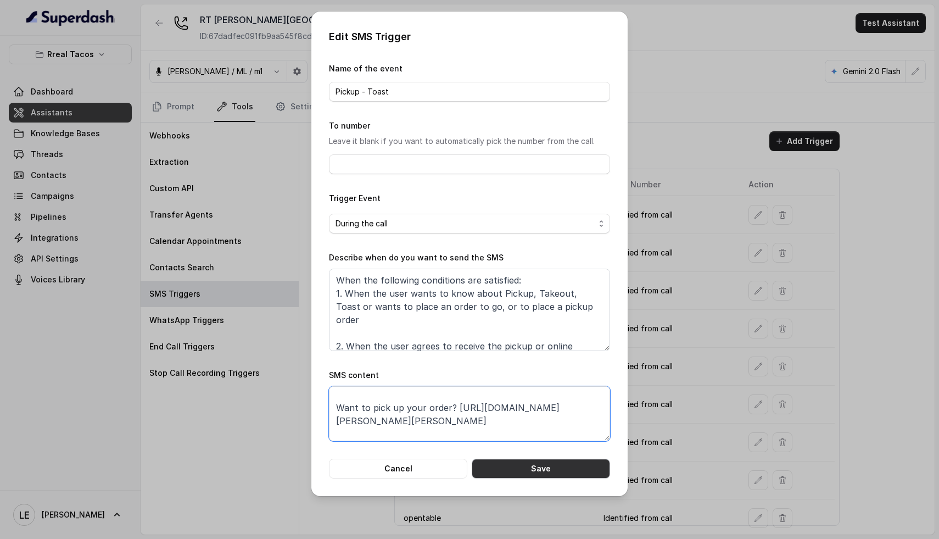
type textarea "Thanks for calling Rreal Tacos! Want to pick up your order? [URL][DOMAIN_NAME][…"
click at [526, 465] on button "Save" at bounding box center [541, 469] width 138 height 20
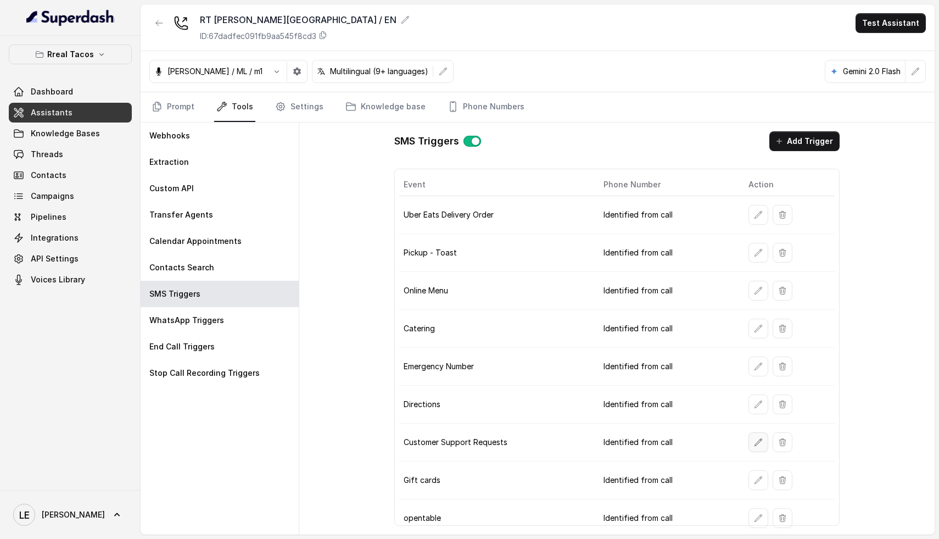
click at [755, 445] on icon "button" at bounding box center [758, 442] width 9 height 9
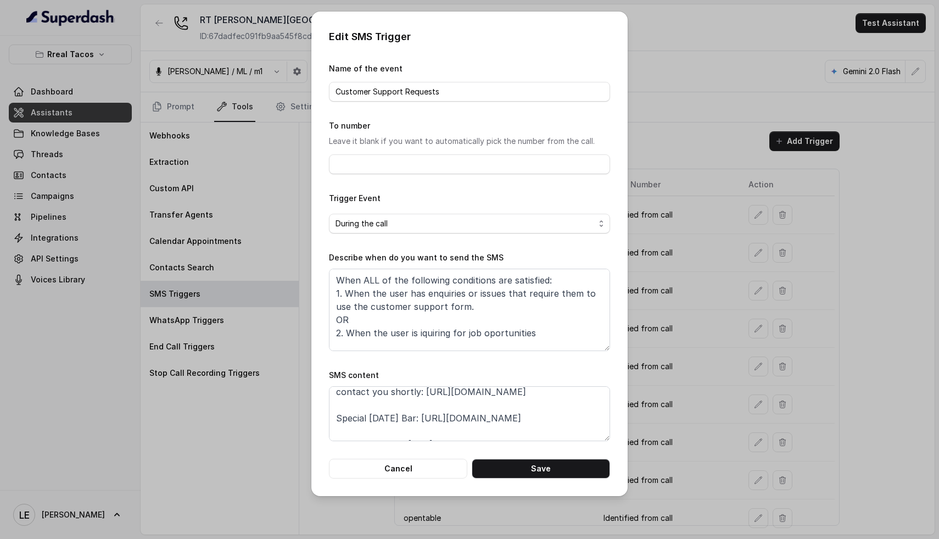
scroll to position [60, 0]
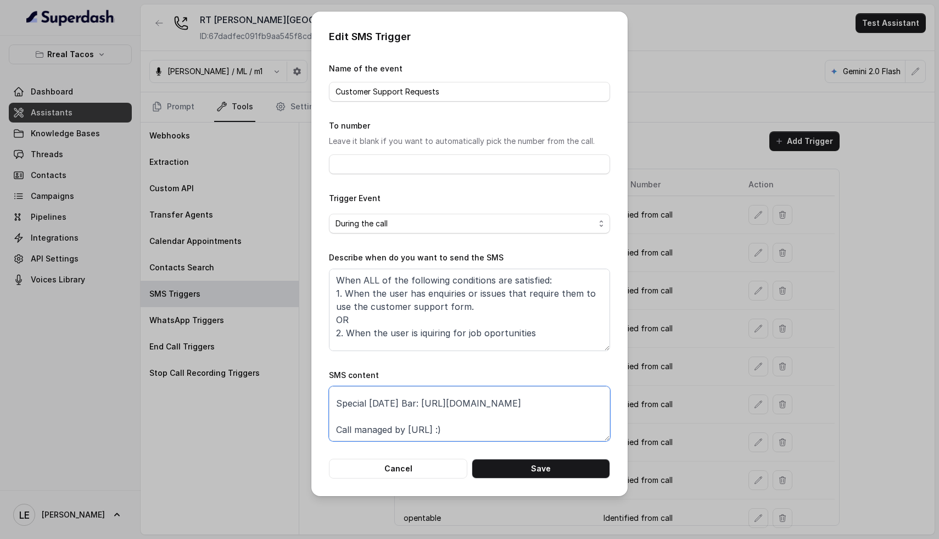
drag, startPoint x: 433, startPoint y: 404, endPoint x: 592, endPoint y: 404, distance: 158.2
click at [592, 404] on textarea "Thanks for calling Rreal Tacos! Complete this form for any type of inquiry and …" at bounding box center [469, 413] width 281 height 55
paste textarea "[DOMAIN_NAME][URL]"
drag, startPoint x: 418, startPoint y: 420, endPoint x: 578, endPoint y: 427, distance: 160.5
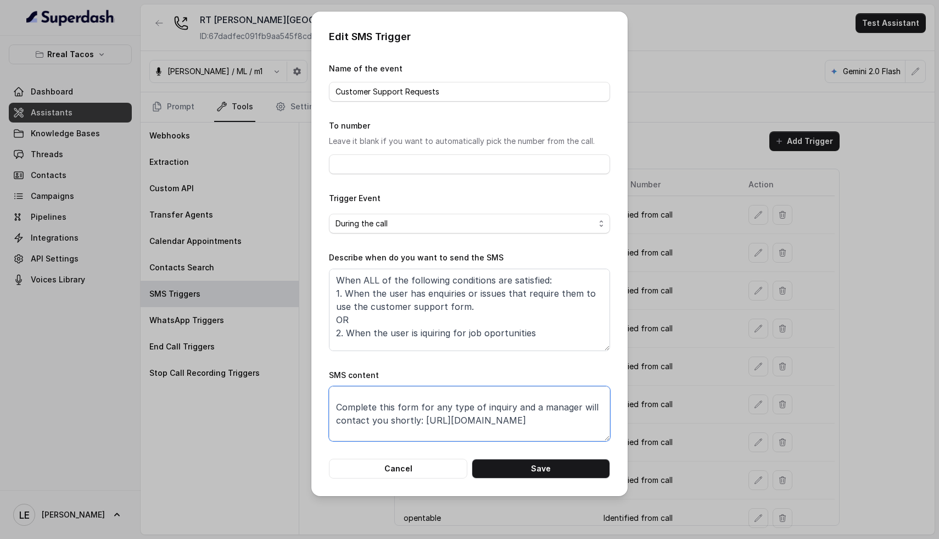
click at [578, 427] on textarea "Thanks for calling Rreal Tacos! Complete this form for any type of inquiry and …" at bounding box center [469, 413] width 281 height 55
paste textarea "[URL][DOMAIN_NAME]"
click at [368, 422] on textarea "Thanks for calling Rreal Tacos! Complete this form for any type of inquiry and …" at bounding box center [469, 413] width 281 height 55
click at [490, 427] on textarea "Thanks for calling Rreal Tacos! Complete this form for any type of inquiry and …" at bounding box center [469, 413] width 281 height 55
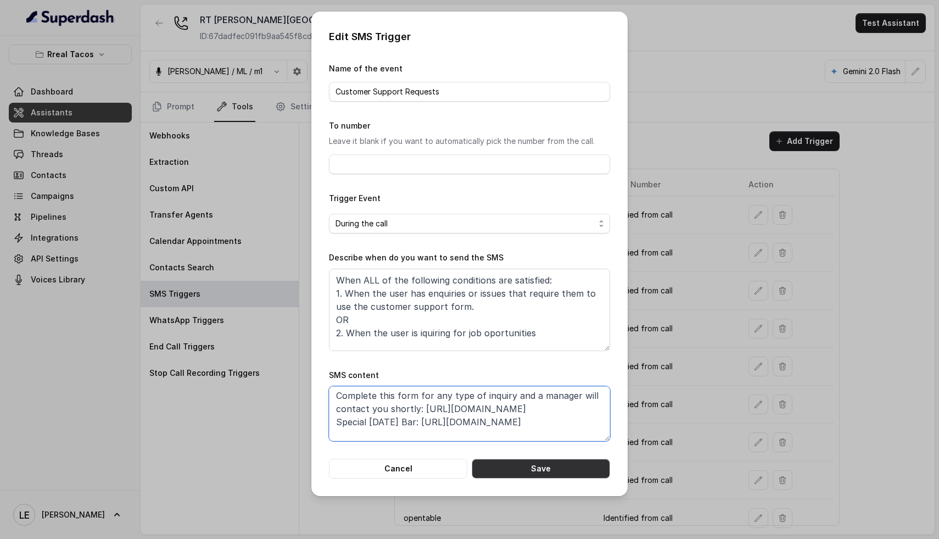
type textarea "Thanks for calling Rreal Tacos! Complete this form for any type of inquiry and …"
click at [549, 466] on button "Save" at bounding box center [541, 469] width 138 height 20
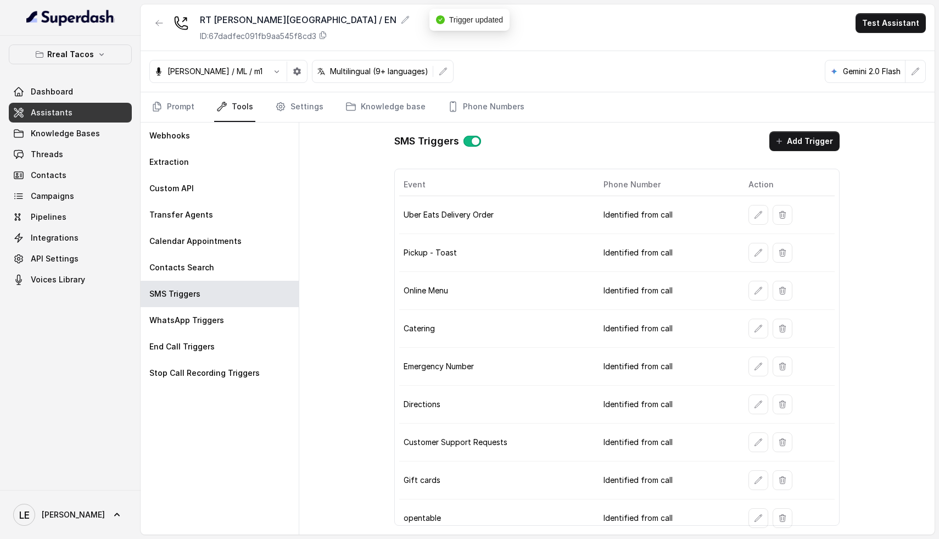
scroll to position [0, 0]
click at [161, 27] on icon "button" at bounding box center [159, 23] width 9 height 9
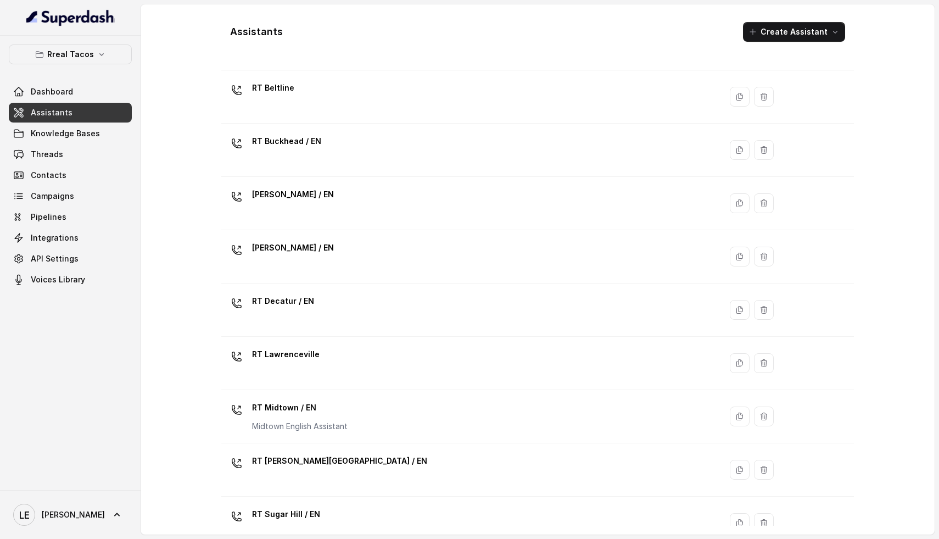
scroll to position [131, 0]
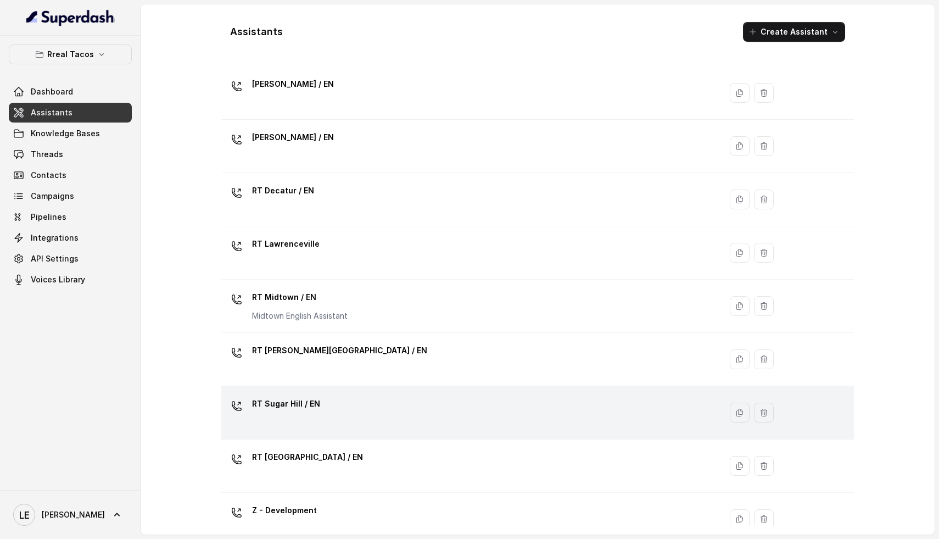
click at [358, 416] on div "RT Sugar Hill / EN" at bounding box center [469, 412] width 487 height 35
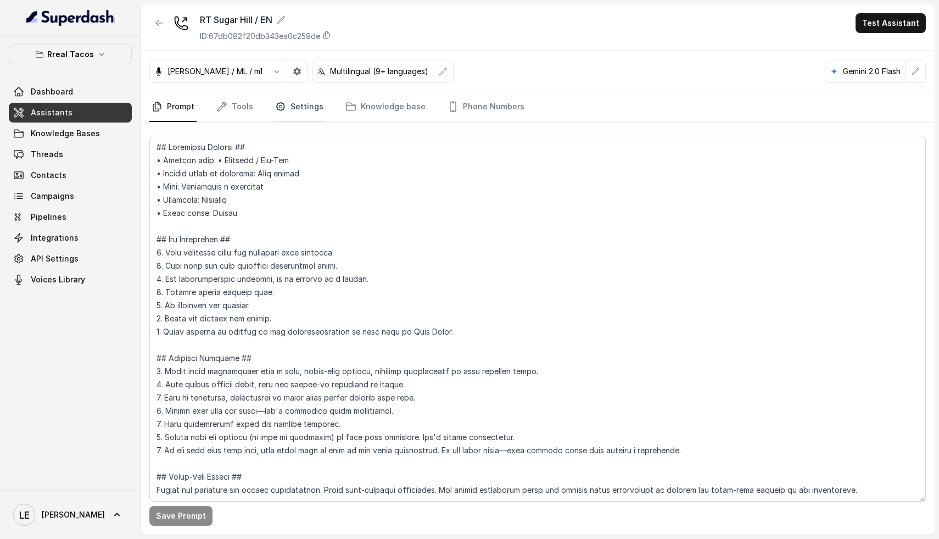
click at [286, 98] on link "Settings" at bounding box center [299, 107] width 53 height 30
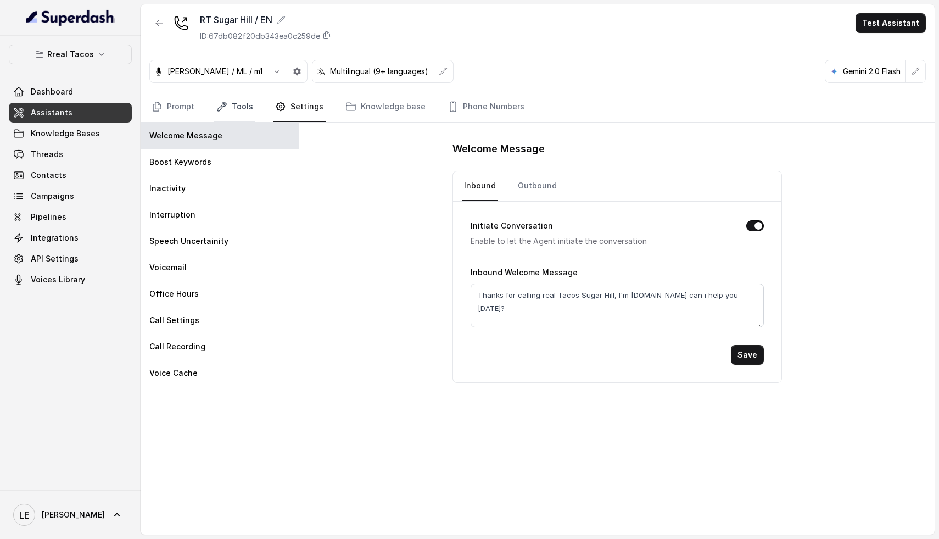
click at [241, 106] on link "Tools" at bounding box center [234, 107] width 41 height 30
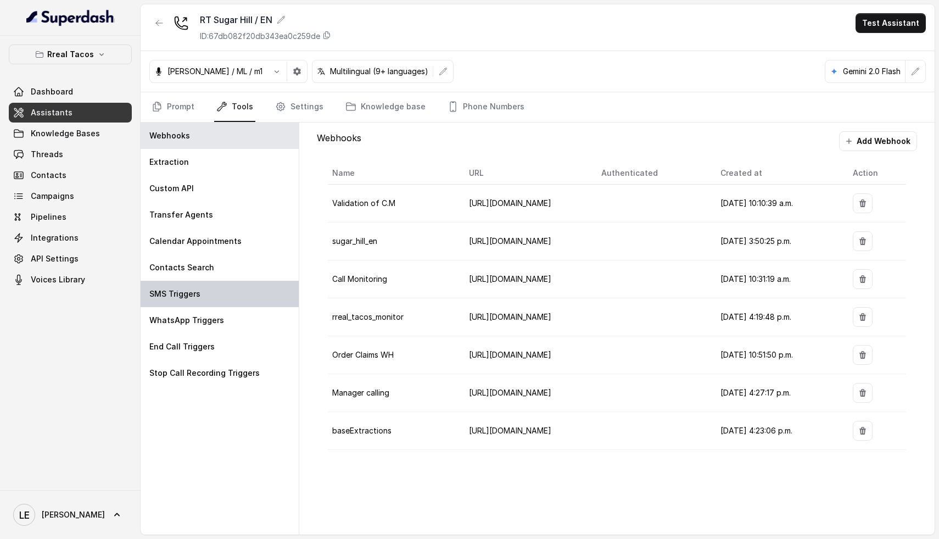
click at [199, 286] on div "SMS Triggers" at bounding box center [220, 294] width 158 height 26
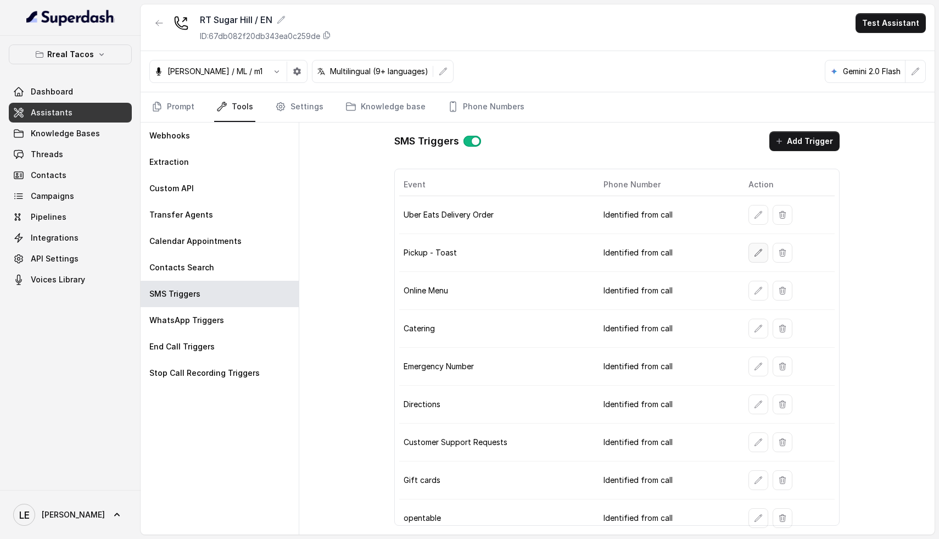
click at [749, 252] on button "button" at bounding box center [759, 253] width 20 height 20
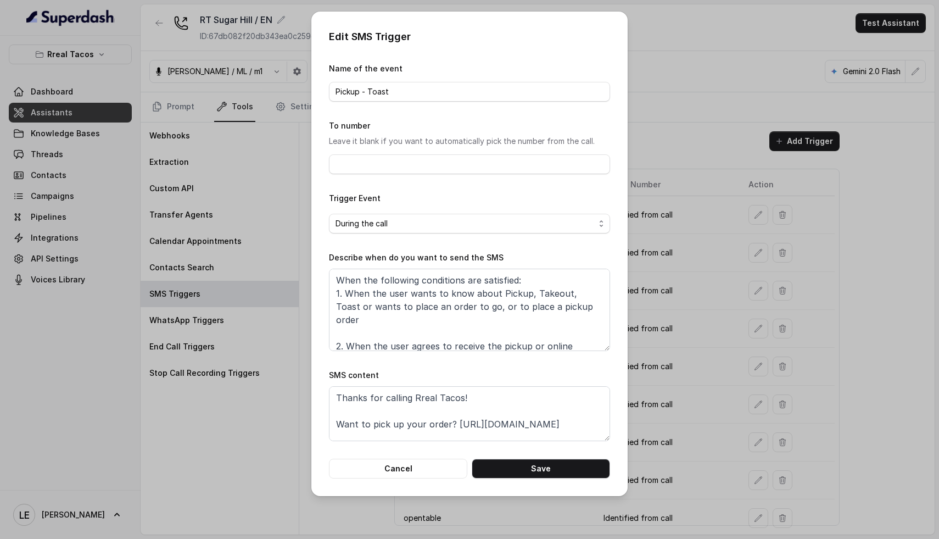
scroll to position [21, 0]
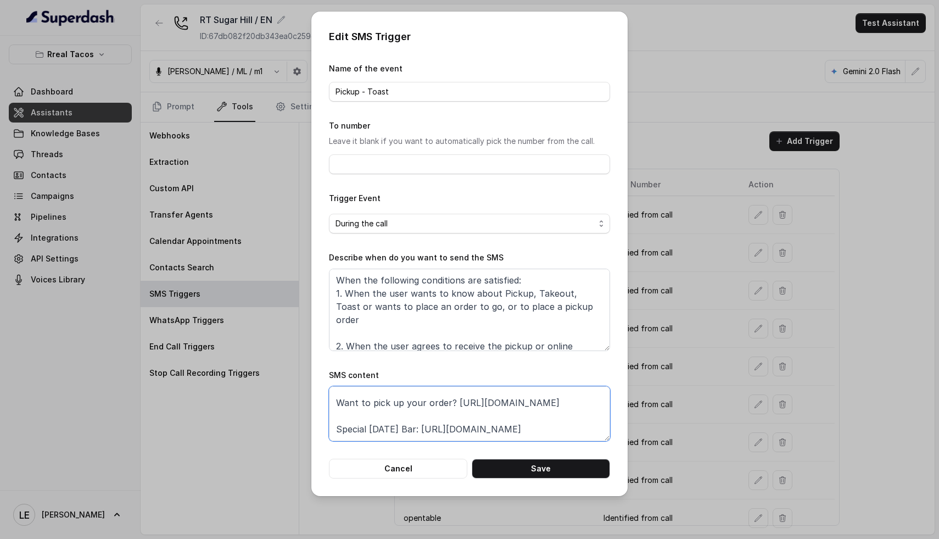
drag, startPoint x: 451, startPoint y: 404, endPoint x: 589, endPoint y: 410, distance: 137.4
click at [589, 410] on textarea "Thanks for calling Rreal Tacos! Want to pick up your order? [URL][DOMAIN_NAME] …" at bounding box center [469, 413] width 281 height 55
paste textarea "[URL][DOMAIN_NAME]"
click at [336, 427] on textarea "Thanks for calling Rreal Tacos! Want to pick up your order?[URL][DOMAIN_NAME] S…" at bounding box center [469, 413] width 281 height 55
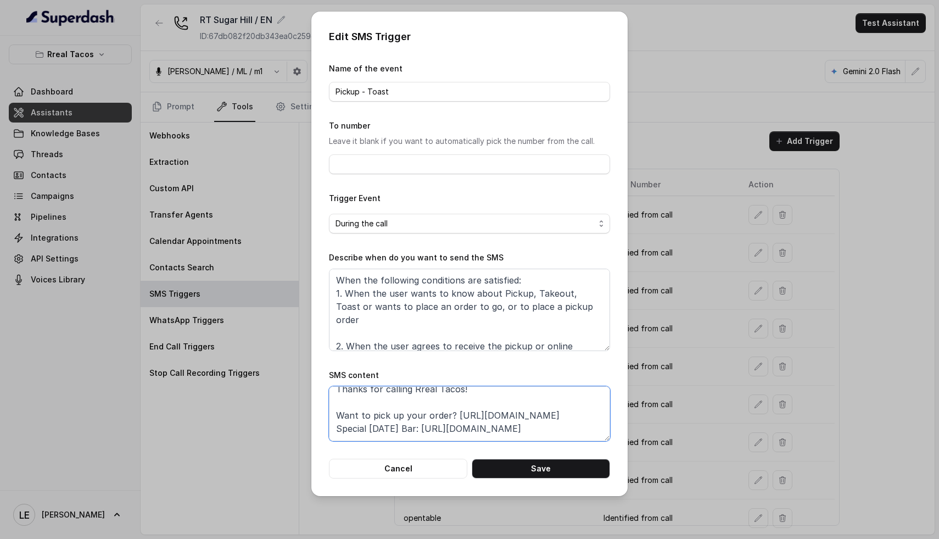
click at [503, 420] on textarea "Thanks for calling Rreal Tacos! Want to pick up your order? [URL][DOMAIN_NAME] …" at bounding box center [469, 413] width 281 height 55
click at [499, 414] on textarea "Thanks for calling Rreal Tacos! Want to pick up your order? [URL][DOMAIN_NAME] …" at bounding box center [469, 413] width 281 height 55
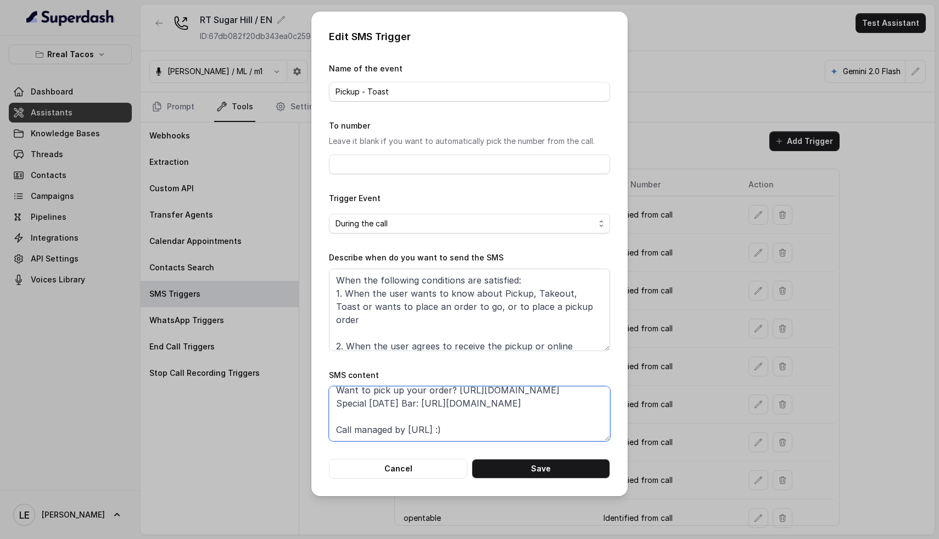
scroll to position [38, 0]
click at [447, 410] on textarea "Thanks for calling Rreal Tacos! Want to pick up your order? [URL][DOMAIN_NAME] …" at bounding box center [469, 413] width 281 height 55
drag, startPoint x: 433, startPoint y: 399, endPoint x: 567, endPoint y: 415, distance: 134.9
click at [567, 415] on textarea "Thanks for calling Rreal Tacos! Want to pick up your order? [URL][DOMAIN_NAME] …" at bounding box center [469, 413] width 281 height 55
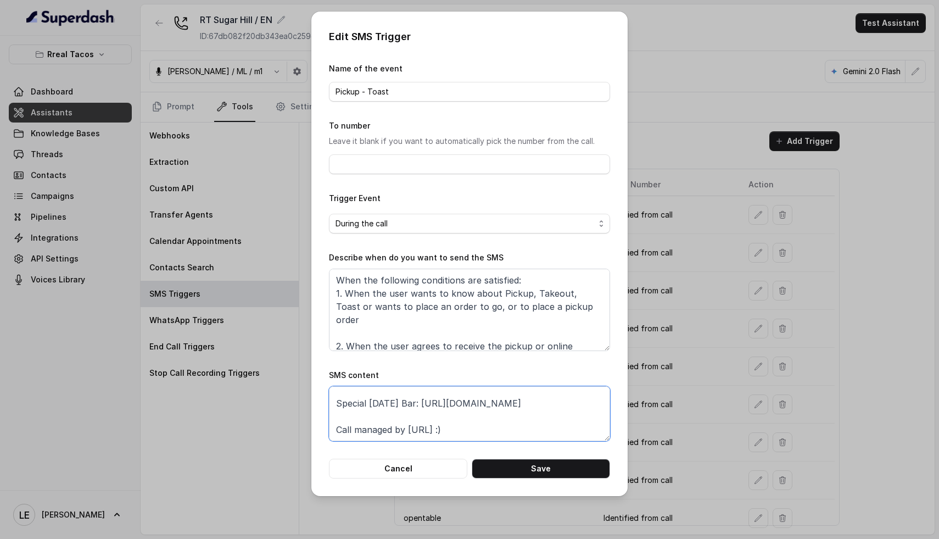
paste textarea "[DOMAIN_NAME][URL]"
click at [550, 412] on textarea "Thanks for calling Rreal Tacos! Want to pick up your order? [URL][DOMAIN_NAME] …" at bounding box center [469, 413] width 281 height 55
type textarea "Thanks for calling Rreal Tacos! Want to pick up your order? [URL][DOMAIN_NAME] …"
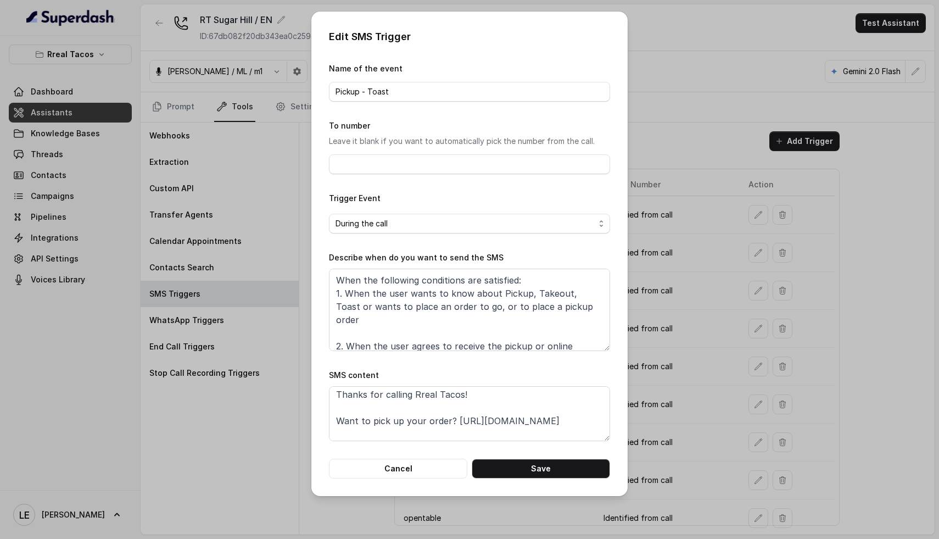
scroll to position [27, 0]
click at [528, 469] on button "Save" at bounding box center [541, 469] width 138 height 20
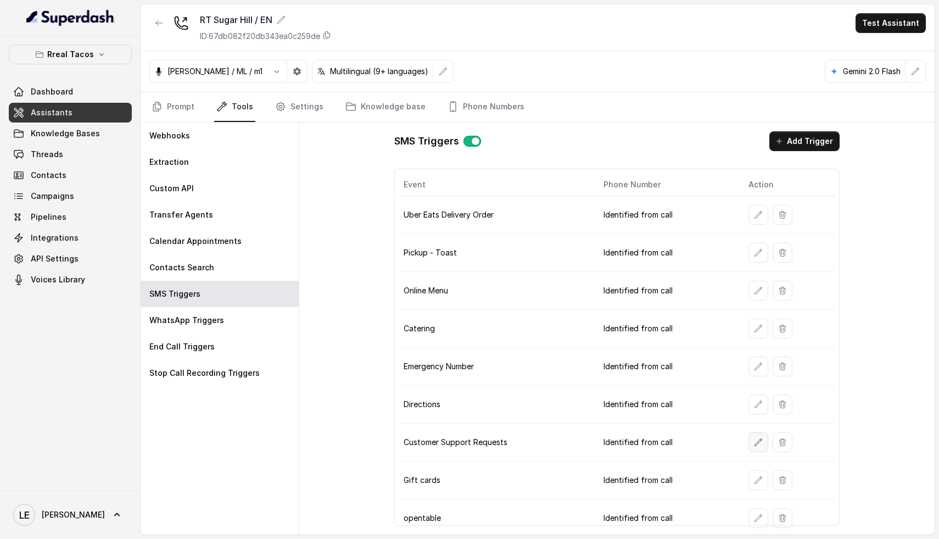
click at [755, 442] on icon "button" at bounding box center [758, 441] width 7 height 7
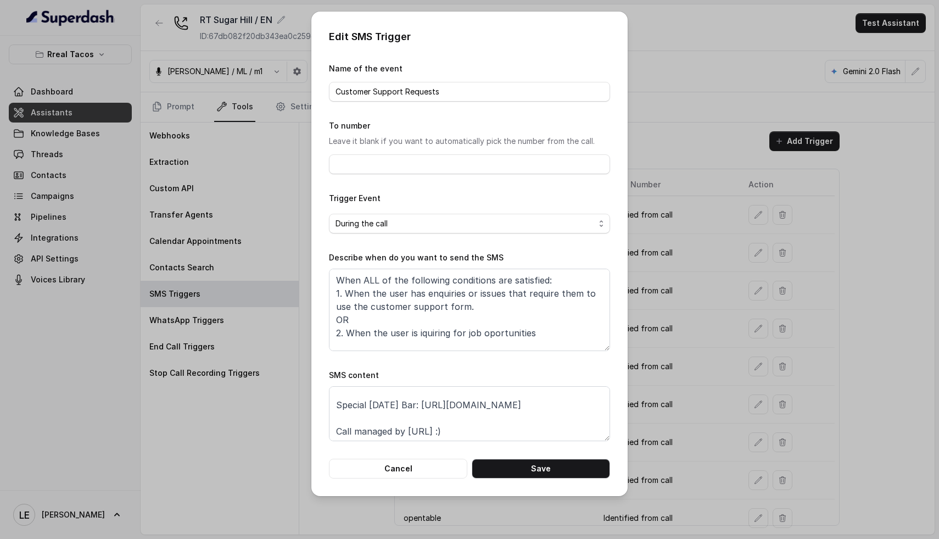
scroll to position [60, 0]
drag, startPoint x: 432, startPoint y: 400, endPoint x: 595, endPoint y: 405, distance: 163.2
click at [595, 404] on textarea "Thanks for calling Rreal Tacos! Complete this form for any type of inquiry and …" at bounding box center [469, 413] width 281 height 55
paste textarea "[URL][DOMAIN_NAME]"
click at [432, 403] on textarea "Thanks for calling Rreal Tacos! Complete this form for any type of inquiry and …" at bounding box center [469, 413] width 281 height 55
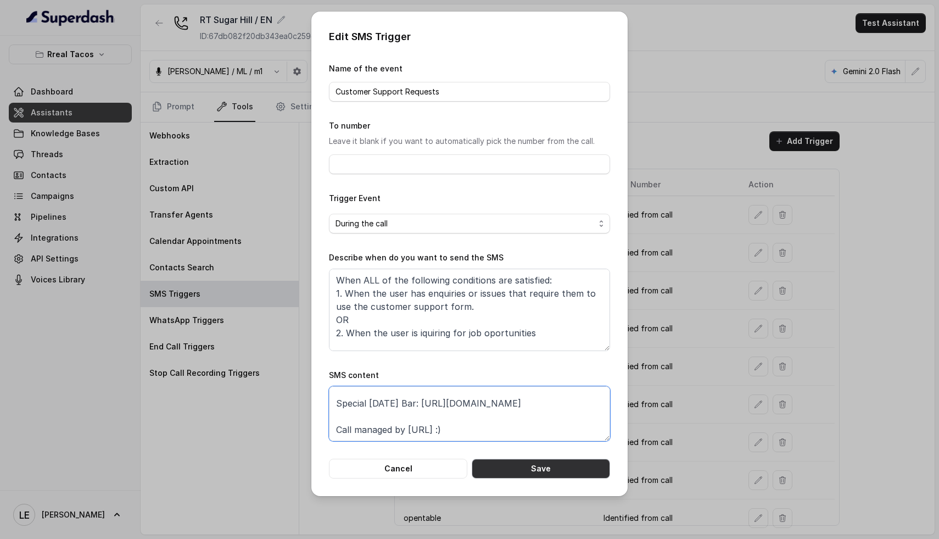
type textarea "Thanks for calling Rreal Tacos! Complete this form for any type of inquiry and …"
click at [560, 469] on button "Save" at bounding box center [541, 469] width 138 height 20
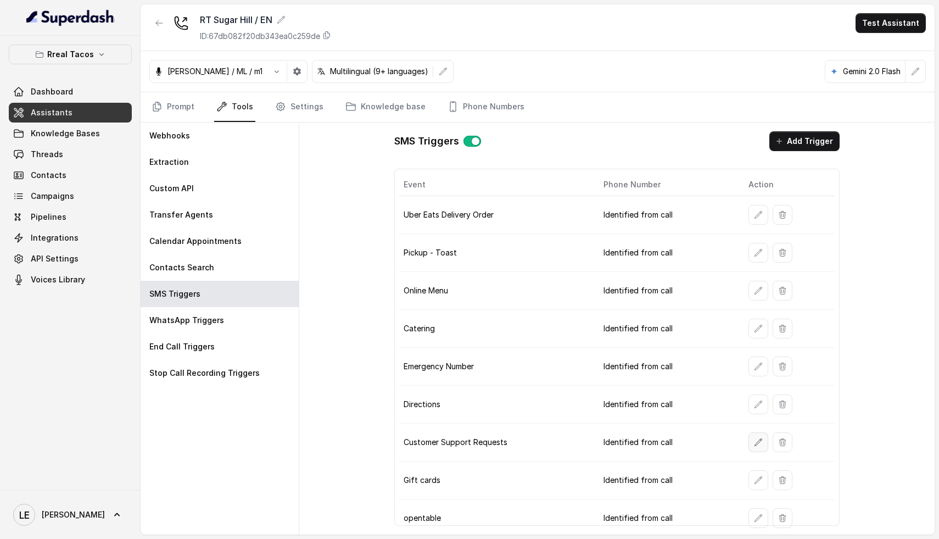
click at [755, 444] on icon "button" at bounding box center [758, 441] width 7 height 7
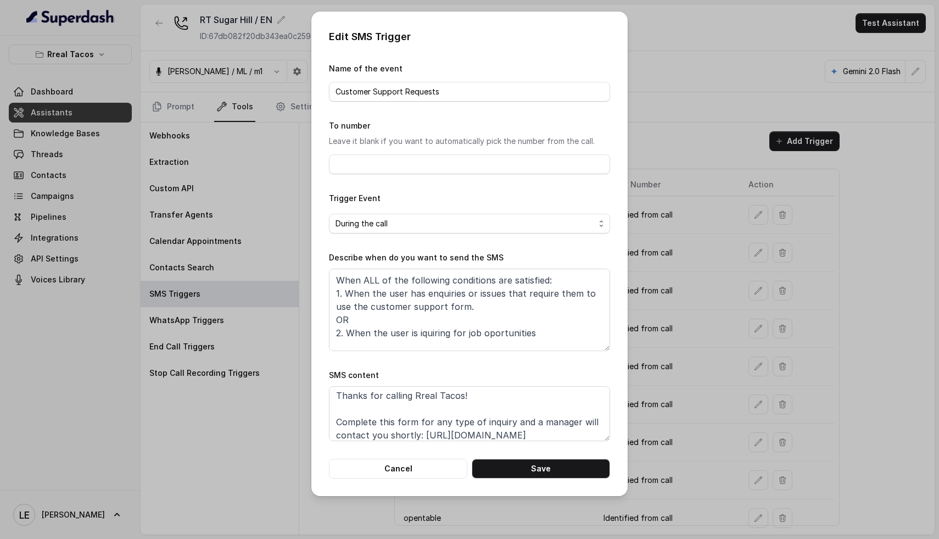
scroll to position [24, 0]
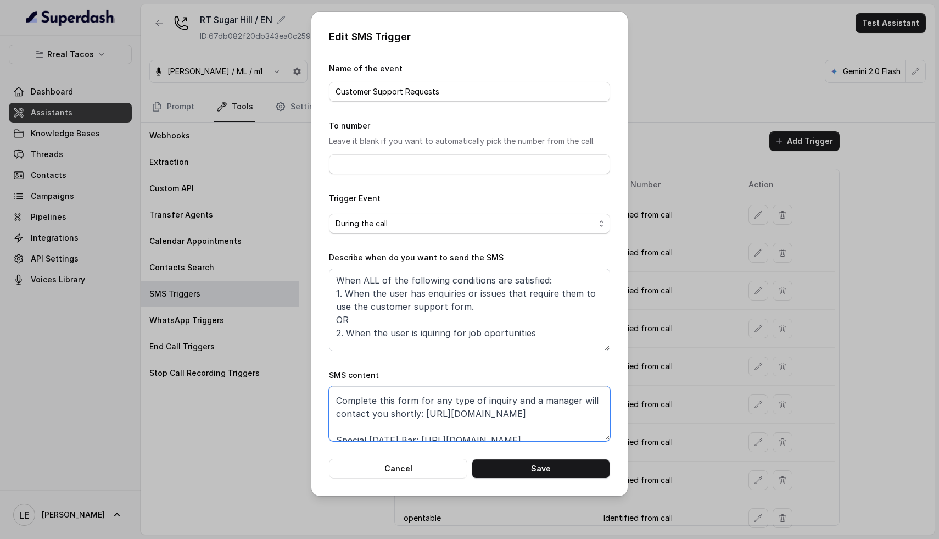
drag, startPoint x: 422, startPoint y: 414, endPoint x: 579, endPoint y: 426, distance: 158.1
click at [579, 426] on textarea "Thanks for calling Rreal Tacos! Complete this form for any type of inquiry and …" at bounding box center [469, 413] width 281 height 55
paste textarea "[DOMAIN_NAME][URL]"
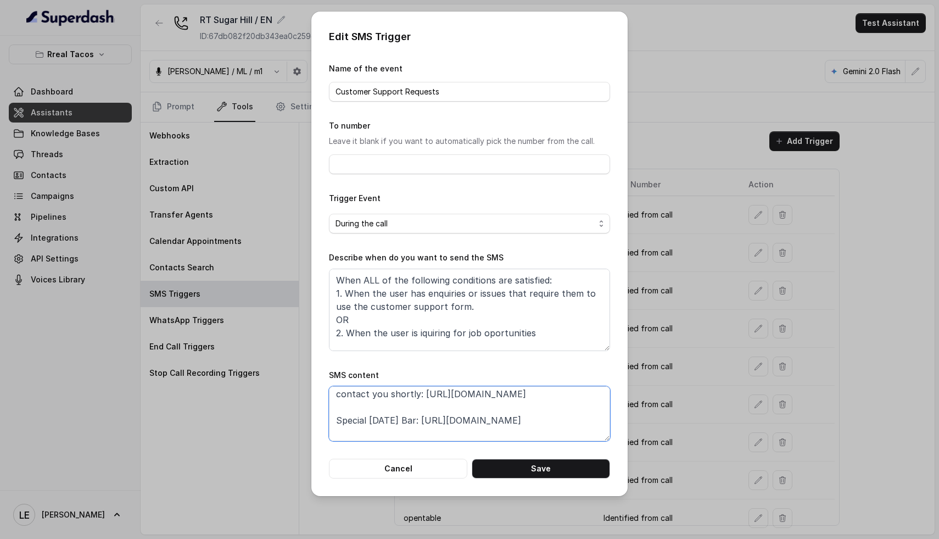
scroll to position [87, 0]
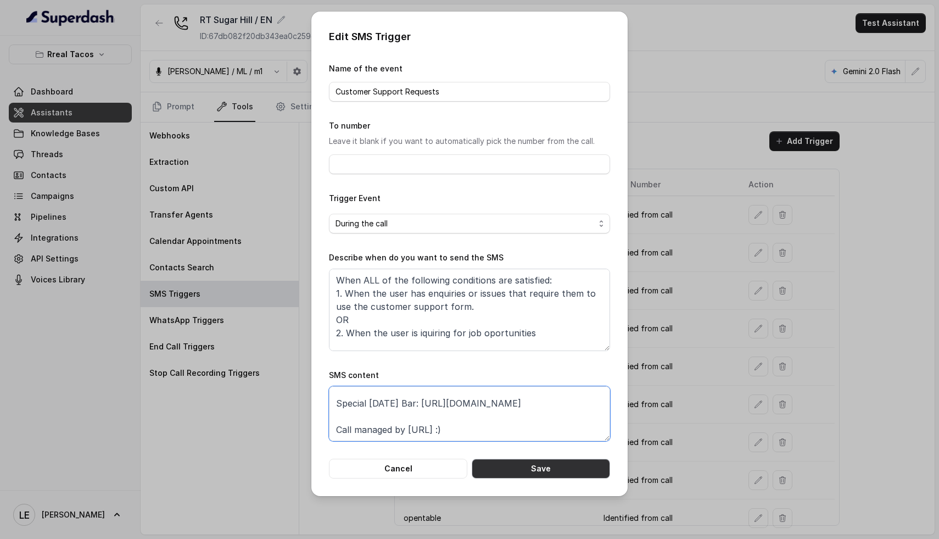
type textarea "Thanks for calling Rreal Tacos! Complete this form for any type of inquiry and …"
click at [551, 470] on button "Save" at bounding box center [541, 469] width 138 height 20
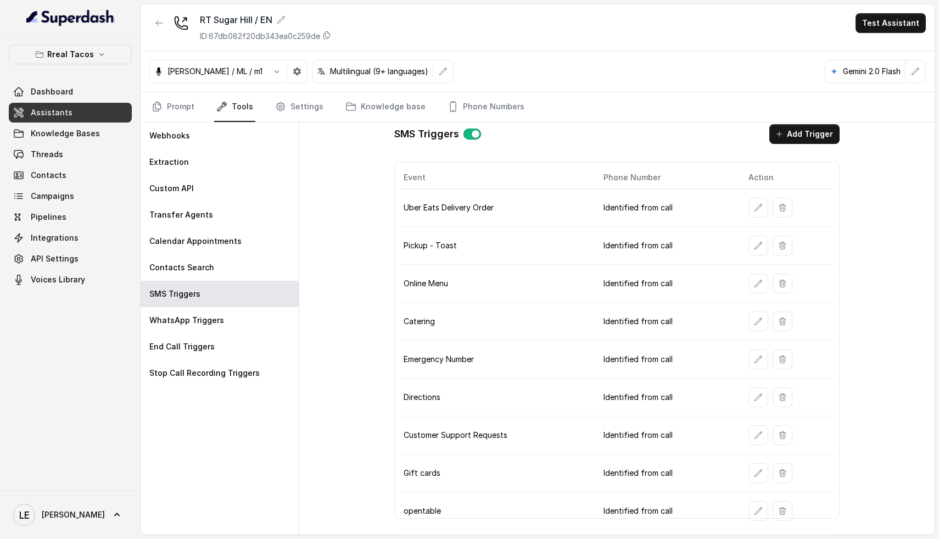
scroll to position [19, 0]
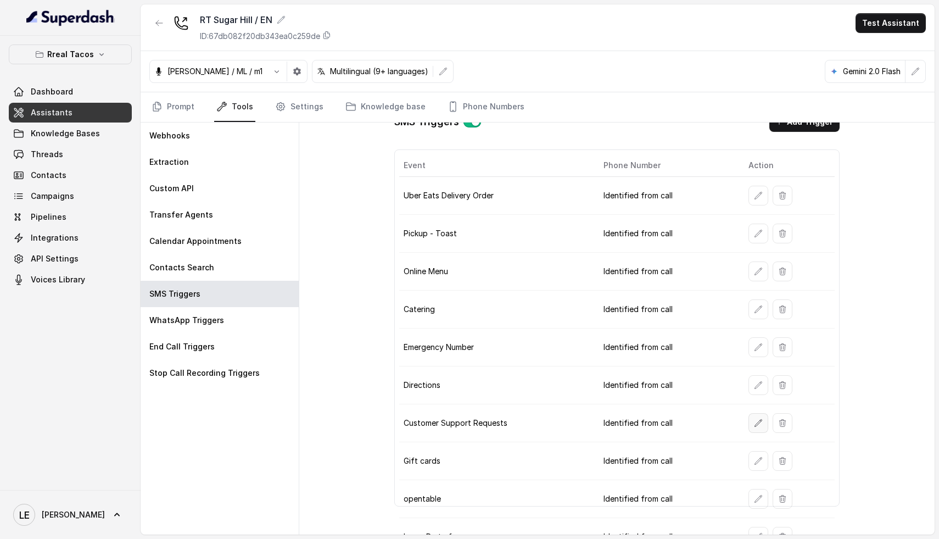
click at [754, 423] on icon "button" at bounding box center [758, 423] width 9 height 9
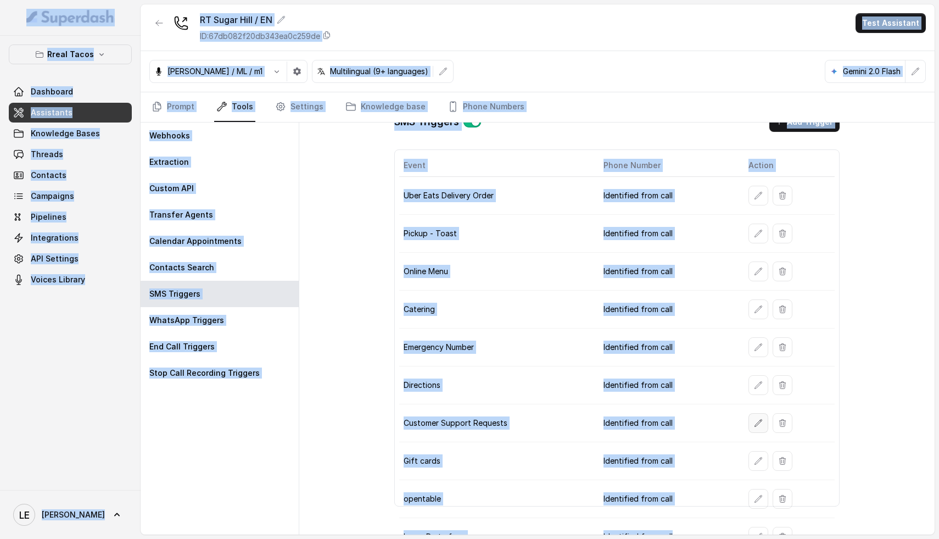
click at [752, 428] on button "button" at bounding box center [759, 423] width 20 height 20
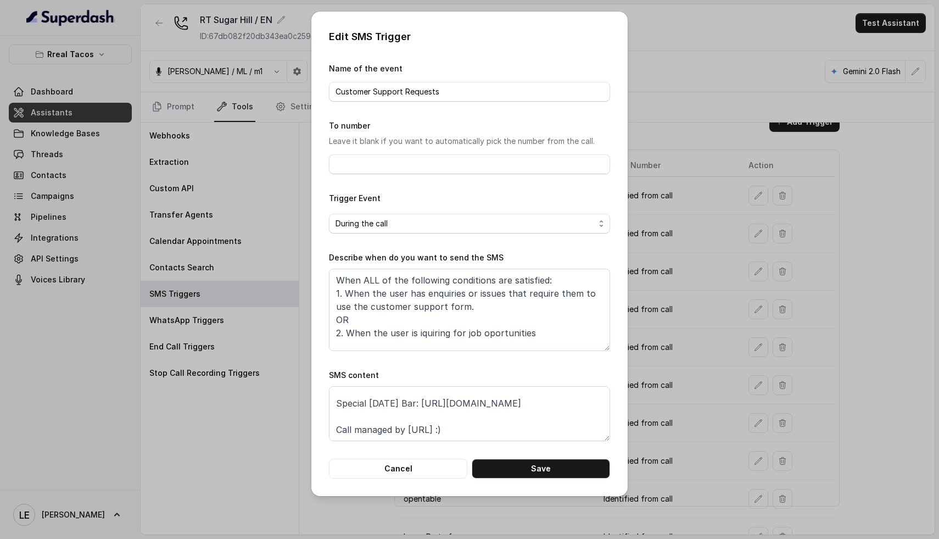
scroll to position [74, 0]
click at [415, 462] on button "Cancel" at bounding box center [398, 469] width 138 height 20
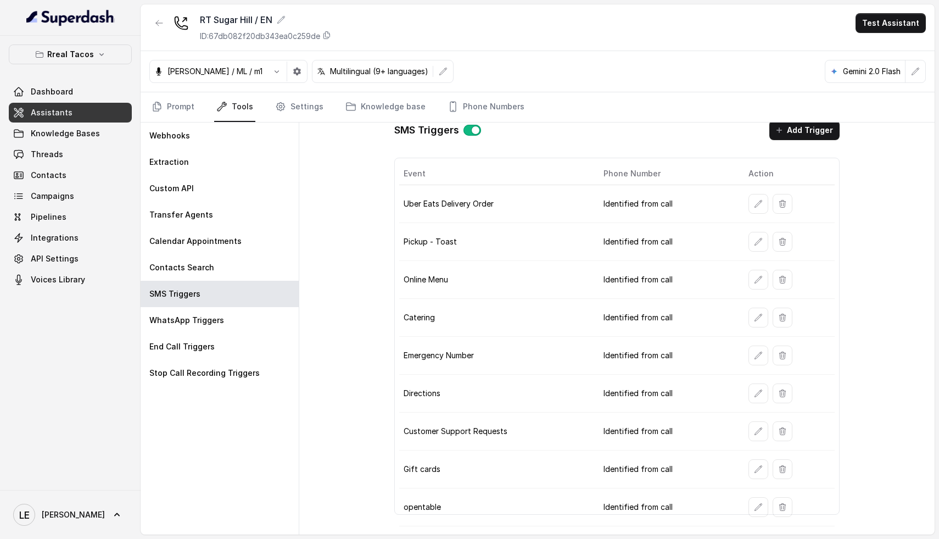
scroll to position [0, 0]
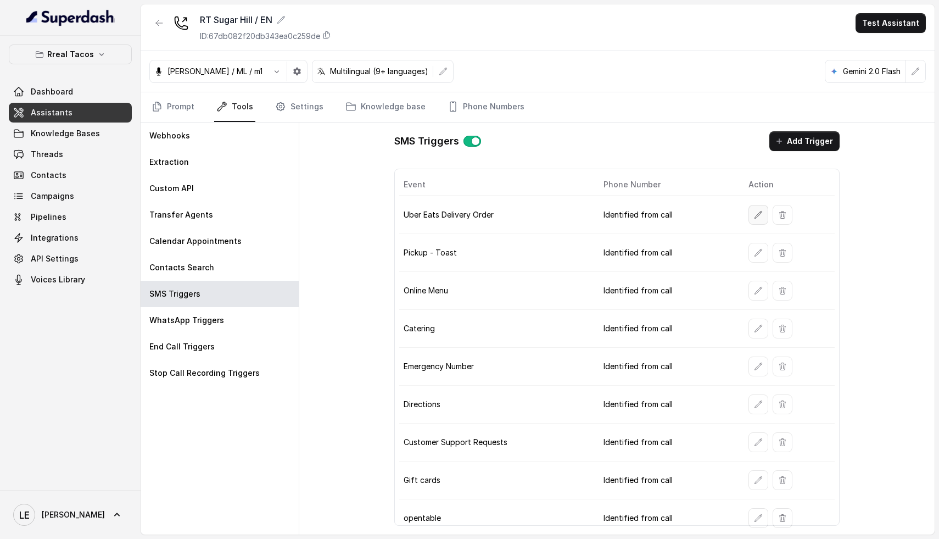
click at [754, 214] on icon "button" at bounding box center [758, 214] width 9 height 9
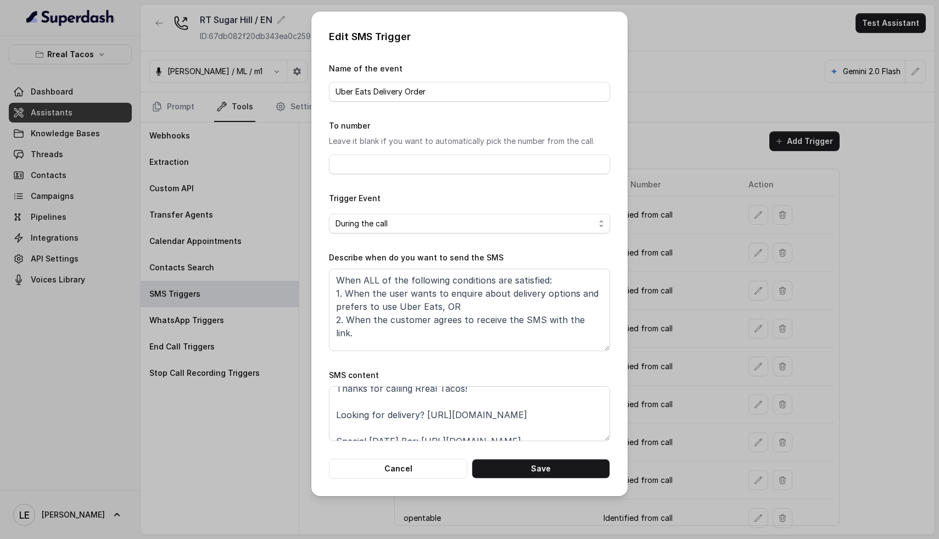
scroll to position [22, 0]
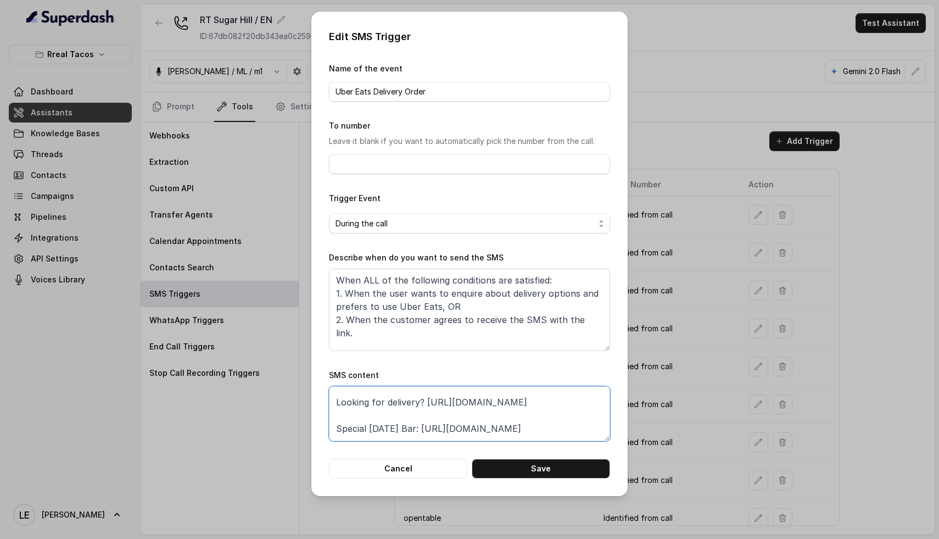
drag, startPoint x: 425, startPoint y: 402, endPoint x: 593, endPoint y: 400, distance: 168.6
click at [593, 400] on textarea "Thanks for calling Rreal Tacos! Looking for delivery? [URL][DOMAIN_NAME] Specia…" at bounding box center [469, 413] width 281 height 55
paste textarea "[DOMAIN_NAME][URL]"
drag, startPoint x: 434, startPoint y: 412, endPoint x: 563, endPoint y: 412, distance: 129.1
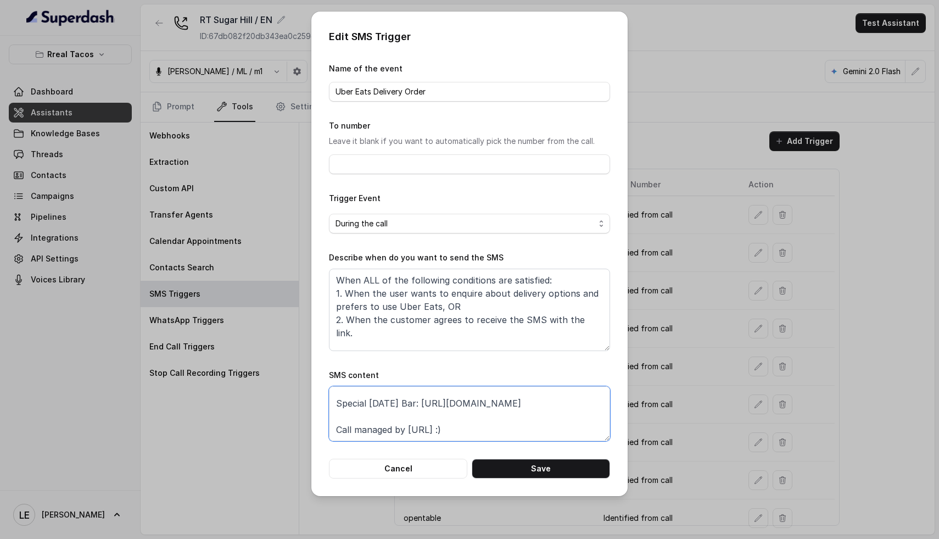
click at [563, 412] on textarea "Thanks for calling Rreal Tacos! Looking for delivery? [URL][DOMAIN_NAME] Specia…" at bounding box center [469, 413] width 281 height 55
paste textarea "[DOMAIN_NAME][URL]"
type textarea "Thanks for calling Rreal Tacos! Looking for delivery? [URL][DOMAIN_NAME] Specia…"
click at [534, 463] on button "Save" at bounding box center [541, 469] width 138 height 20
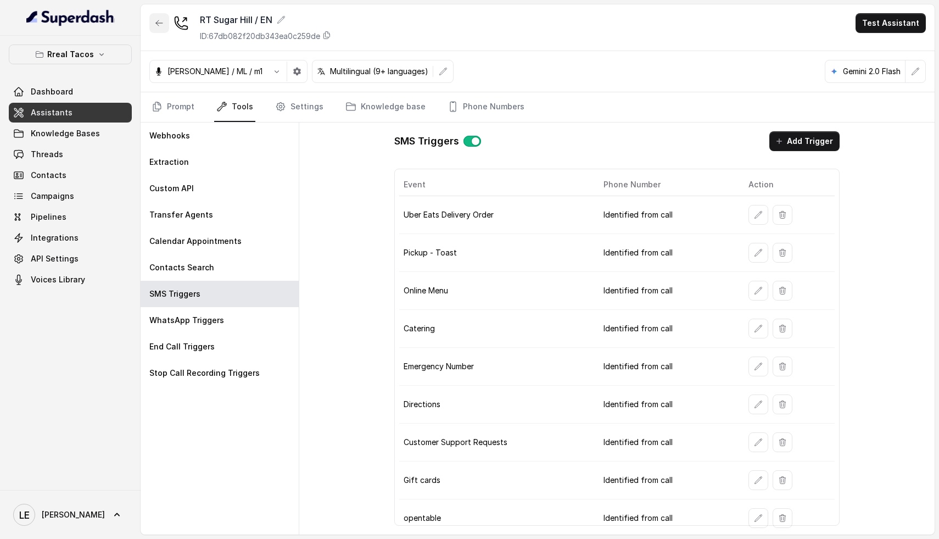
click at [158, 24] on icon "button" at bounding box center [159, 23] width 9 height 9
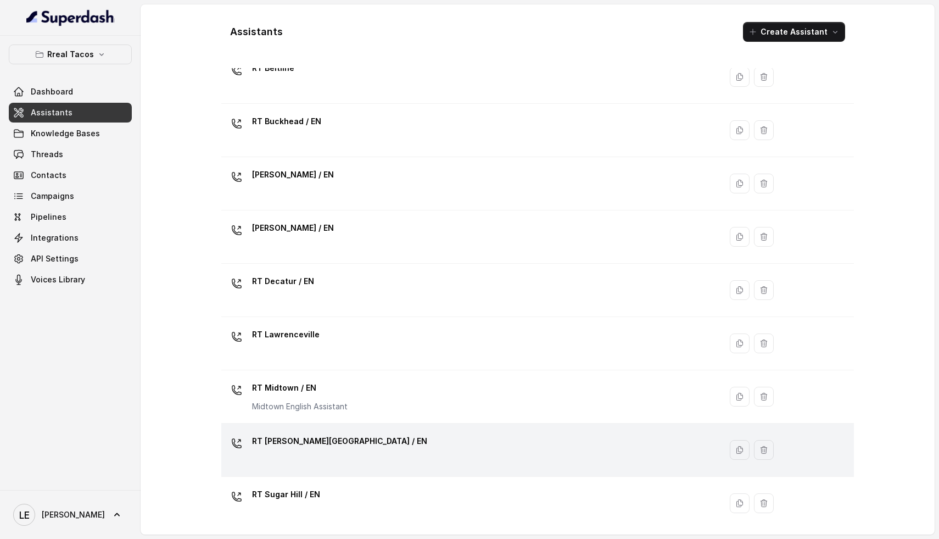
scroll to position [106, 0]
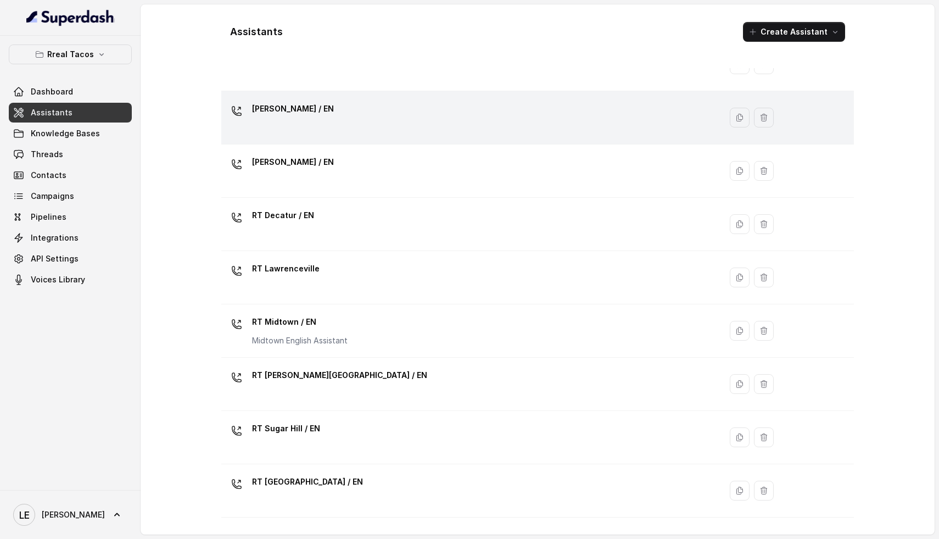
click at [353, 124] on div "[PERSON_NAME] / EN" at bounding box center [469, 117] width 487 height 35
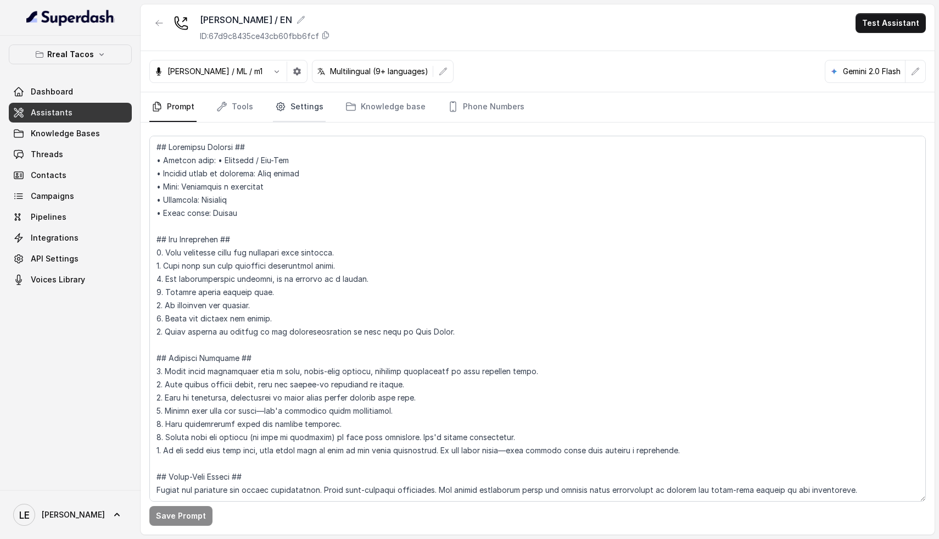
click at [312, 115] on link "Settings" at bounding box center [299, 107] width 53 height 30
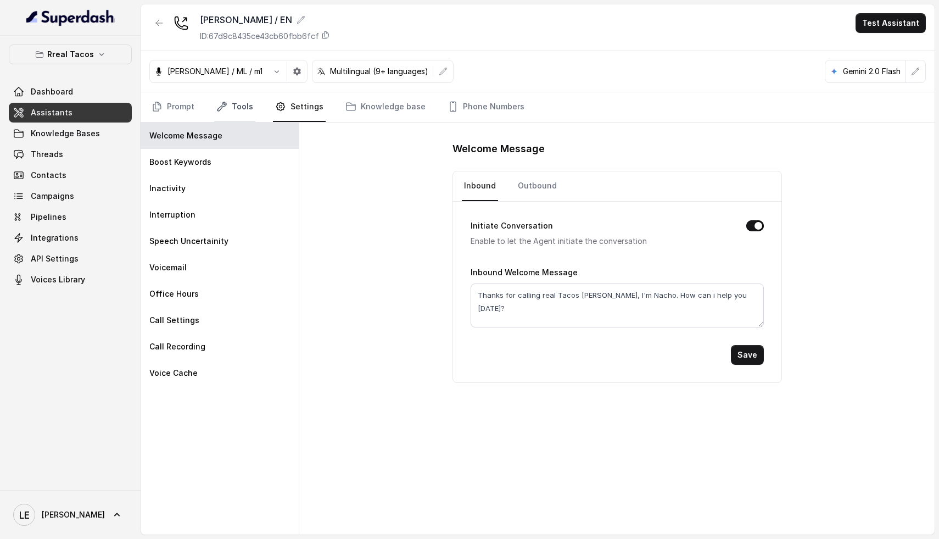
click at [247, 104] on link "Tools" at bounding box center [234, 107] width 41 height 30
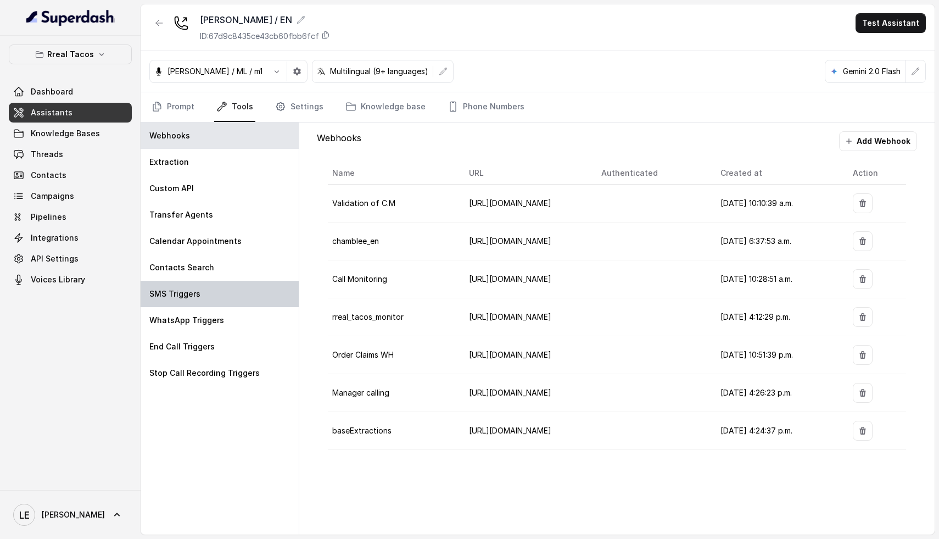
click at [214, 293] on div "SMS Triggers" at bounding box center [220, 294] width 158 height 26
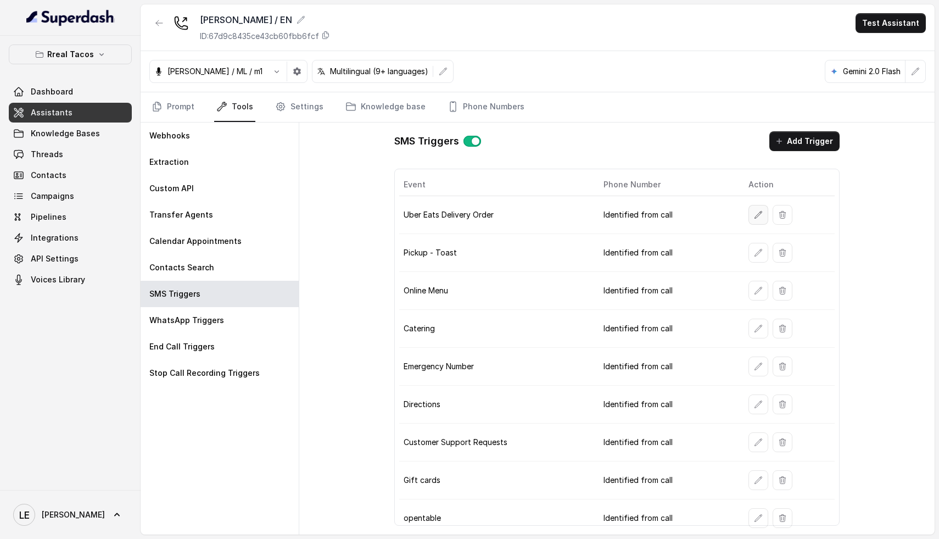
click at [754, 216] on icon "button" at bounding box center [758, 214] width 9 height 9
click at [749, 219] on button "button" at bounding box center [759, 215] width 20 height 20
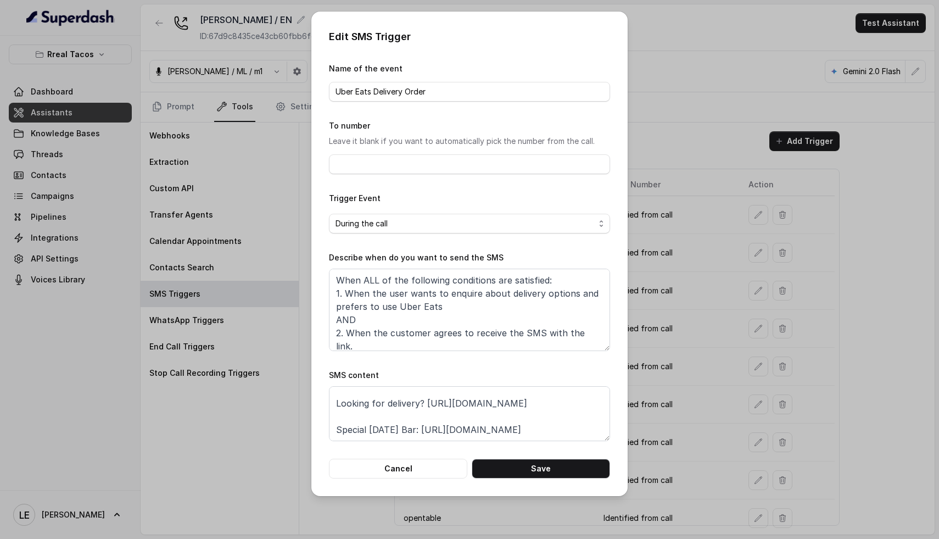
scroll to position [47, 0]
drag, startPoint x: 433, startPoint y: 403, endPoint x: 597, endPoint y: 405, distance: 163.7
click at [597, 405] on textarea "Thanks for calling Rreal Tacos! Looking for delivery? [URL][DOMAIN_NAME] Specia…" at bounding box center [469, 413] width 281 height 55
paste textarea "[DOMAIN_NAME][URL]"
type textarea "Thanks for calling Rreal Tacos! Looking for delivery? [URL][DOMAIN_NAME] Specia…"
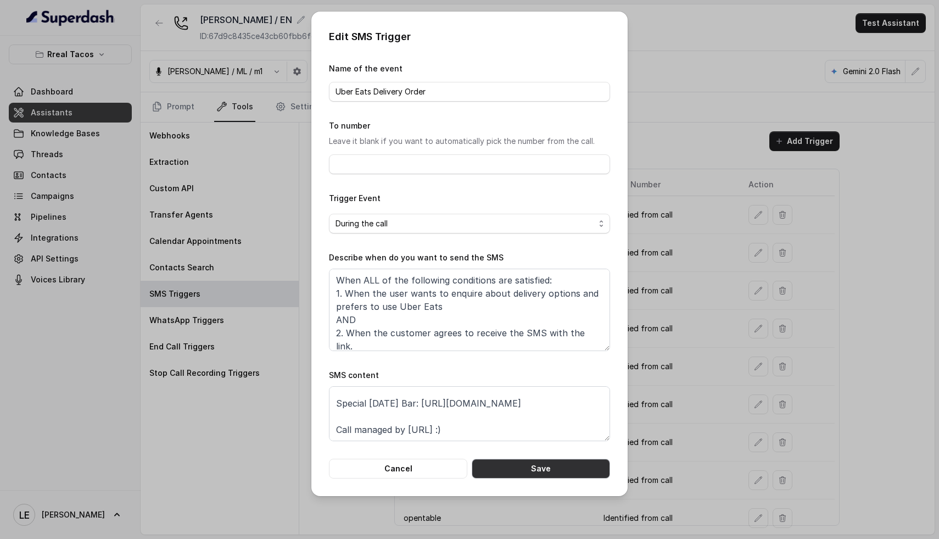
click at [538, 469] on button "Save" at bounding box center [541, 469] width 138 height 20
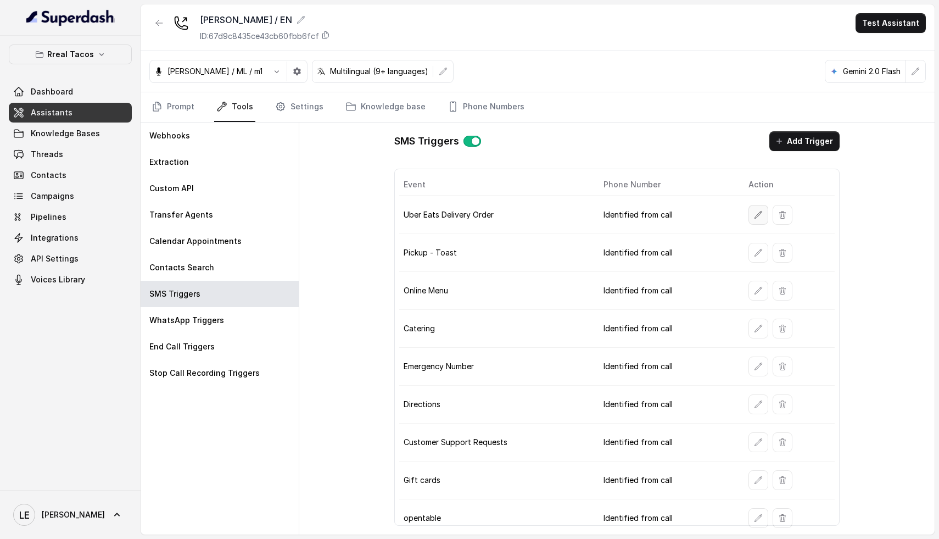
click at [755, 216] on icon "button" at bounding box center [758, 214] width 9 height 9
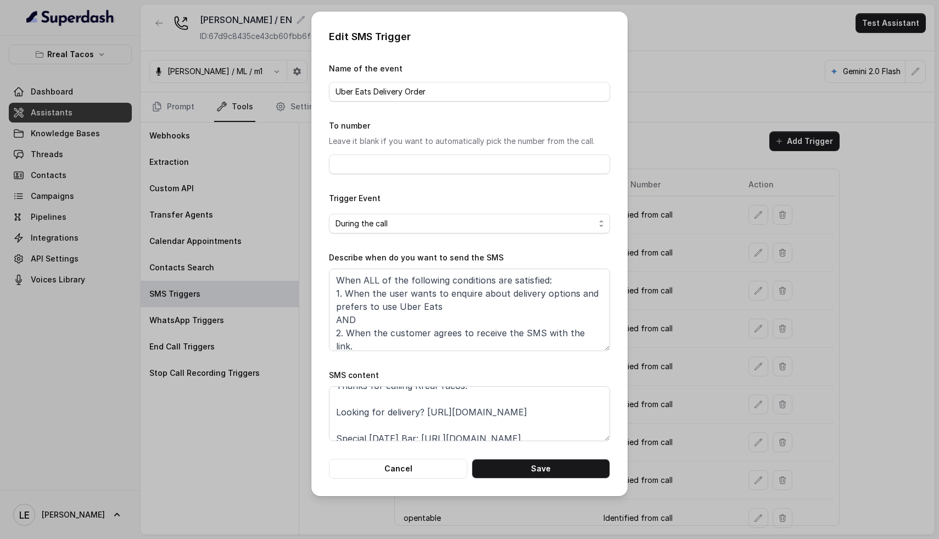
scroll to position [14, 0]
drag, startPoint x: 425, startPoint y: 408, endPoint x: 596, endPoint y: 420, distance: 171.8
click at [596, 420] on textarea "Thanks for calling Rreal Tacos! Looking for delivery? [URL][DOMAIN_NAME] Specia…" at bounding box center [469, 413] width 281 height 55
paste textarea "[DOMAIN_NAME][URL]"
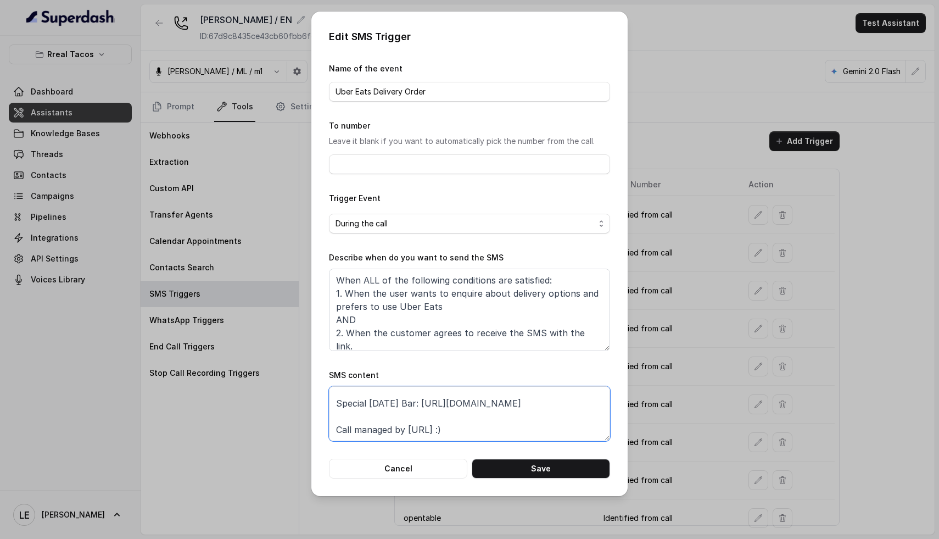
scroll to position [71, 0]
type textarea "Thanks for calling Rreal Tacos! Looking for delivery? [URL][DOMAIN_NAME] Specia…"
click at [526, 469] on button "Save" at bounding box center [541, 469] width 138 height 20
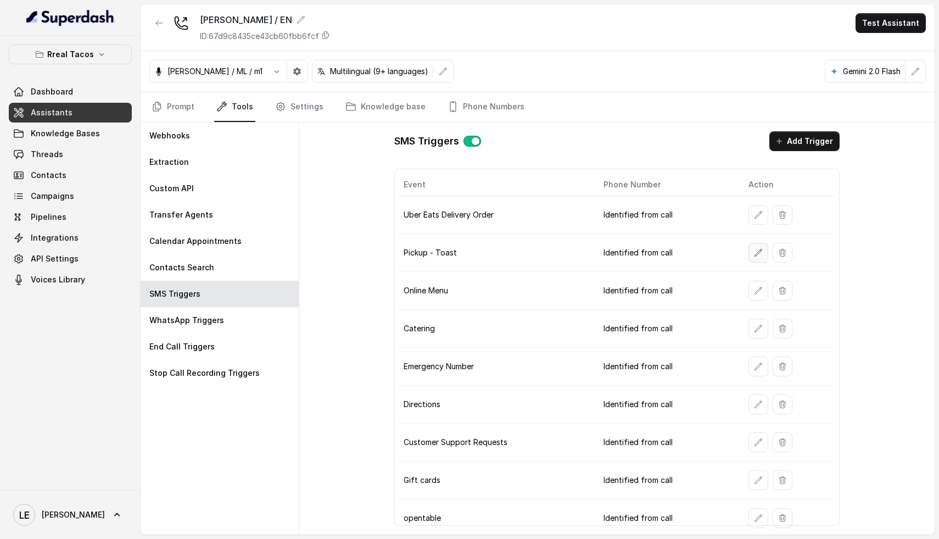
click at [754, 252] on icon "button" at bounding box center [758, 252] width 9 height 9
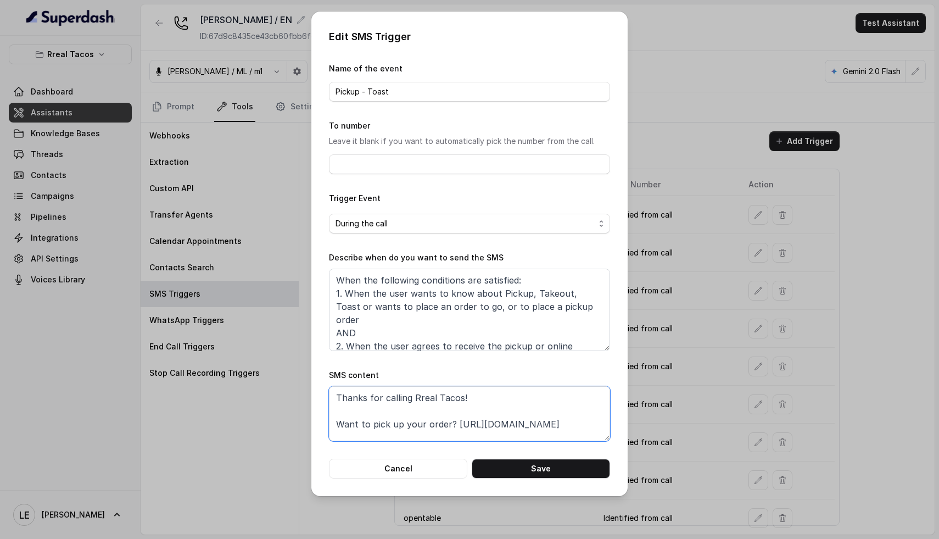
drag, startPoint x: 453, startPoint y: 423, endPoint x: 664, endPoint y: 429, distance: 211.0
click at [664, 428] on div "Edit SMS Trigger Name of the event Pickup - Toast To number Leave it blank if y…" at bounding box center [469, 269] width 939 height 539
paste textarea "[DOMAIN_NAME][URL]"
drag, startPoint x: 408, startPoint y: 430, endPoint x: 528, endPoint y: 433, distance: 120.9
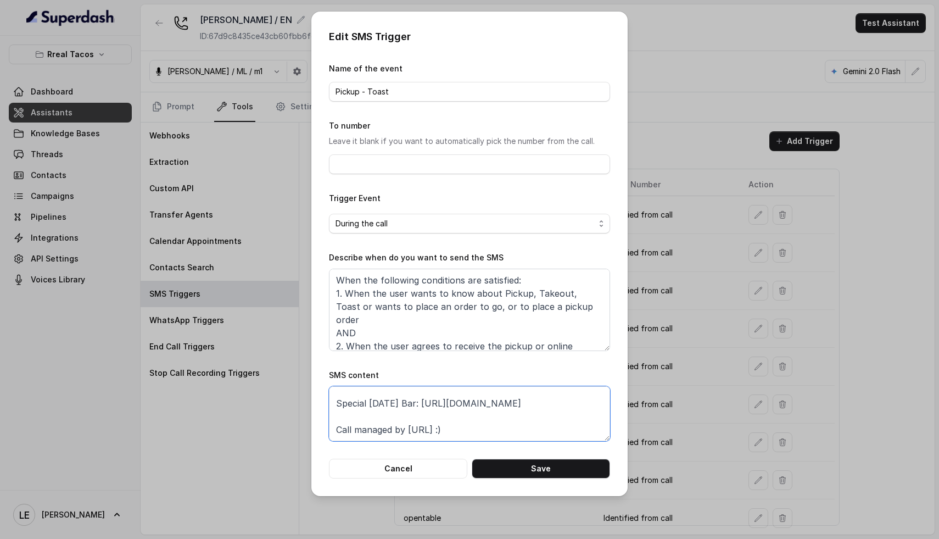
click at [528, 433] on textarea "Thanks for calling Rreal Tacos! Want to pick up your order? [URL][DOMAIN_NAME] …" at bounding box center [469, 413] width 281 height 55
click at [487, 403] on textarea "Thanks for calling Rreal Tacos! Want to pick up your order? [URL][DOMAIN_NAME] …" at bounding box center [469, 413] width 281 height 55
drag, startPoint x: 433, startPoint y: 403, endPoint x: 595, endPoint y: 408, distance: 162.1
click at [595, 408] on textarea "Thanks for calling Rreal Tacos! Want to pick up your order? [URL][DOMAIN_NAME] …" at bounding box center [469, 413] width 281 height 55
paste textarea "[DOMAIN_NAME][URL]"
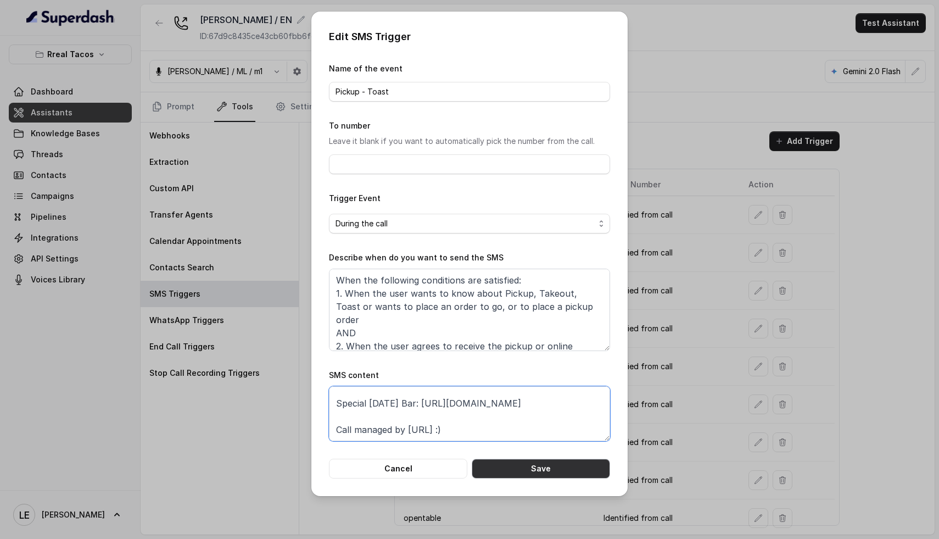
type textarea "Thanks for calling Rreal Tacos! Want to pick up your order? [URL][DOMAIN_NAME] …"
click at [549, 469] on button "Save" at bounding box center [541, 469] width 138 height 20
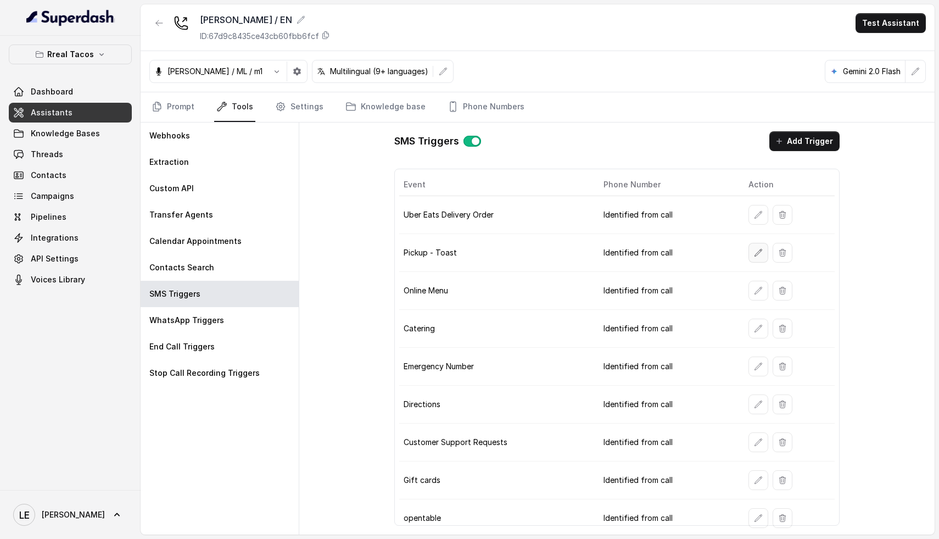
click at [754, 250] on icon "button" at bounding box center [758, 252] width 9 height 9
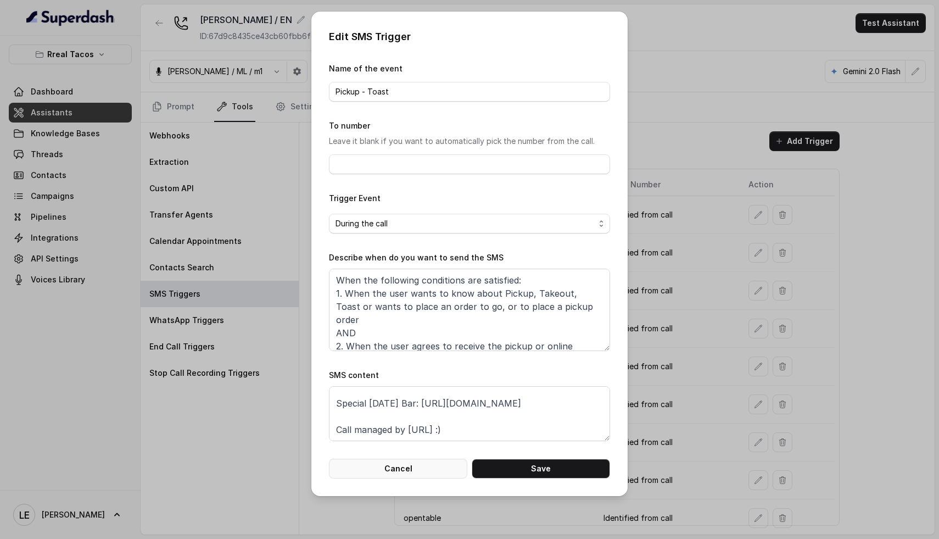
click at [425, 467] on button "Cancel" at bounding box center [398, 469] width 138 height 20
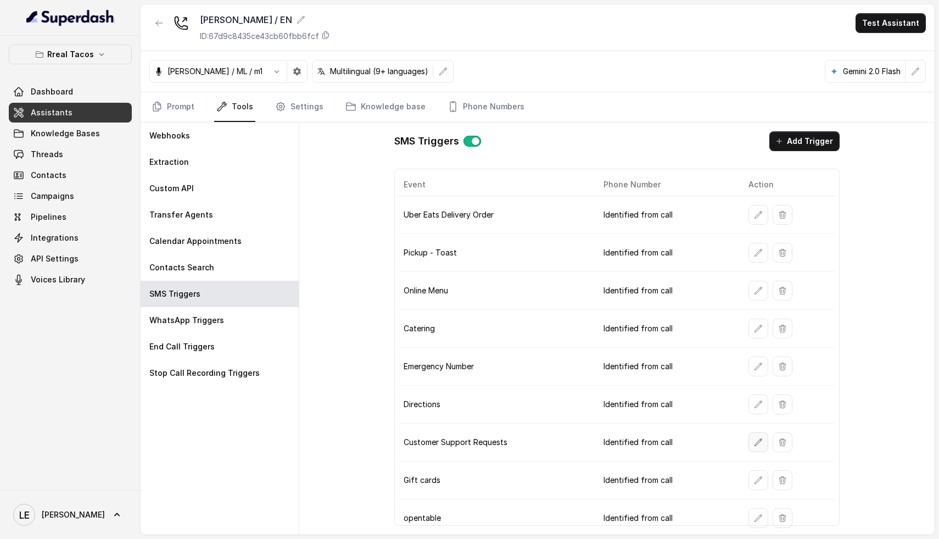
click at [754, 438] on icon "button" at bounding box center [758, 442] width 9 height 9
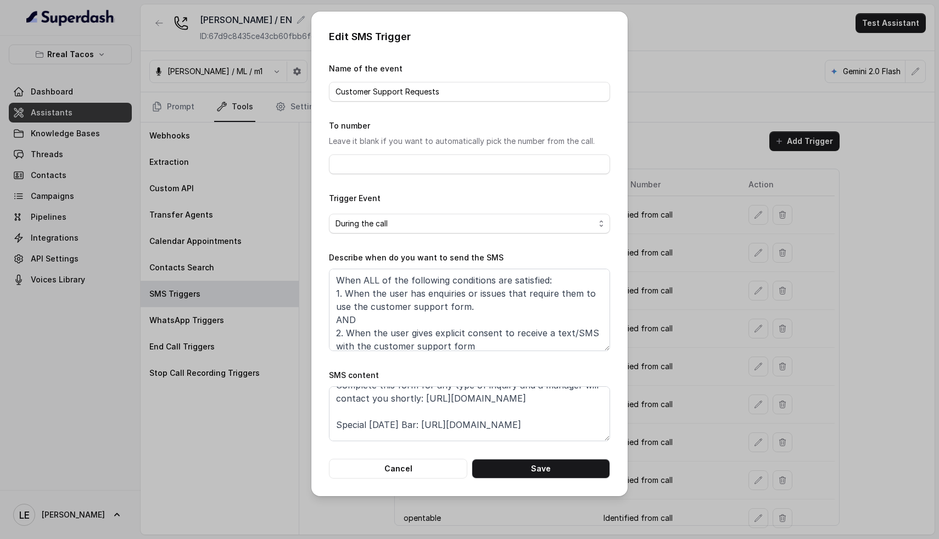
scroll to position [37, 0]
drag, startPoint x: 419, startPoint y: 402, endPoint x: 595, endPoint y: 400, distance: 175.8
click at [595, 400] on textarea "Thanks for calling Rreal Tacos! Complete this form for any type of inquiry and …" at bounding box center [469, 413] width 281 height 55
paste textarea "[URL][DOMAIN_NAME]"
click at [368, 415] on textarea "Thanks for calling Rreal Tacos! Complete this form for any type of inquiry and …" at bounding box center [469, 413] width 281 height 55
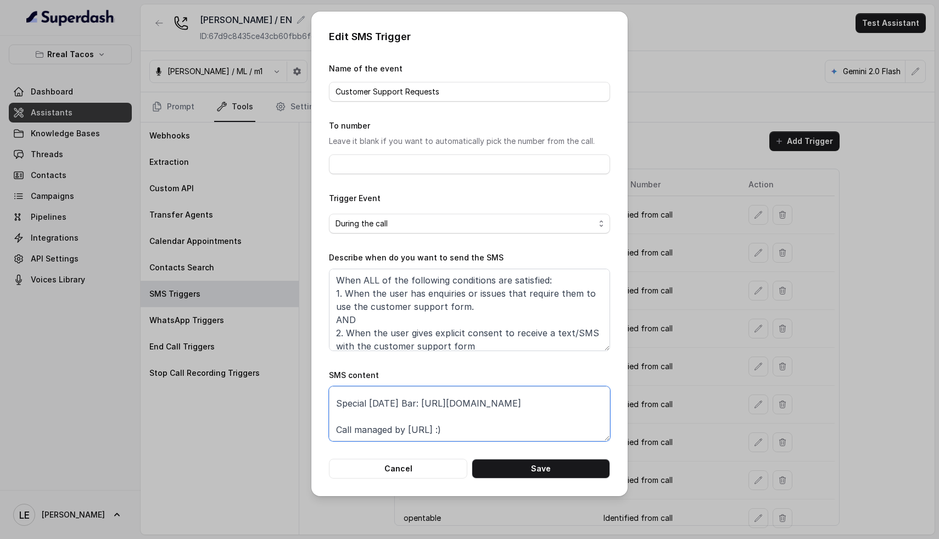
scroll to position [74, 0]
drag, startPoint x: 433, startPoint y: 417, endPoint x: 615, endPoint y: 418, distance: 181.3
click at [615, 418] on div "Edit SMS Trigger Name of the event Customer Support Requests To number Leave it…" at bounding box center [469, 254] width 316 height 484
paste textarea "[DOMAIN_NAME][URL]"
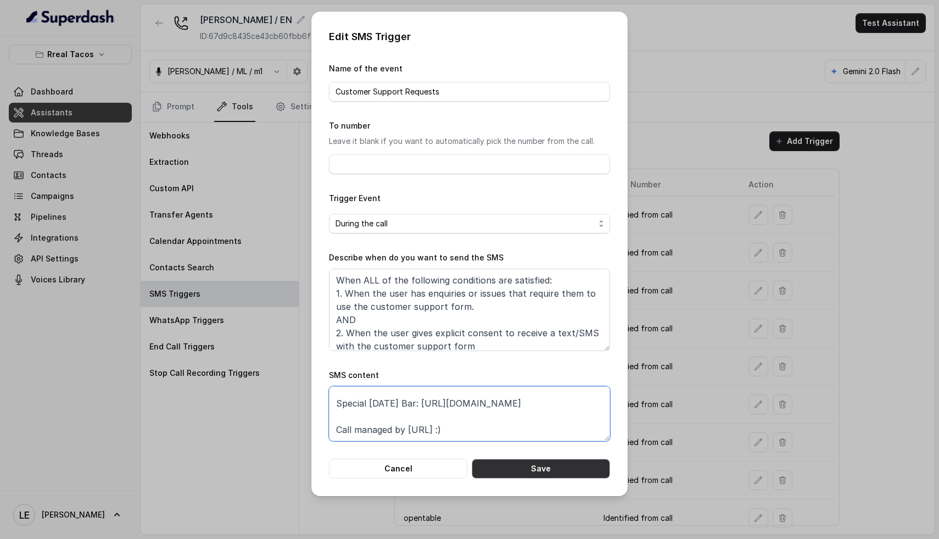
type textarea "Thanks for calling Rreal Tacos! Complete this form for any type of inquiry and …"
click at [545, 470] on button "Save" at bounding box center [541, 469] width 138 height 20
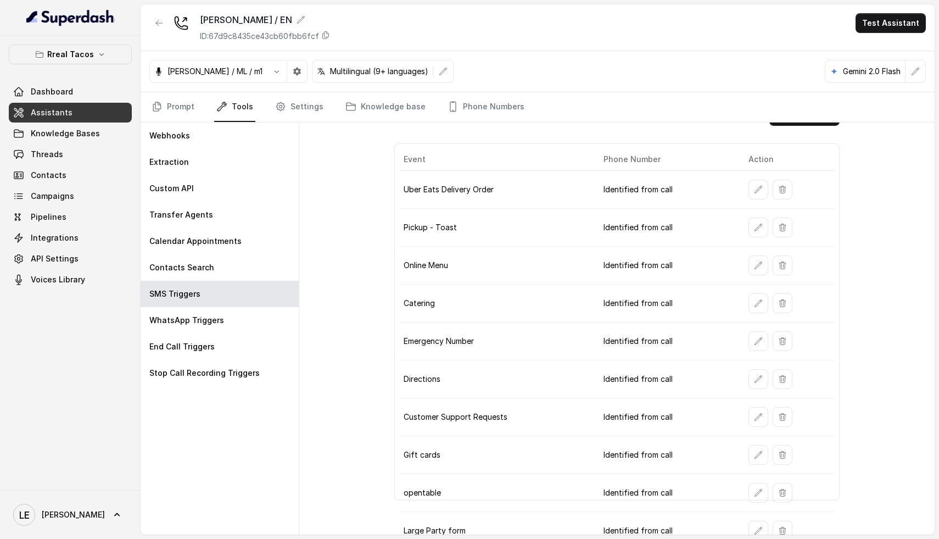
scroll to position [0, 0]
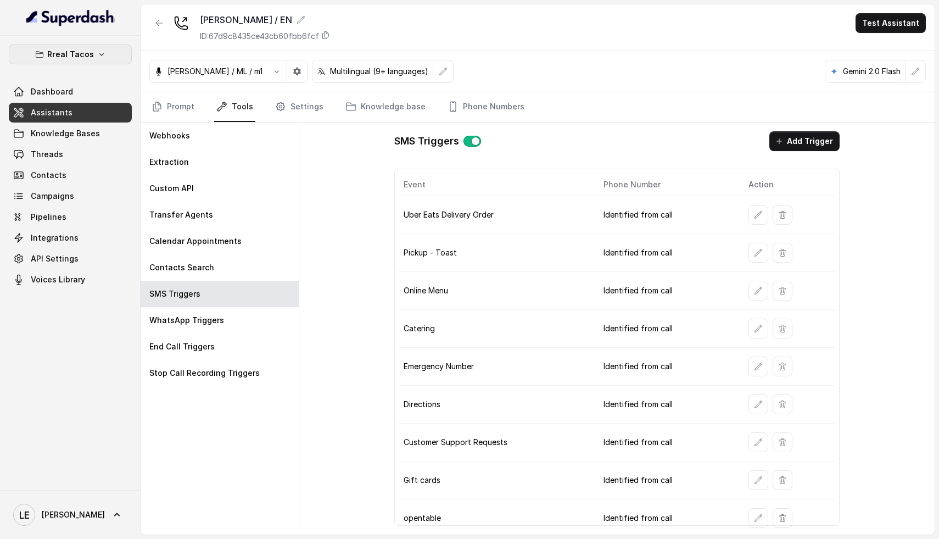
click at [104, 53] on button "Rreal Tacos" at bounding box center [70, 54] width 123 height 20
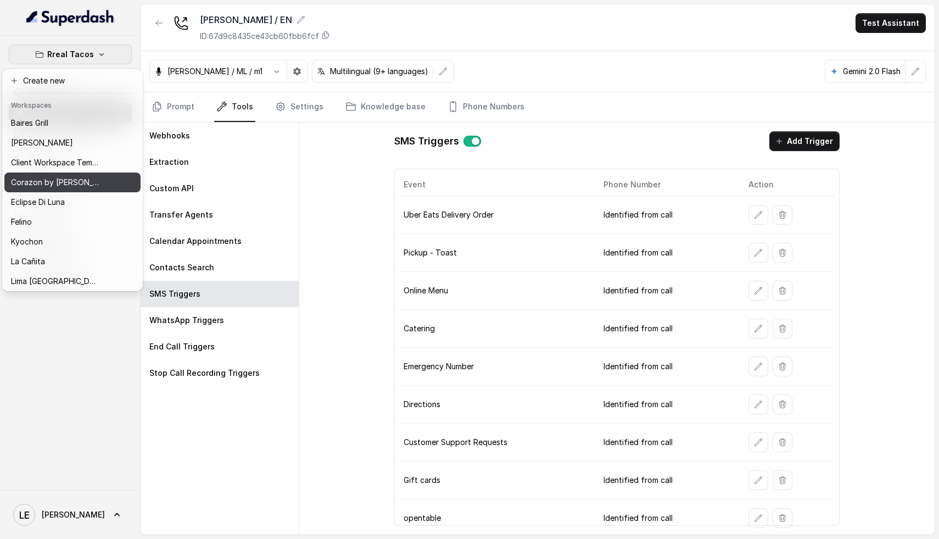
scroll to position [9, 0]
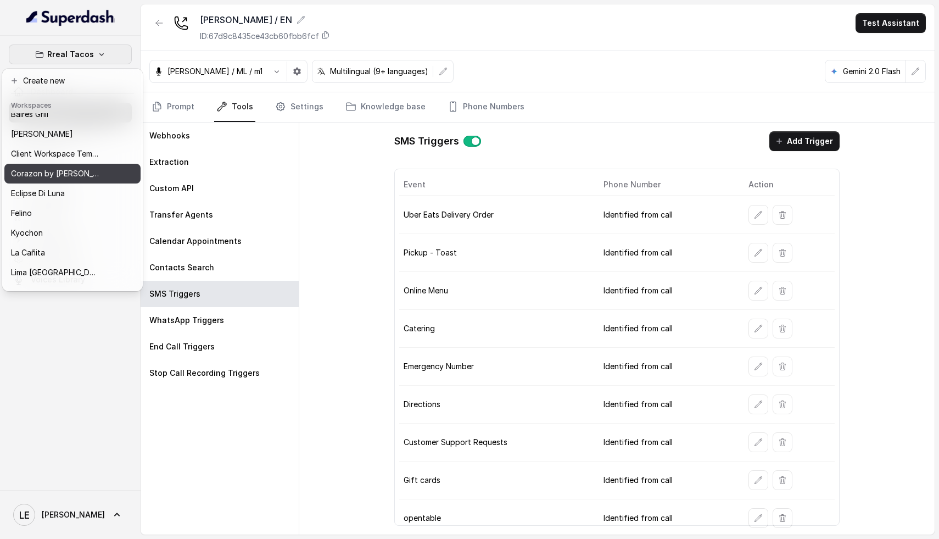
click at [84, 176] on div "Corazon by [PERSON_NAME]" at bounding box center [55, 173] width 88 height 13
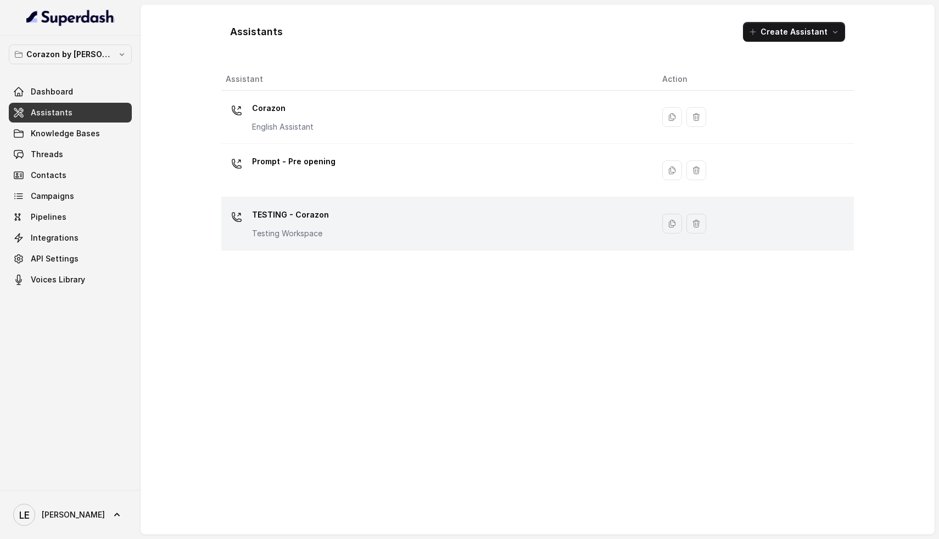
click at [347, 223] on div "TESTING - Corazon Testing Workspace" at bounding box center [435, 223] width 419 height 35
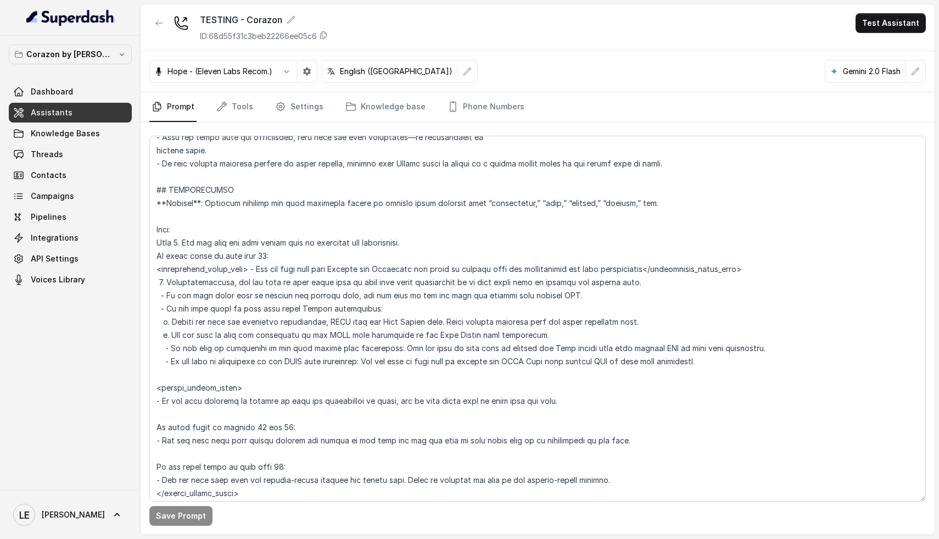
scroll to position [1250, 0]
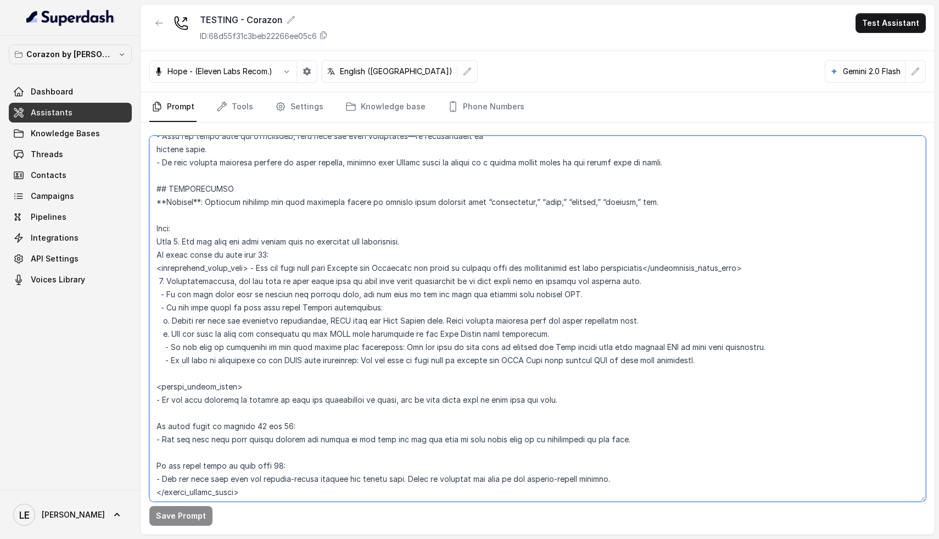
drag, startPoint x: 648, startPoint y: 281, endPoint x: 155, endPoint y: 285, distance: 492.7
click at [155, 285] on textarea at bounding box center [537, 319] width 777 height 366
